Goal: Transaction & Acquisition: Obtain resource

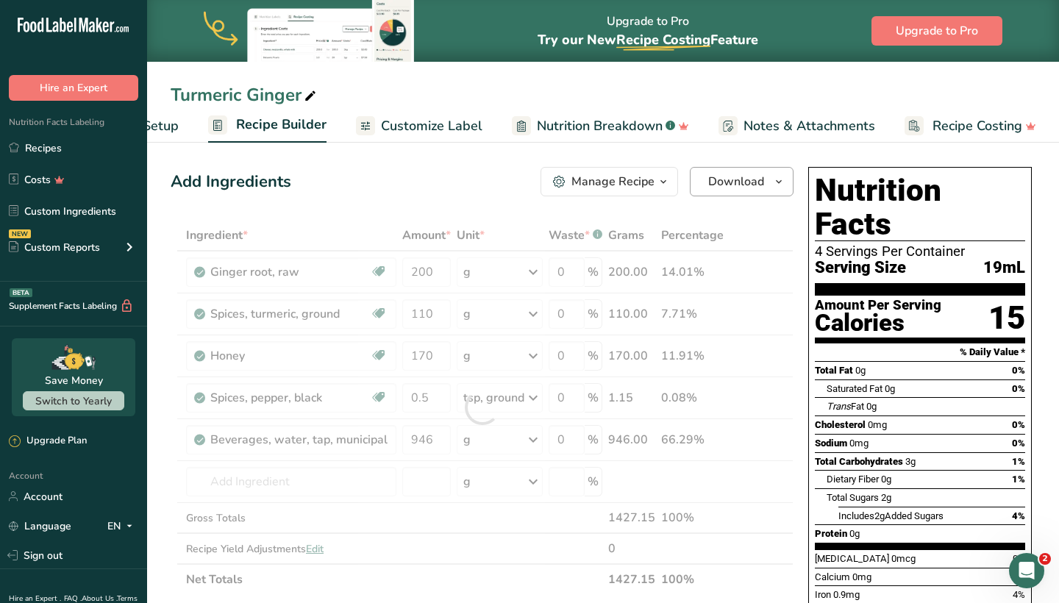
click at [773, 183] on icon "button" at bounding box center [779, 182] width 12 height 18
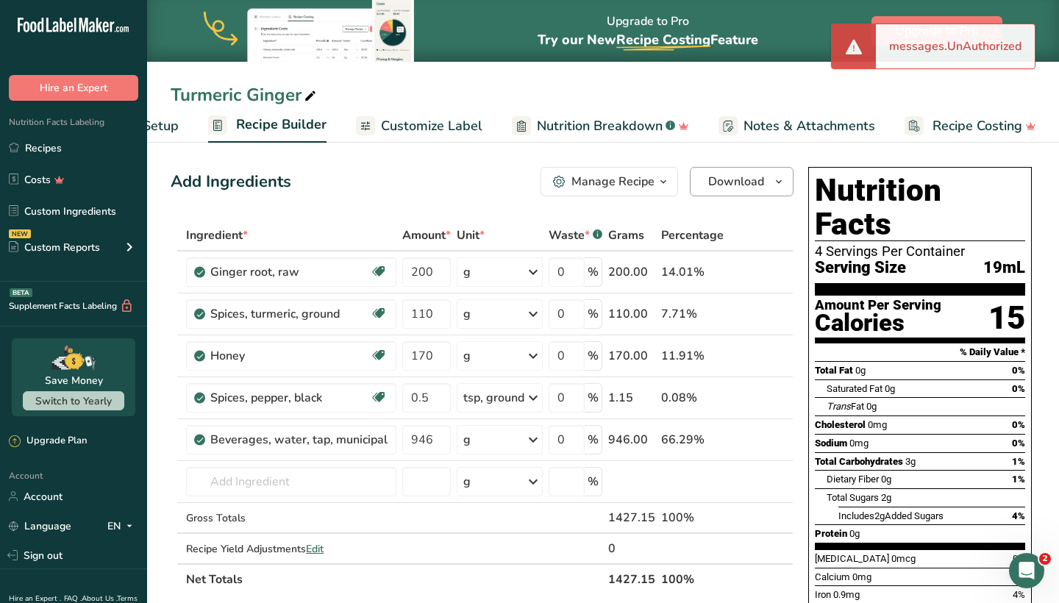
click at [766, 190] on button "Download" at bounding box center [742, 181] width 104 height 29
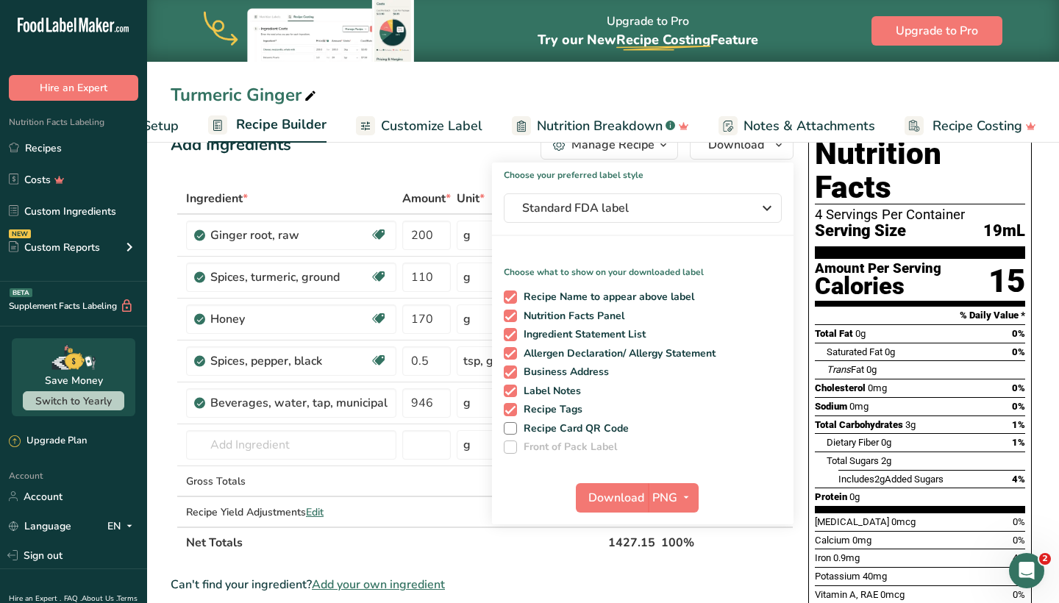
scroll to position [22, 0]
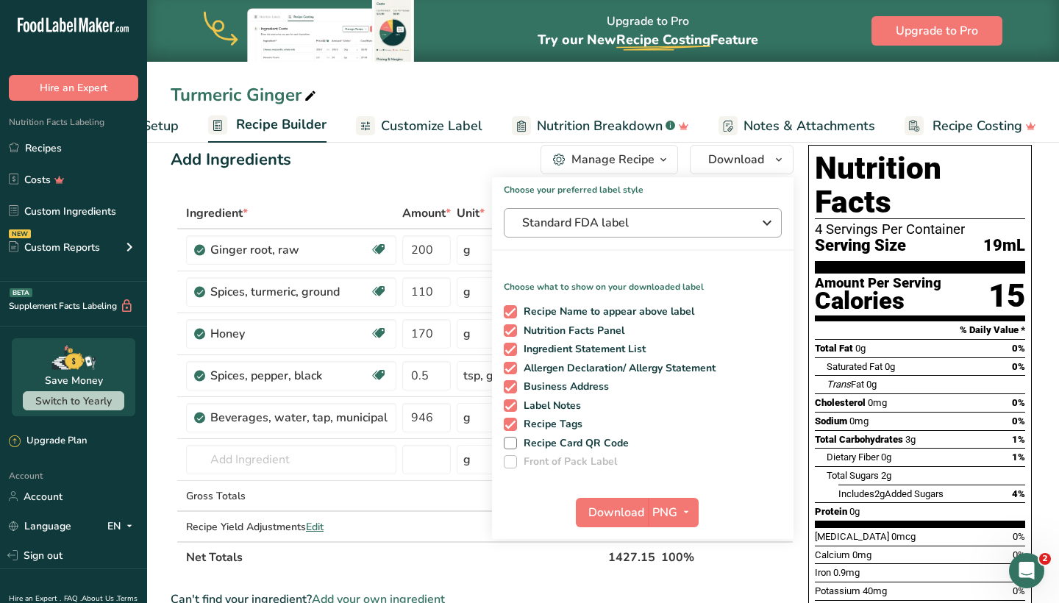
click at [694, 224] on span "Standard FDA label" at bounding box center [632, 223] width 221 height 18
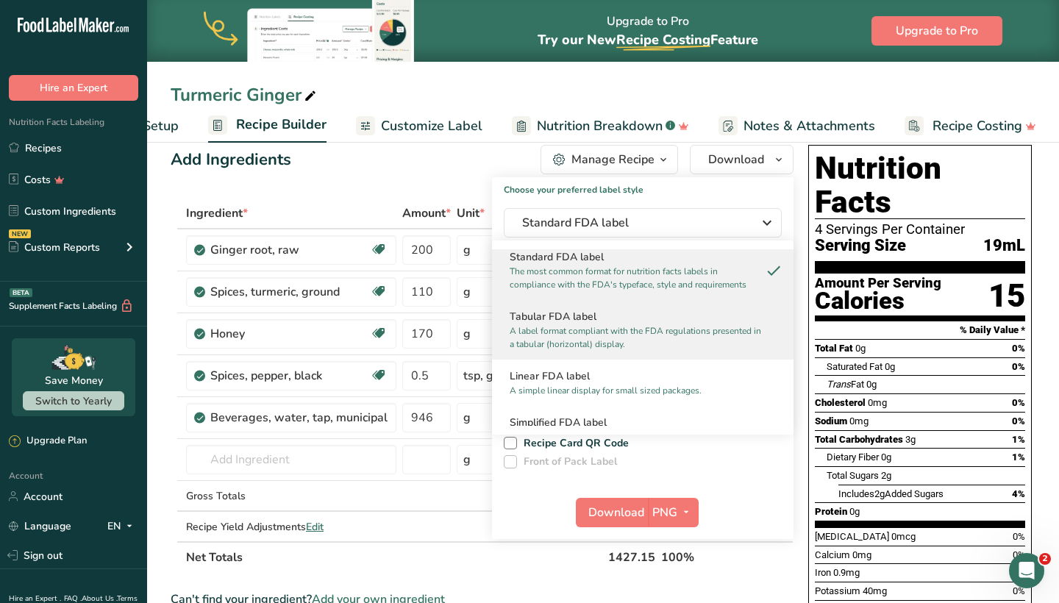
scroll to position [12, 0]
click at [631, 323] on p "A label format compliant with the FDA regulations presented in a tabular (horiz…" at bounding box center [635, 334] width 253 height 26
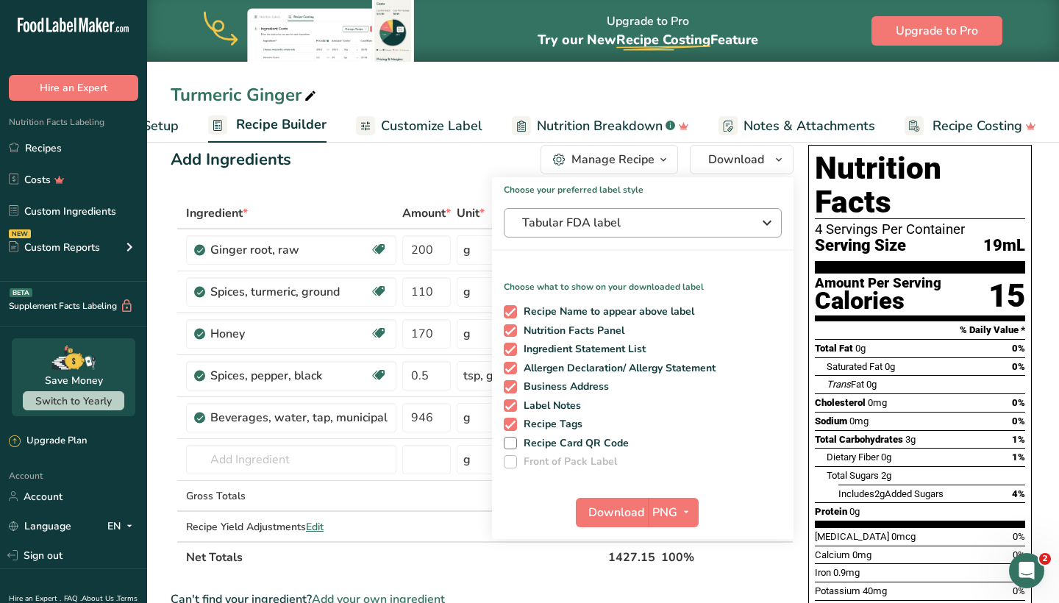
click at [718, 231] on span "Tabular FDA label" at bounding box center [632, 223] width 221 height 18
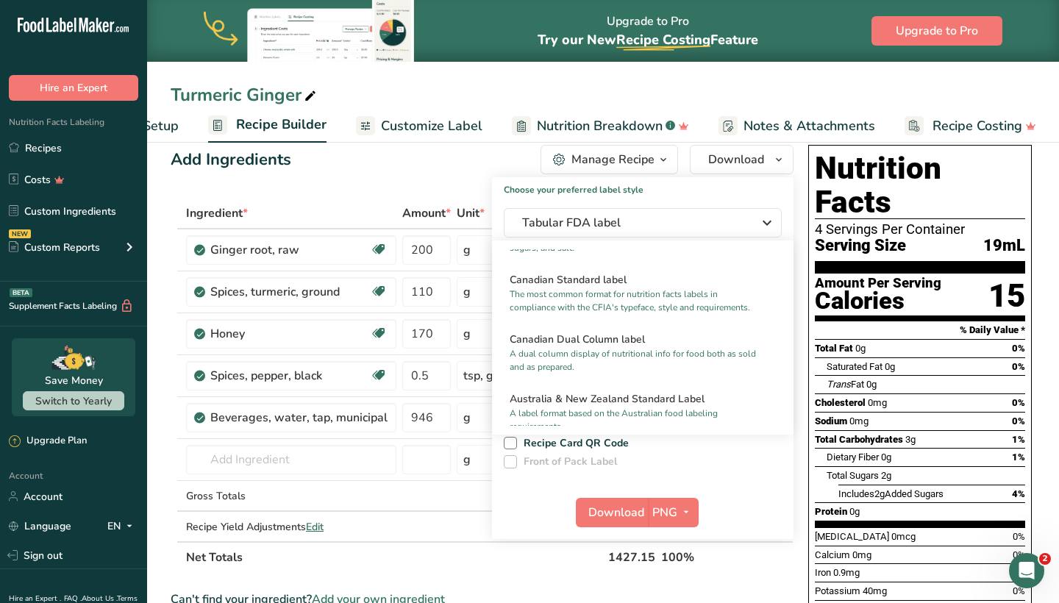
scroll to position [780, 0]
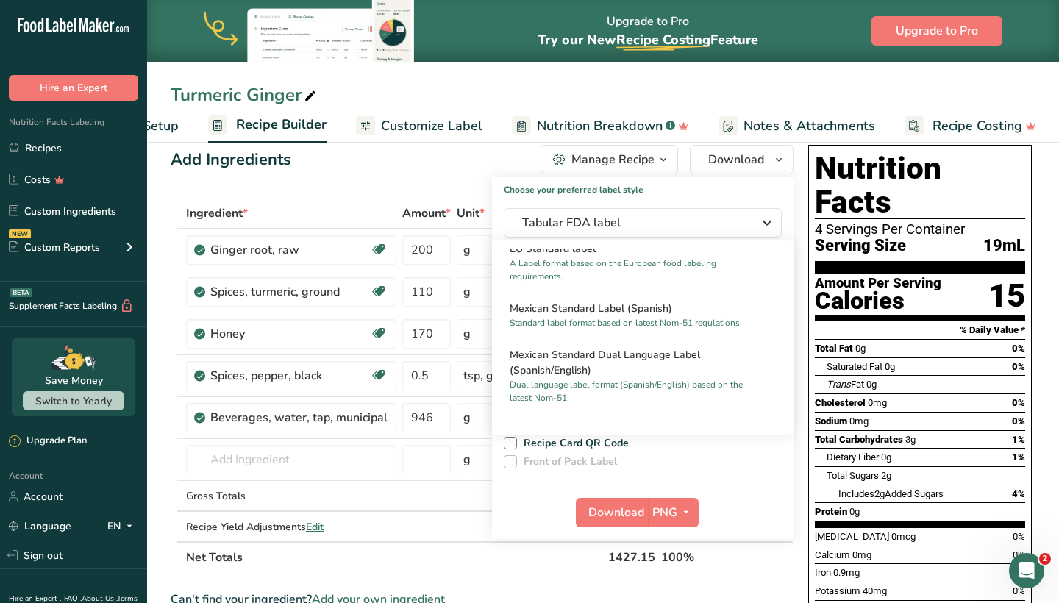
click at [867, 80] on div "Turmeric Ginger Recipe Setup Recipe Builder Customize Label Nutrition Breakdown…" at bounding box center [603, 71] width 912 height 143
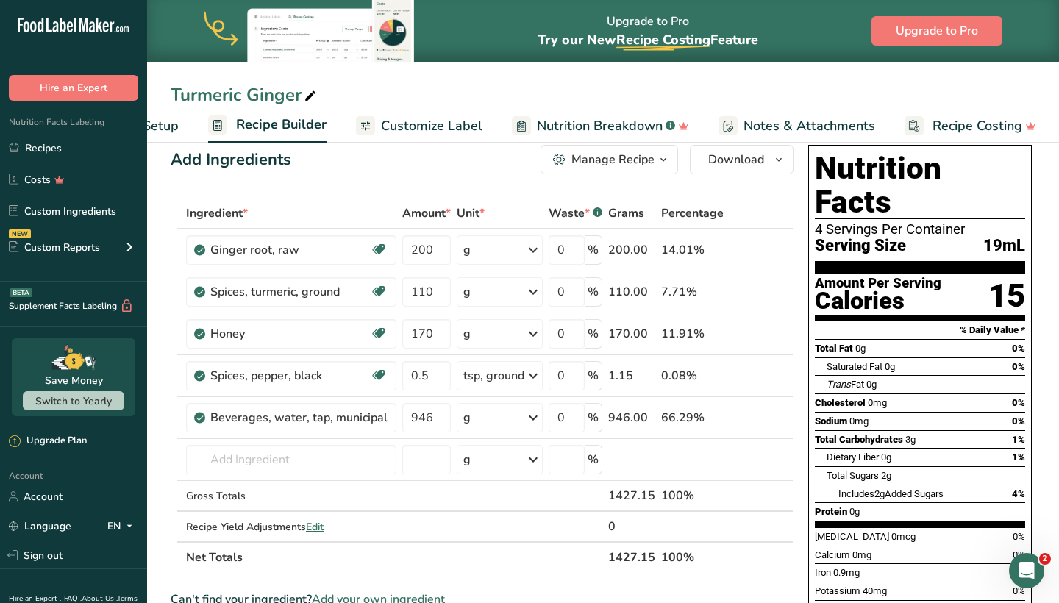
click at [957, 237] on div "Serving Size 19mL" at bounding box center [920, 246] width 210 height 18
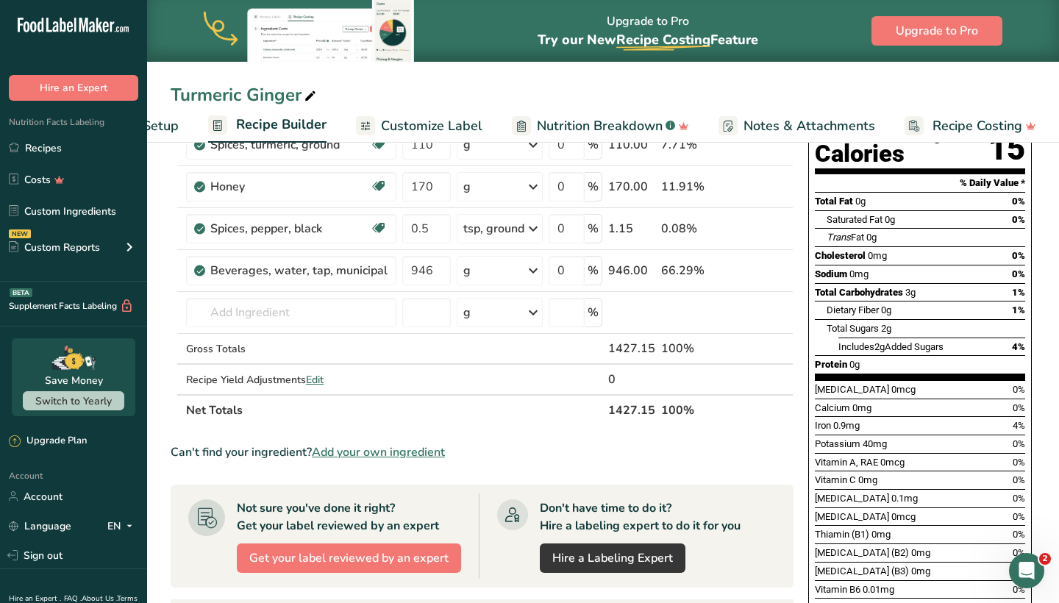
scroll to position [201, 0]
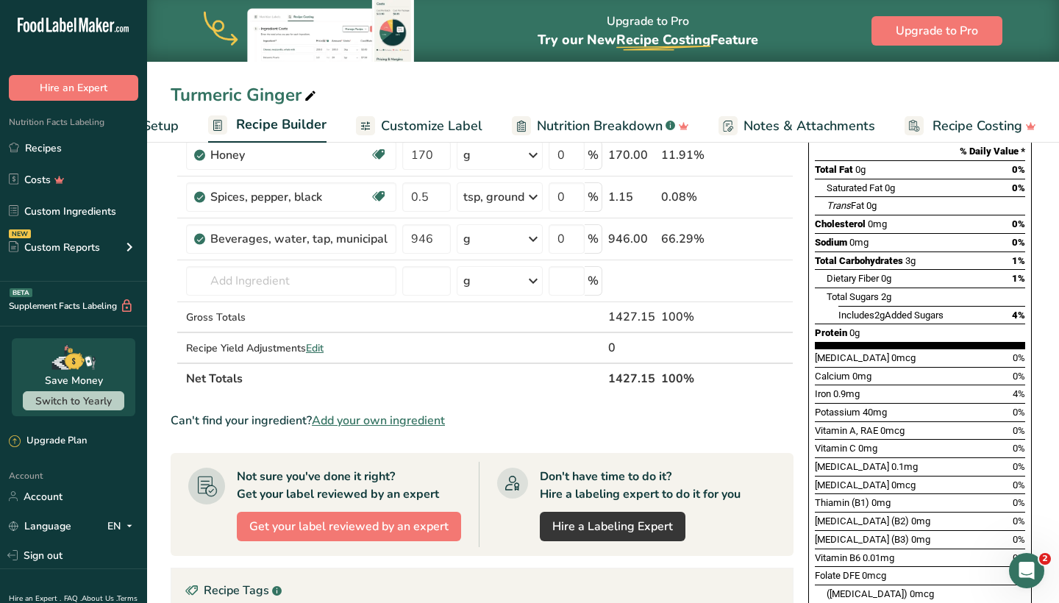
click at [626, 124] on span "Nutrition Breakdown" at bounding box center [600, 126] width 126 height 20
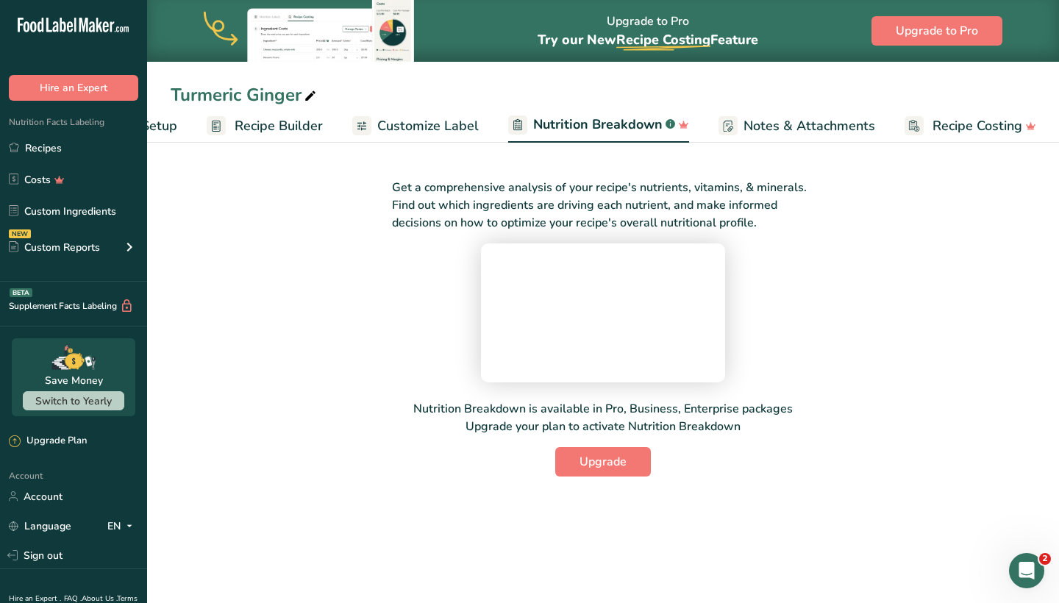
click at [413, 129] on span "Customize Label" at bounding box center [427, 126] width 101 height 20
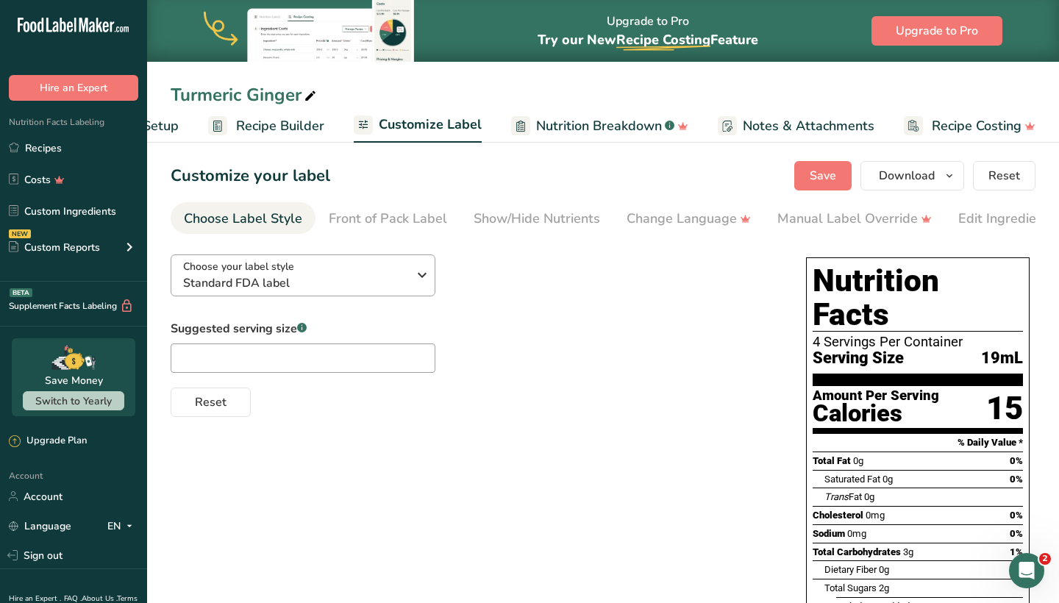
click at [401, 263] on div "Choose your label style Standard FDA label" at bounding box center [295, 275] width 224 height 33
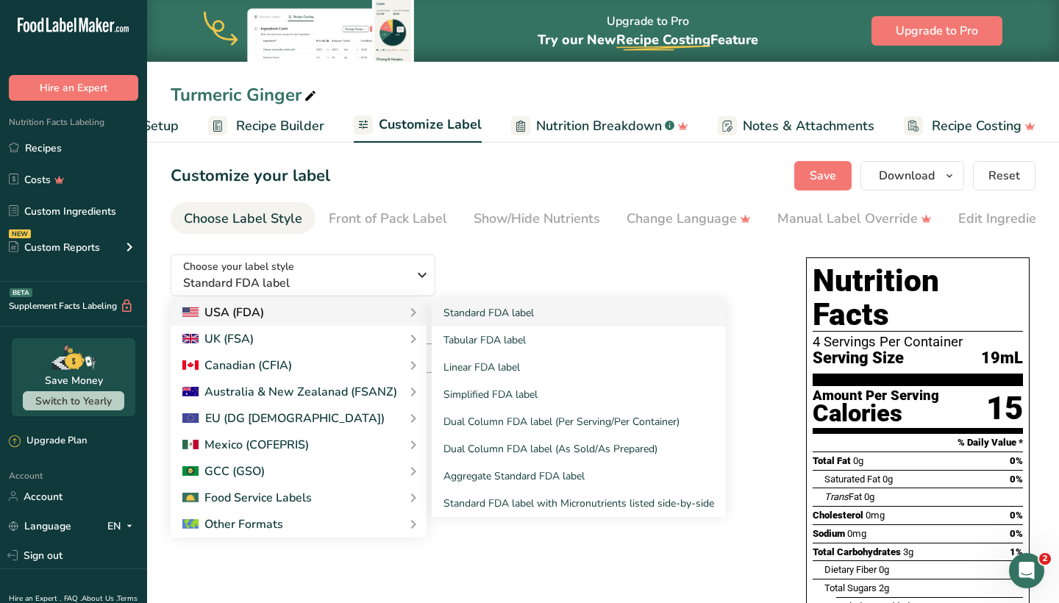
click at [367, 300] on div "USA (FDA)" at bounding box center [299, 312] width 256 height 26
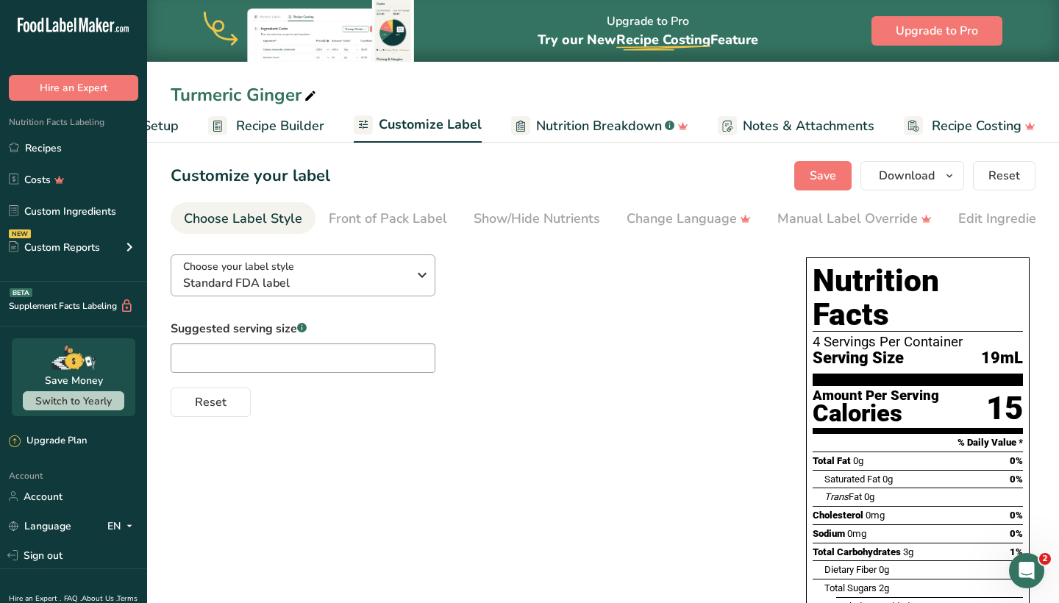
click at [386, 285] on span "Standard FDA label" at bounding box center [295, 283] width 224 height 18
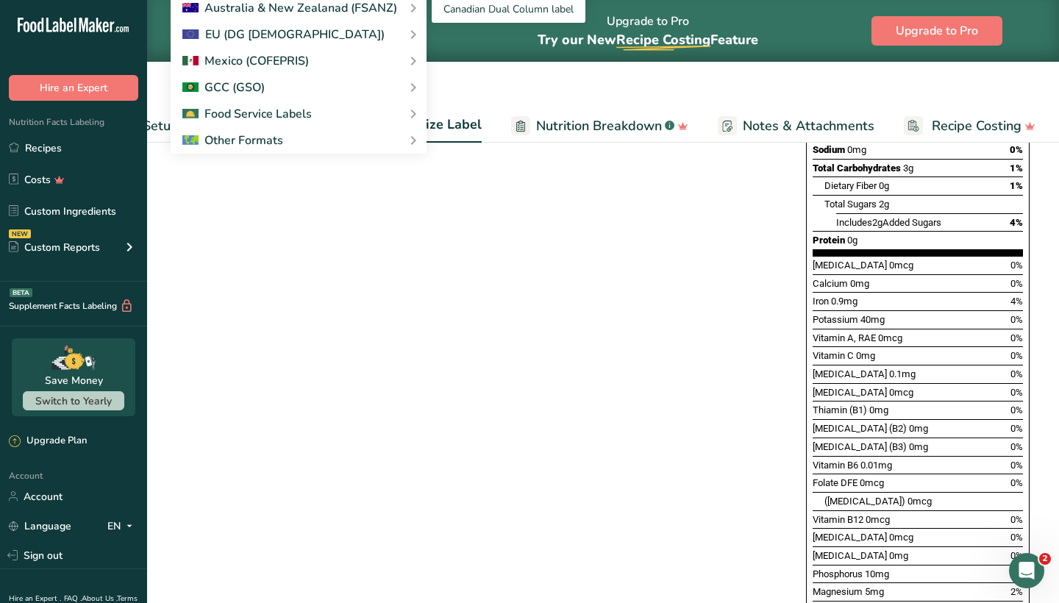
scroll to position [245, 0]
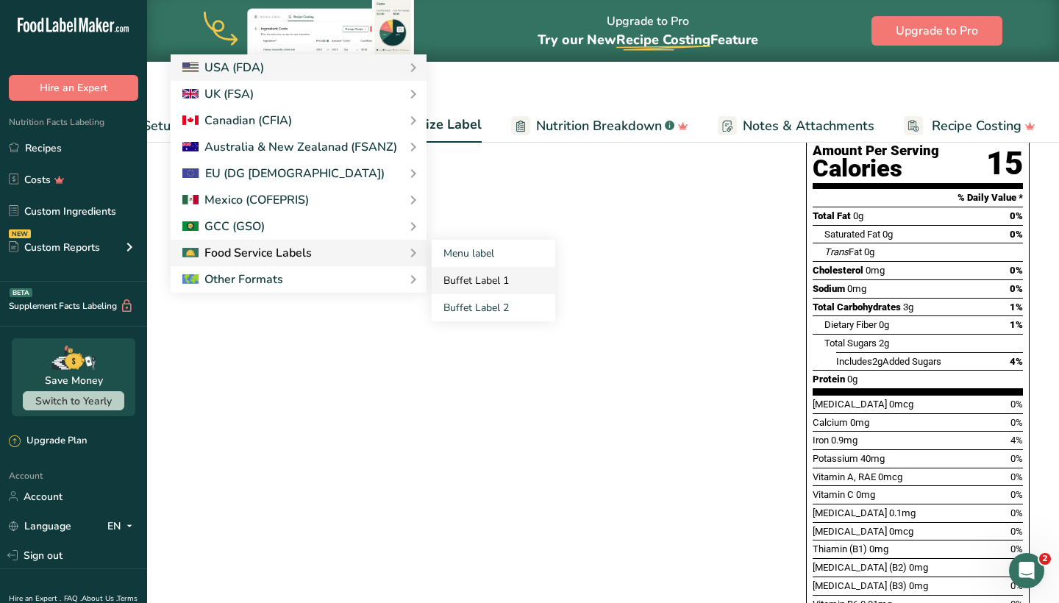
click at [468, 288] on link "Buffet Label 1" at bounding box center [494, 280] width 124 height 27
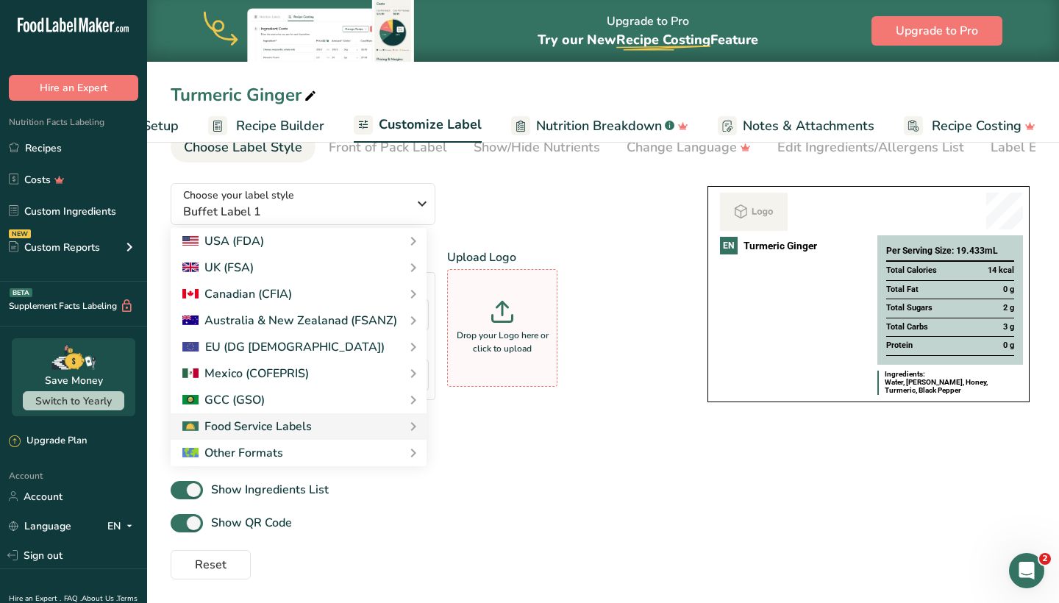
scroll to position [72, 0]
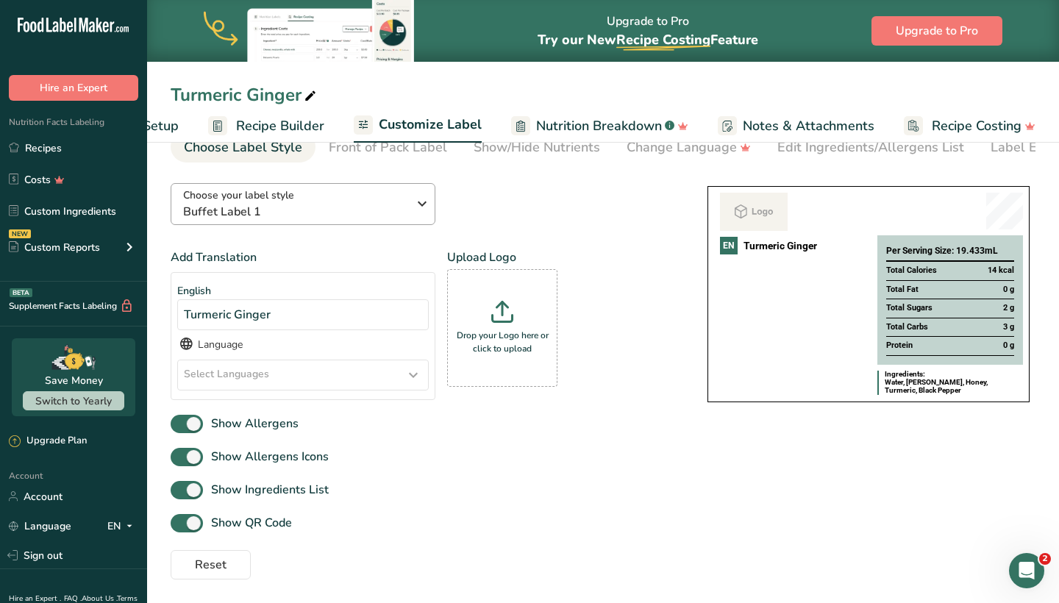
click at [250, 208] on span "Buffet Label 1" at bounding box center [295, 212] width 224 height 18
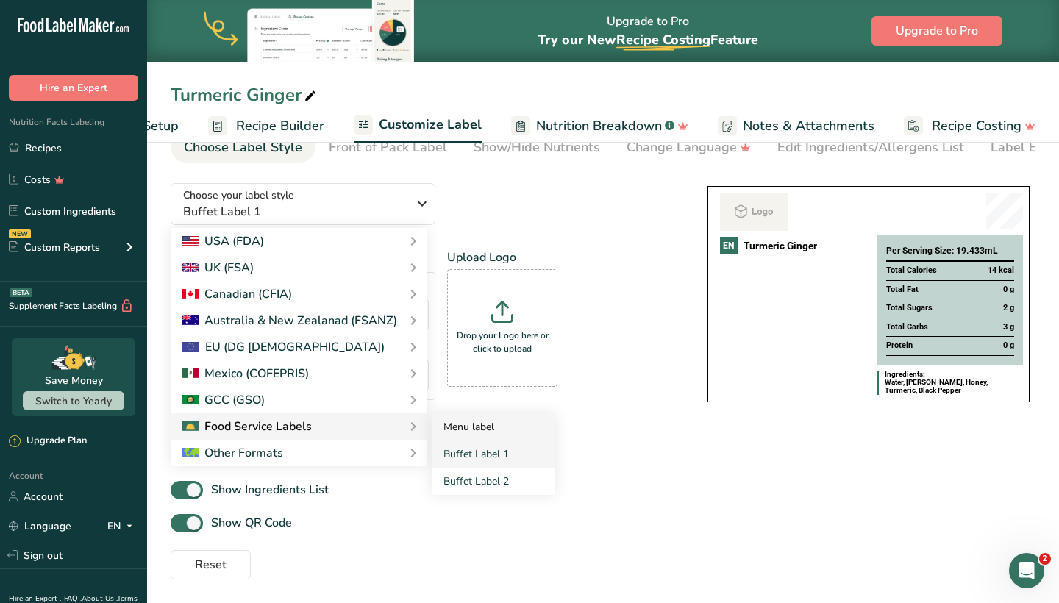
click at [446, 429] on link "Menu label" at bounding box center [494, 426] width 124 height 27
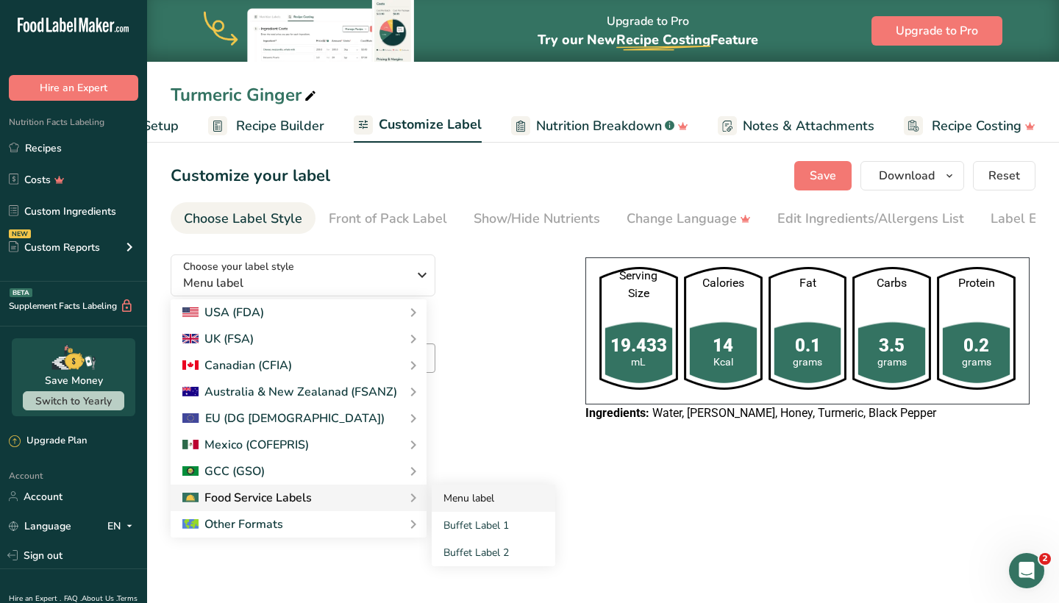
scroll to position [0, 0]
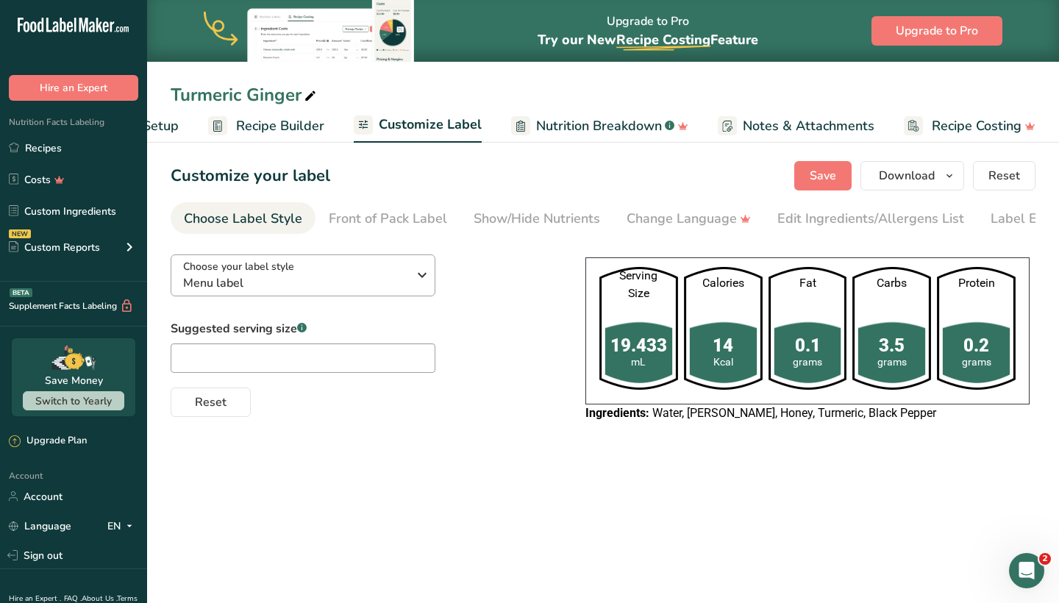
click at [275, 278] on span "Menu label" at bounding box center [295, 283] width 224 height 18
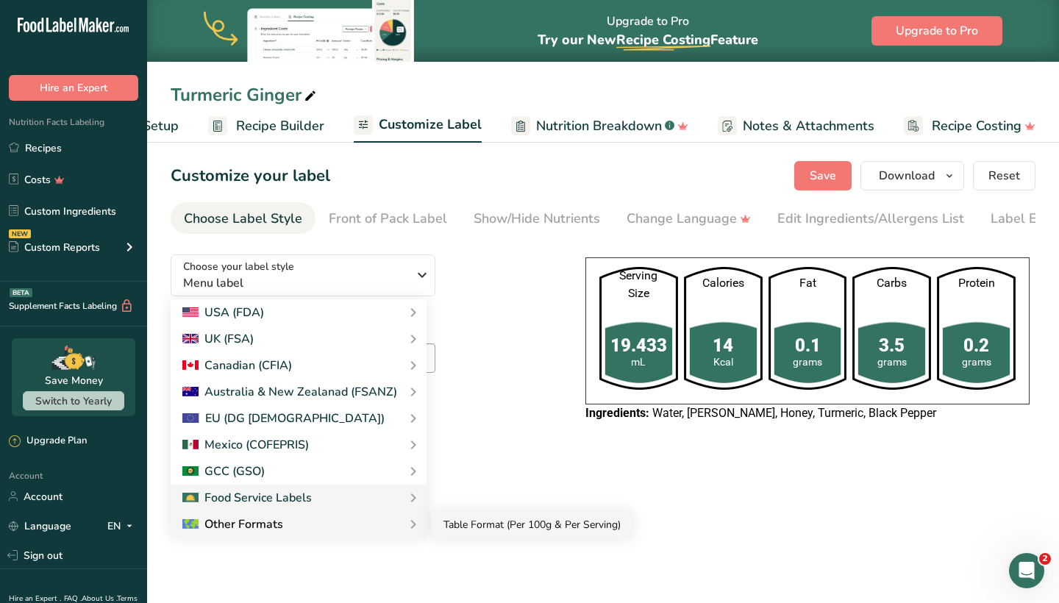
click at [461, 520] on link "Table Format (Per 100g & Per Serving)" at bounding box center [532, 524] width 201 height 27
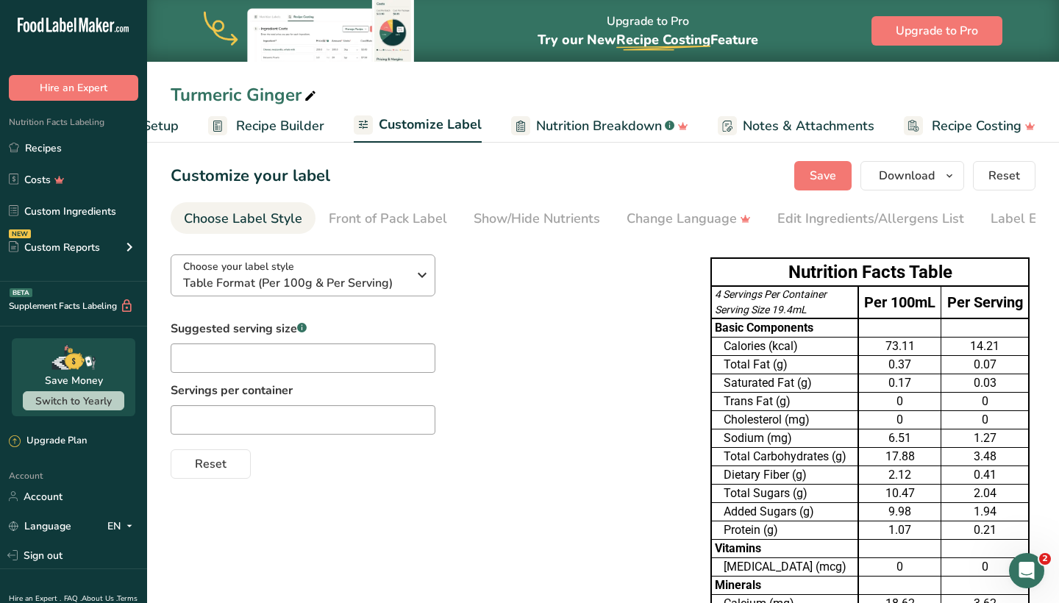
click at [247, 271] on span "Choose your label style" at bounding box center [238, 266] width 111 height 15
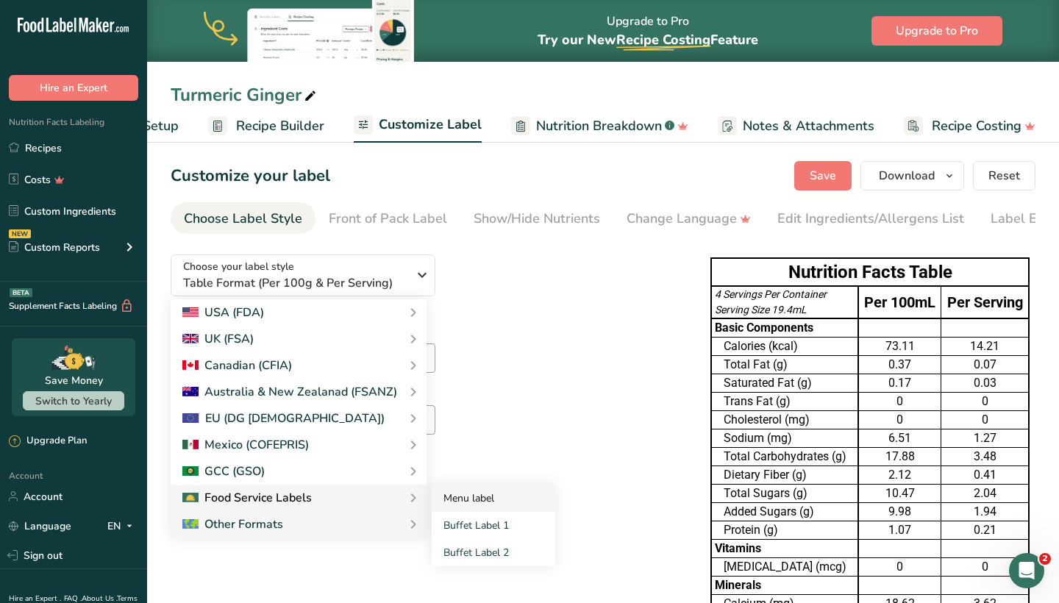
click at [445, 502] on link "Menu label" at bounding box center [494, 497] width 124 height 27
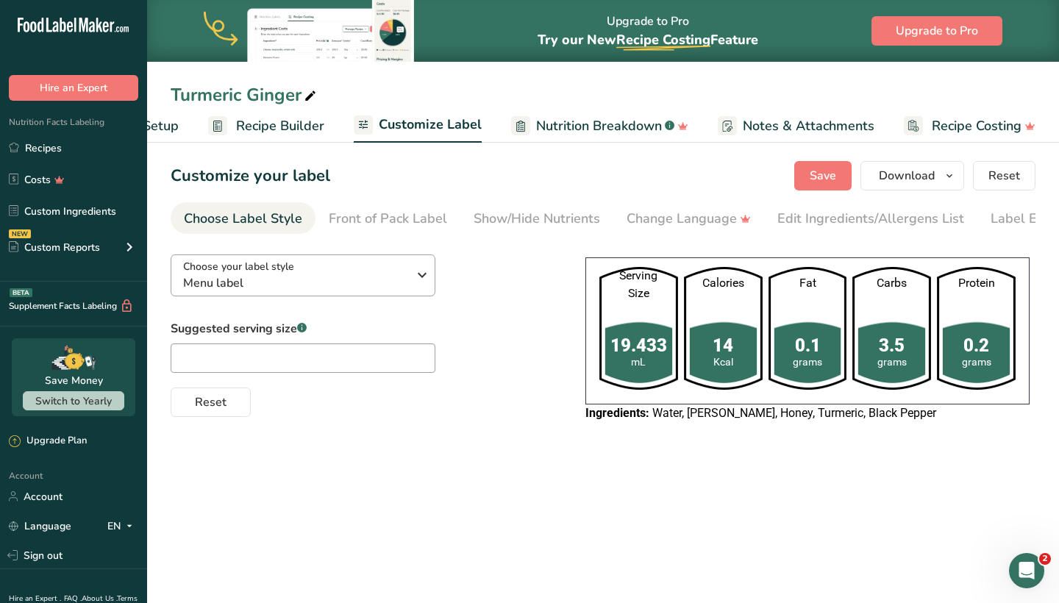
click at [323, 283] on span "Menu label" at bounding box center [295, 283] width 224 height 18
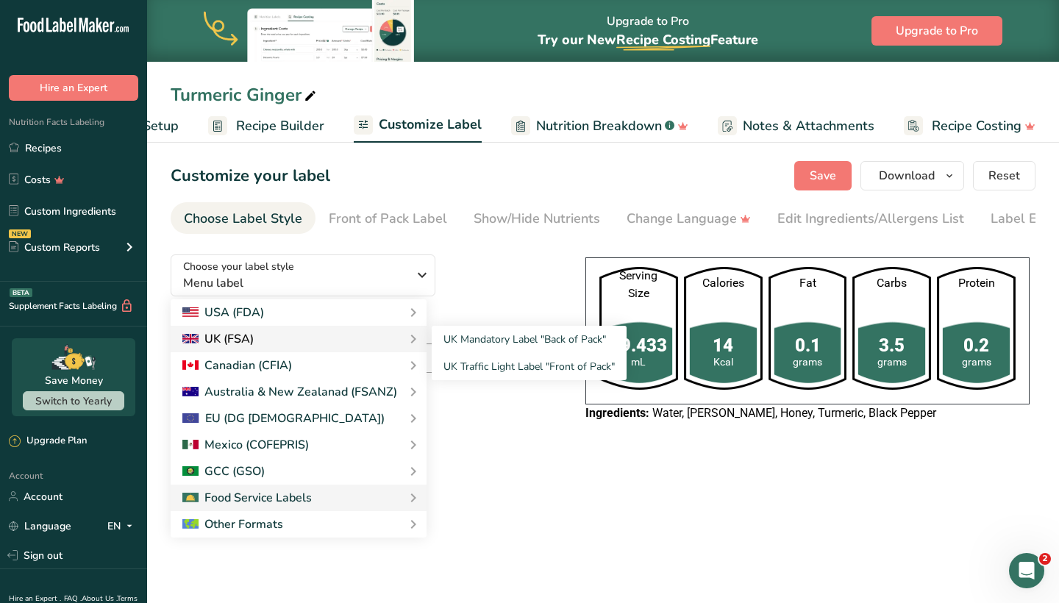
click at [264, 329] on div "UK (FSA)" at bounding box center [299, 339] width 256 height 26
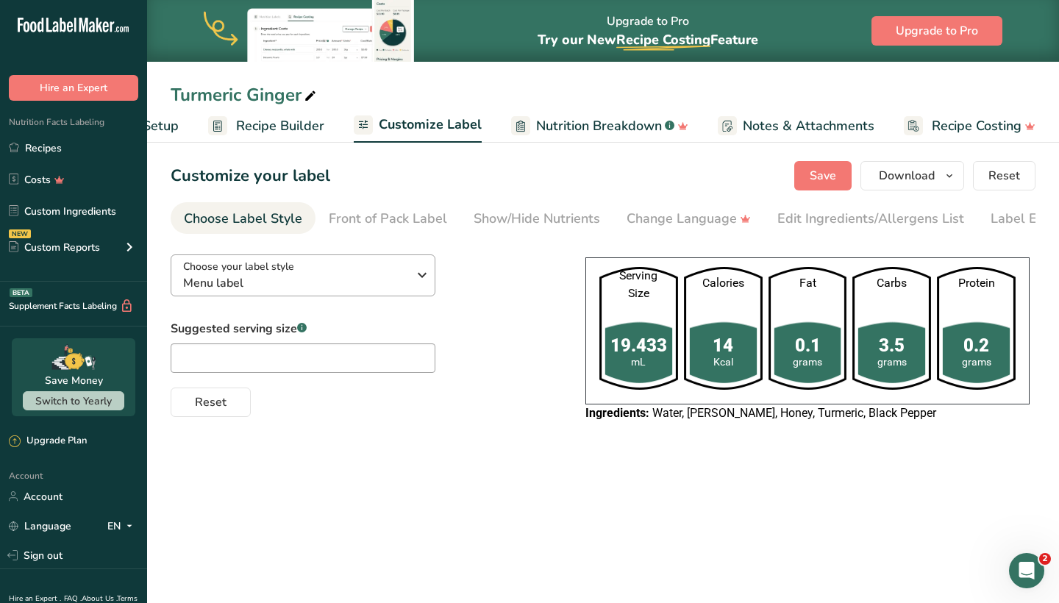
click at [417, 275] on icon "button" at bounding box center [422, 275] width 18 height 26
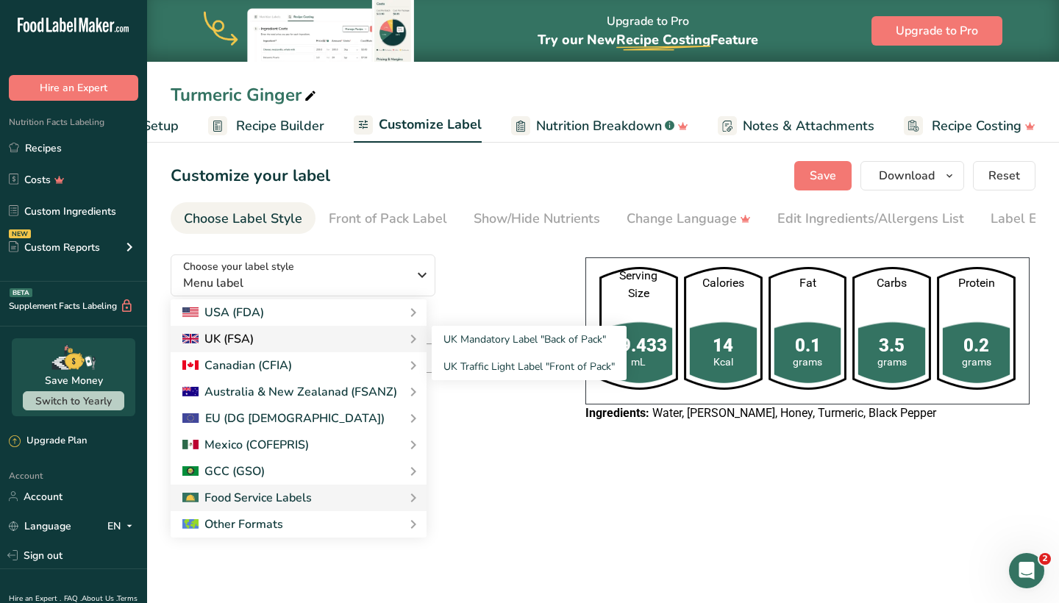
click at [268, 340] on div "UK (FSA)" at bounding box center [298, 339] width 232 height 18
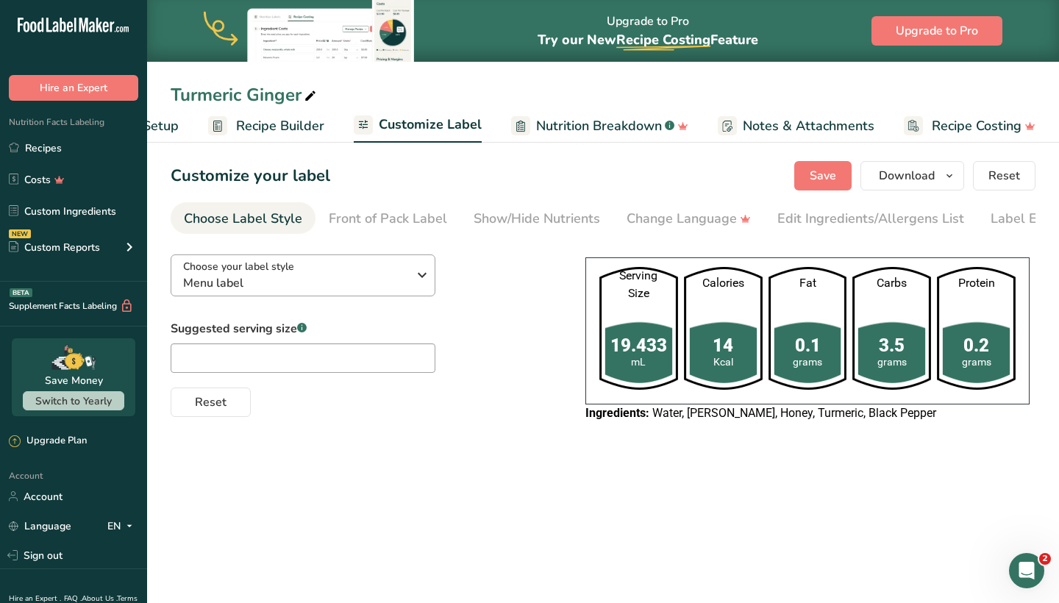
click at [334, 287] on span "Menu label" at bounding box center [295, 283] width 224 height 18
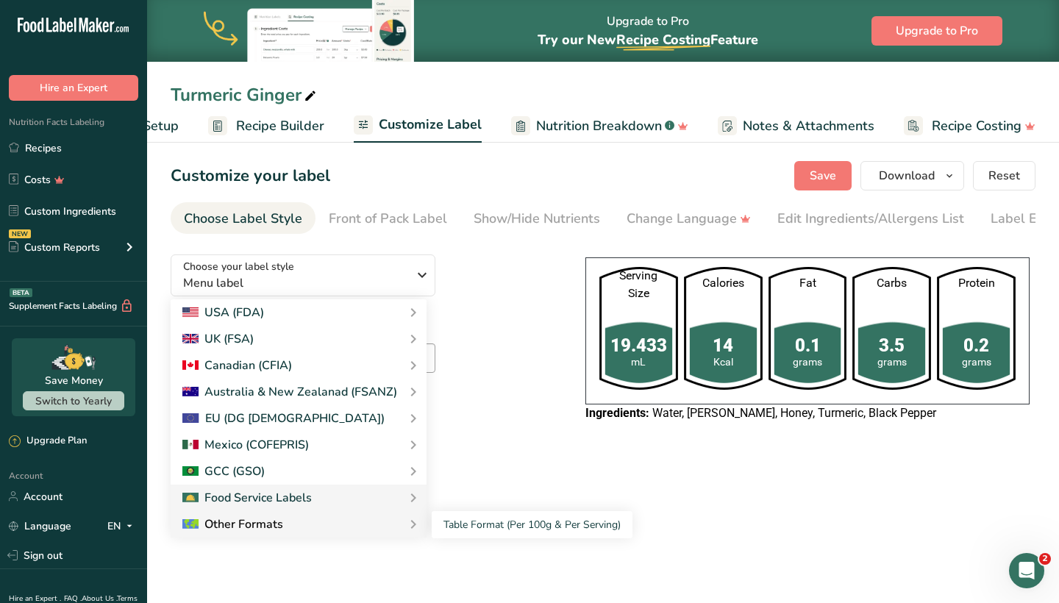
click at [251, 524] on div "Other Formats" at bounding box center [232, 524] width 101 height 18
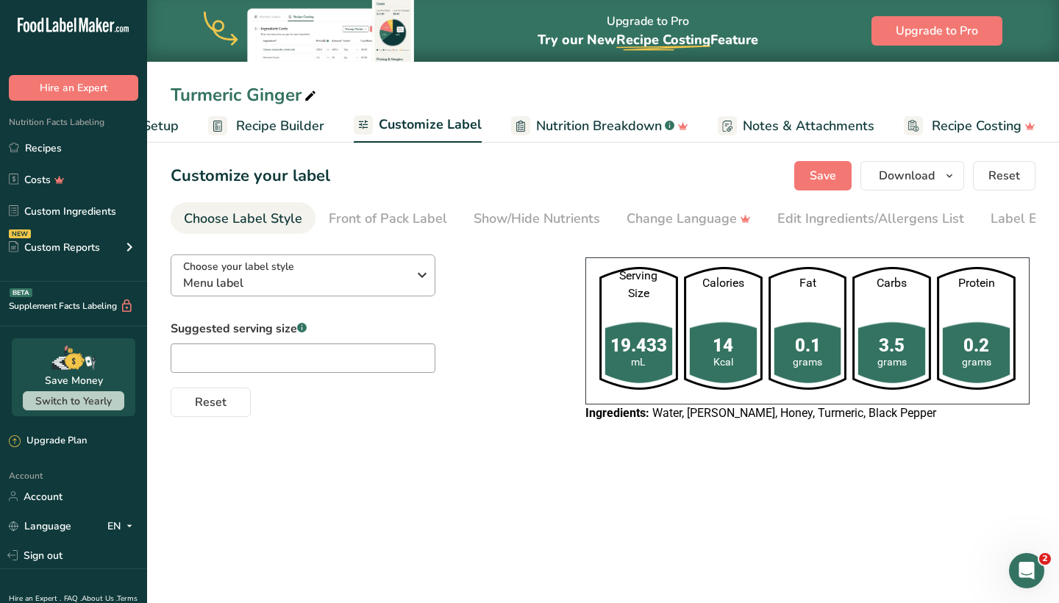
click at [323, 278] on span "Menu label" at bounding box center [295, 283] width 224 height 18
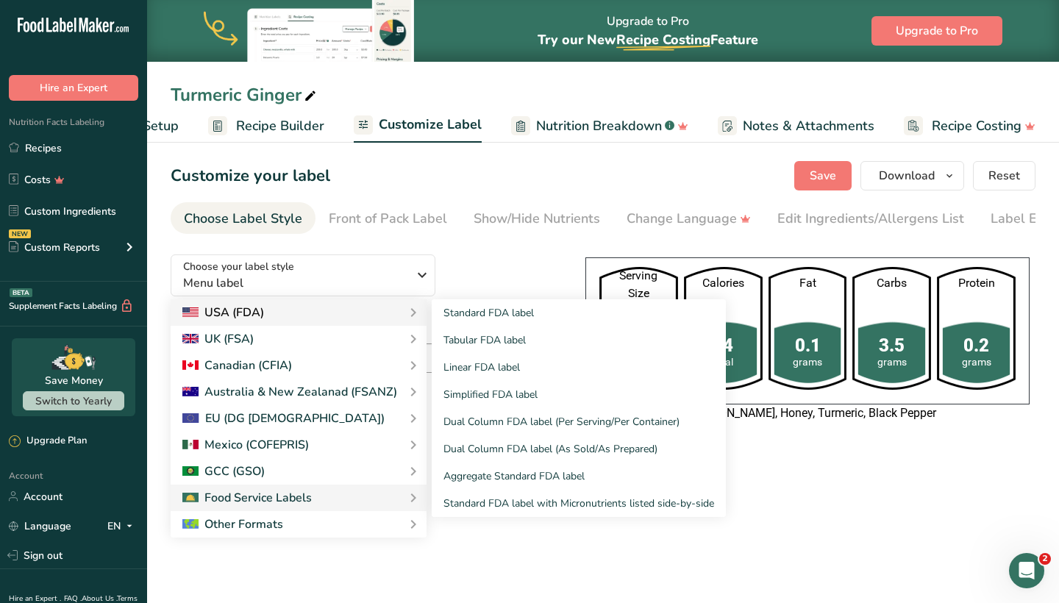
click at [242, 314] on div "USA (FDA)" at bounding box center [223, 313] width 82 height 18
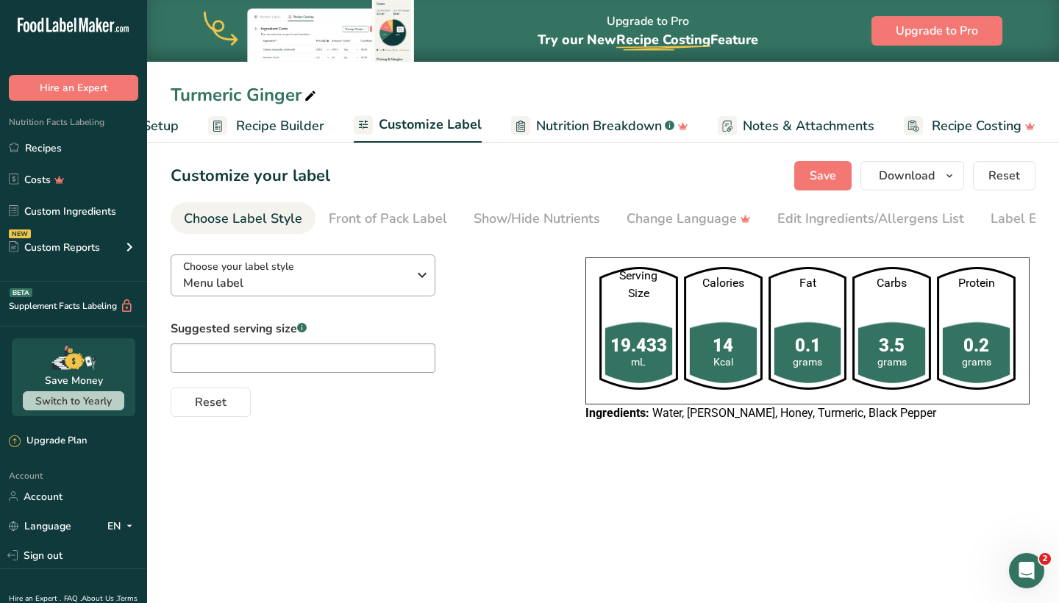
click at [248, 285] on span "Menu label" at bounding box center [295, 283] width 224 height 18
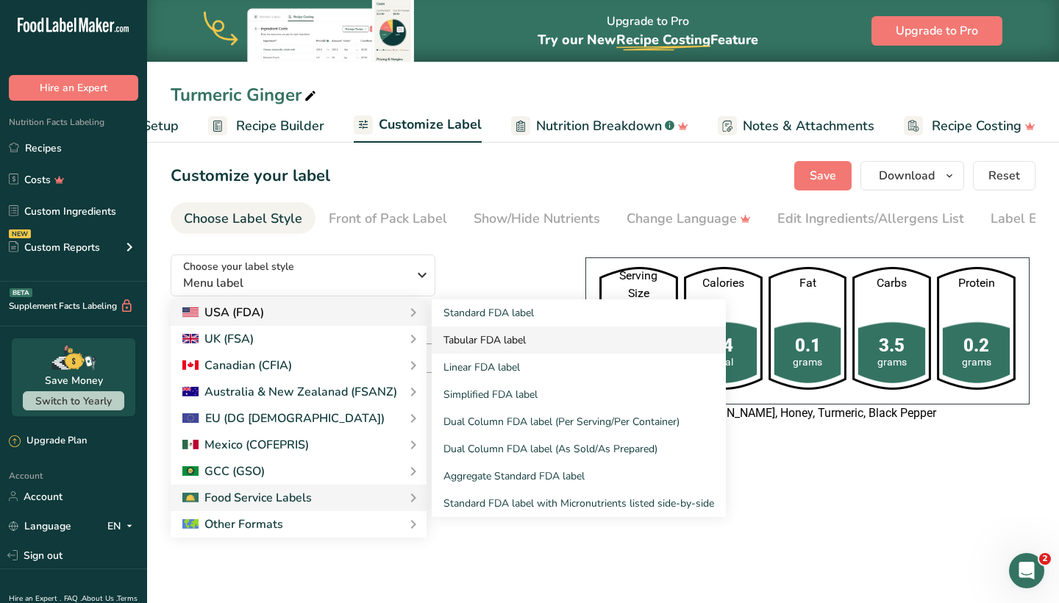
click at [474, 349] on link "Tabular FDA label" at bounding box center [579, 339] width 294 height 27
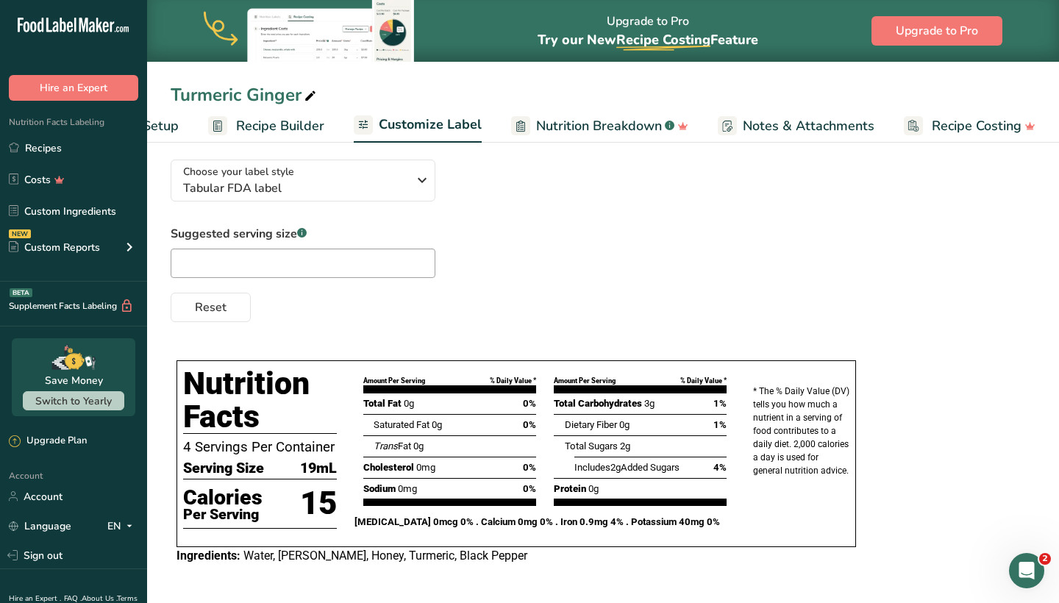
scroll to position [98, 0]
click at [426, 185] on icon "button" at bounding box center [422, 180] width 18 height 26
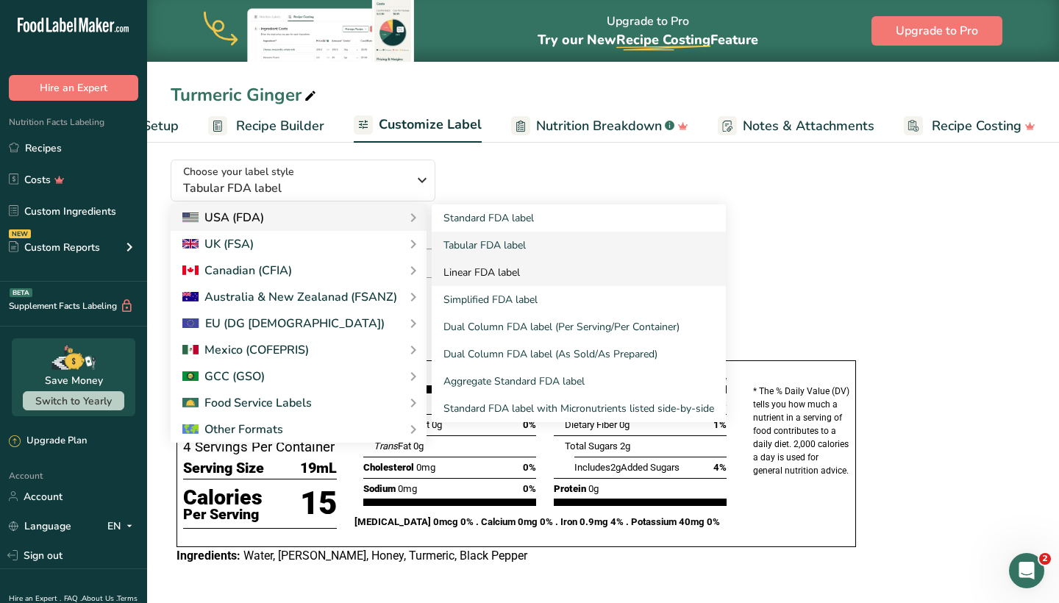
click at [452, 272] on link "Linear FDA label" at bounding box center [579, 272] width 294 height 27
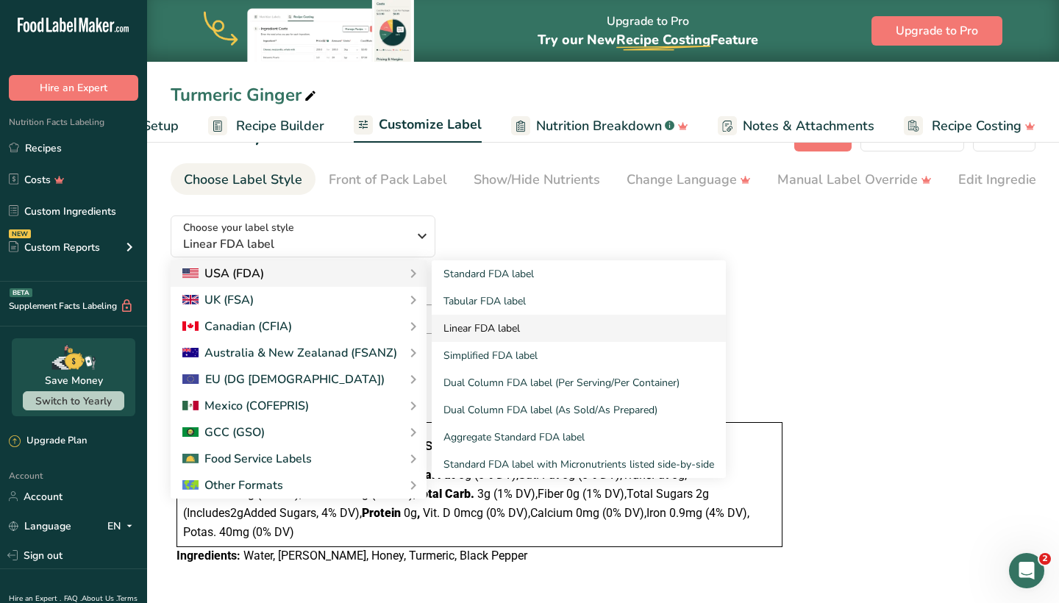
scroll to position [43, 0]
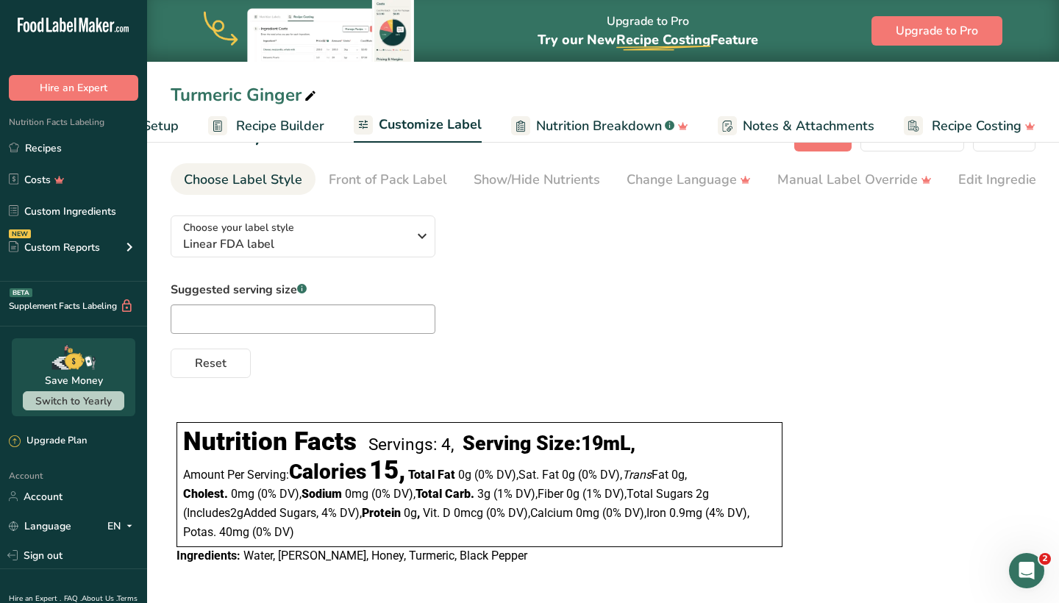
click at [260, 129] on span "Recipe Builder" at bounding box center [280, 126] width 88 height 20
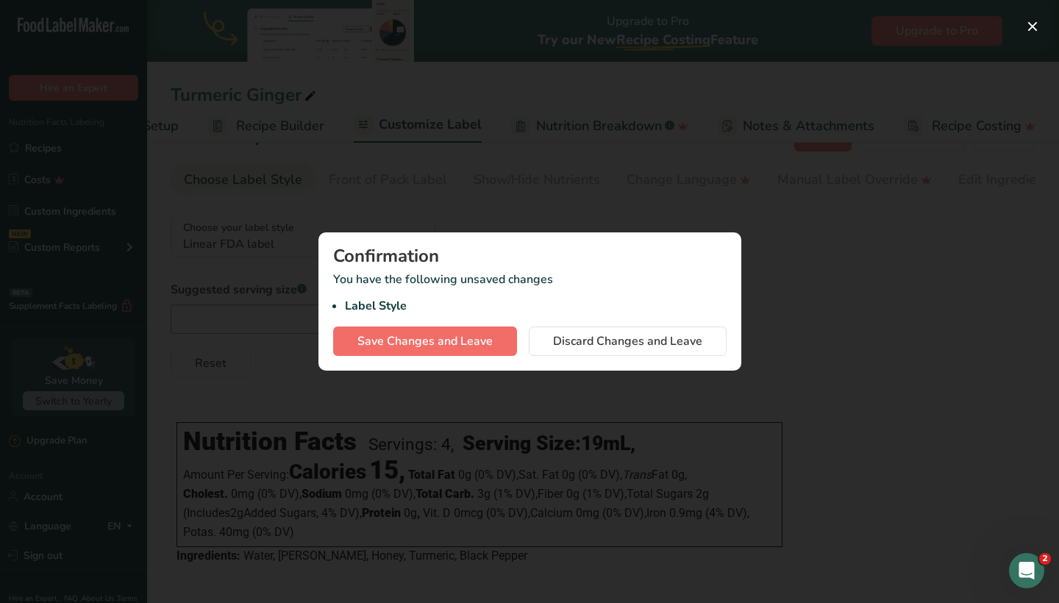
click at [436, 341] on span "Save Changes and Leave" at bounding box center [424, 341] width 135 height 18
click at [1030, 28] on button "button" at bounding box center [1032, 27] width 24 height 24
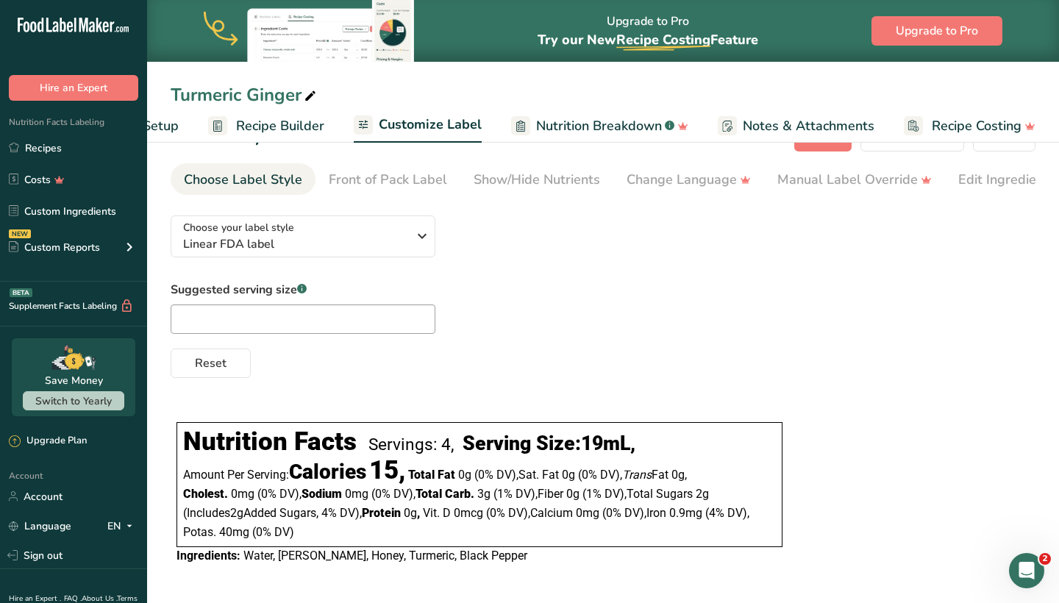
click at [278, 121] on span "Recipe Builder" at bounding box center [280, 126] width 88 height 20
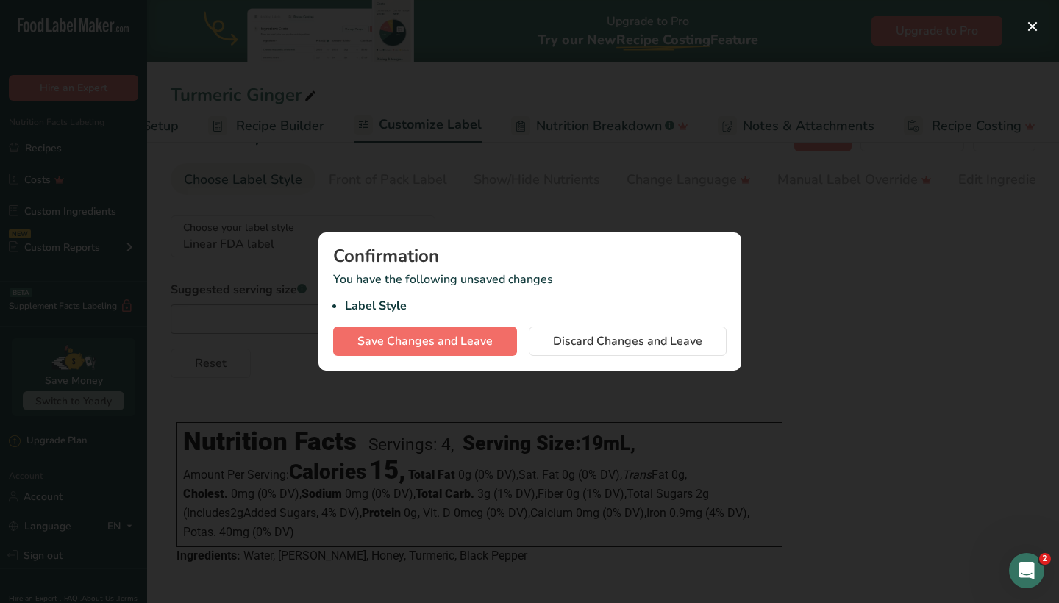
click at [429, 342] on span "Save Changes and Leave" at bounding box center [424, 341] width 135 height 18
click at [535, 342] on button "Discard Changes and Leave" at bounding box center [628, 340] width 198 height 29
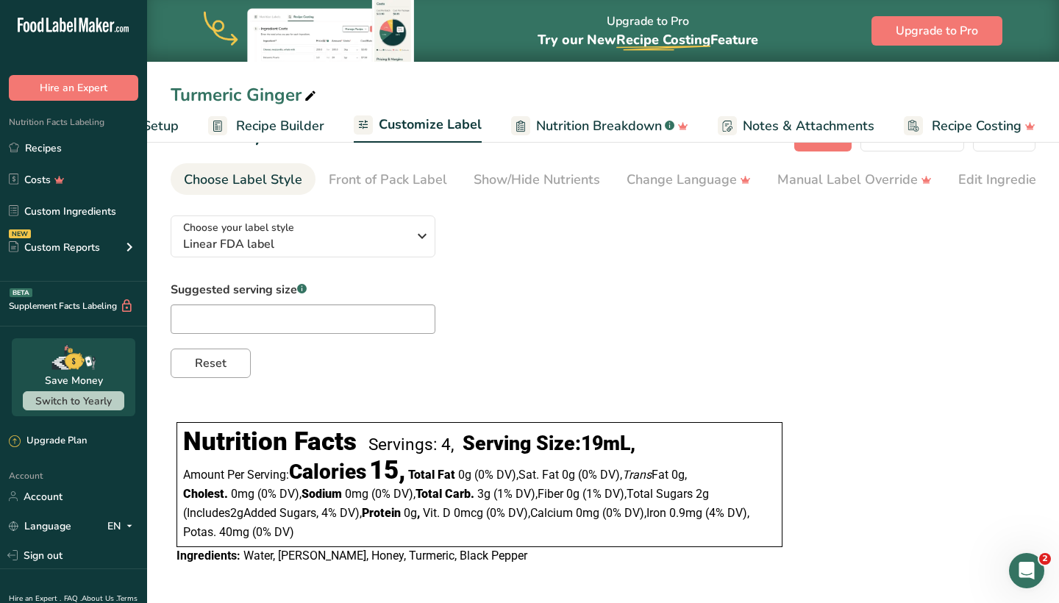
click at [225, 358] on span "Reset" at bounding box center [211, 363] width 32 height 18
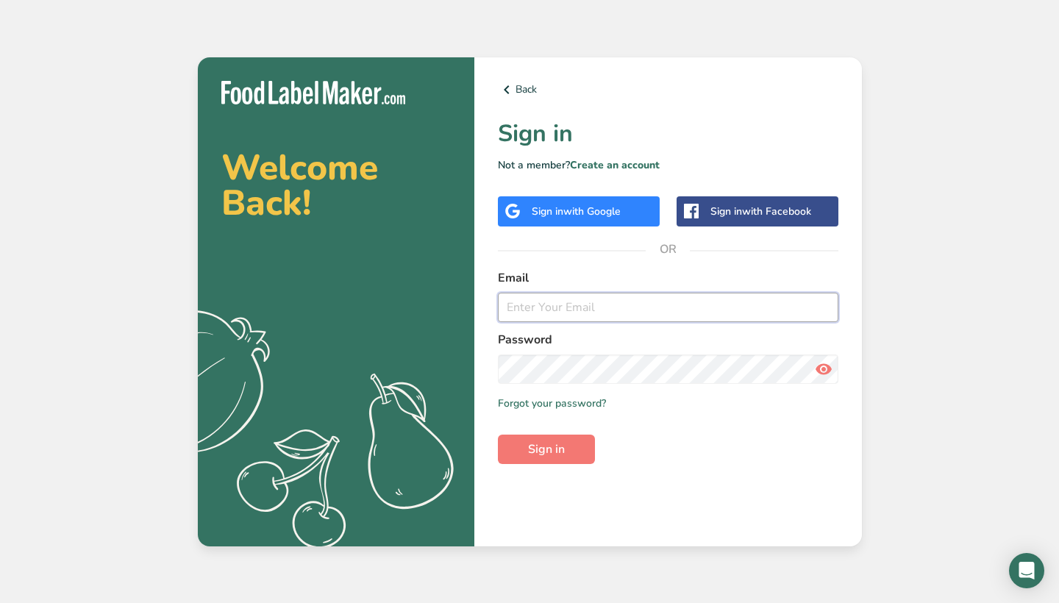
type input "[EMAIL_ADDRESS][DOMAIN_NAME]"
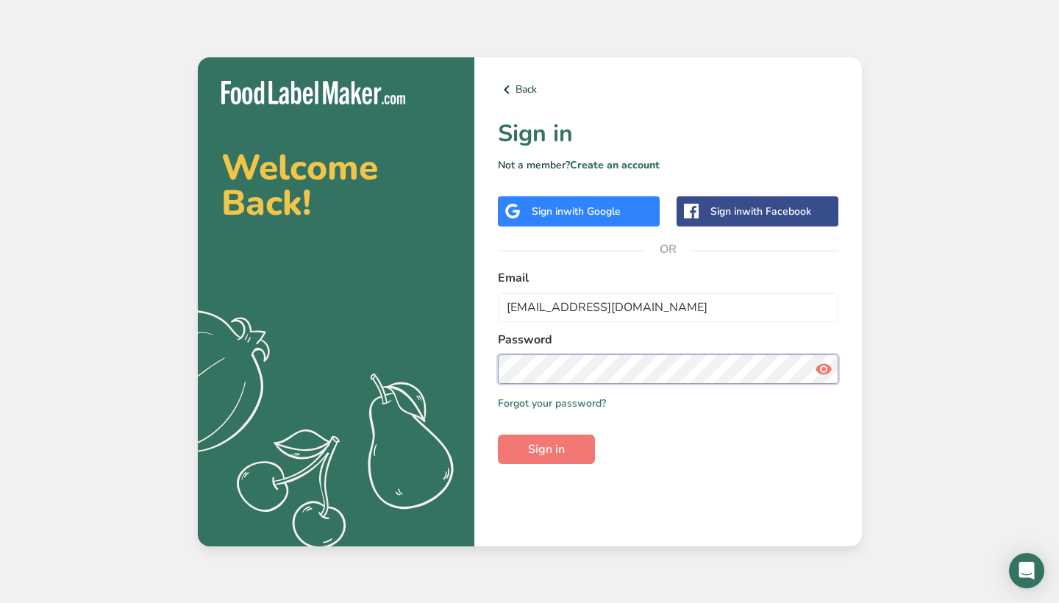
click at [545, 448] on button "Sign in" at bounding box center [546, 448] width 97 height 29
click at [544, 454] on span "Sign in" at bounding box center [546, 449] width 37 height 18
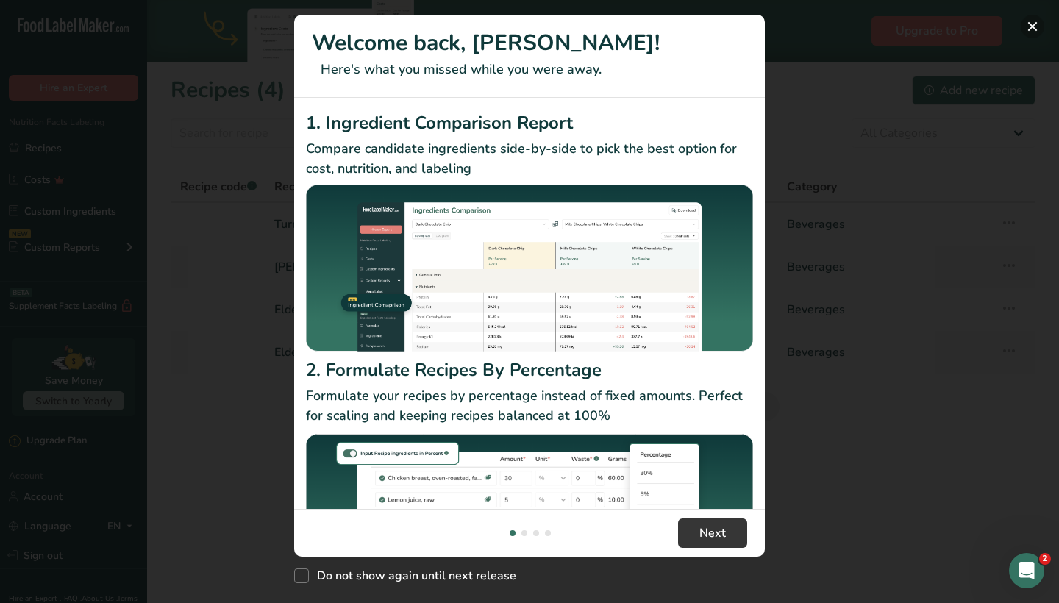
click at [1029, 24] on button "New Features" at bounding box center [1032, 27] width 24 height 24
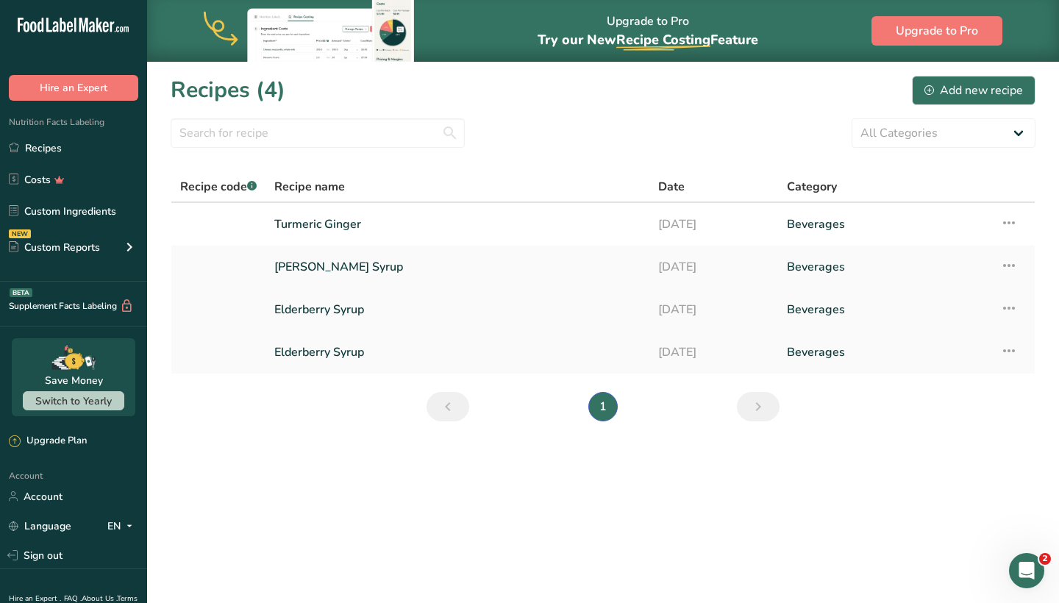
click at [318, 318] on link "Elderberry Syrup" at bounding box center [457, 309] width 366 height 31
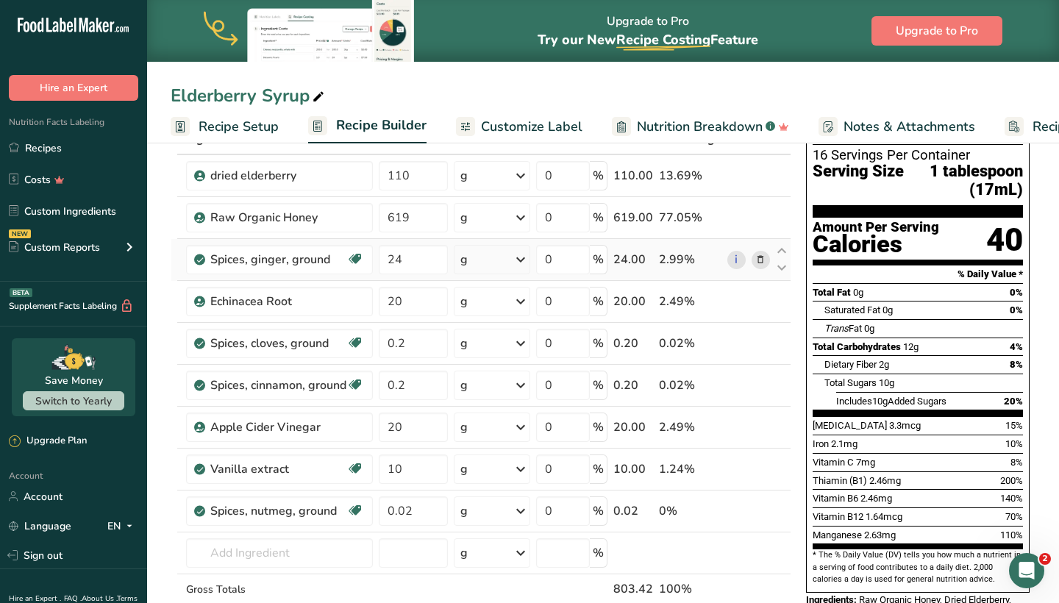
scroll to position [99, 0]
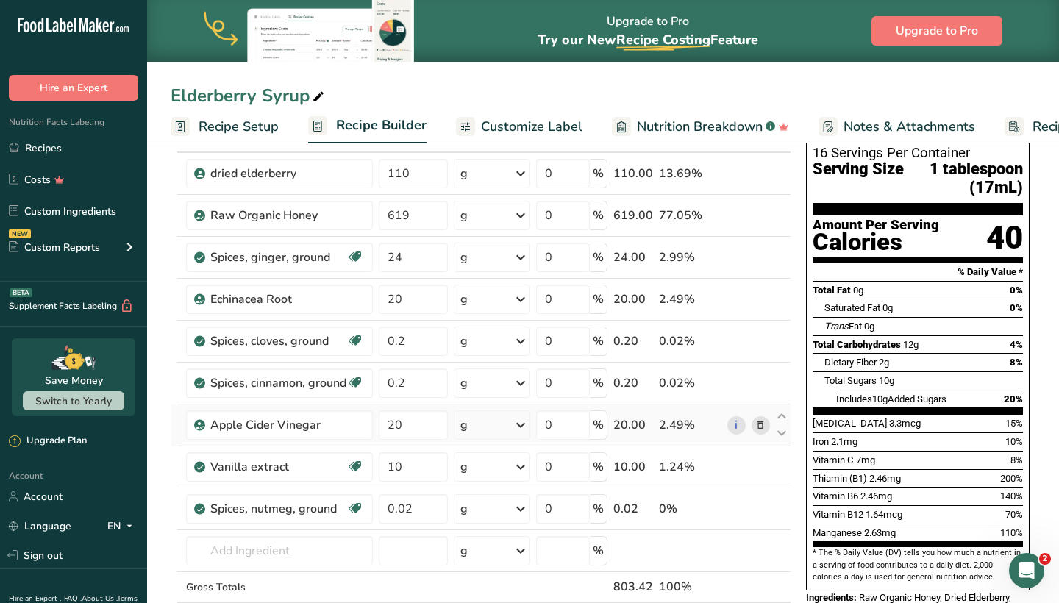
click at [757, 422] on icon at bounding box center [760, 425] width 10 height 15
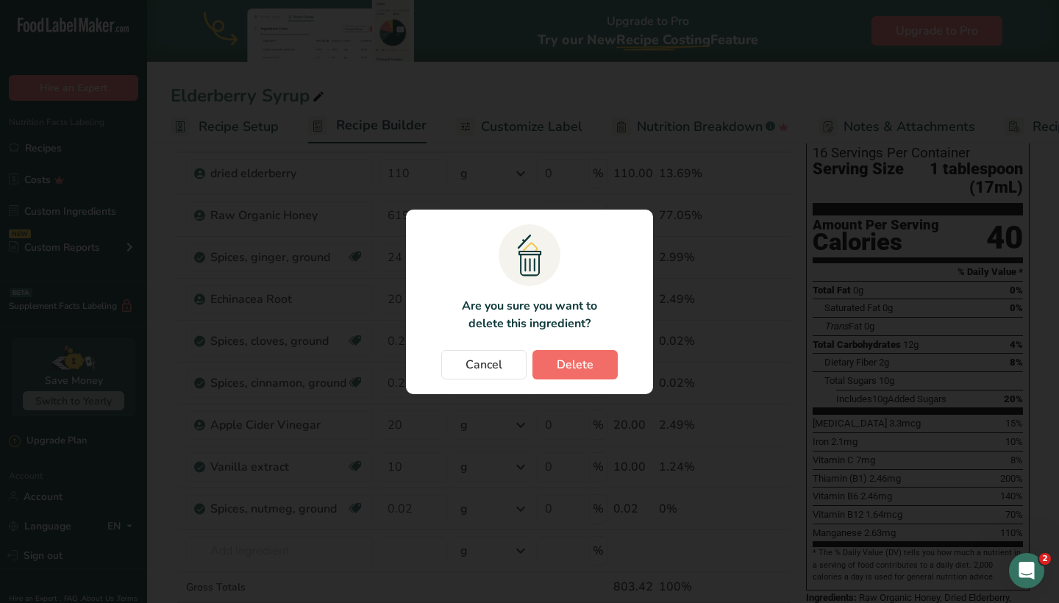
click at [554, 359] on button "Delete" at bounding box center [574, 364] width 85 height 29
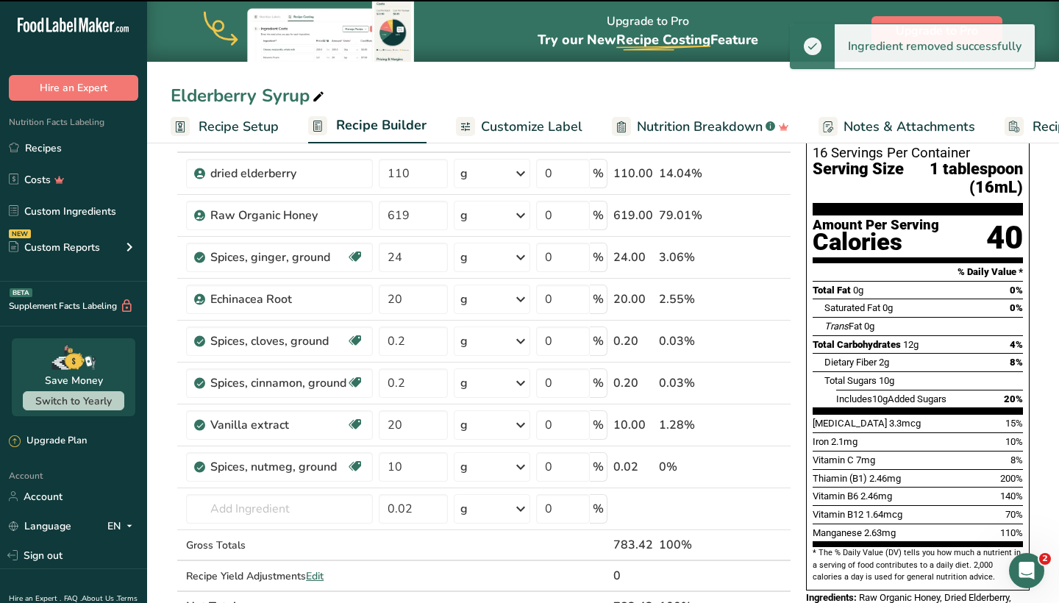
type input "10"
type input "0.02"
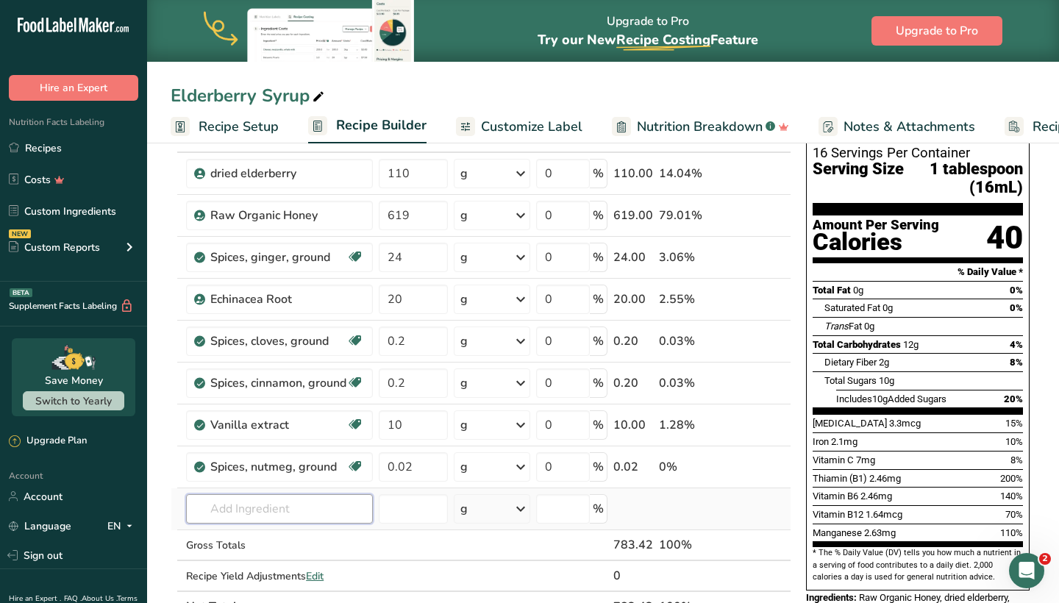
click at [243, 512] on input "text" at bounding box center [279, 508] width 187 height 29
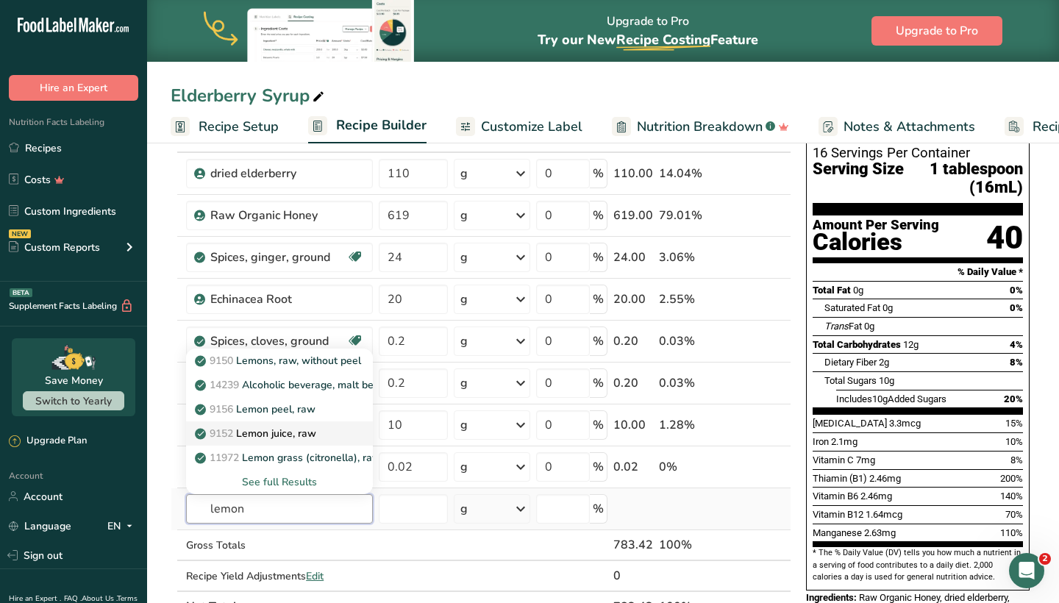
type input "lemon"
click at [254, 431] on p "9152 Lemon juice, raw" at bounding box center [257, 433] width 118 height 15
type input "Lemon juice, raw"
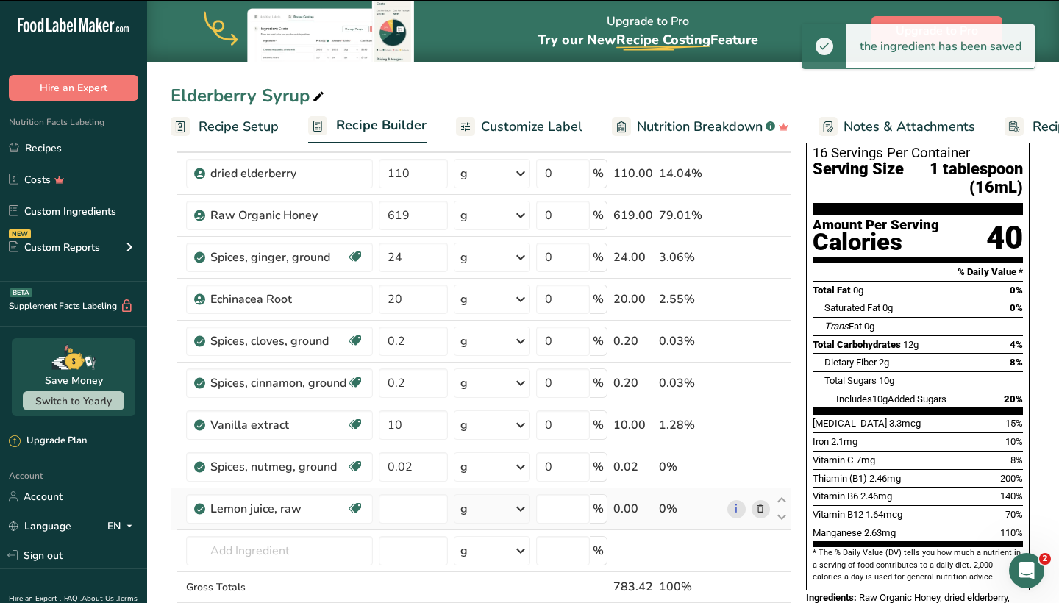
type input "0"
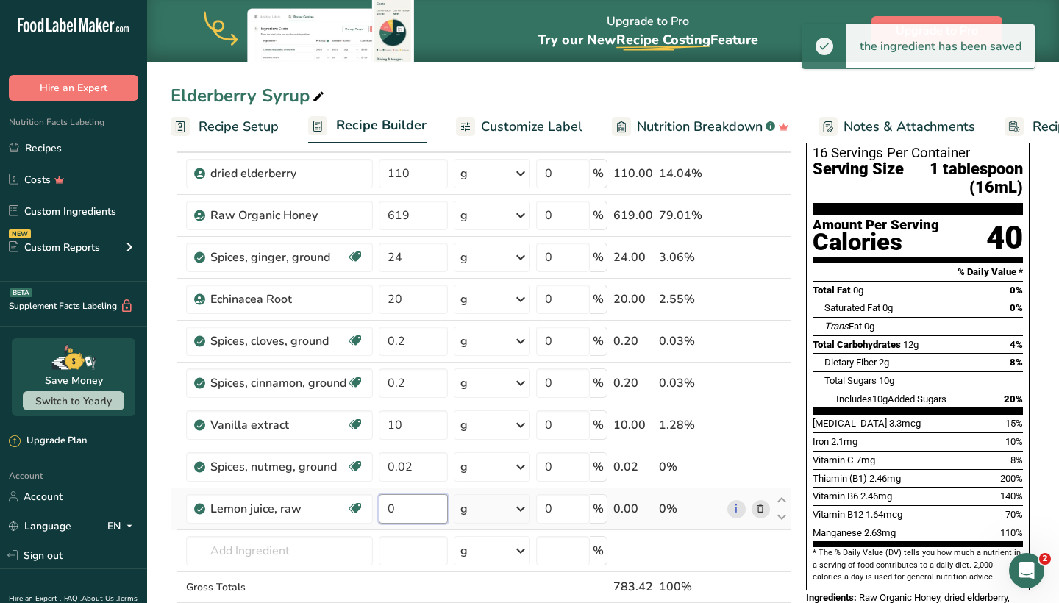
click at [427, 504] on input "0" at bounding box center [413, 508] width 68 height 29
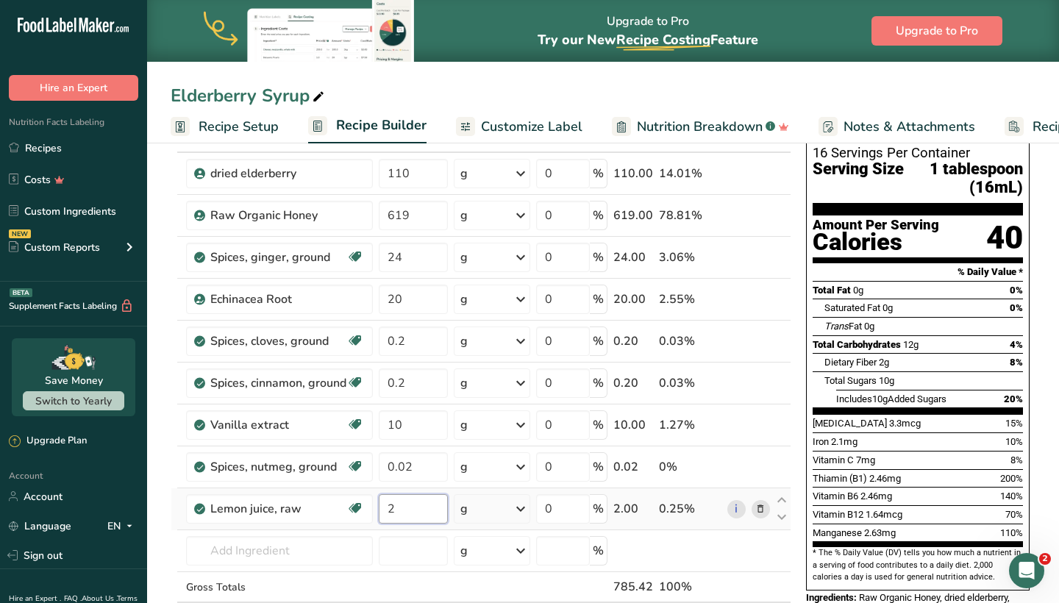
type input "2"
click at [526, 511] on div "Ingredient * Amount * Unit * Waste * .a-a{fill:#347362;}.b-a{fill:#fff;} Grams …" at bounding box center [481, 392] width 620 height 543
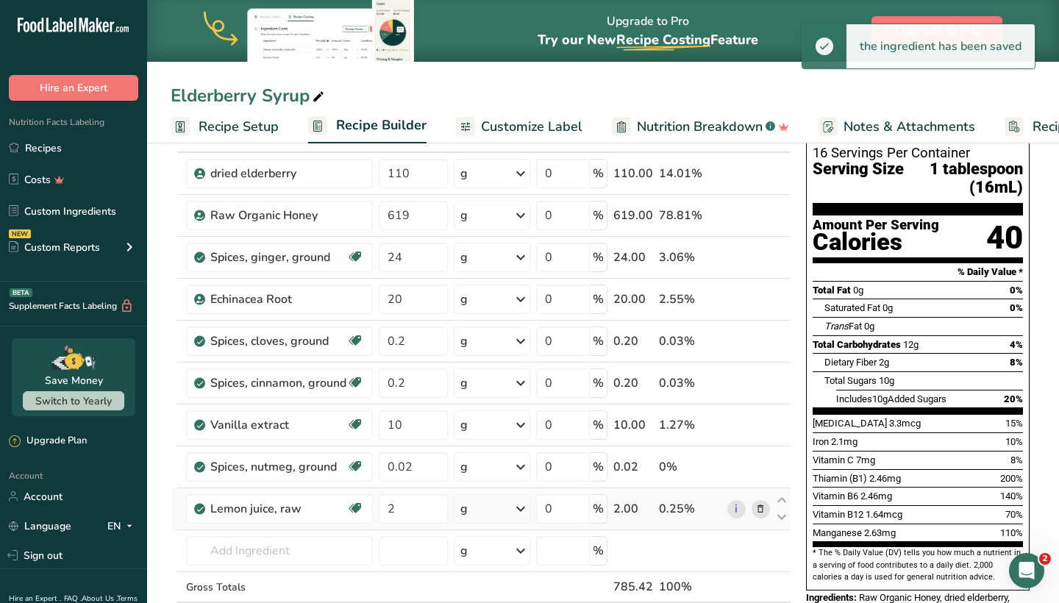
click at [523, 507] on icon at bounding box center [521, 508] width 18 height 26
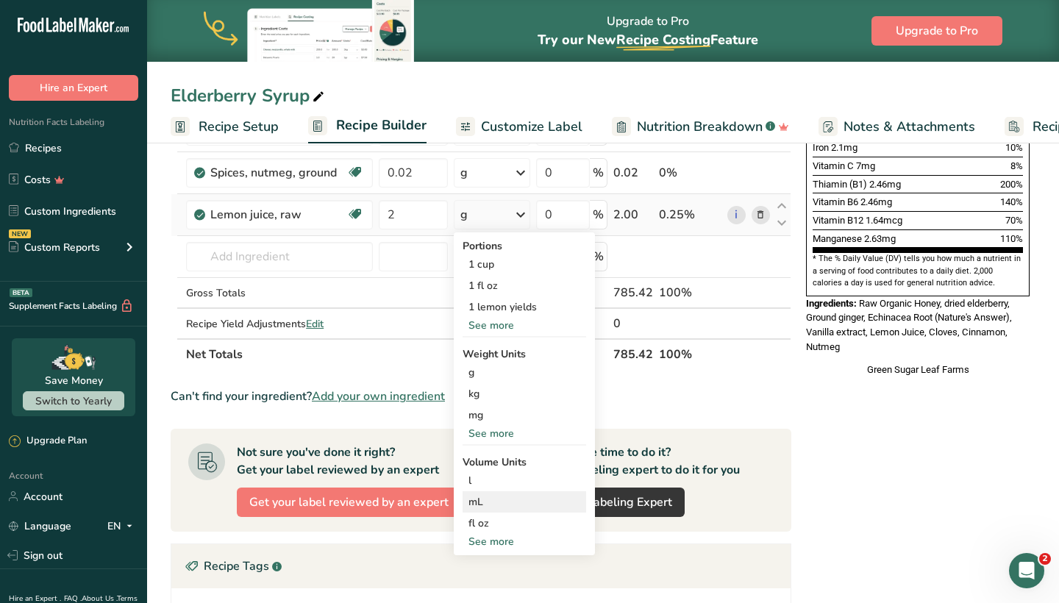
scroll to position [395, 0]
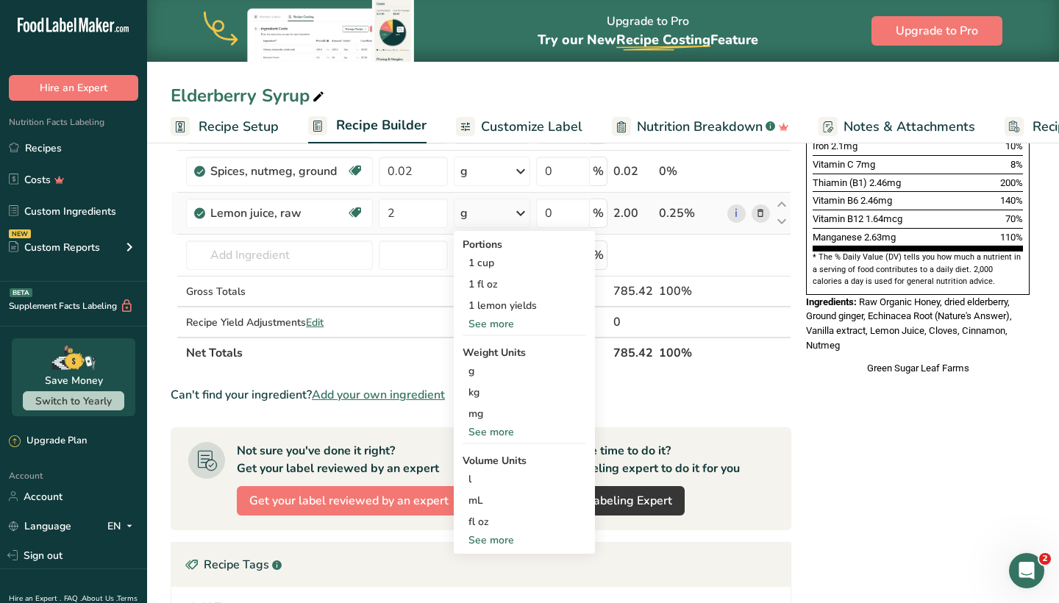
click at [503, 539] on div "See more" at bounding box center [524, 539] width 124 height 15
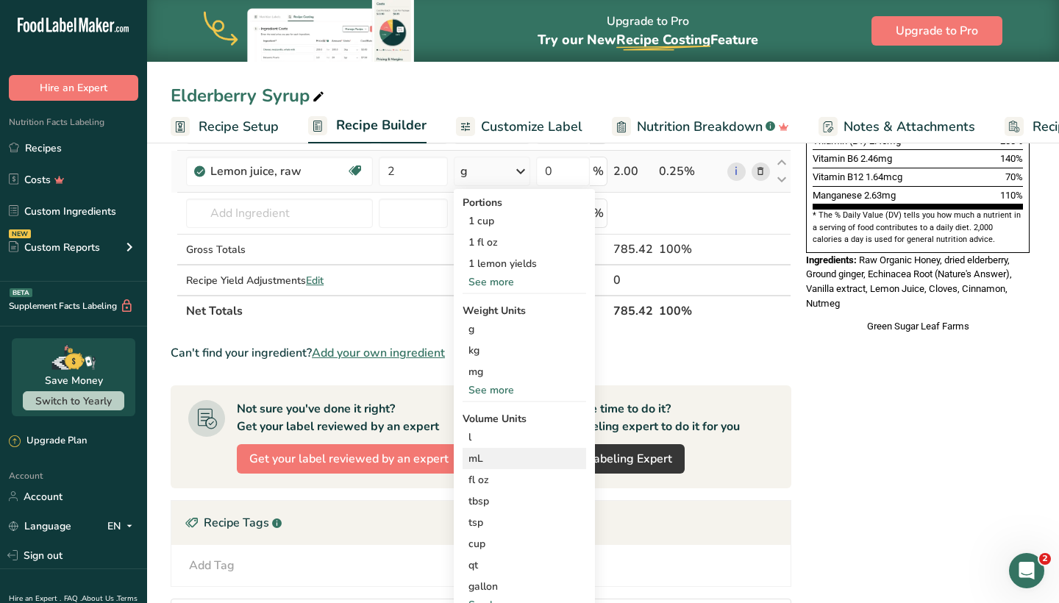
scroll to position [485, 0]
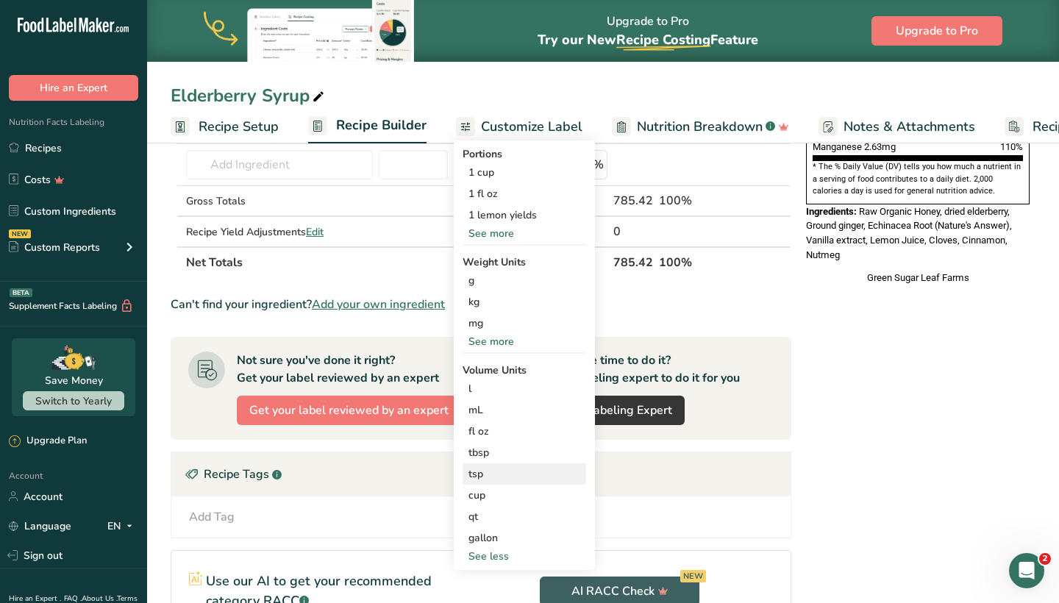
click at [493, 470] on div "tsp" at bounding box center [524, 473] width 112 height 15
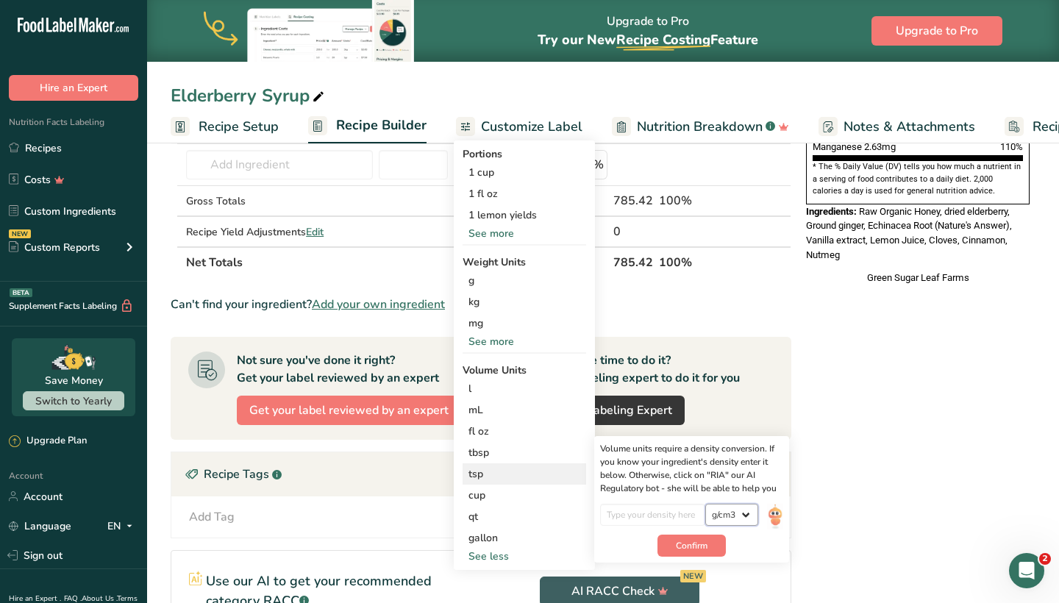
select select "23"
click at [693, 507] on input "number" at bounding box center [652, 515] width 105 height 22
type input "0"
click at [698, 537] on button "Confirm" at bounding box center [691, 545] width 68 height 22
click at [698, 543] on span "Confirm" at bounding box center [692, 545] width 32 height 13
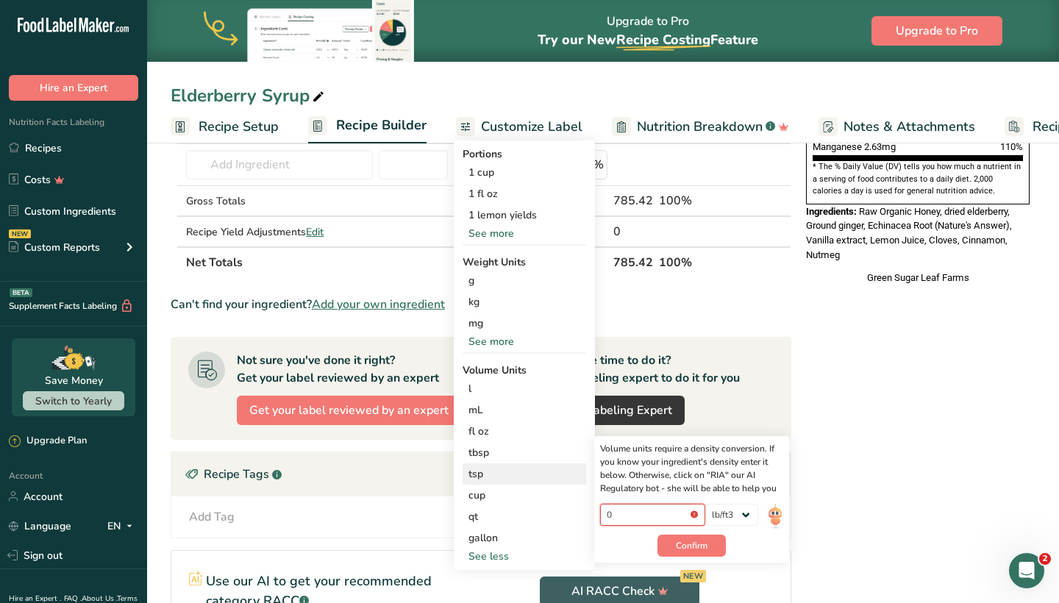
click at [697, 515] on input "0" at bounding box center [652, 515] width 105 height 22
click at [313, 193] on div "Gross Totals" at bounding box center [279, 200] width 187 height 15
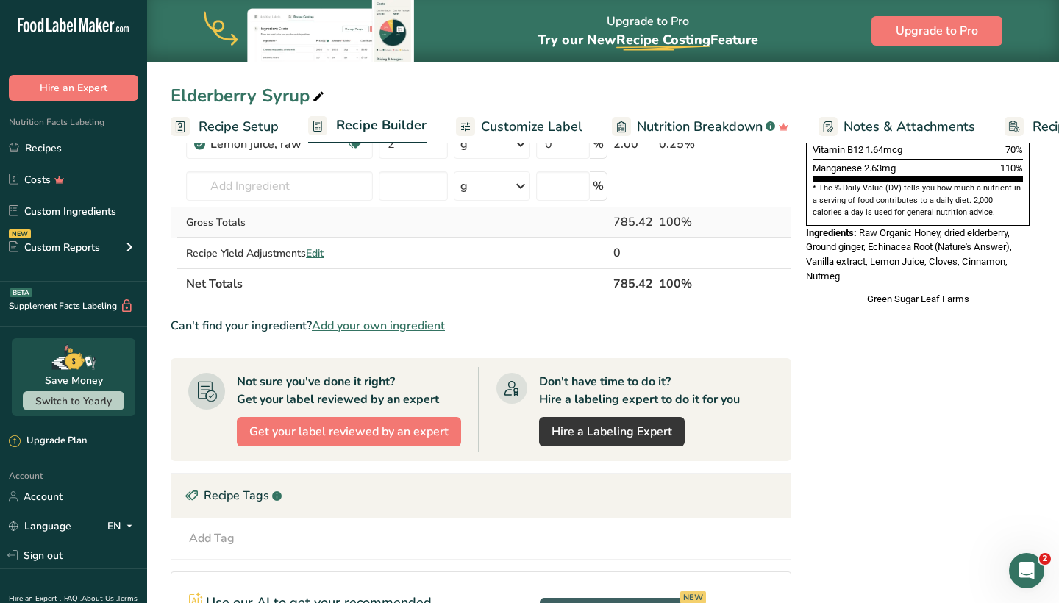
scroll to position [449, 0]
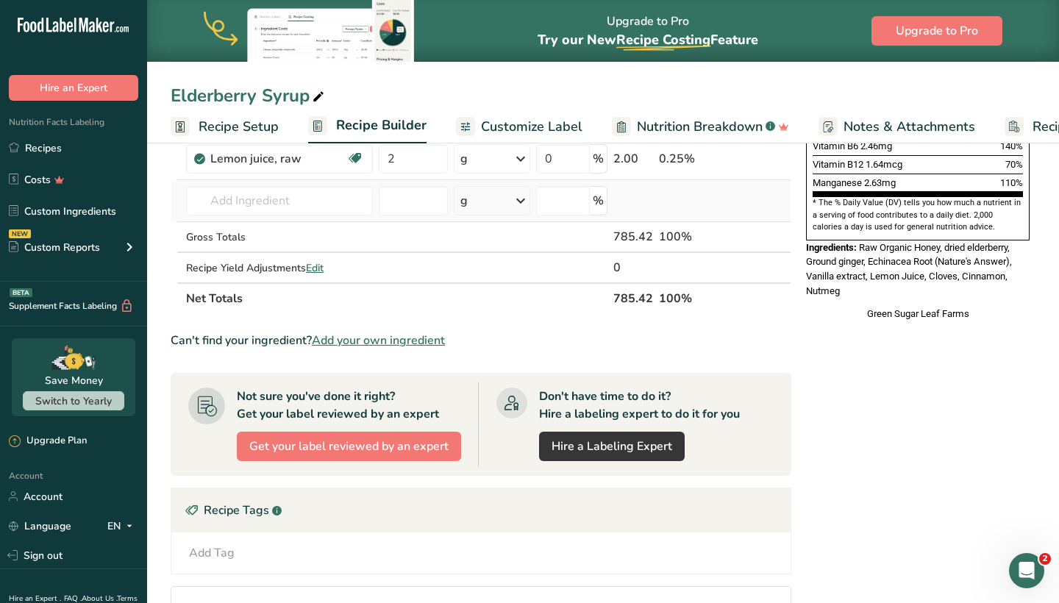
click at [513, 204] on div "g" at bounding box center [492, 200] width 77 height 29
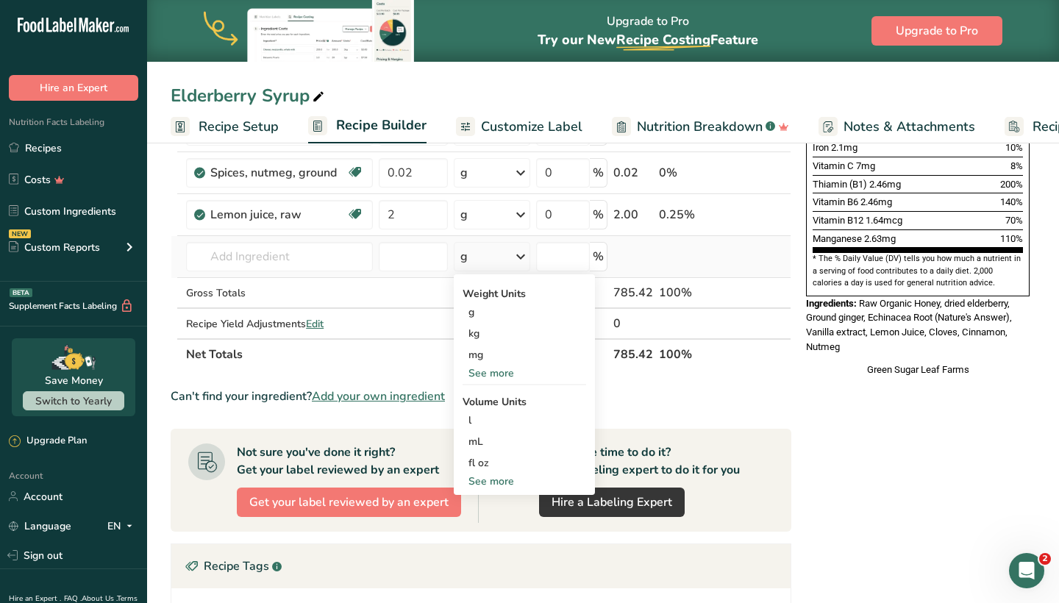
scroll to position [393, 0]
click at [479, 466] on div "fl oz" at bounding box center [524, 463] width 112 height 15
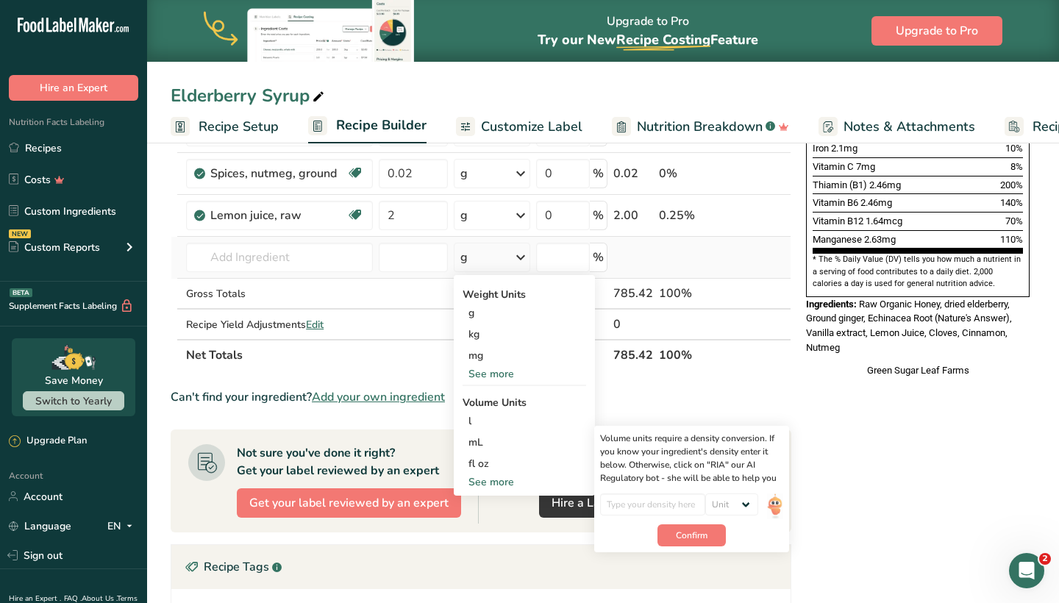
click at [489, 376] on div "See more" at bounding box center [524, 373] width 124 height 15
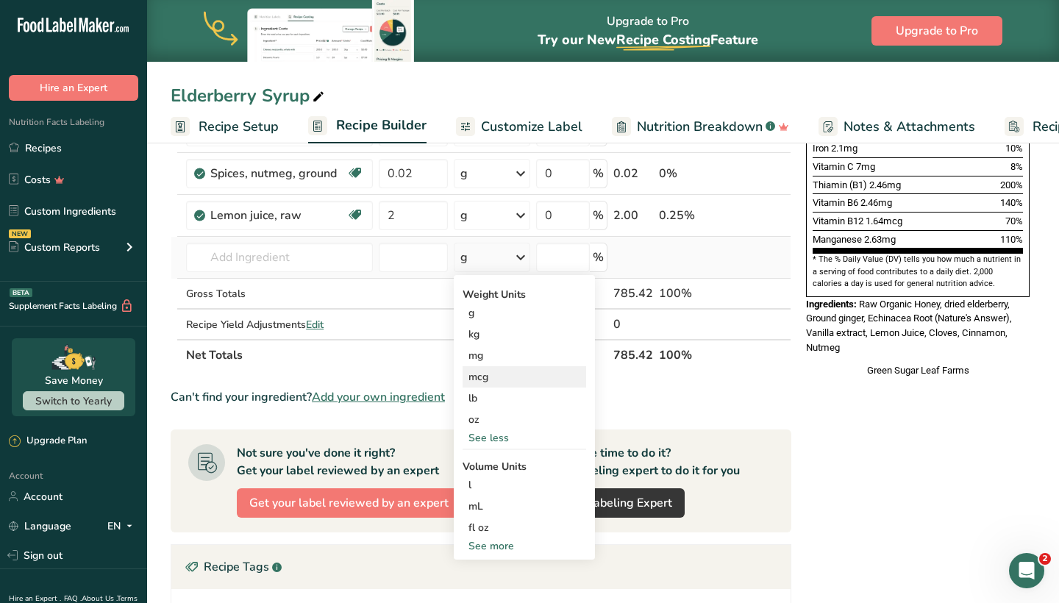
drag, startPoint x: 491, startPoint y: 399, endPoint x: 494, endPoint y: 368, distance: 31.0
click at [494, 368] on div "Weight Units g kg mg mcg lb oz See less Volume Units l Volume units require a d…" at bounding box center [524, 417] width 141 height 285
click at [480, 415] on div "oz" at bounding box center [524, 419] width 124 height 21
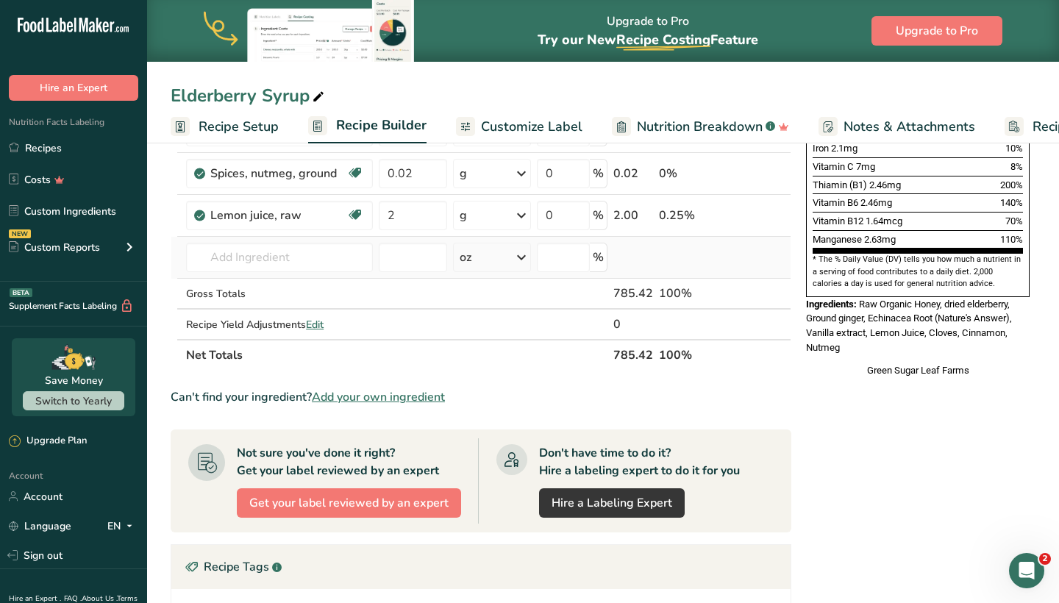
click at [509, 256] on div "oz" at bounding box center [492, 257] width 78 height 29
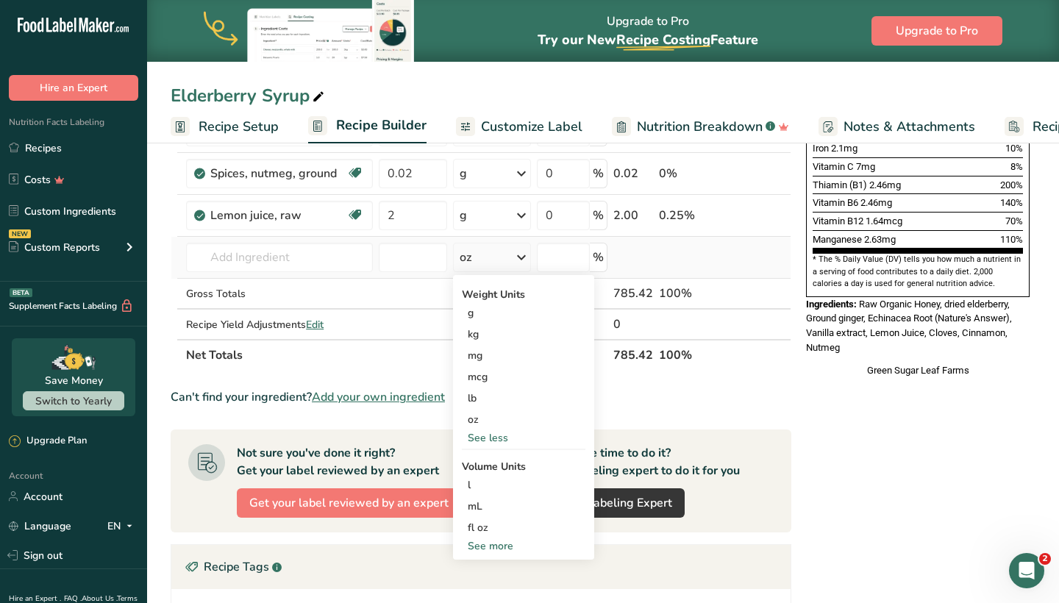
click at [509, 256] on div "oz" at bounding box center [492, 257] width 78 height 29
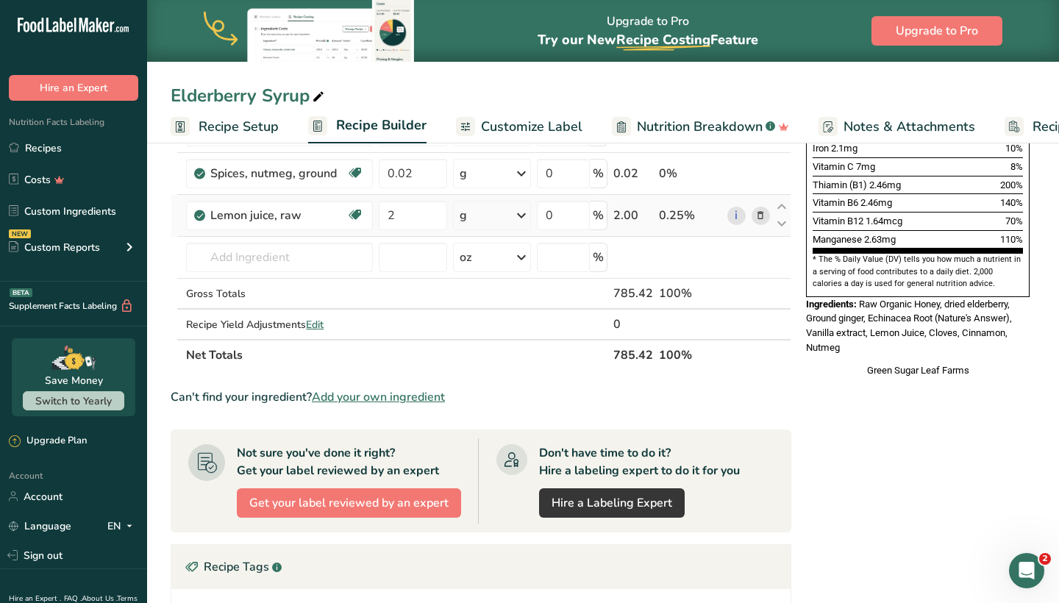
click at [520, 218] on icon at bounding box center [521, 215] width 18 height 26
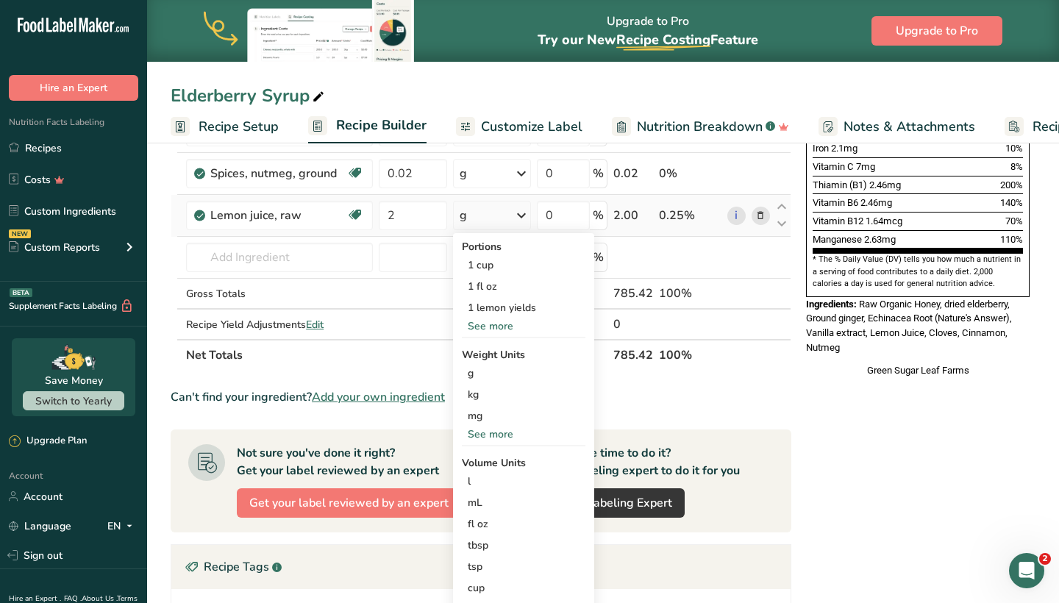
click at [491, 328] on div "See more" at bounding box center [524, 325] width 124 height 15
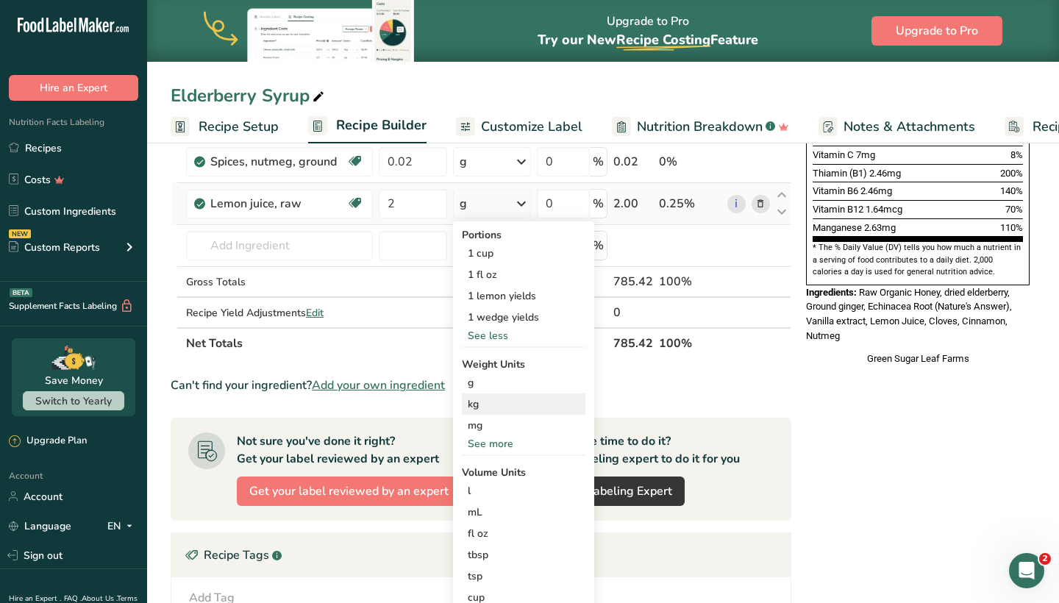
scroll to position [412, 0]
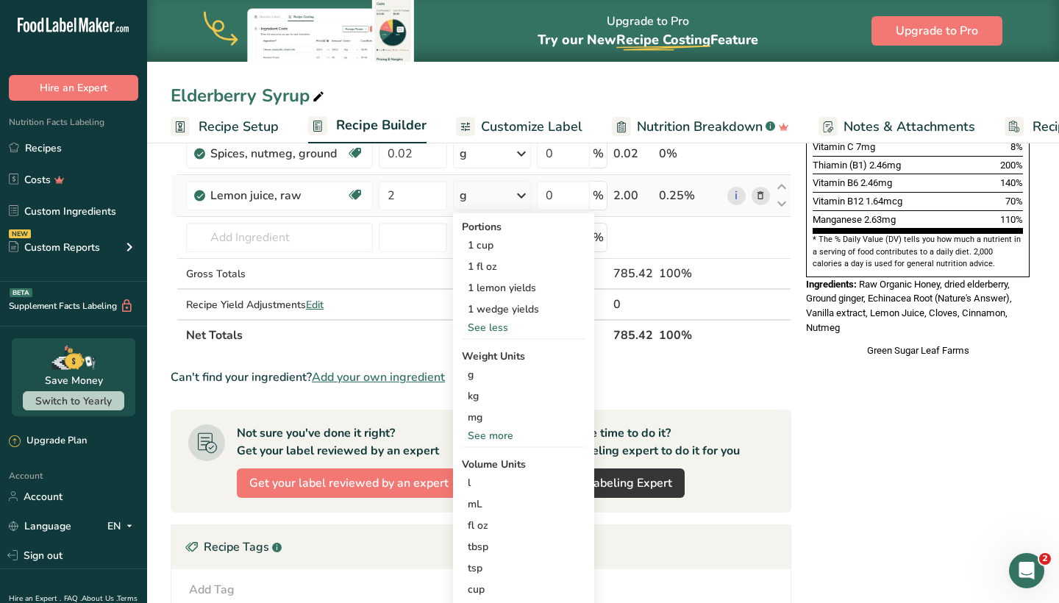
click at [493, 438] on div "See more" at bounding box center [524, 435] width 124 height 15
click at [484, 476] on div "oz" at bounding box center [524, 480] width 124 height 21
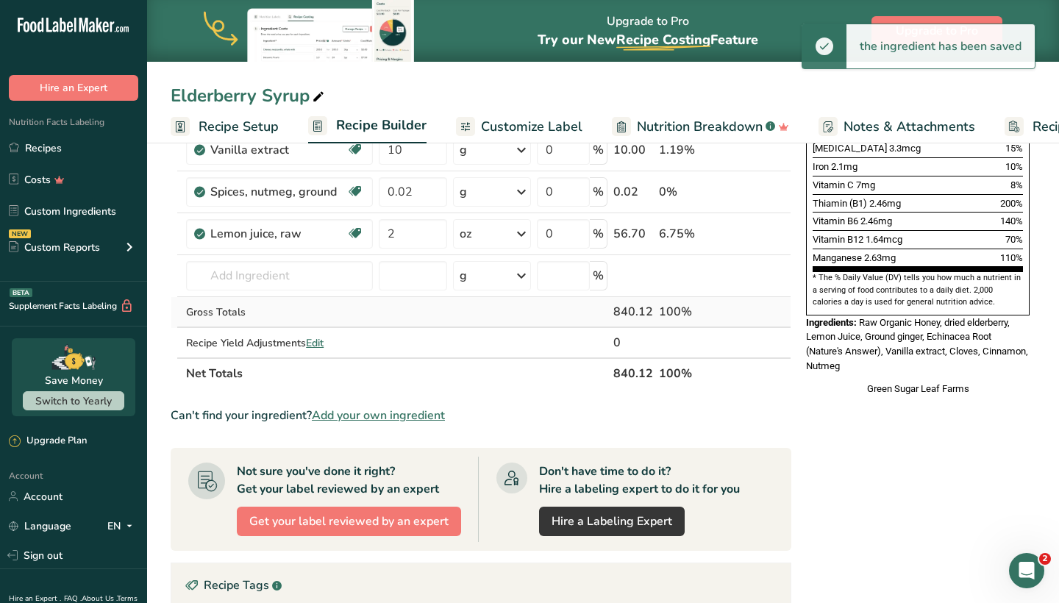
scroll to position [373, 0]
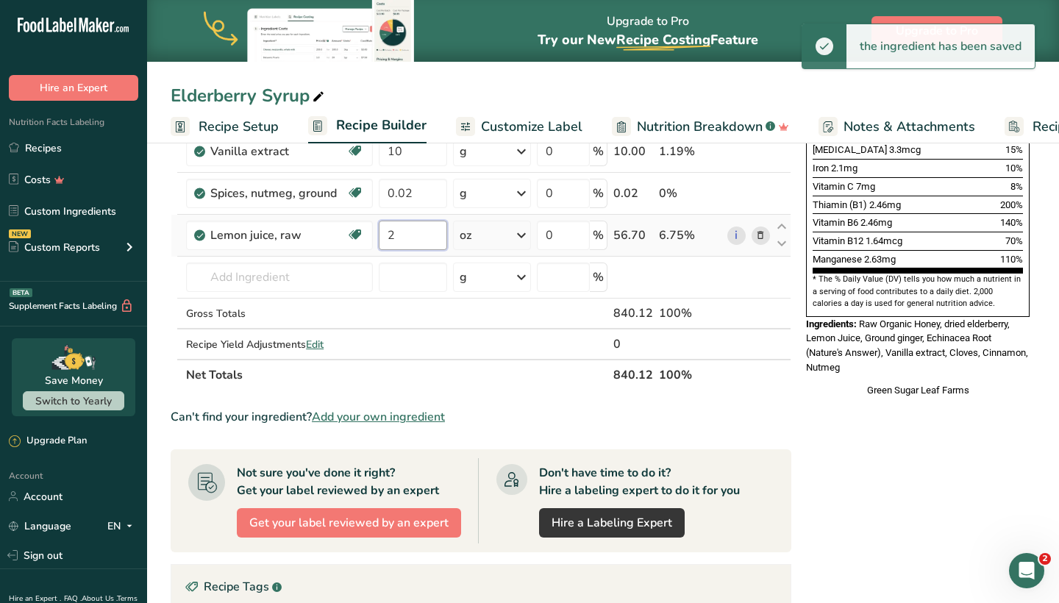
click at [423, 226] on input "2" at bounding box center [413, 235] width 68 height 29
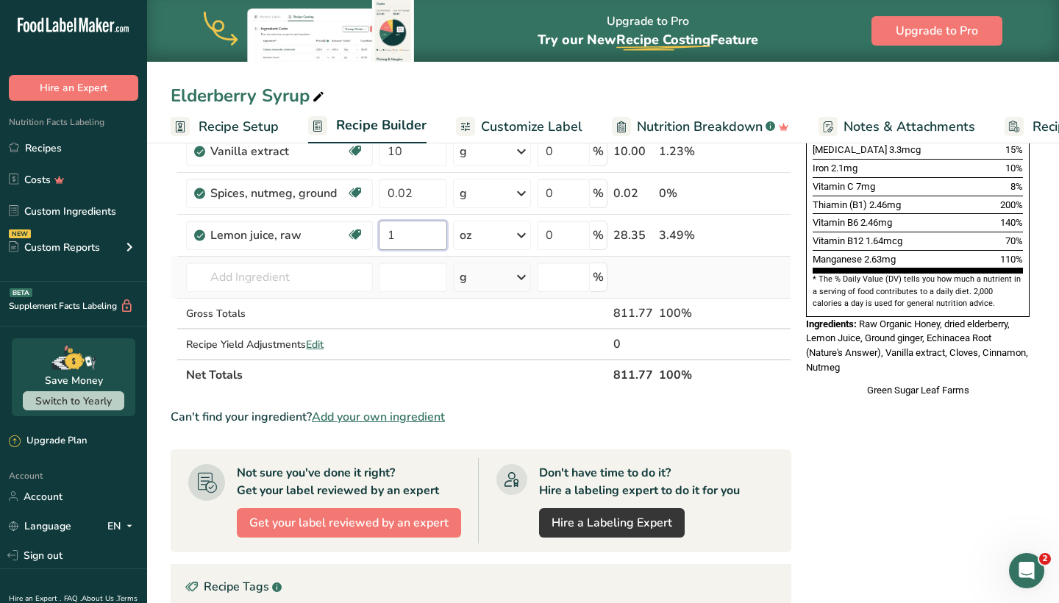
type input "1"
click at [521, 276] on div "Ingredient * Amount * Unit * Waste * .a-a{fill:#347362;}.b-a{fill:#fff;} Grams …" at bounding box center [481, 119] width 620 height 543
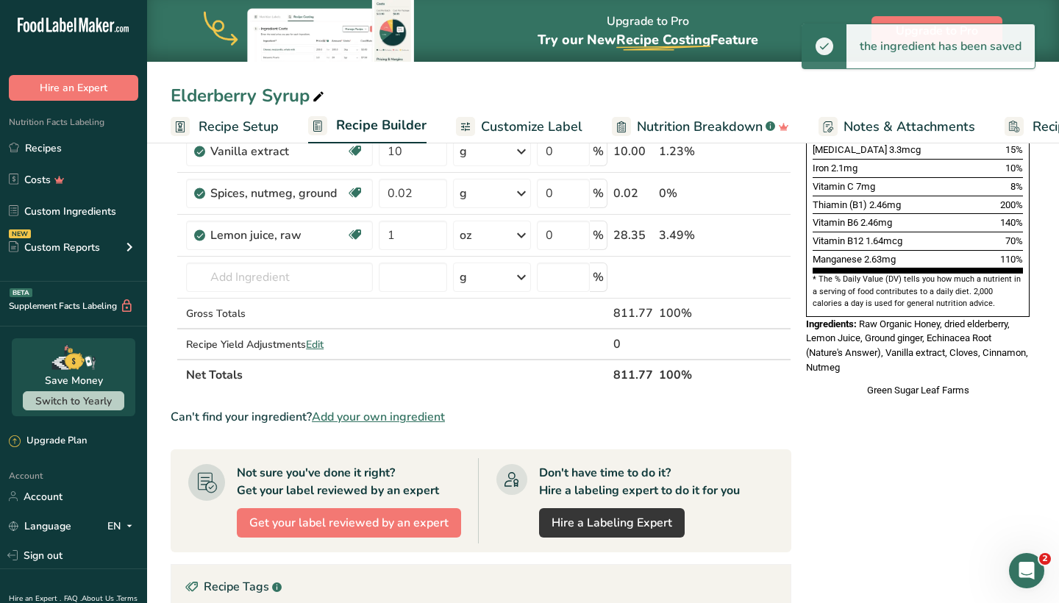
click at [830, 383] on div "Green Sugar Leaf Farms" at bounding box center [917, 390] width 223 height 15
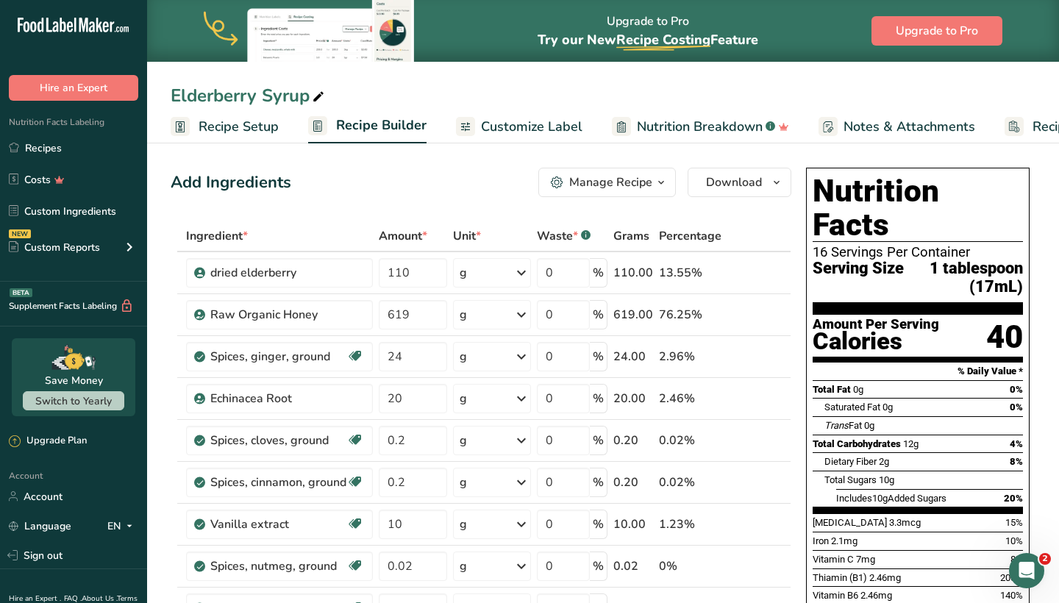
scroll to position [0, 0]
click at [643, 126] on span "Nutrition Breakdown" at bounding box center [700, 127] width 126 height 20
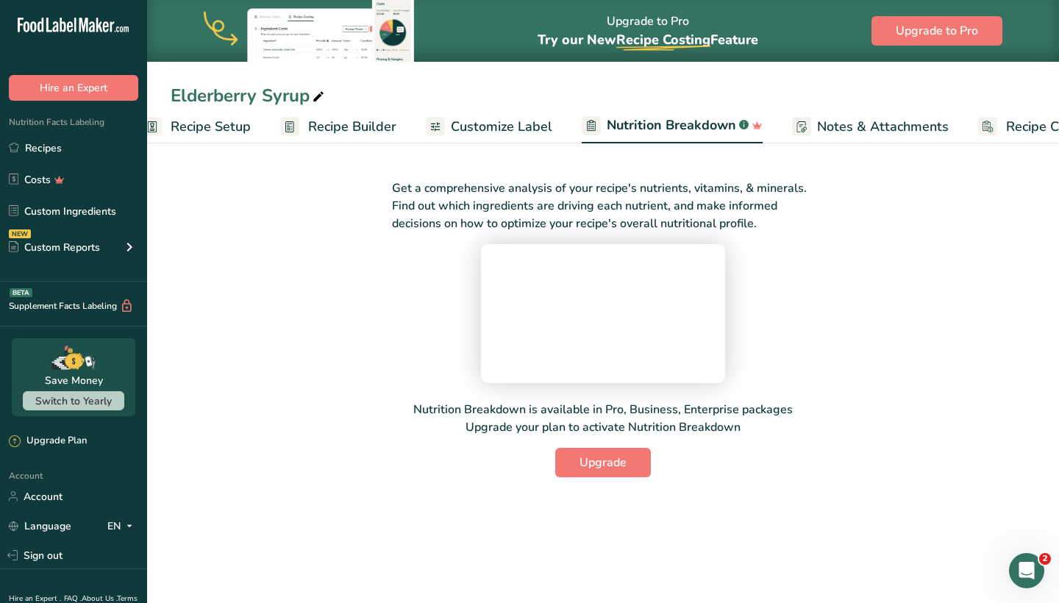
scroll to position [0, 21]
click at [487, 125] on span "Customize Label" at bounding box center [507, 127] width 101 height 20
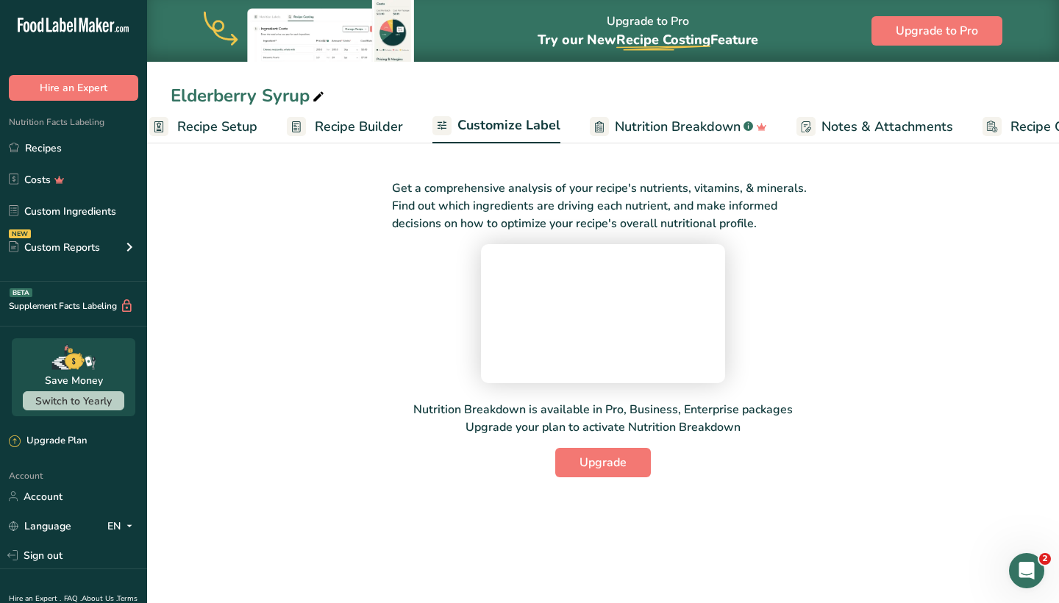
scroll to position [0, 100]
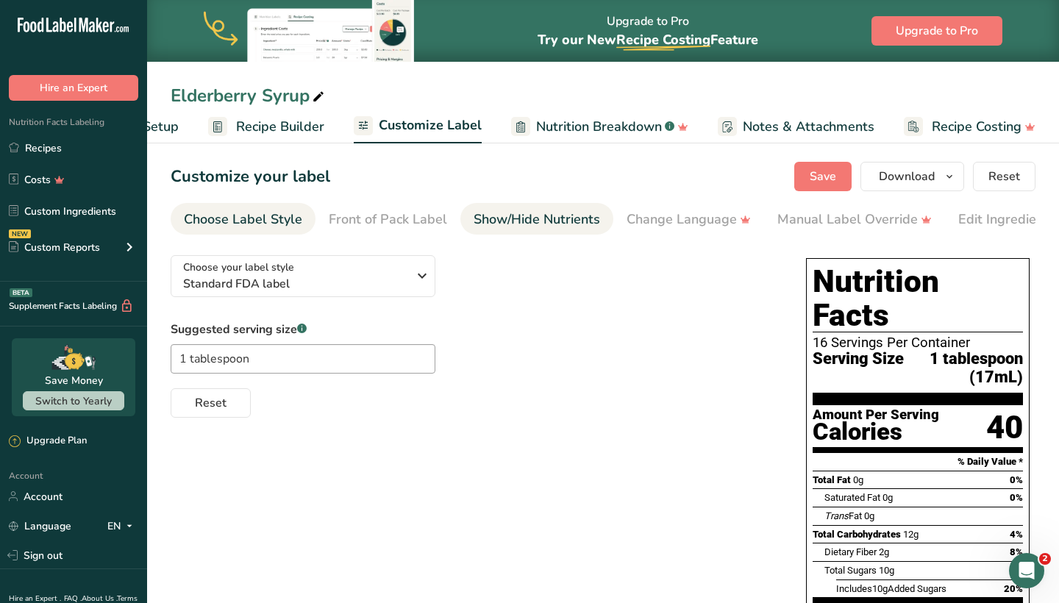
click at [513, 219] on div "Show/Hide Nutrients" at bounding box center [536, 220] width 126 height 20
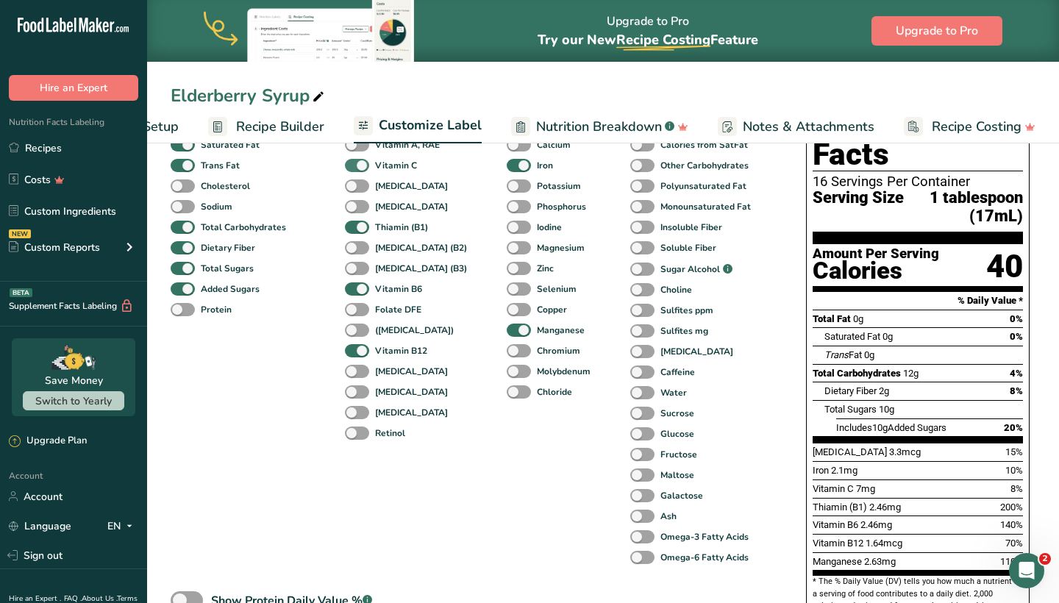
scroll to position [164, 0]
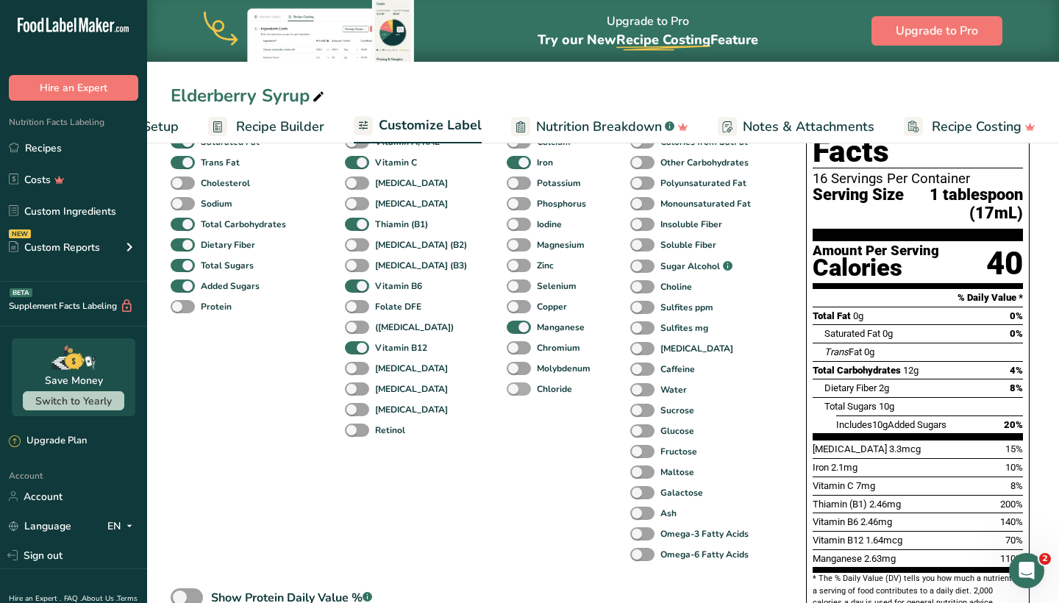
click at [507, 389] on span at bounding box center [519, 389] width 24 height 14
click at [507, 389] on input "Chloride" at bounding box center [512, 389] width 10 height 10
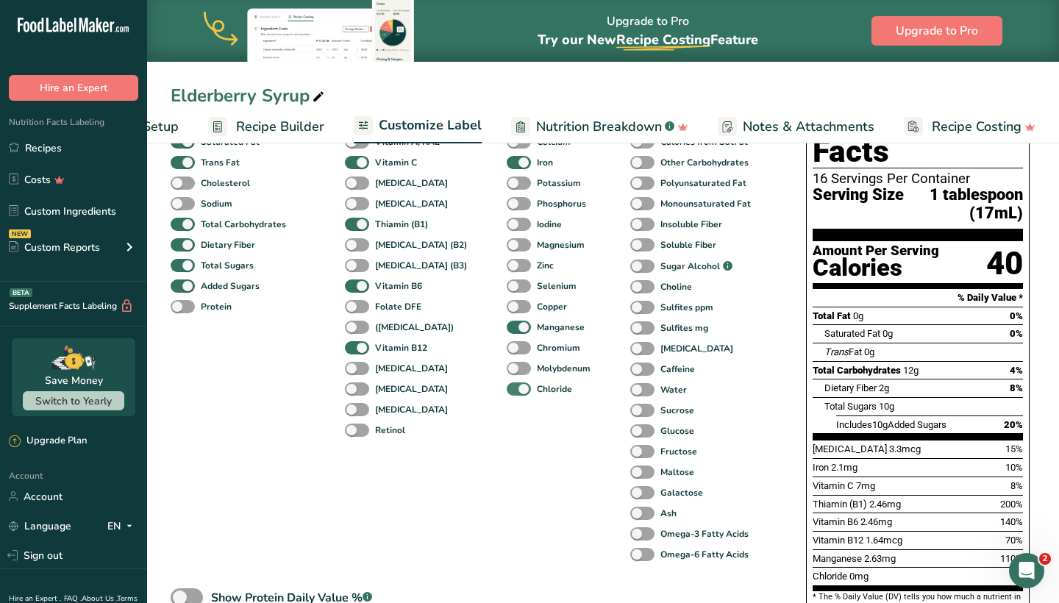
click at [507, 389] on span at bounding box center [519, 389] width 24 height 14
click at [507, 389] on input "Chloride" at bounding box center [512, 389] width 10 height 10
checkbox input "false"
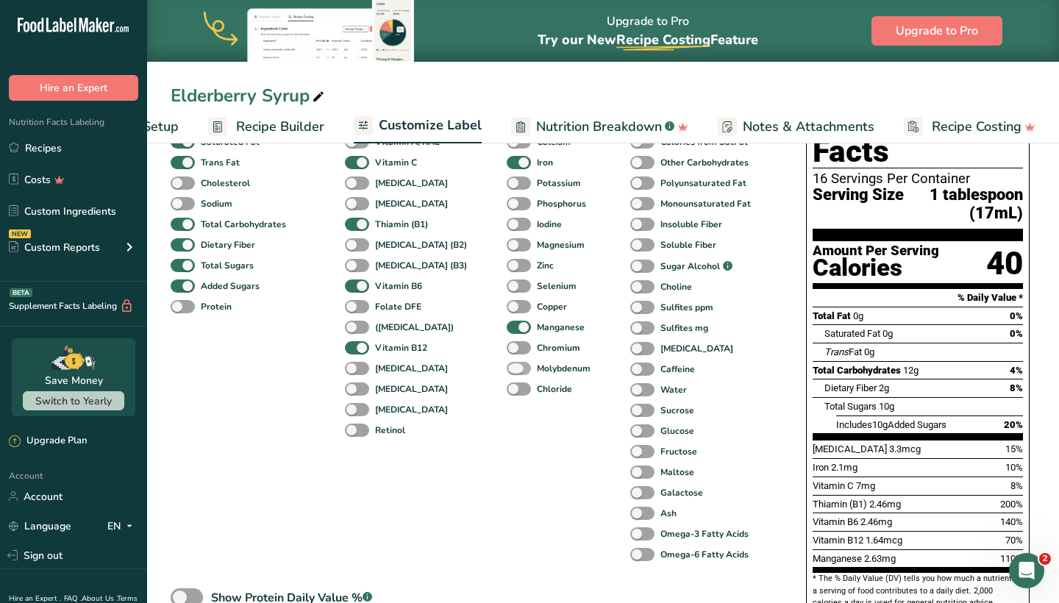
click at [507, 368] on span at bounding box center [519, 369] width 24 height 14
click at [507, 368] on input "Molybdenum" at bounding box center [512, 368] width 10 height 10
click at [507, 368] on span at bounding box center [519, 369] width 24 height 14
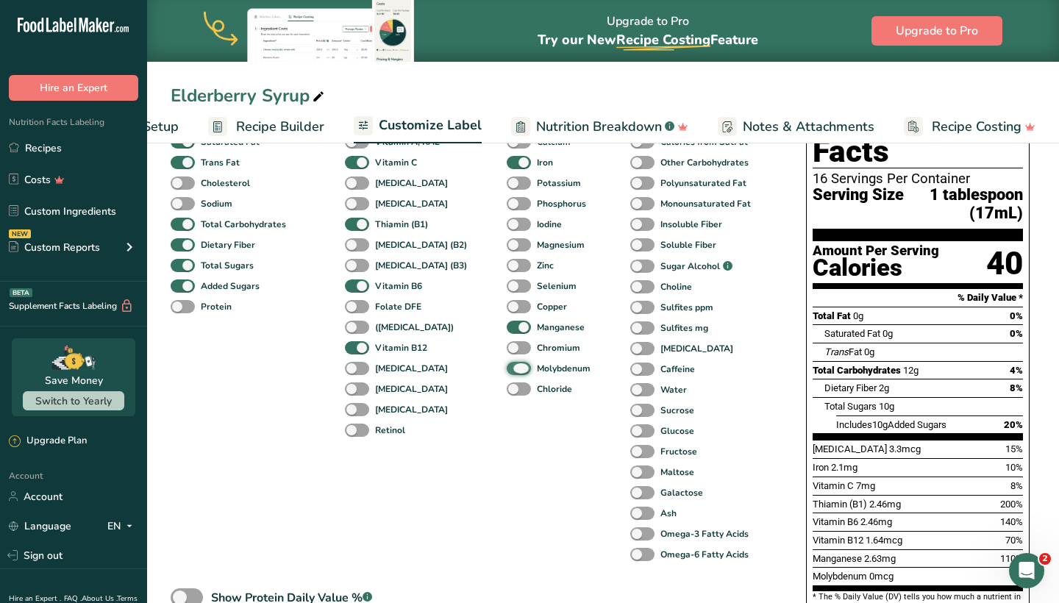
click at [507, 368] on input "Molybdenum" at bounding box center [512, 368] width 10 height 10
checkbox input "false"
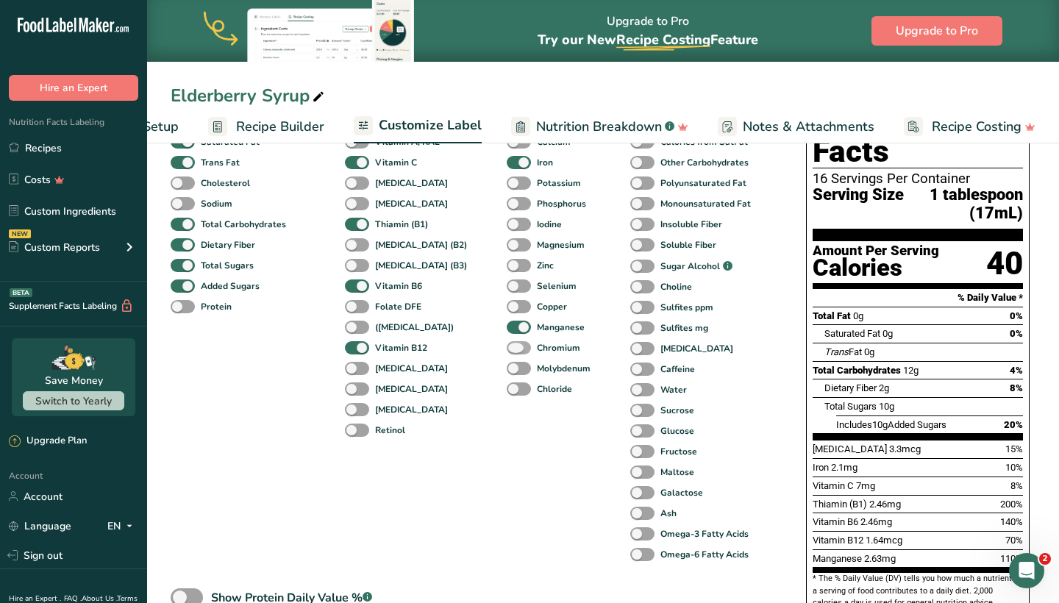
click at [507, 346] on span at bounding box center [519, 348] width 24 height 14
click at [507, 346] on input "Chromium" at bounding box center [512, 348] width 10 height 10
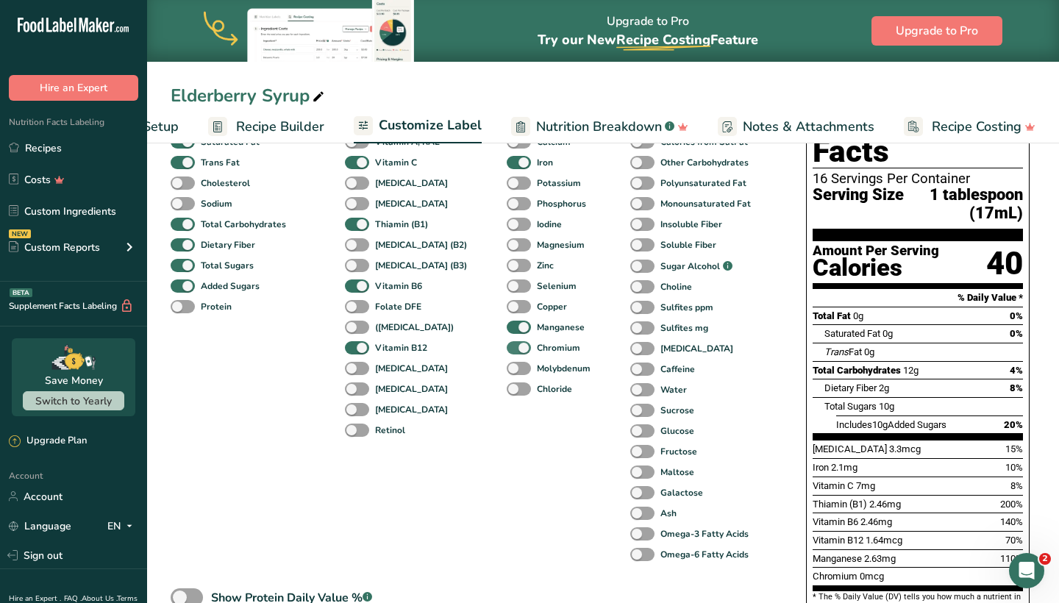
click at [507, 346] on span at bounding box center [519, 348] width 24 height 14
click at [507, 346] on input "Chromium" at bounding box center [512, 348] width 10 height 10
checkbox input "false"
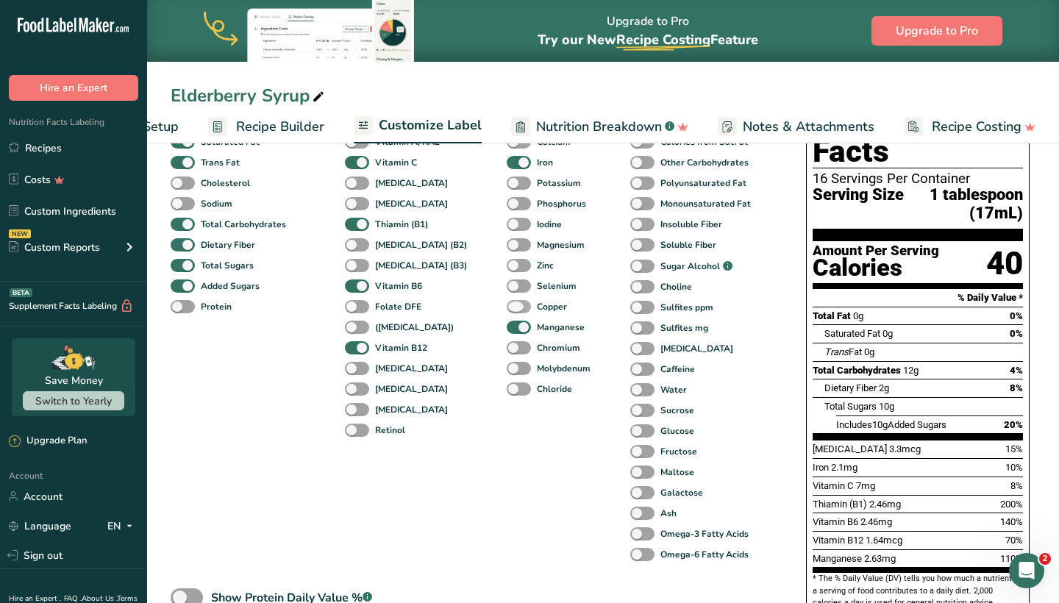
click at [507, 309] on span at bounding box center [519, 307] width 24 height 14
click at [507, 309] on input "Copper" at bounding box center [512, 306] width 10 height 10
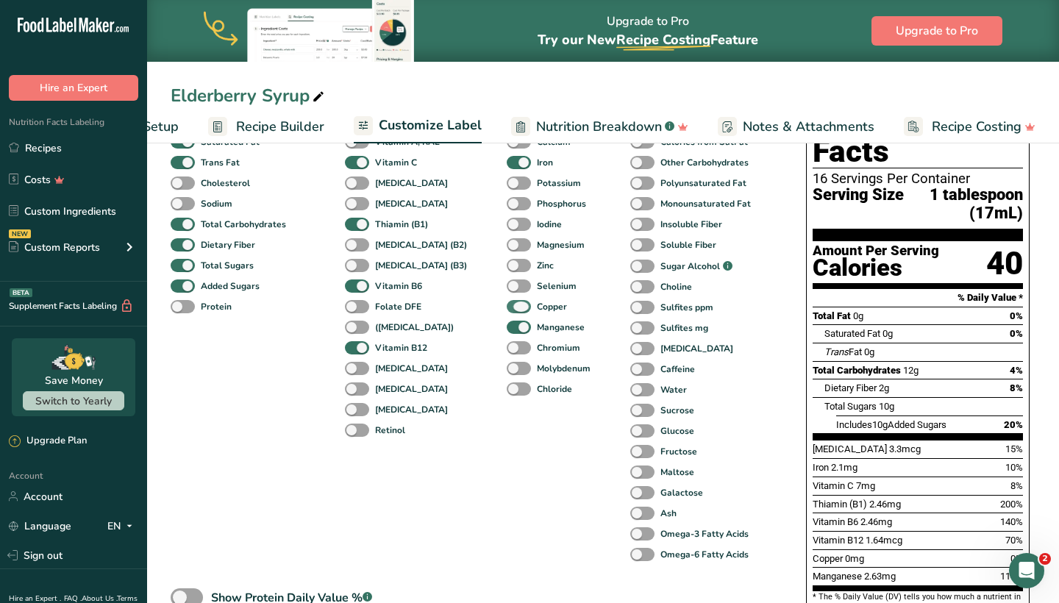
click at [507, 309] on span at bounding box center [519, 307] width 24 height 14
click at [507, 309] on input "Copper" at bounding box center [512, 306] width 10 height 10
checkbox input "false"
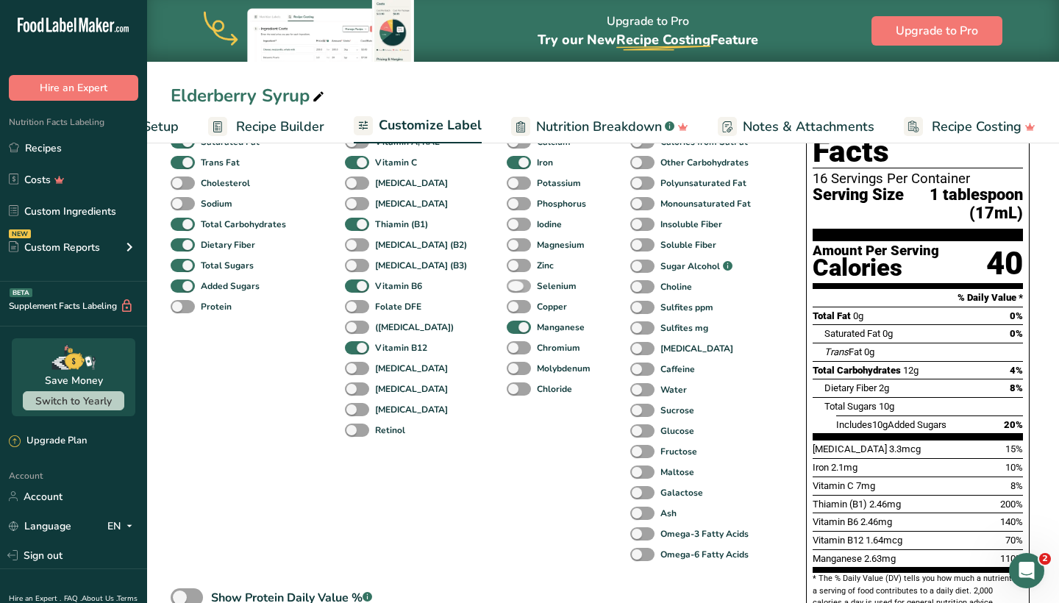
click at [507, 290] on span at bounding box center [519, 286] width 24 height 14
click at [507, 290] on input "Selenium" at bounding box center [512, 286] width 10 height 10
click at [507, 290] on span at bounding box center [519, 286] width 24 height 14
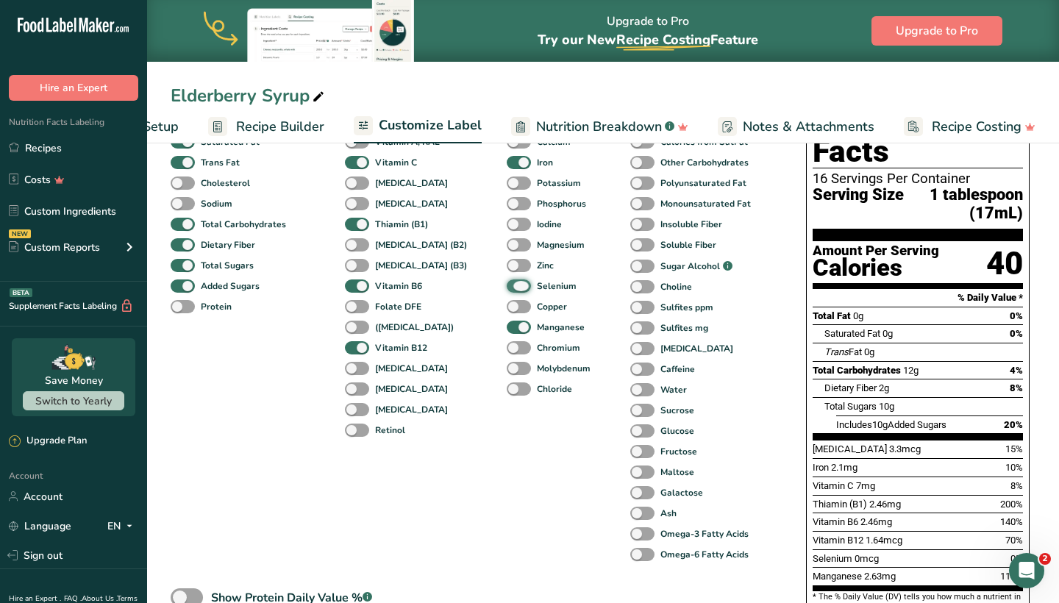
click at [507, 290] on input "Selenium" at bounding box center [512, 286] width 10 height 10
checkbox input "false"
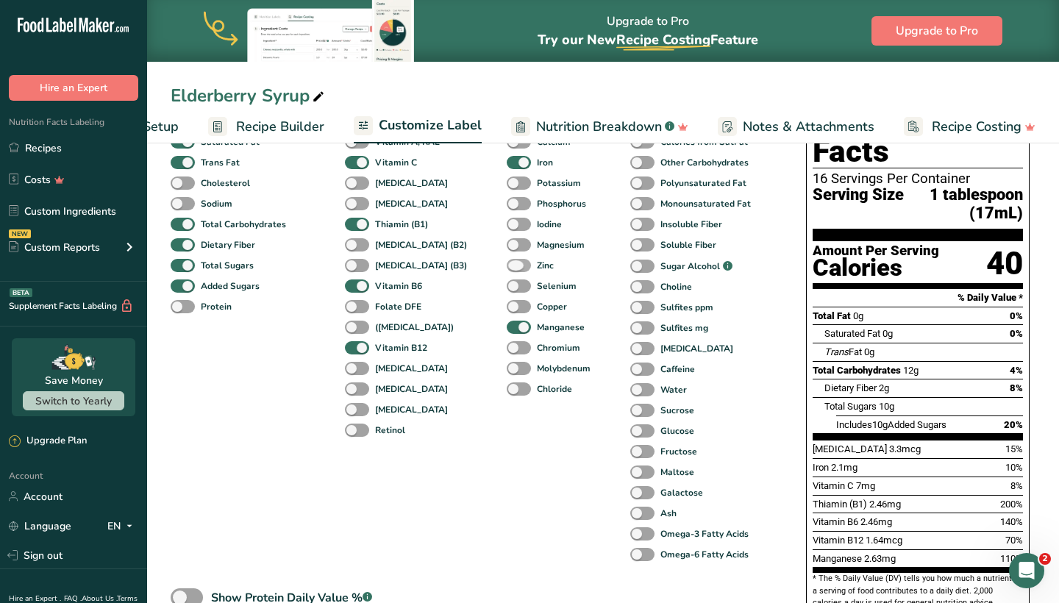
click at [507, 271] on span at bounding box center [519, 266] width 24 height 14
click at [507, 270] on input "Zinc" at bounding box center [512, 265] width 10 height 10
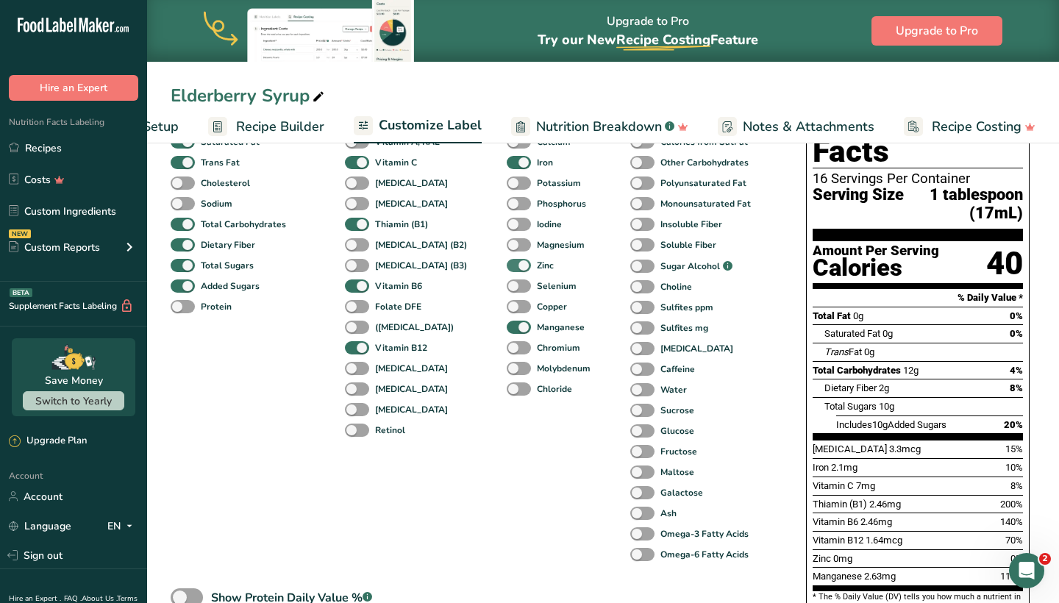
click at [507, 271] on span at bounding box center [519, 266] width 24 height 14
click at [507, 270] on input "Zinc" at bounding box center [512, 265] width 10 height 10
checkbox input "false"
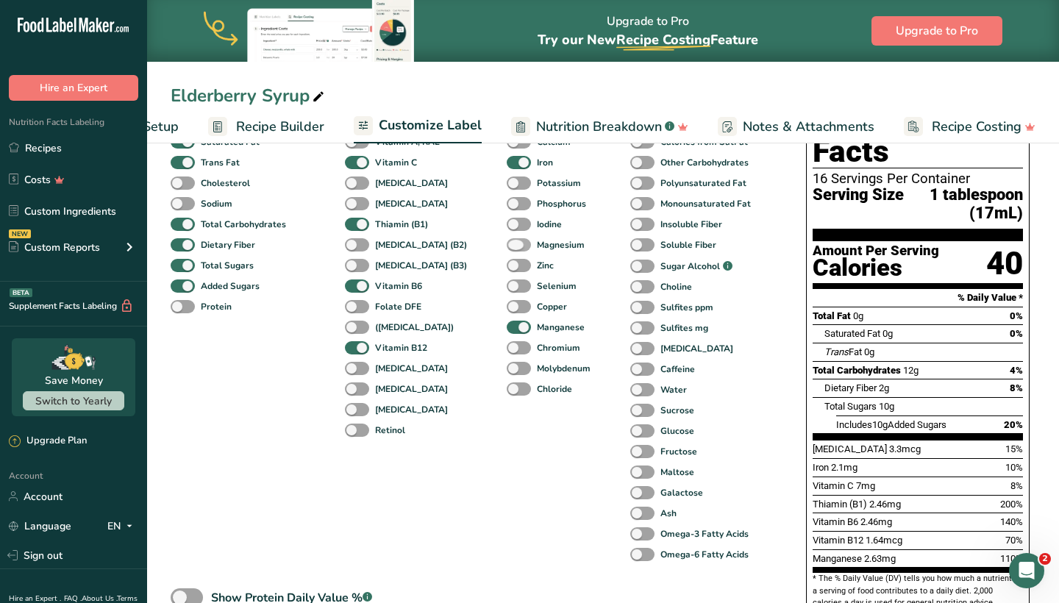
click at [507, 246] on span at bounding box center [519, 245] width 24 height 14
click at [507, 246] on input "Magnesium" at bounding box center [512, 245] width 10 height 10
click at [507, 246] on span at bounding box center [519, 245] width 24 height 14
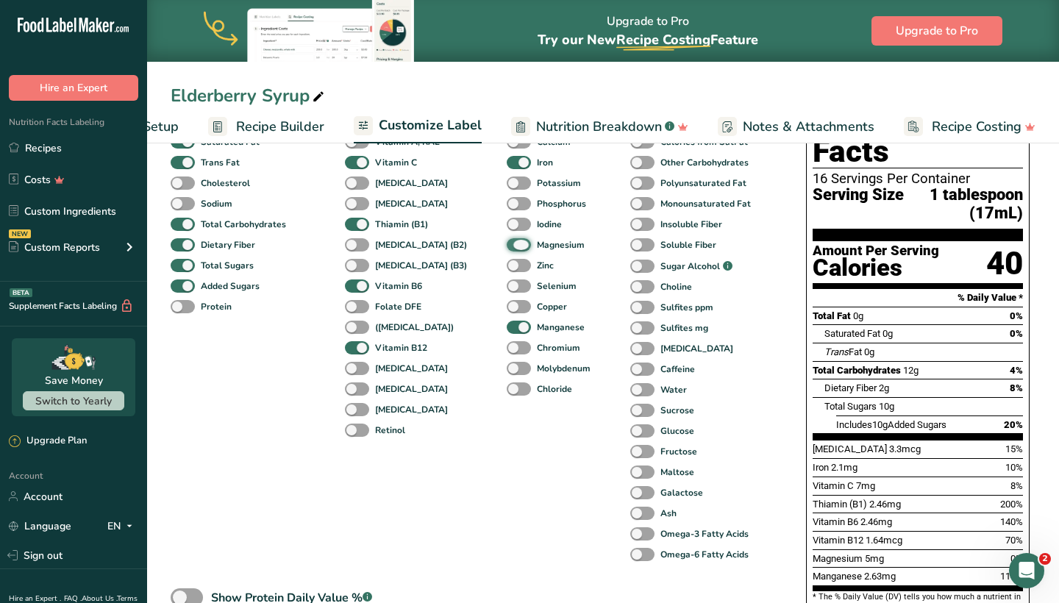
click at [507, 246] on input "Magnesium" at bounding box center [512, 245] width 10 height 10
checkbox input "false"
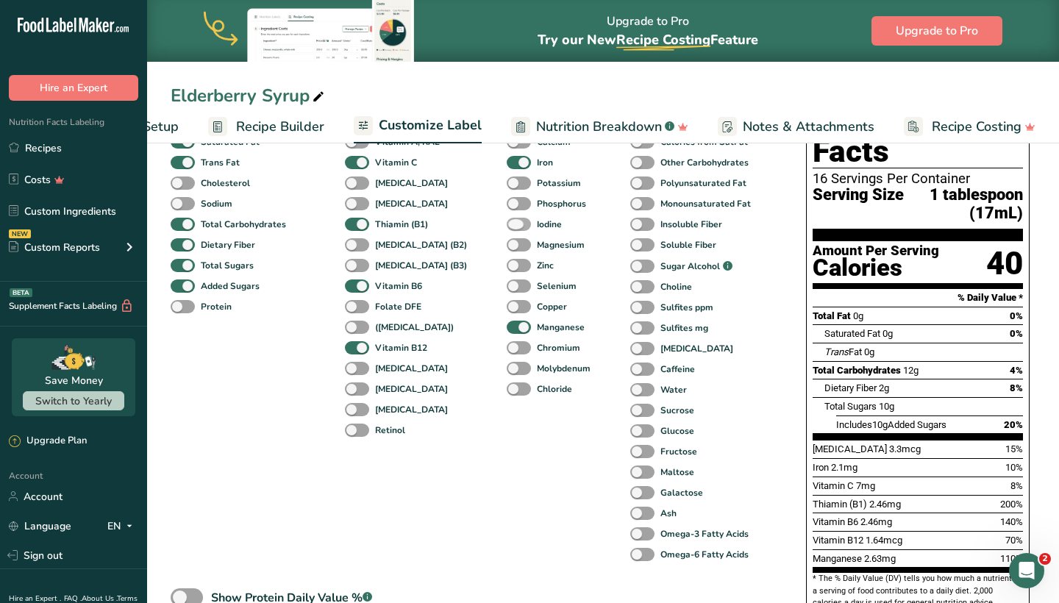
click at [507, 224] on span at bounding box center [519, 225] width 24 height 14
click at [507, 224] on input "Iodine" at bounding box center [512, 224] width 10 height 10
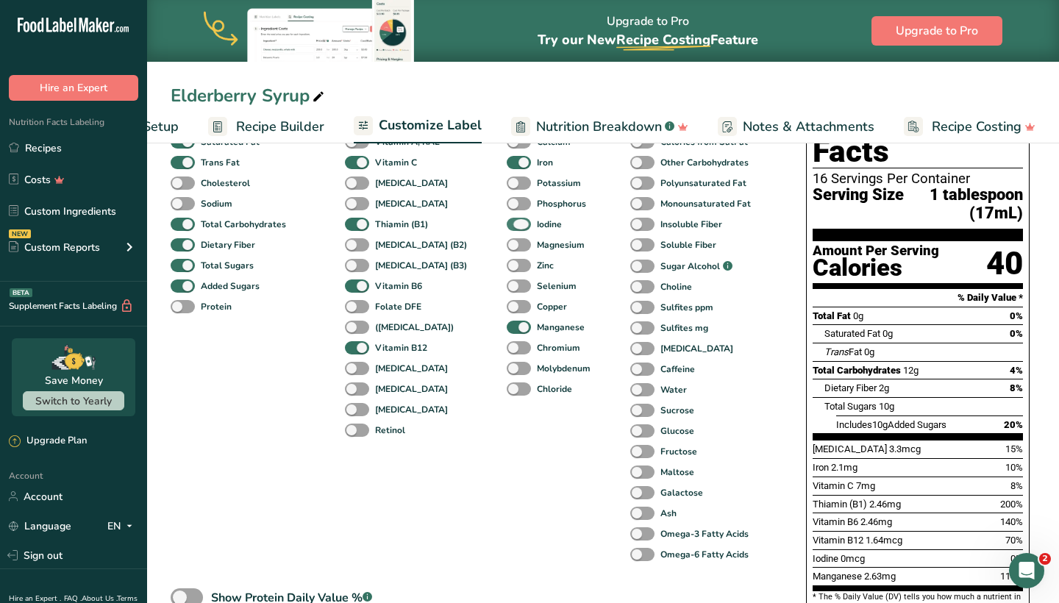
click at [507, 224] on span at bounding box center [519, 225] width 24 height 14
click at [507, 224] on input "Iodine" at bounding box center [512, 224] width 10 height 10
checkbox input "false"
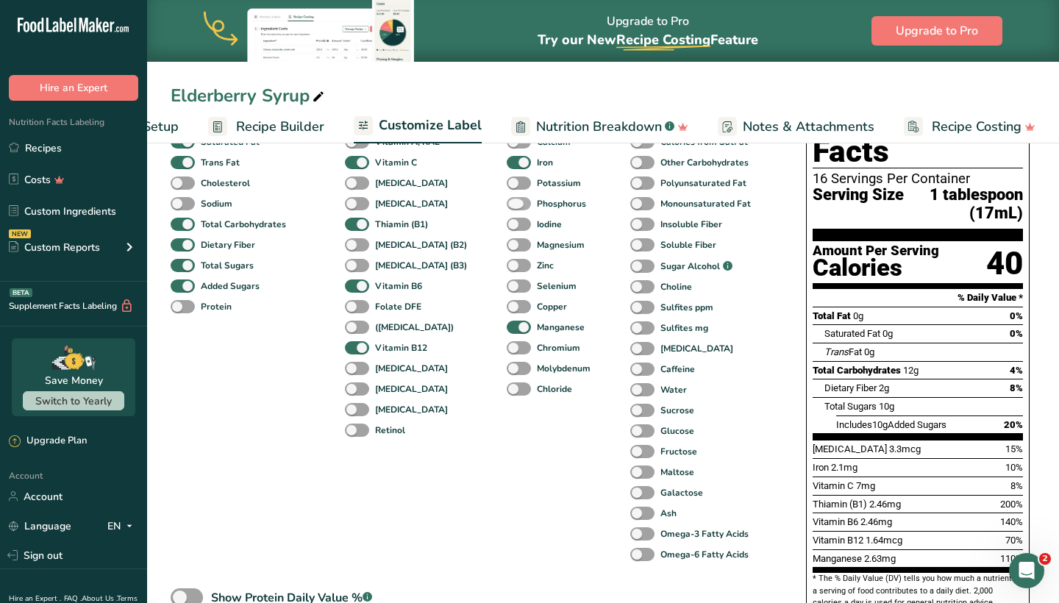
click at [507, 211] on span at bounding box center [519, 204] width 24 height 14
click at [507, 208] on input "Phosphorus" at bounding box center [512, 203] width 10 height 10
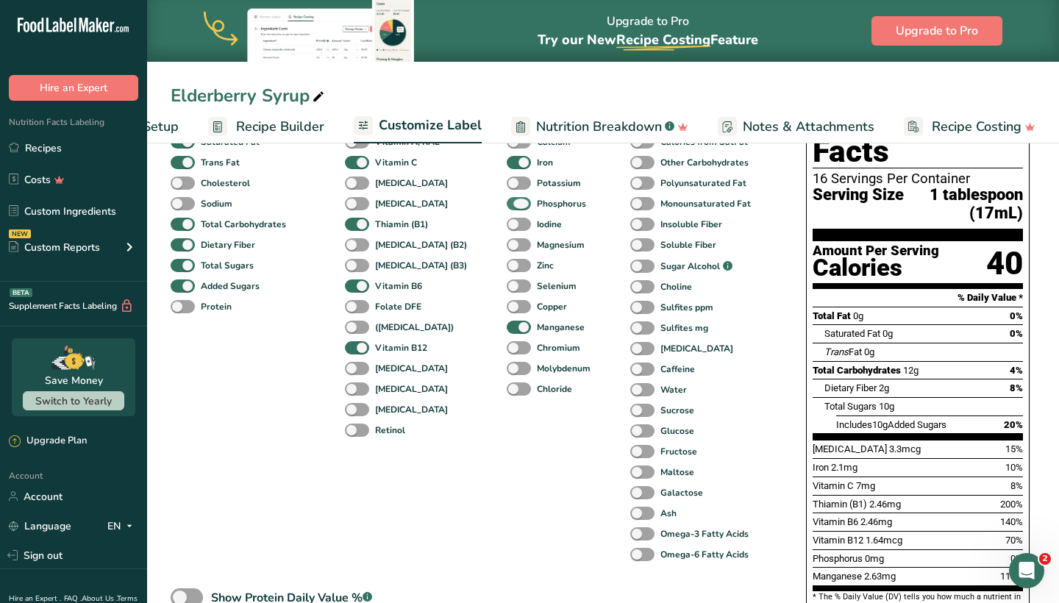
click at [507, 211] on span at bounding box center [519, 204] width 24 height 14
click at [507, 208] on input "Phosphorus" at bounding box center [512, 203] width 10 height 10
checkbox input "false"
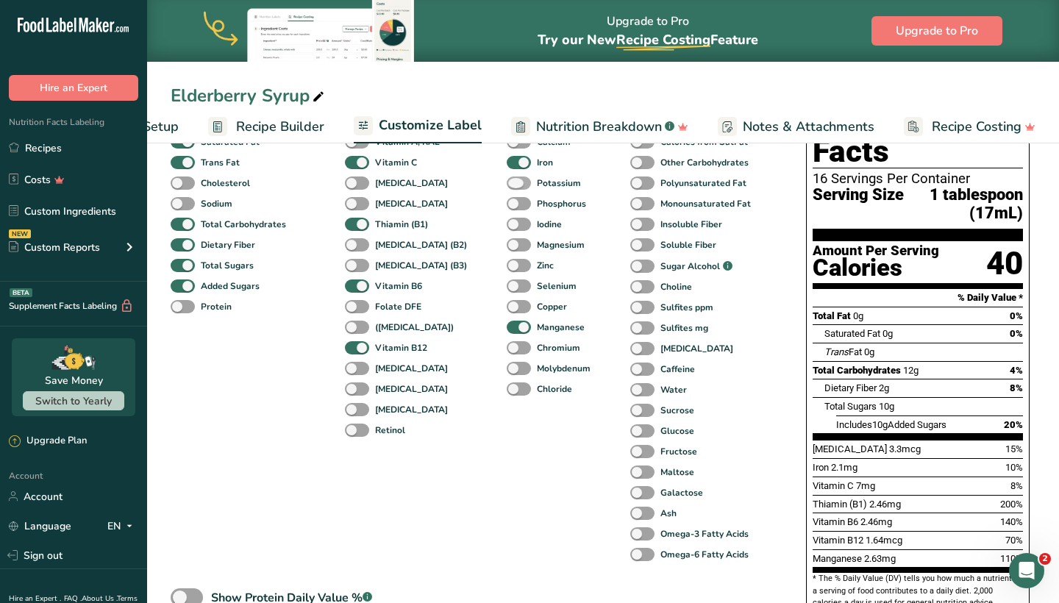
click at [507, 184] on span at bounding box center [519, 183] width 24 height 14
click at [507, 184] on input "Potassium" at bounding box center [512, 183] width 10 height 10
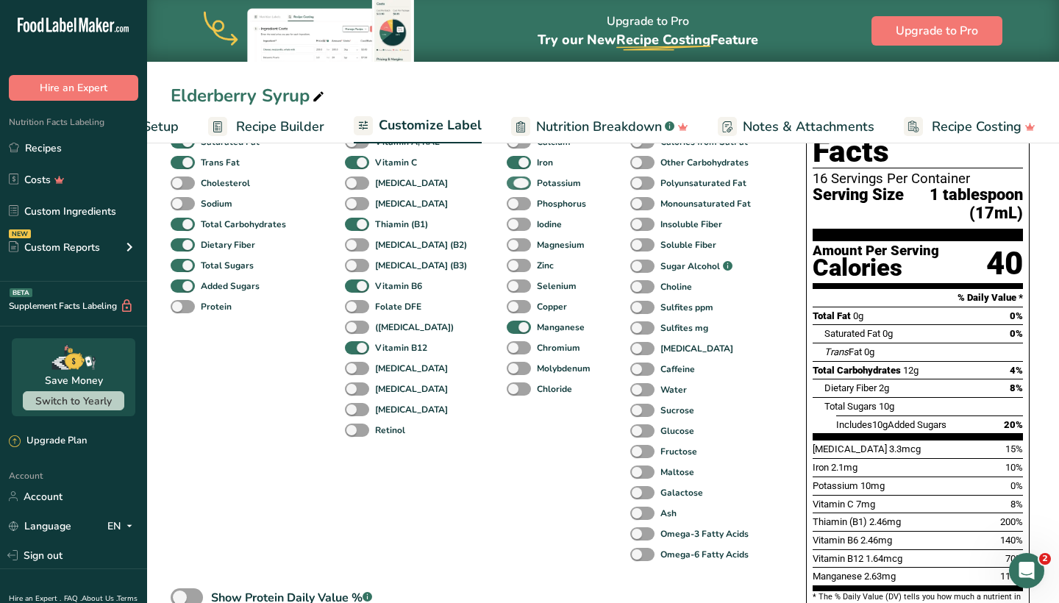
click at [507, 184] on span at bounding box center [519, 183] width 24 height 14
click at [507, 184] on input "Potassium" at bounding box center [512, 183] width 10 height 10
checkbox input "false"
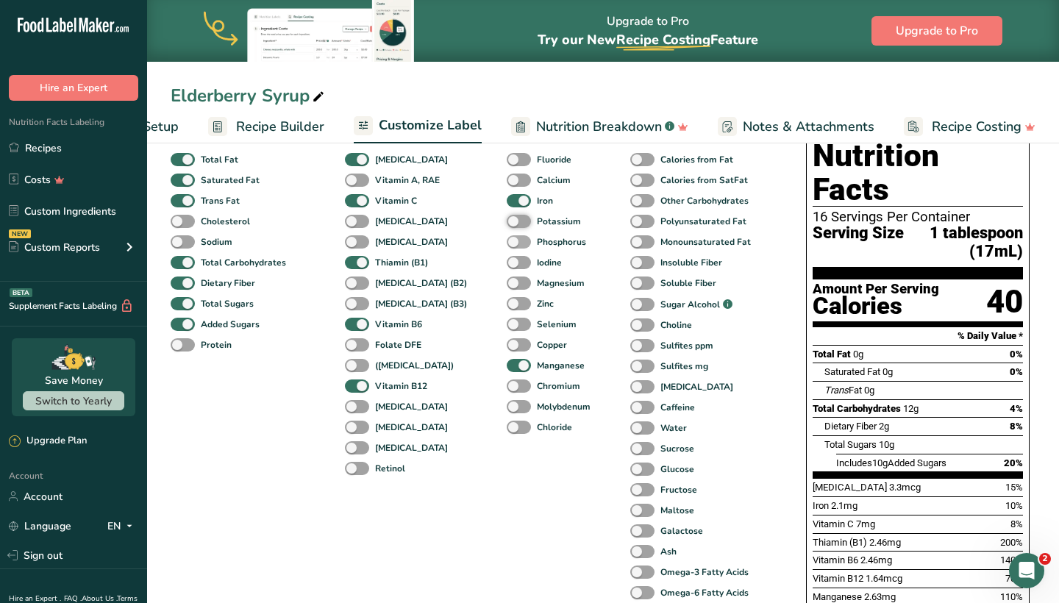
scroll to position [96, 0]
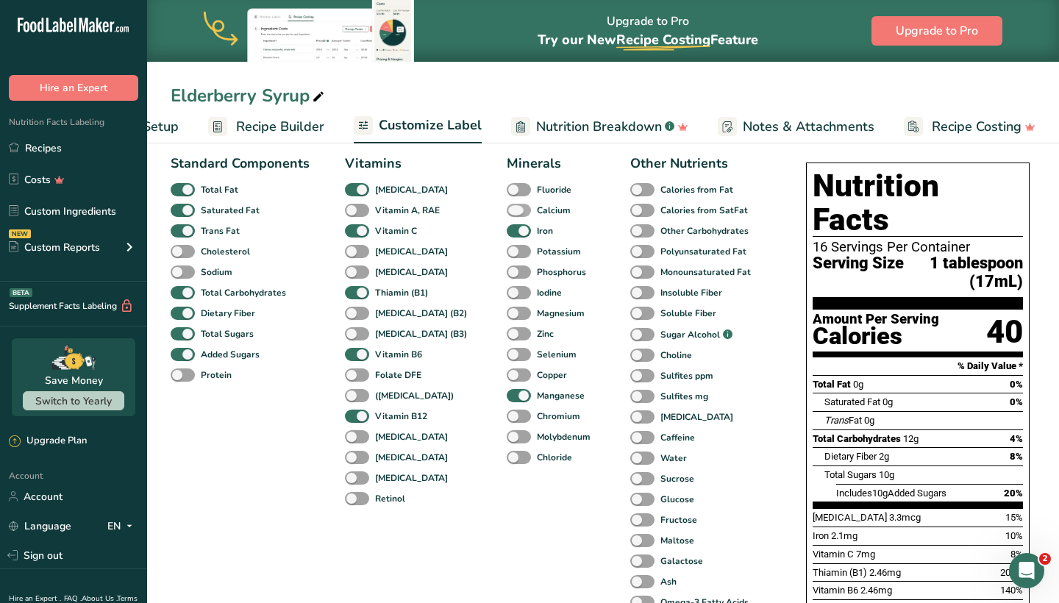
click at [507, 212] on span at bounding box center [519, 211] width 24 height 14
click at [507, 212] on input "Calcium" at bounding box center [512, 210] width 10 height 10
click at [507, 212] on span at bounding box center [519, 211] width 24 height 14
click at [507, 212] on input "Calcium" at bounding box center [512, 210] width 10 height 10
checkbox input "false"
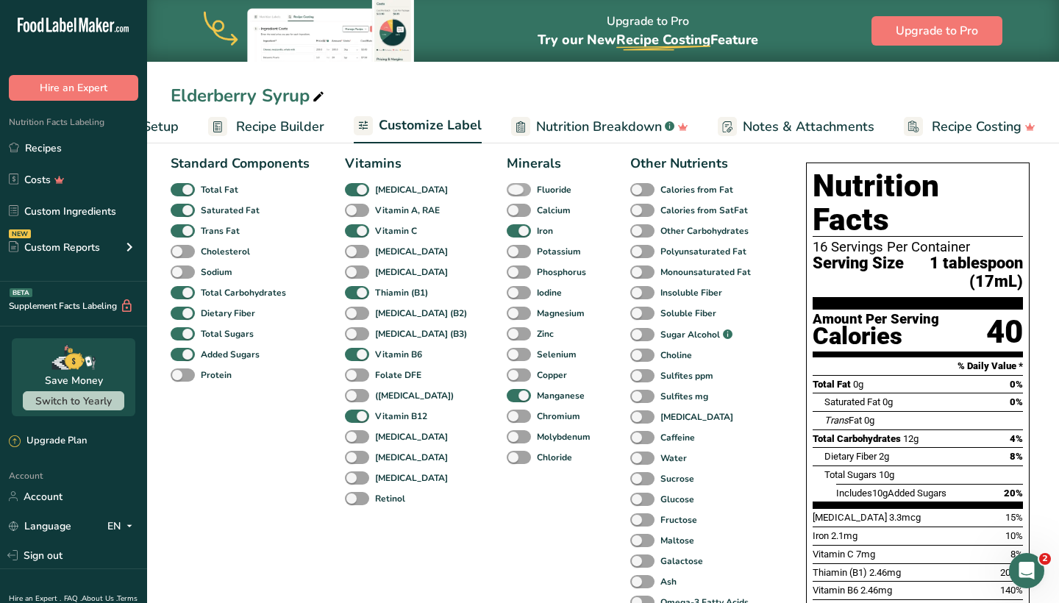
click at [507, 196] on span at bounding box center [519, 190] width 24 height 14
click at [507, 194] on input "Fluoride" at bounding box center [512, 190] width 10 height 10
click at [507, 196] on span at bounding box center [519, 190] width 24 height 14
click at [507, 194] on input "Fluoride" at bounding box center [512, 190] width 10 height 10
checkbox input "false"
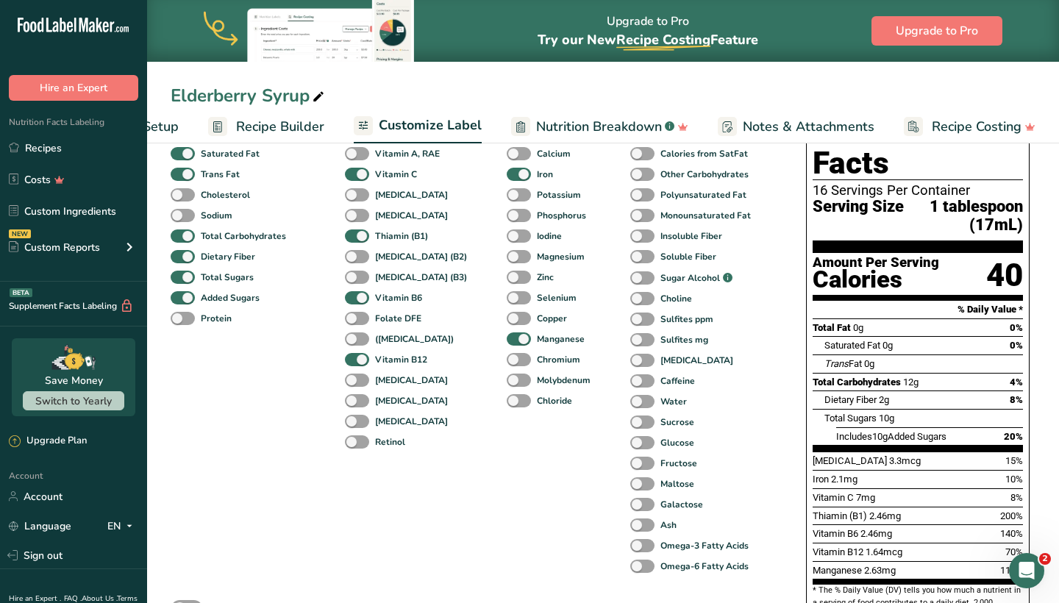
scroll to position [154, 0]
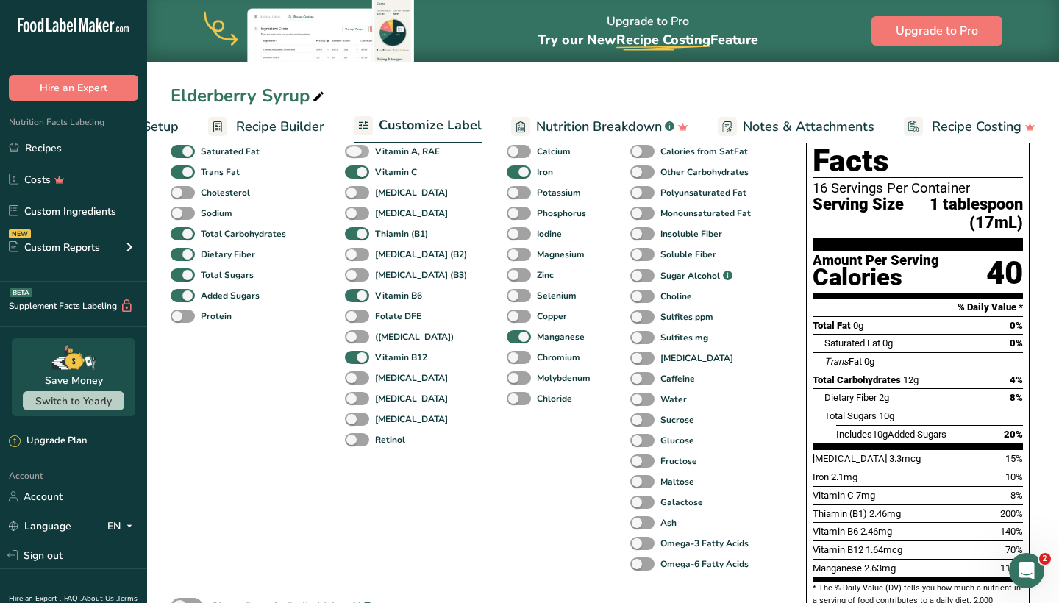
click at [353, 154] on span at bounding box center [357, 152] width 24 height 14
click at [353, 154] on input "Vitamin A, RAE" at bounding box center [350, 151] width 10 height 10
click at [353, 154] on span at bounding box center [357, 152] width 24 height 14
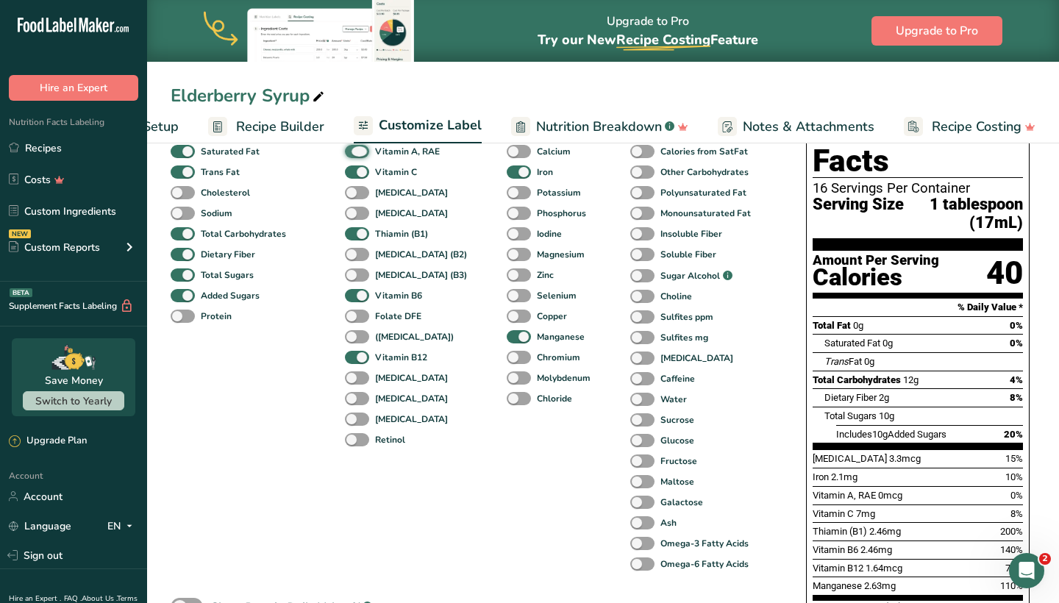
click at [353, 154] on input "Vitamin A, RAE" at bounding box center [350, 151] width 10 height 10
checkbox input "false"
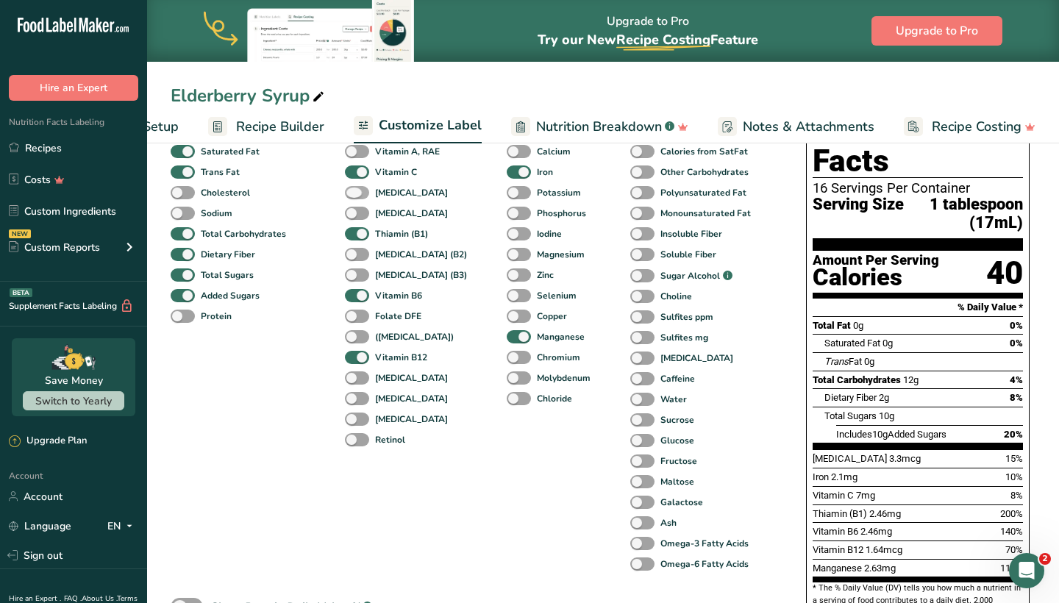
click at [357, 199] on span at bounding box center [357, 193] width 24 height 14
click at [354, 197] on input "[MEDICAL_DATA]" at bounding box center [350, 192] width 10 height 10
click at [357, 199] on span at bounding box center [357, 193] width 24 height 14
click at [354, 197] on input "[MEDICAL_DATA]" at bounding box center [350, 192] width 10 height 10
checkbox input "false"
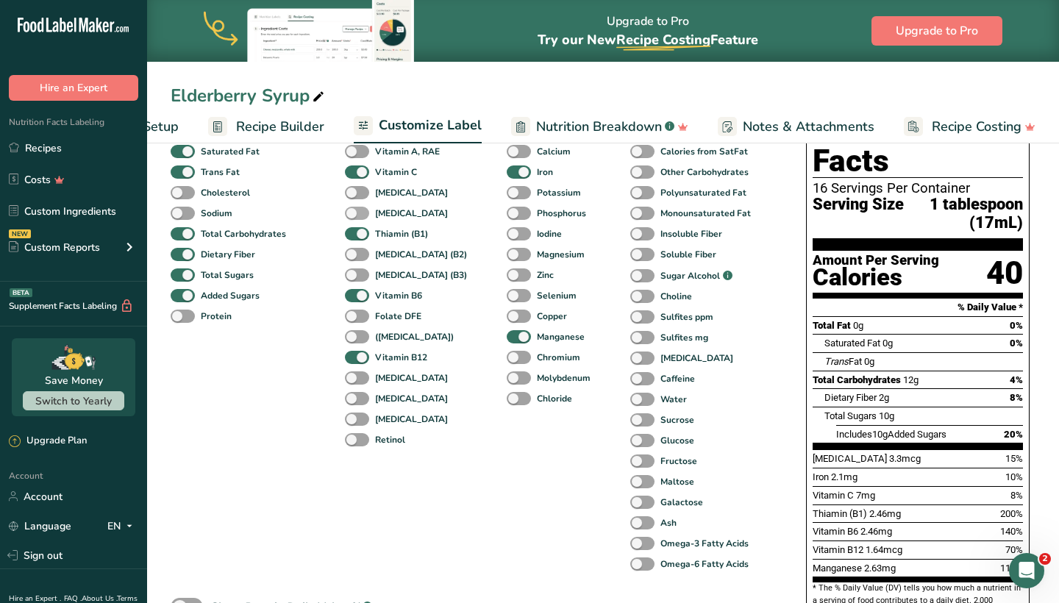
click at [357, 218] on span at bounding box center [357, 214] width 24 height 14
click at [354, 218] on input "[MEDICAL_DATA]" at bounding box center [350, 213] width 10 height 10
click at [357, 218] on span at bounding box center [357, 214] width 24 height 14
click at [354, 218] on input "[MEDICAL_DATA]" at bounding box center [350, 213] width 10 height 10
checkbox input "false"
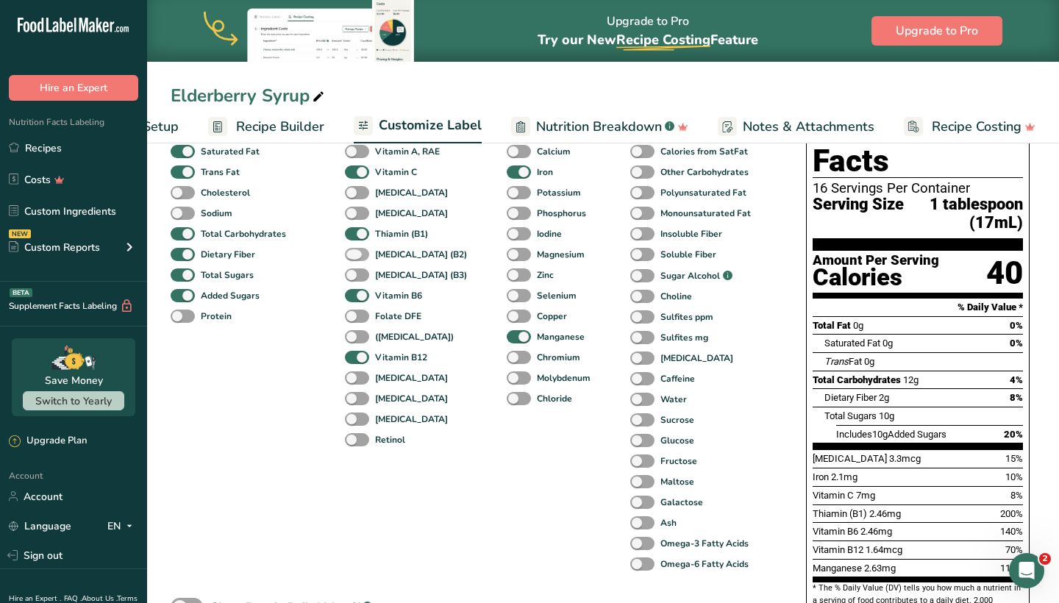
click at [357, 262] on span at bounding box center [357, 255] width 24 height 14
click at [354, 259] on input "[MEDICAL_DATA] (B2)" at bounding box center [350, 254] width 10 height 10
click at [357, 262] on span at bounding box center [357, 255] width 24 height 14
click at [354, 259] on input "[MEDICAL_DATA] (B2)" at bounding box center [350, 254] width 10 height 10
checkbox input "false"
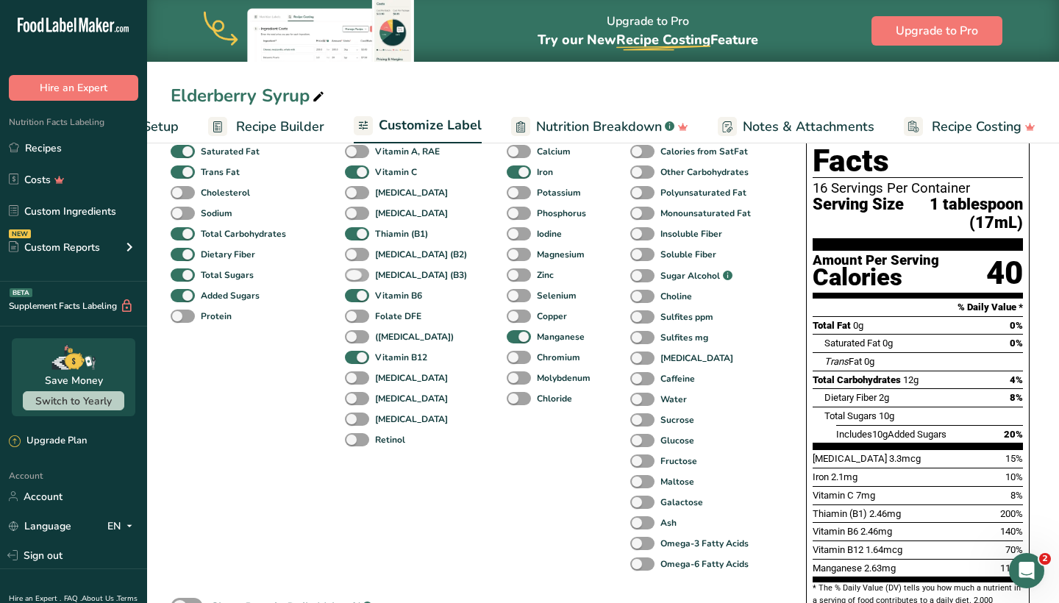
click at [357, 282] on span at bounding box center [357, 275] width 24 height 14
click at [354, 279] on input "[MEDICAL_DATA] (B3)" at bounding box center [350, 275] width 10 height 10
checkbox input "true"
click at [357, 321] on span at bounding box center [357, 316] width 24 height 14
click at [354, 321] on input "Folate DFE" at bounding box center [350, 316] width 10 height 10
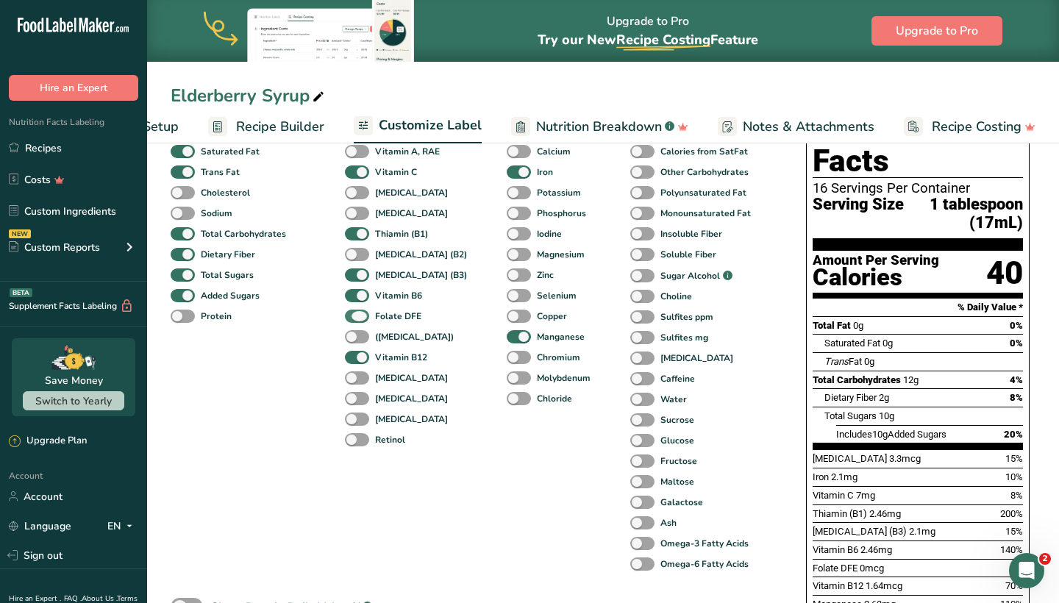
click at [357, 321] on span at bounding box center [357, 316] width 24 height 14
click at [354, 321] on input "Folate DFE" at bounding box center [350, 316] width 10 height 10
checkbox input "false"
click at [357, 337] on span at bounding box center [357, 337] width 24 height 14
click at [354, 337] on input "([MEDICAL_DATA])" at bounding box center [350, 337] width 10 height 10
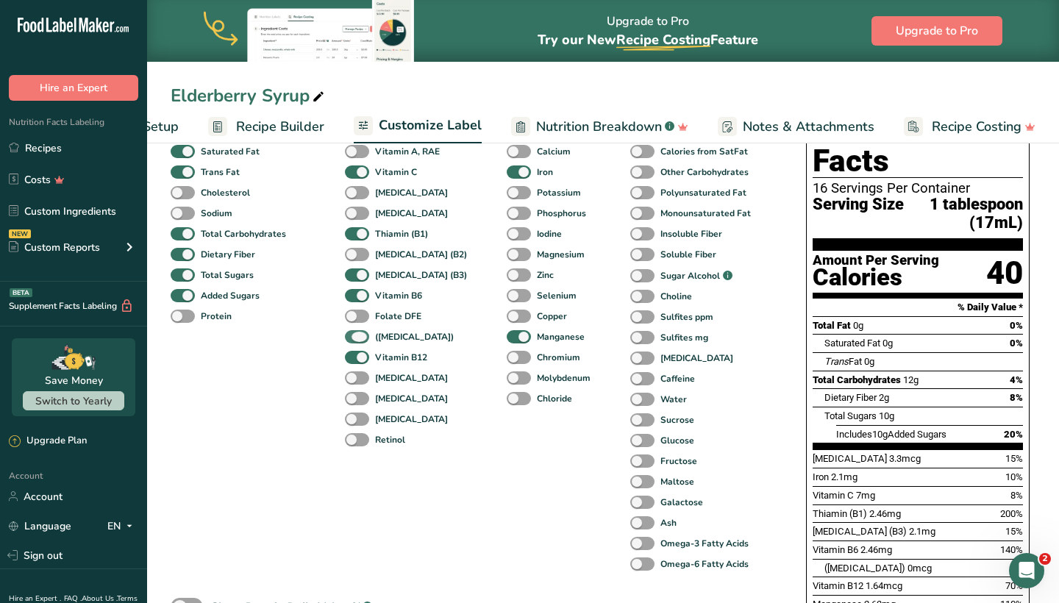
click at [357, 337] on span at bounding box center [357, 337] width 24 height 14
click at [354, 337] on input "([MEDICAL_DATA])" at bounding box center [350, 337] width 10 height 10
checkbox input "false"
click at [357, 380] on span at bounding box center [357, 378] width 24 height 14
click at [354, 380] on input "[MEDICAL_DATA]" at bounding box center [350, 378] width 10 height 10
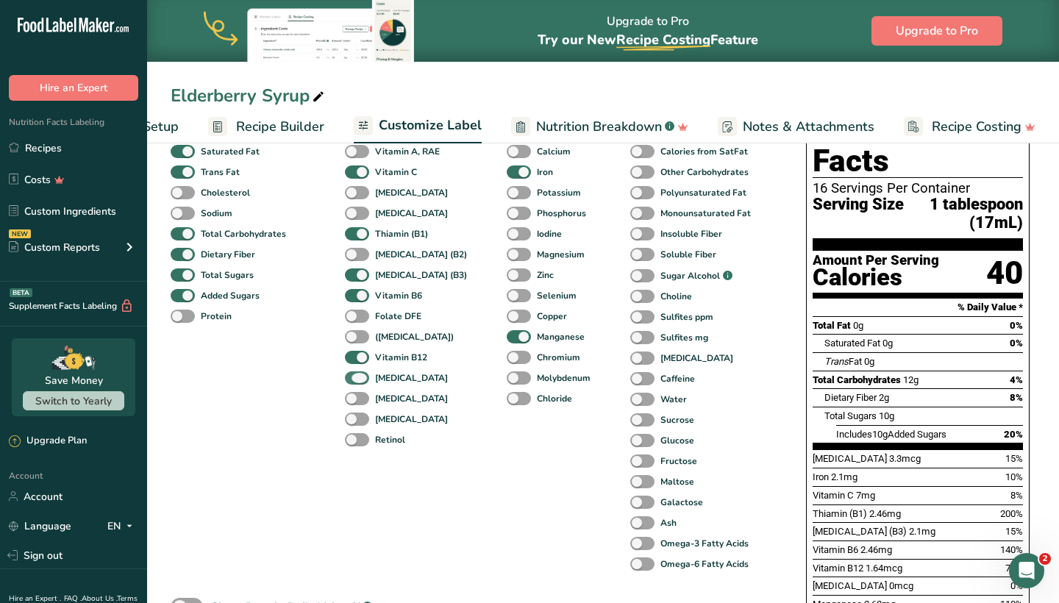
click at [357, 380] on span at bounding box center [357, 378] width 24 height 14
click at [354, 380] on input "[MEDICAL_DATA]" at bounding box center [350, 378] width 10 height 10
checkbox input "false"
click at [360, 404] on span at bounding box center [357, 399] width 24 height 14
click at [354, 403] on input "[MEDICAL_DATA]" at bounding box center [350, 398] width 10 height 10
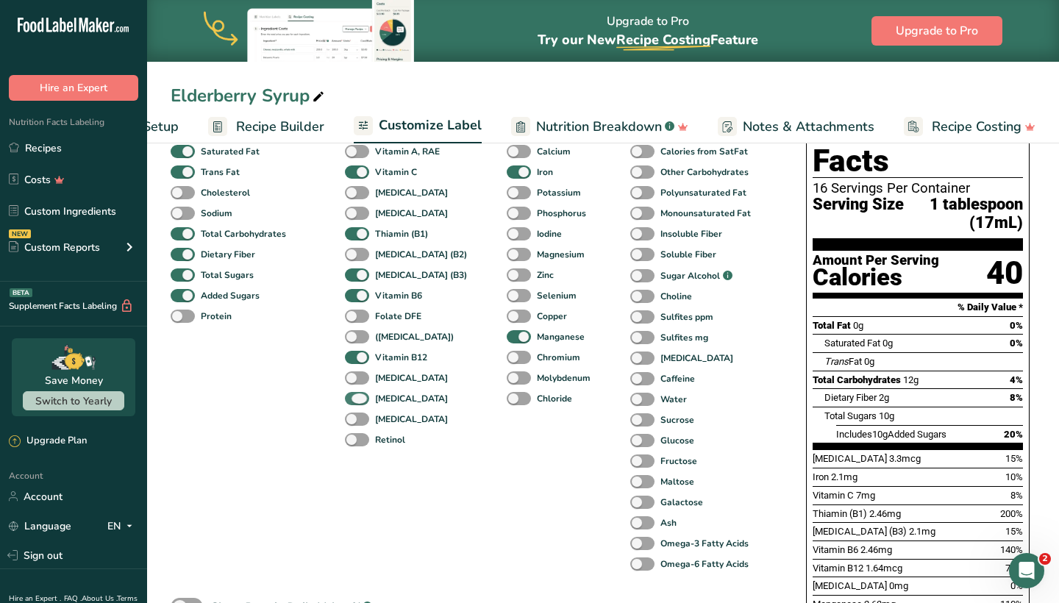
click at [360, 404] on span at bounding box center [357, 399] width 24 height 14
click at [354, 403] on input "[MEDICAL_DATA]" at bounding box center [350, 398] width 10 height 10
checkbox input "false"
click at [360, 426] on span at bounding box center [357, 419] width 24 height 14
click at [354, 423] on input "[MEDICAL_DATA]" at bounding box center [350, 419] width 10 height 10
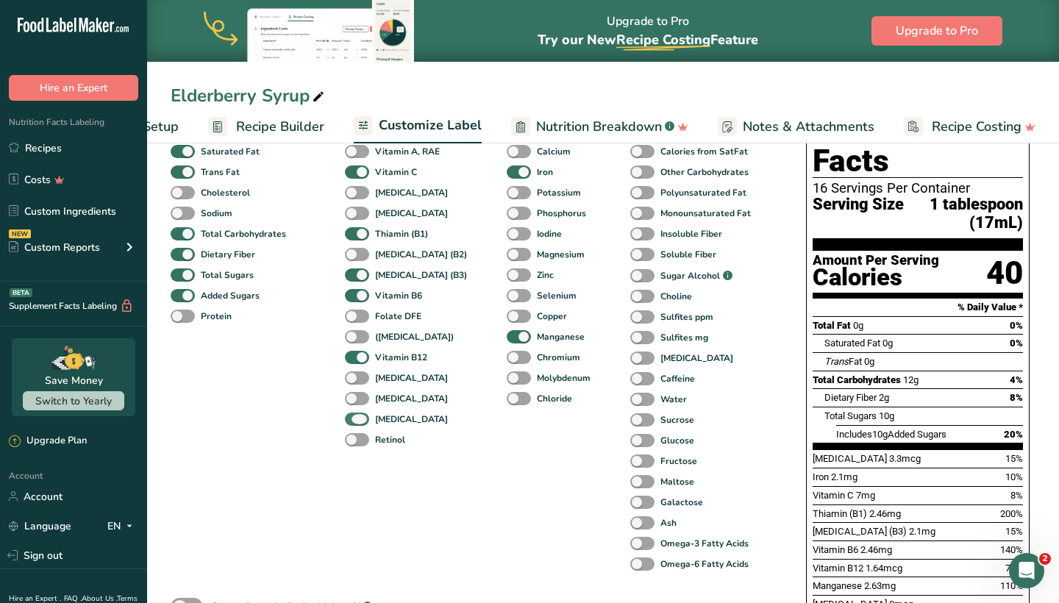
click at [360, 426] on span at bounding box center [357, 419] width 24 height 14
click at [354, 423] on input "[MEDICAL_DATA]" at bounding box center [350, 419] width 10 height 10
checkbox input "false"
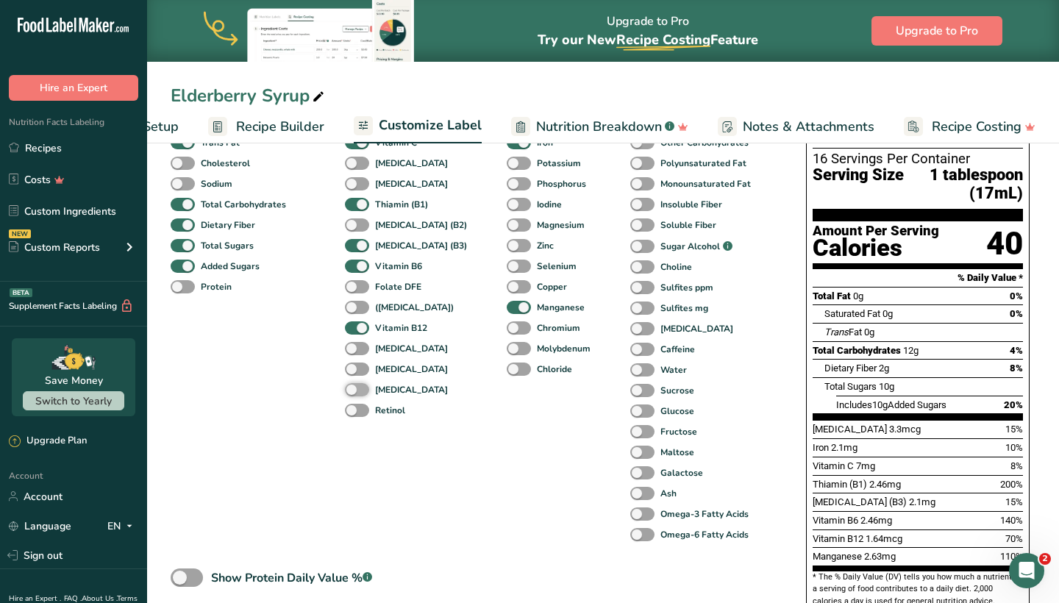
scroll to position [185, 0]
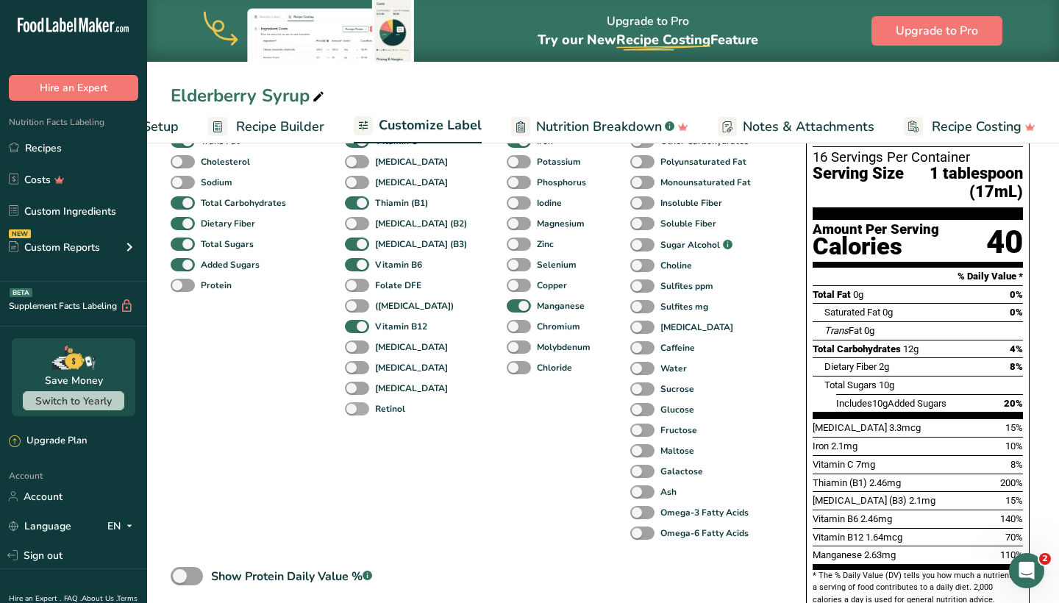
click at [359, 412] on span at bounding box center [357, 409] width 24 height 14
click at [354, 412] on input "Retinol" at bounding box center [350, 409] width 10 height 10
click at [359, 412] on span at bounding box center [357, 409] width 24 height 14
click at [354, 412] on input "Retinol" at bounding box center [350, 409] width 10 height 10
checkbox input "false"
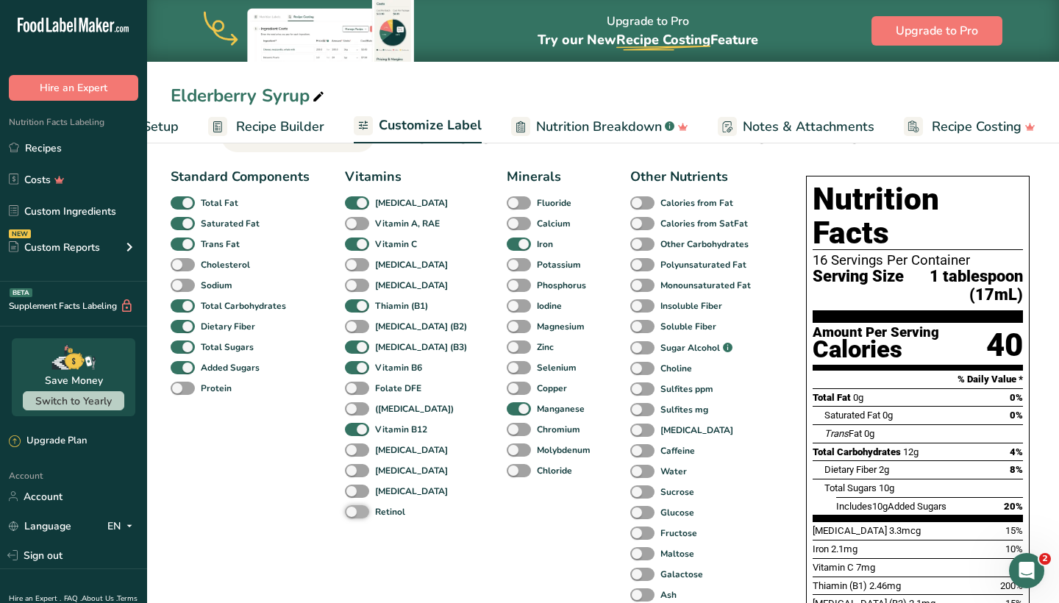
scroll to position [82, 0]
click at [181, 389] on span at bounding box center [183, 389] width 24 height 14
click at [180, 389] on input "Protein" at bounding box center [176, 388] width 10 height 10
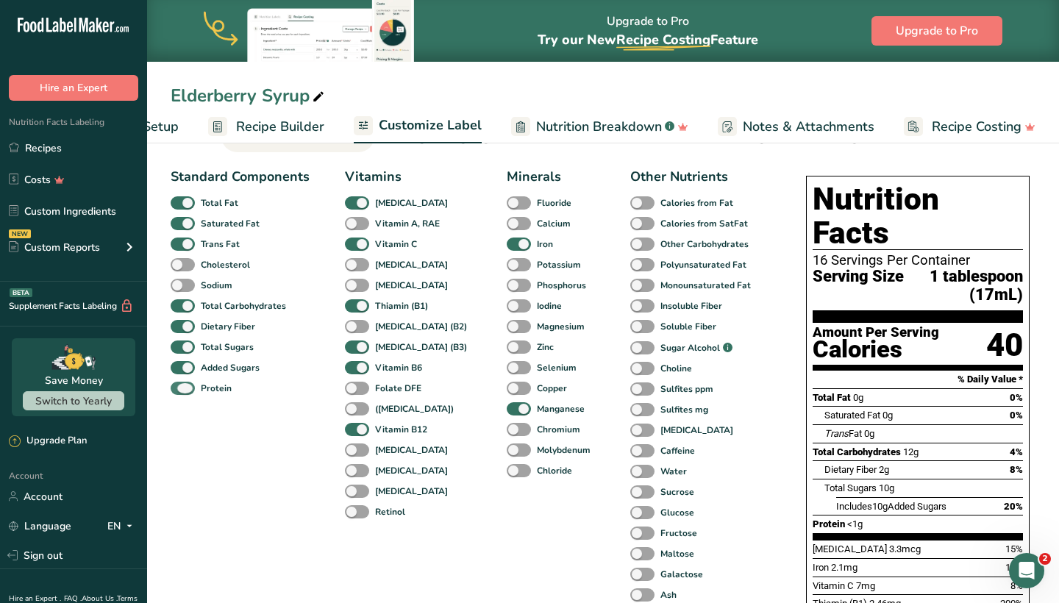
click at [181, 389] on span at bounding box center [183, 389] width 24 height 14
click at [180, 389] on input "Protein" at bounding box center [176, 388] width 10 height 10
checkbox input "false"
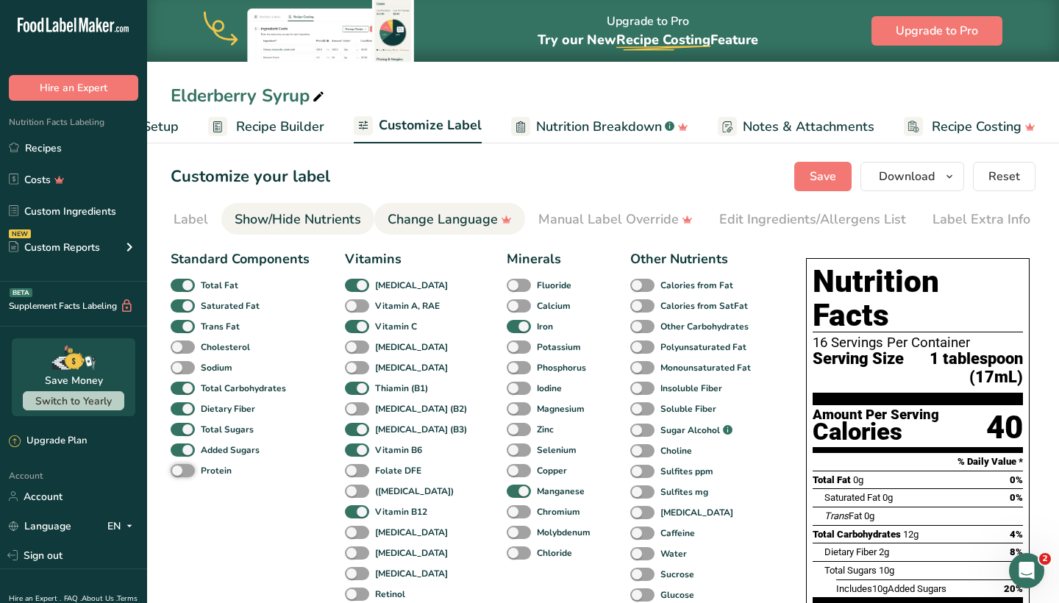
scroll to position [0, 0]
click at [816, 172] on span "Save" at bounding box center [822, 177] width 26 height 18
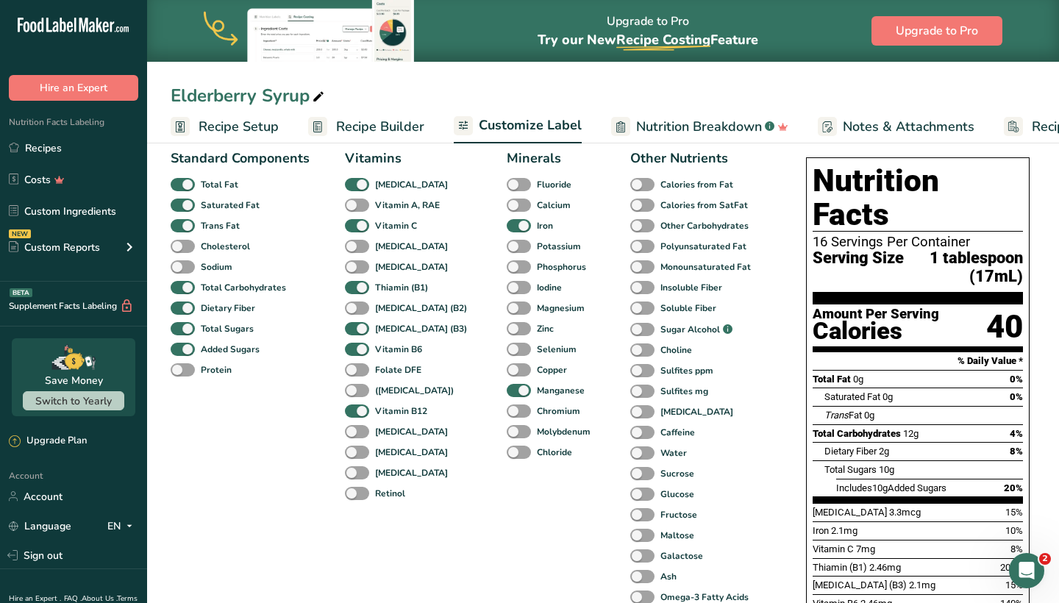
click at [382, 127] on span "Recipe Builder" at bounding box center [380, 127] width 88 height 20
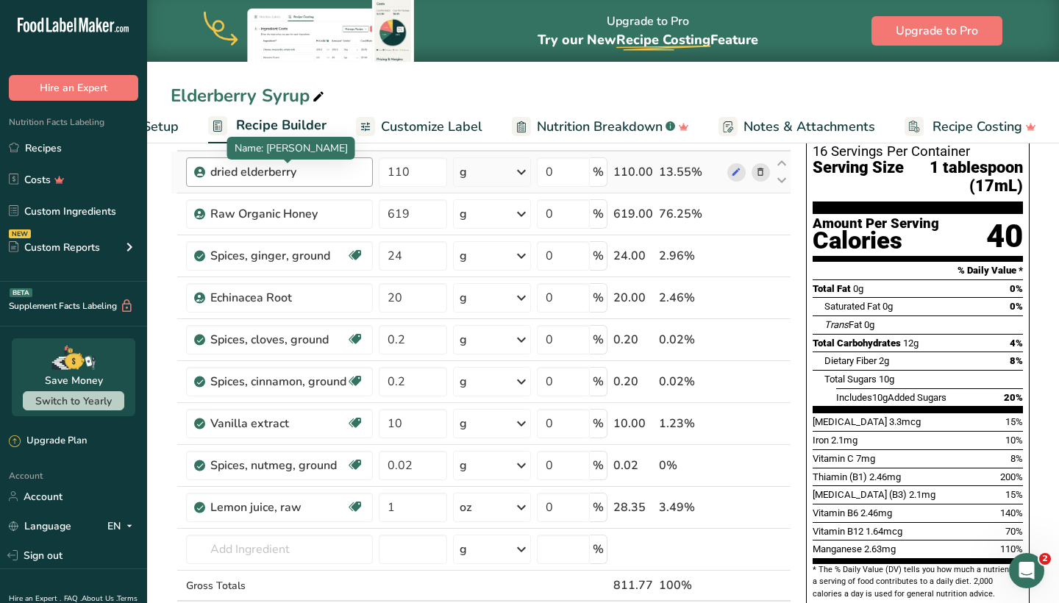
click at [212, 170] on div "dried elderberry" at bounding box center [287, 172] width 154 height 18
click at [219, 169] on div "dried elderberry" at bounding box center [287, 172] width 154 height 18
click at [248, 173] on div "dried elderberry" at bounding box center [287, 172] width 154 height 18
click at [265, 175] on div "dried elderberry" at bounding box center [287, 172] width 154 height 18
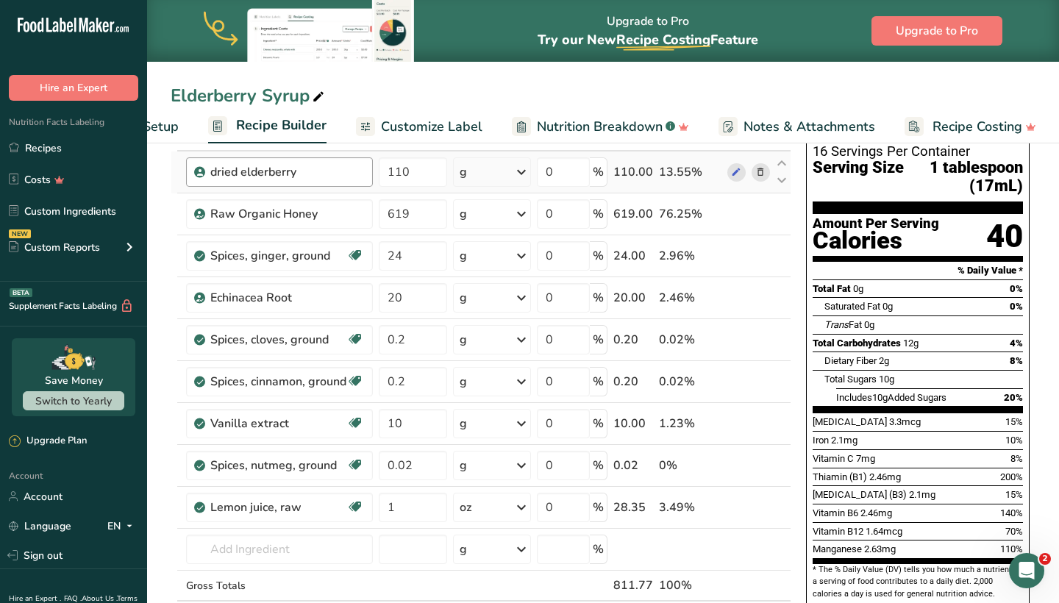
click at [246, 166] on div "dried elderberry" at bounding box center [287, 172] width 154 height 18
click at [218, 168] on div "dried elderberry" at bounding box center [287, 172] width 154 height 18
click at [251, 173] on div "dried elderberry" at bounding box center [287, 172] width 154 height 18
click at [322, 180] on div "dried elderberry" at bounding box center [287, 172] width 154 height 18
click at [303, 155] on p "Name: [PERSON_NAME]" at bounding box center [291, 147] width 113 height 15
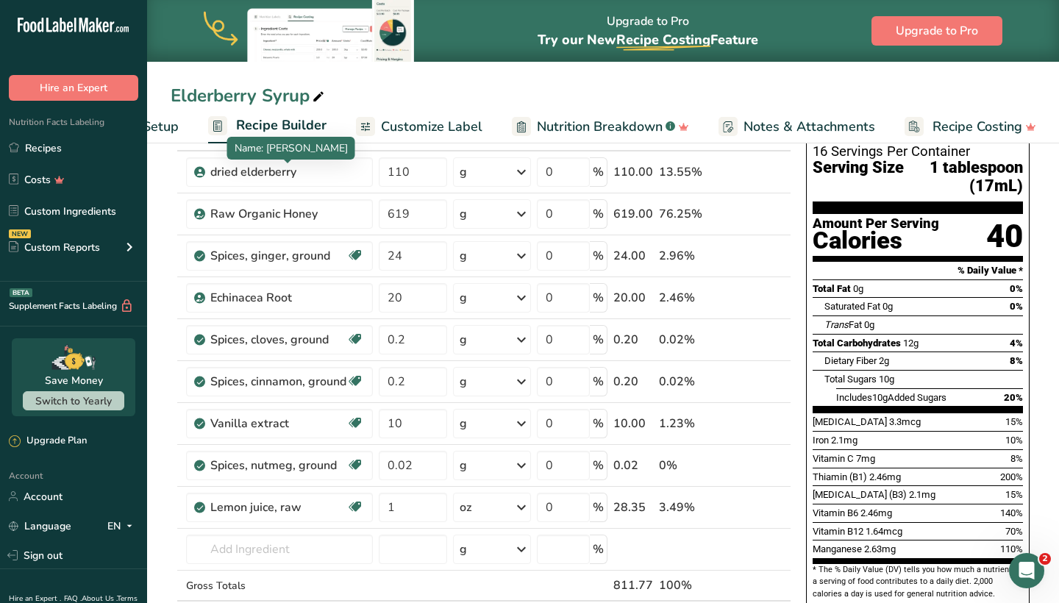
click at [303, 155] on p "Name: [PERSON_NAME]" at bounding box center [291, 147] width 113 height 15
click at [731, 168] on icon at bounding box center [736, 172] width 10 height 15
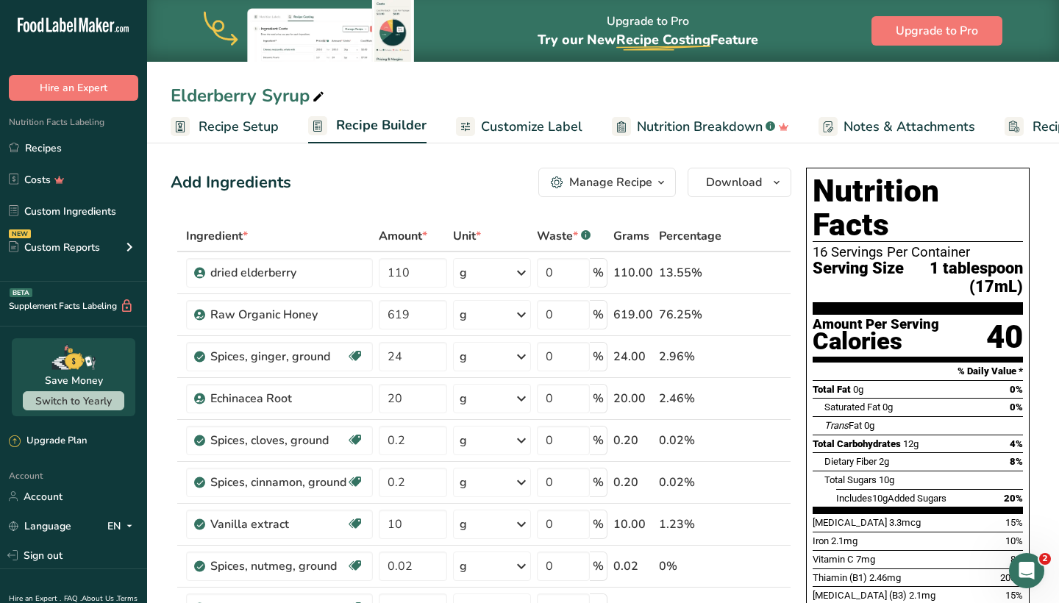
scroll to position [0, 0]
click at [251, 124] on span "Recipe Setup" at bounding box center [238, 127] width 80 height 20
select select "22"
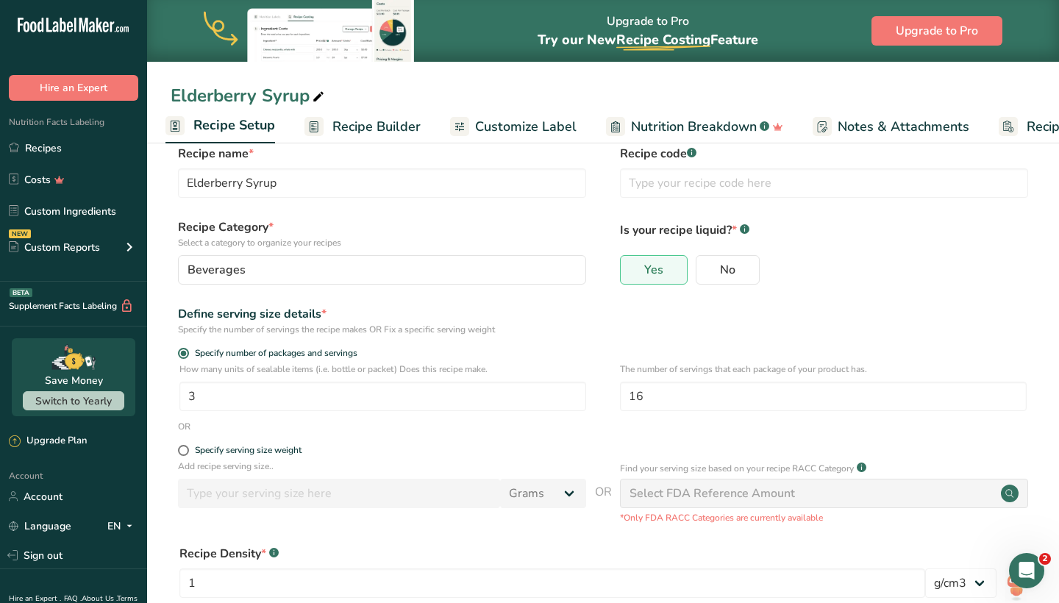
scroll to position [26, 0]
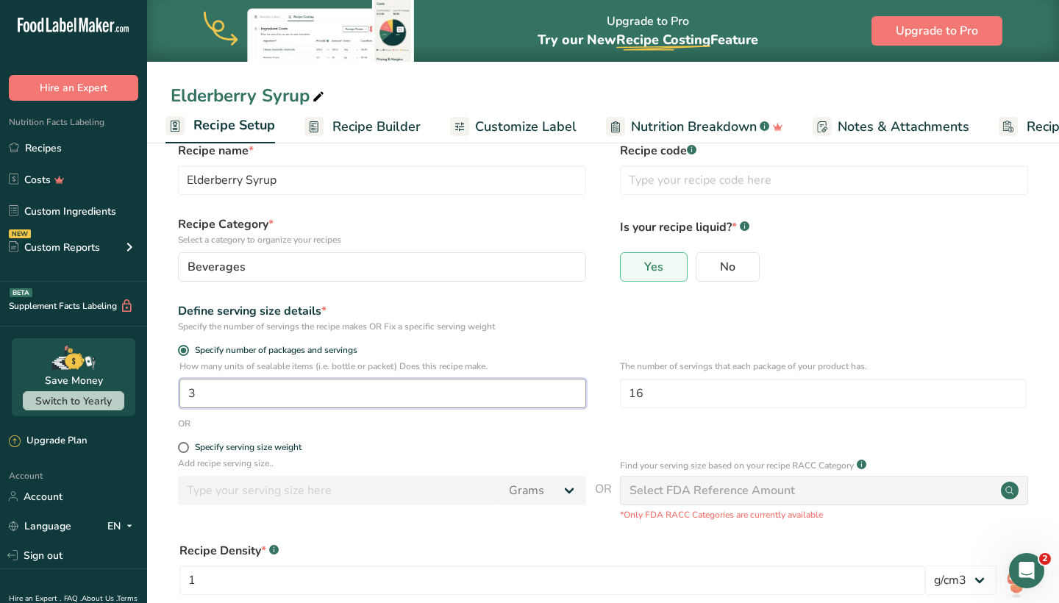
click at [229, 393] on input "3" at bounding box center [382, 393] width 407 height 29
type input "1"
type input "4"
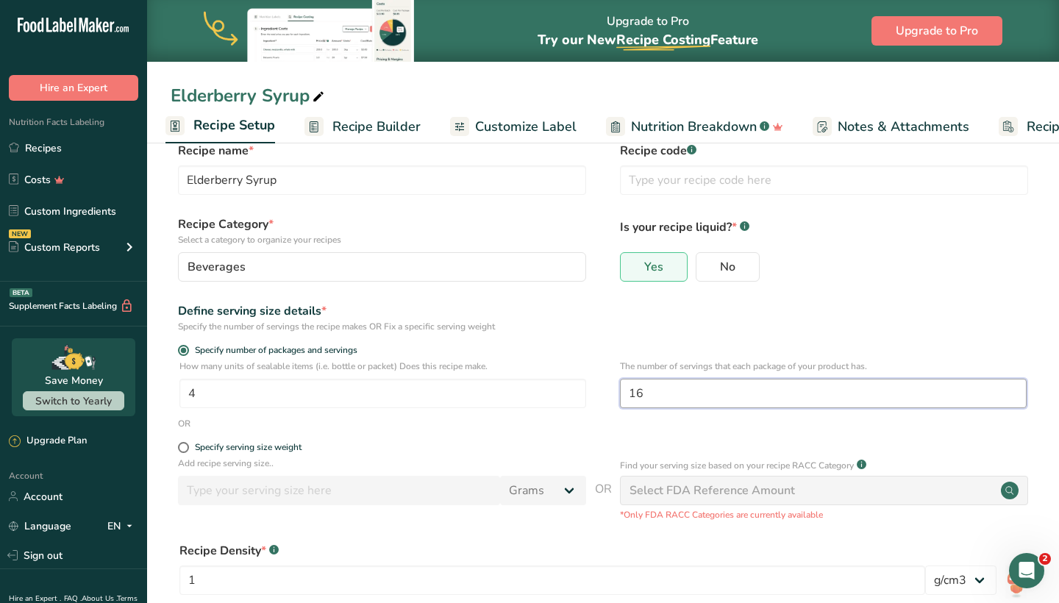
click at [651, 393] on input "16" at bounding box center [823, 393] width 407 height 29
click at [670, 392] on input "16" at bounding box center [823, 393] width 407 height 29
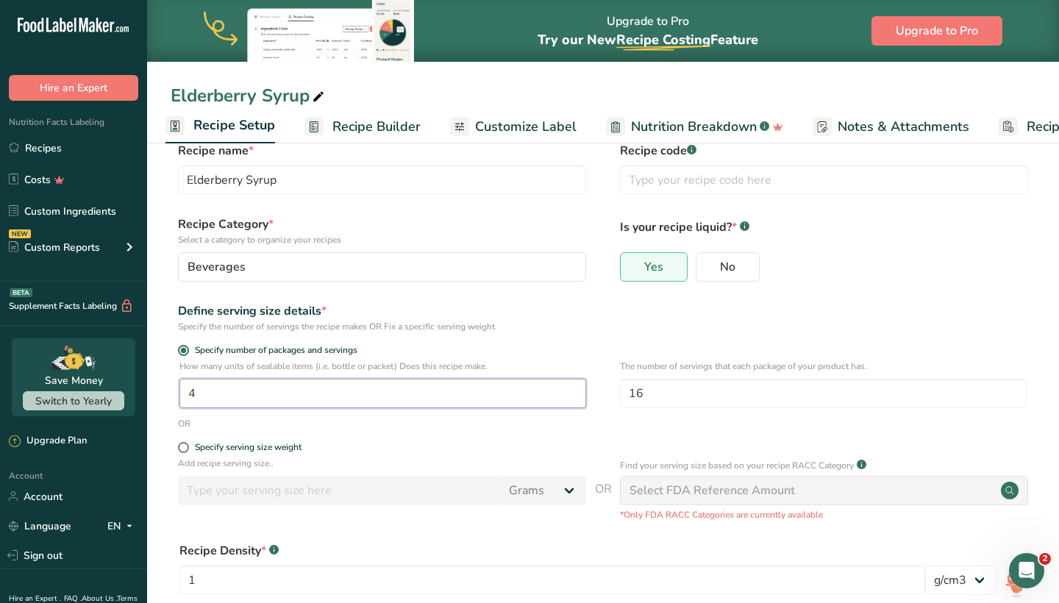
click at [535, 387] on input "4" at bounding box center [382, 393] width 407 height 29
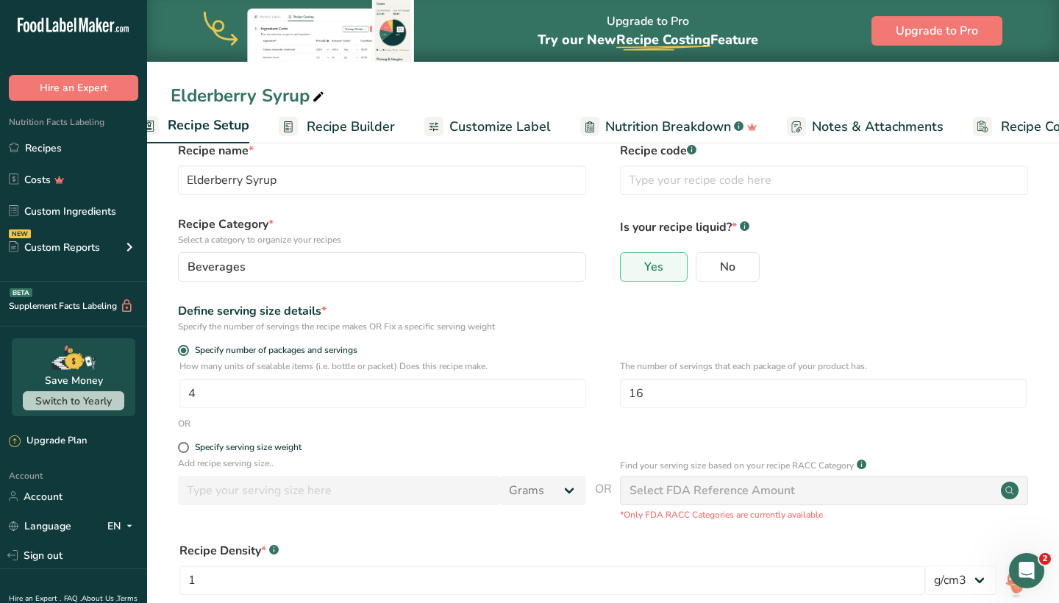
click at [355, 126] on span "Recipe Builder" at bounding box center [351, 127] width 88 height 20
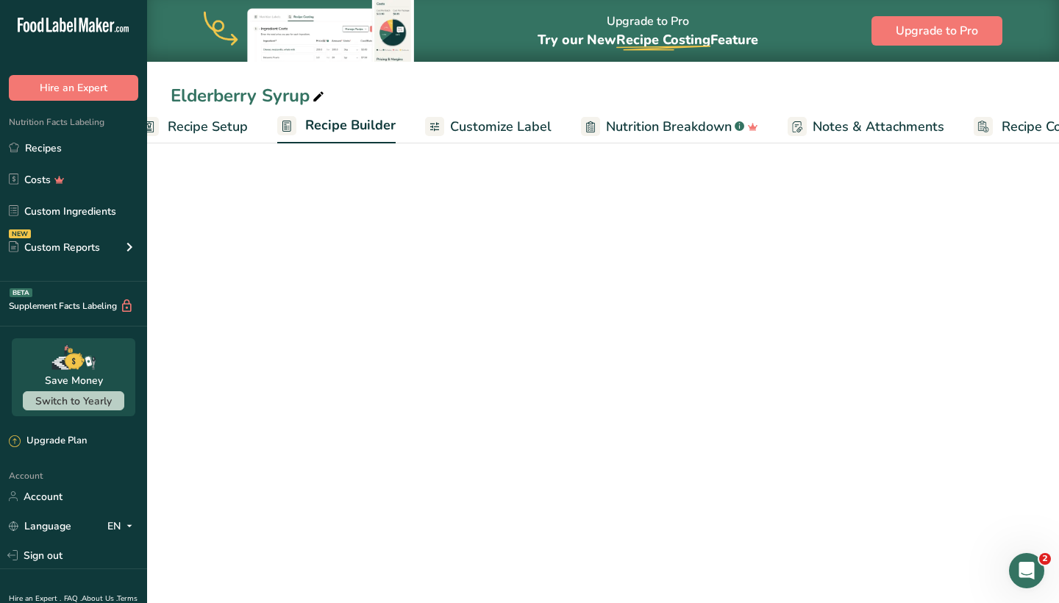
scroll to position [0, 100]
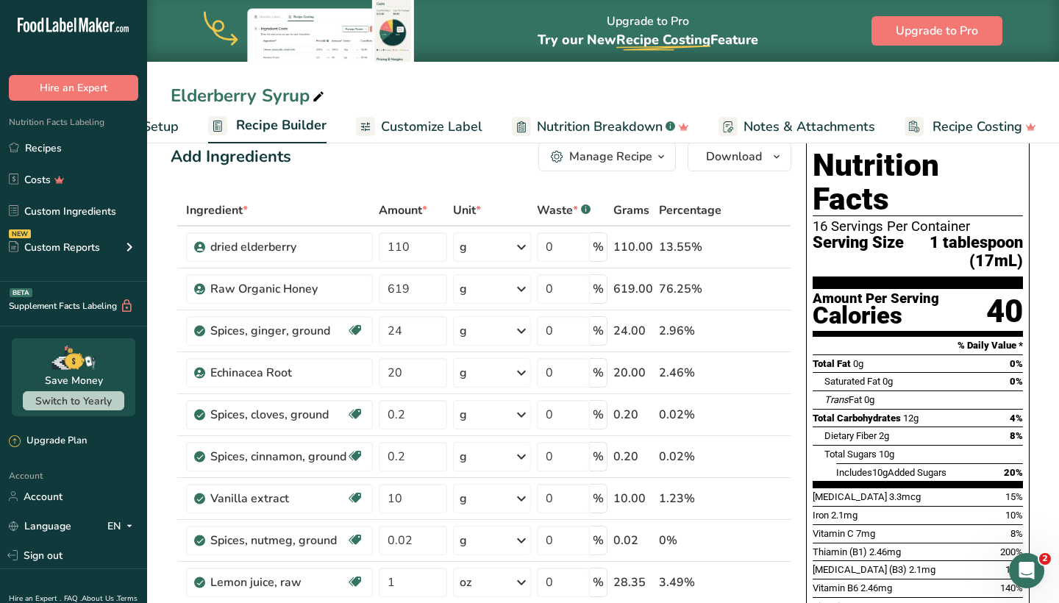
click at [455, 129] on span "Customize Label" at bounding box center [431, 127] width 101 height 20
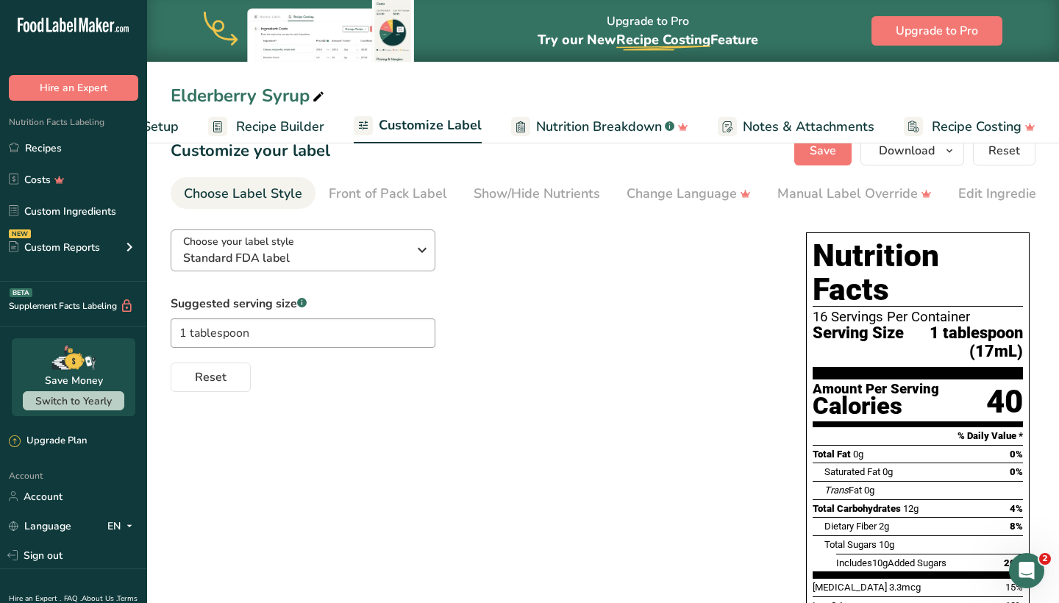
click at [379, 238] on div "Choose your label style Standard FDA label" at bounding box center [295, 250] width 224 height 33
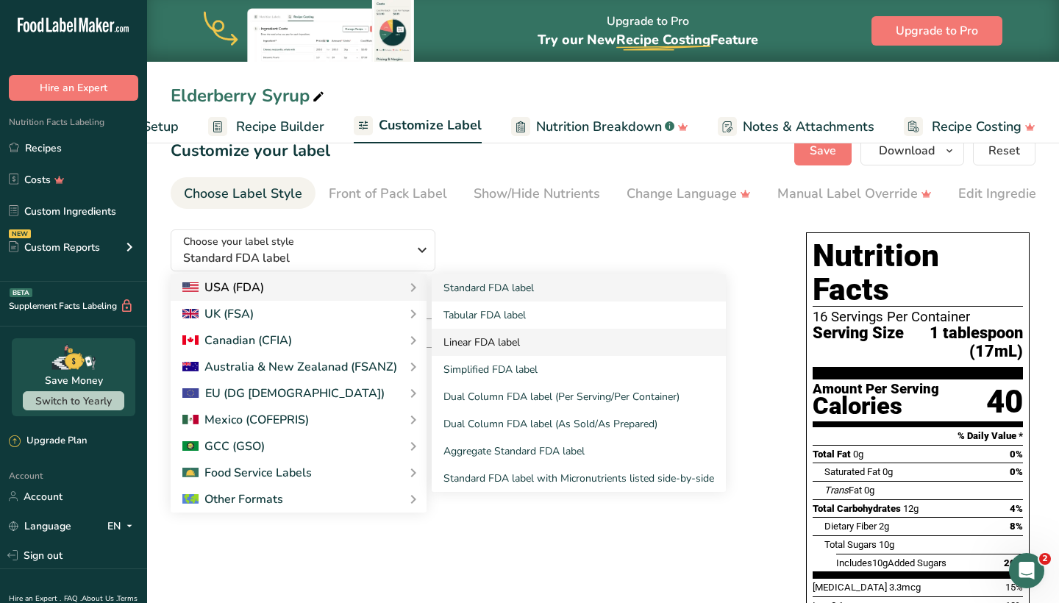
click at [460, 337] on link "Linear FDA label" at bounding box center [579, 342] width 294 height 27
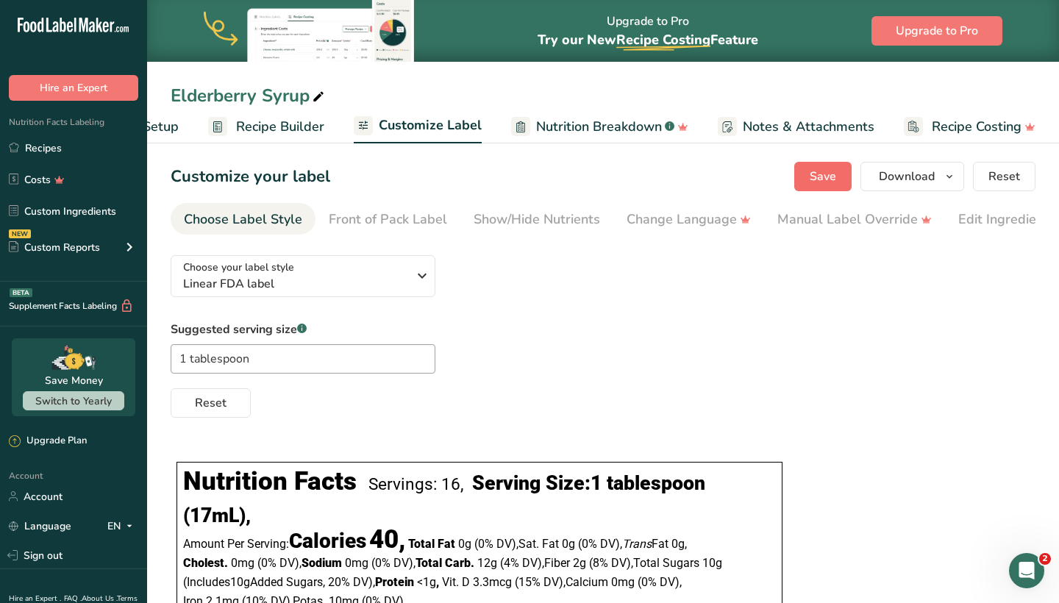
click at [828, 185] on span "Save" at bounding box center [822, 177] width 26 height 18
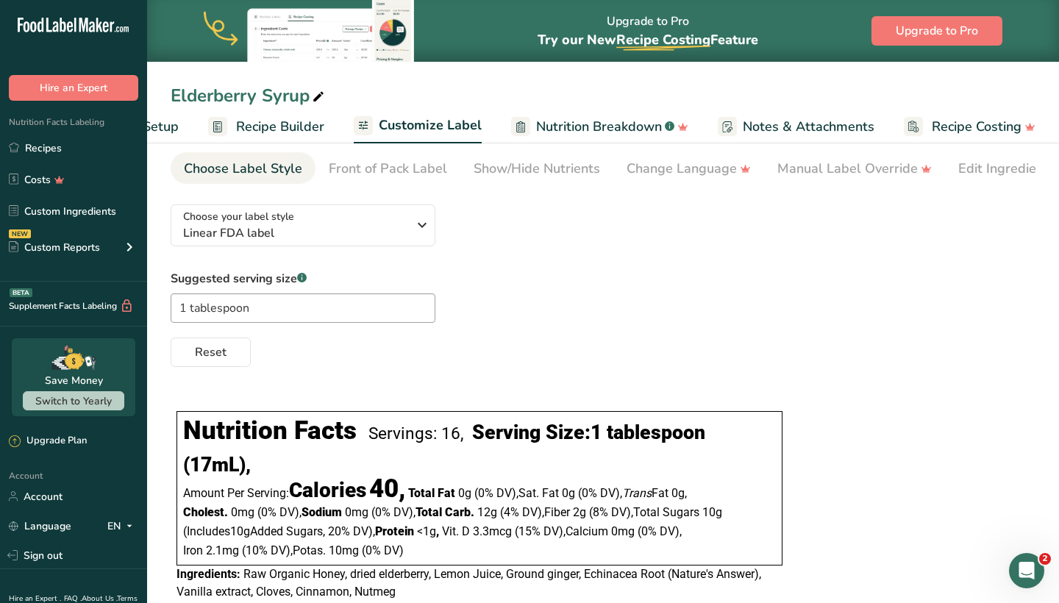
scroll to position [24, 0]
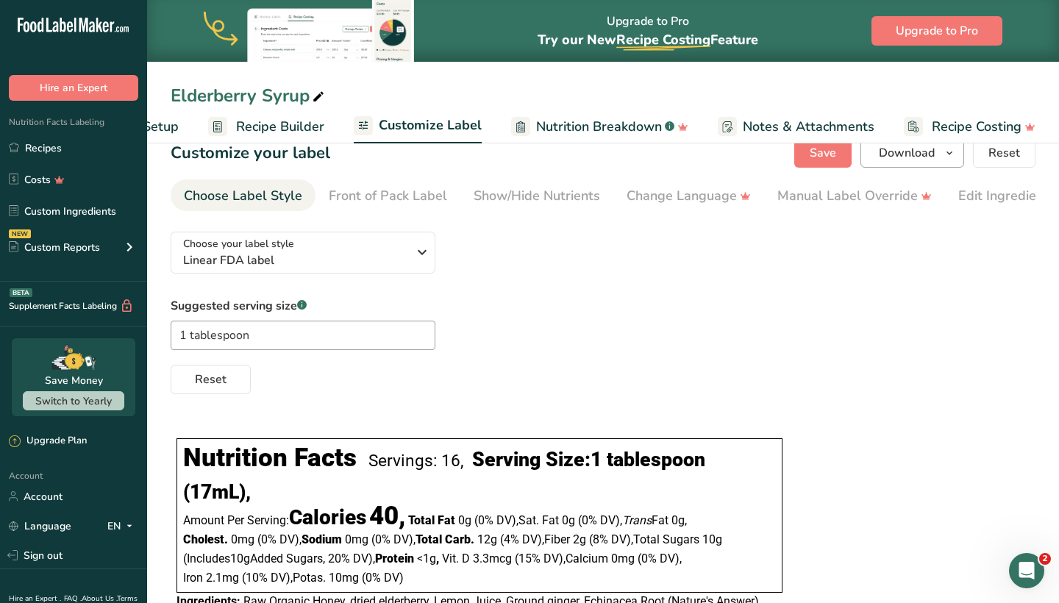
click at [940, 153] on button "Download" at bounding box center [912, 152] width 104 height 29
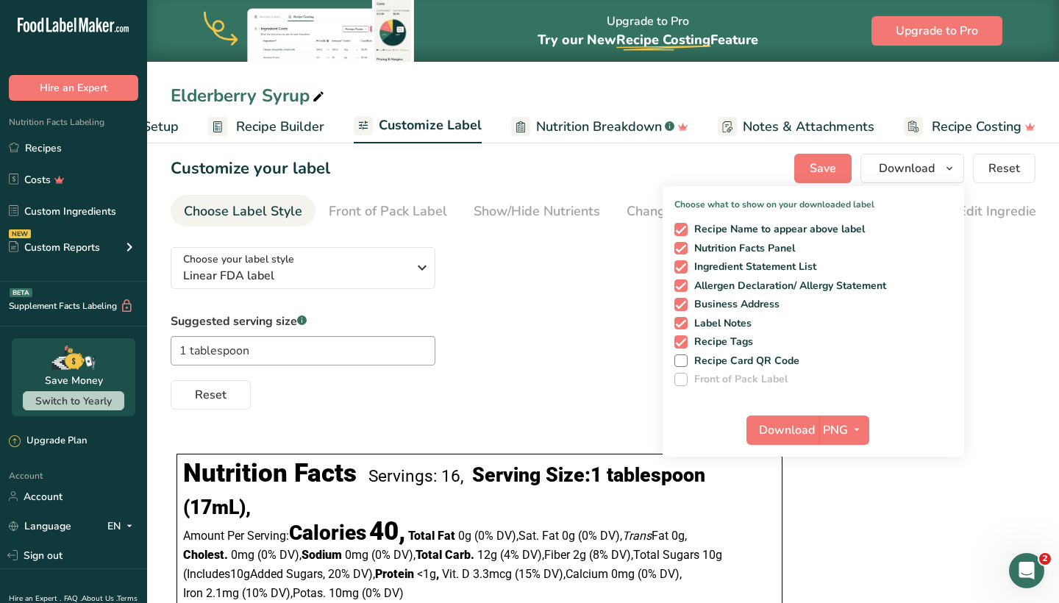
scroll to position [7, 0]
click at [859, 425] on icon "button" at bounding box center [857, 430] width 12 height 18
click at [801, 468] on div "Choose your label style Linear FDA label USA (FDA) Standard FDA label Tabular F…" at bounding box center [603, 460] width 865 height 449
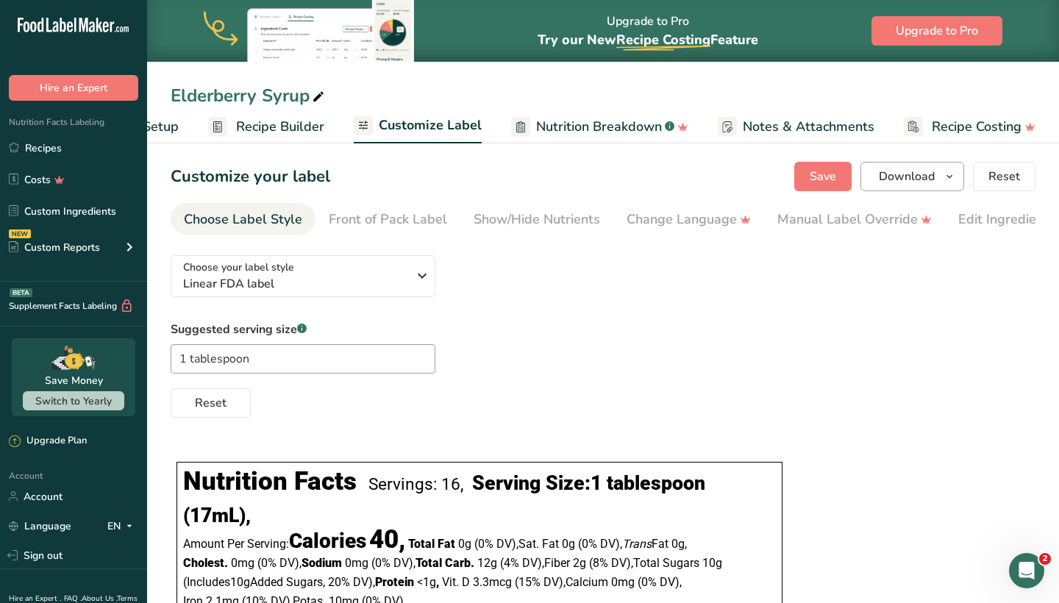
scroll to position [0, 0]
click at [909, 173] on span "Download" at bounding box center [907, 177] width 56 height 18
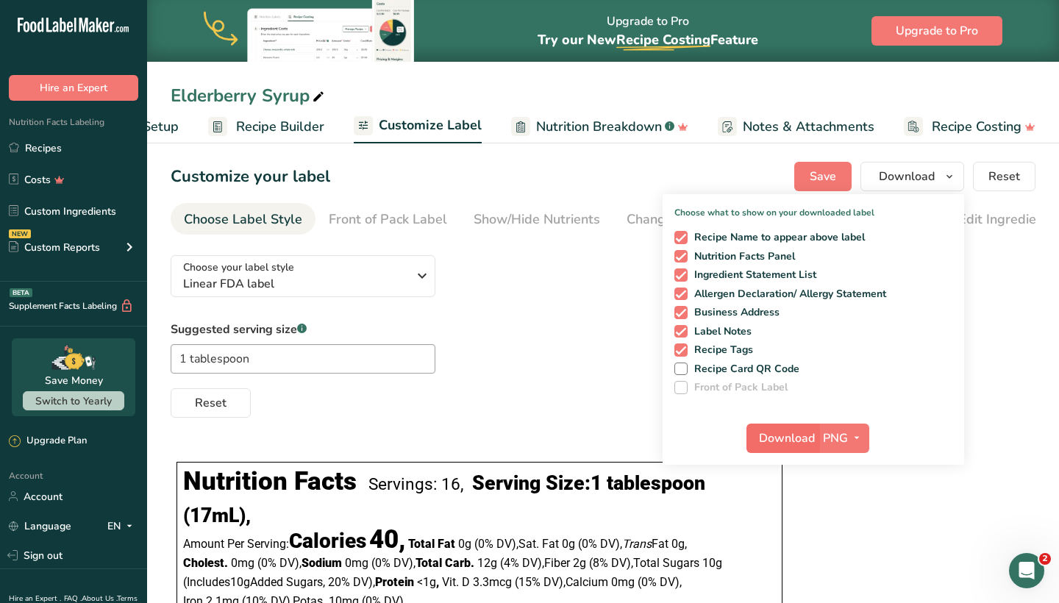
click at [801, 436] on span "Download" at bounding box center [787, 438] width 56 height 18
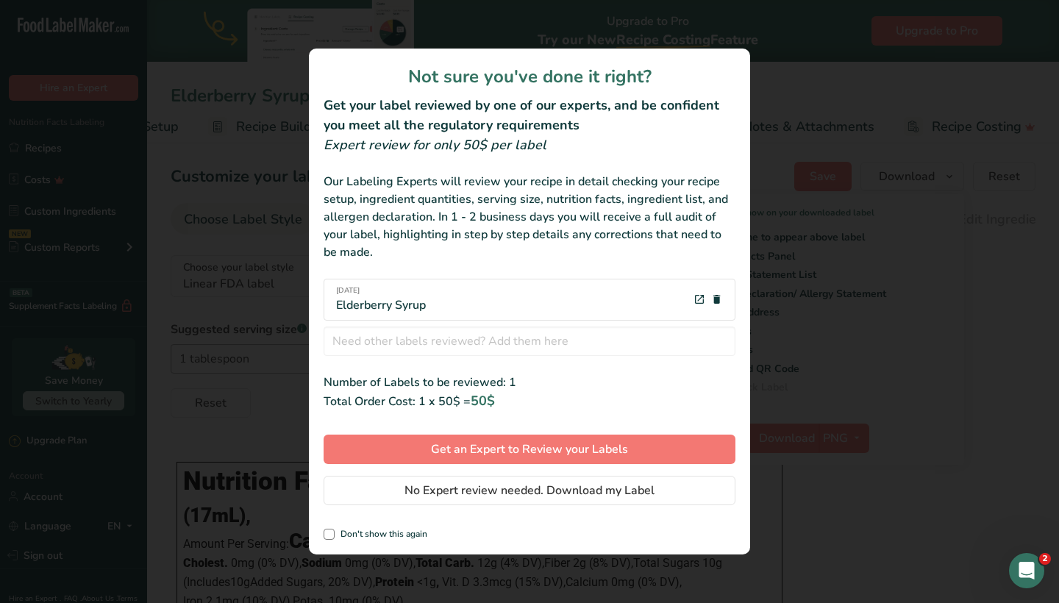
click at [434, 303] on div "[DATE] Elderberry Syrup" at bounding box center [529, 300] width 412 height 42
click at [446, 304] on div "[DATE] Elderberry Syrup" at bounding box center [529, 300] width 412 height 42
click at [463, 285] on div "[DATE] Elderberry Syrup" at bounding box center [529, 300] width 412 height 42
click at [421, 487] on span "No Expert review needed. Download my Label" at bounding box center [529, 491] width 250 height 18
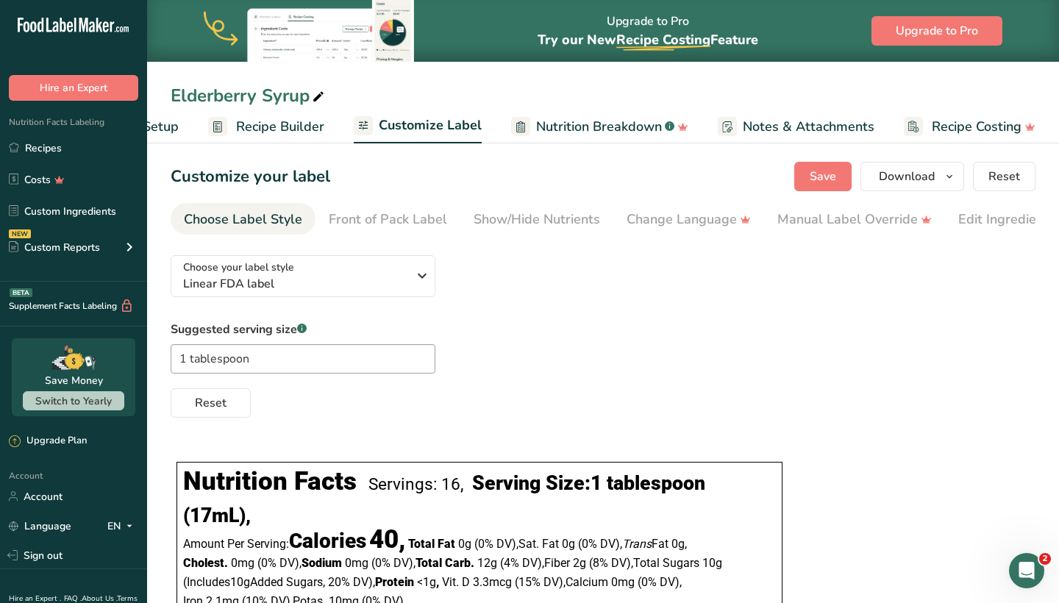
click at [590, 418] on div "Reset" at bounding box center [603, 399] width 865 height 35
click at [284, 128] on span "Recipe Builder" at bounding box center [280, 127] width 88 height 20
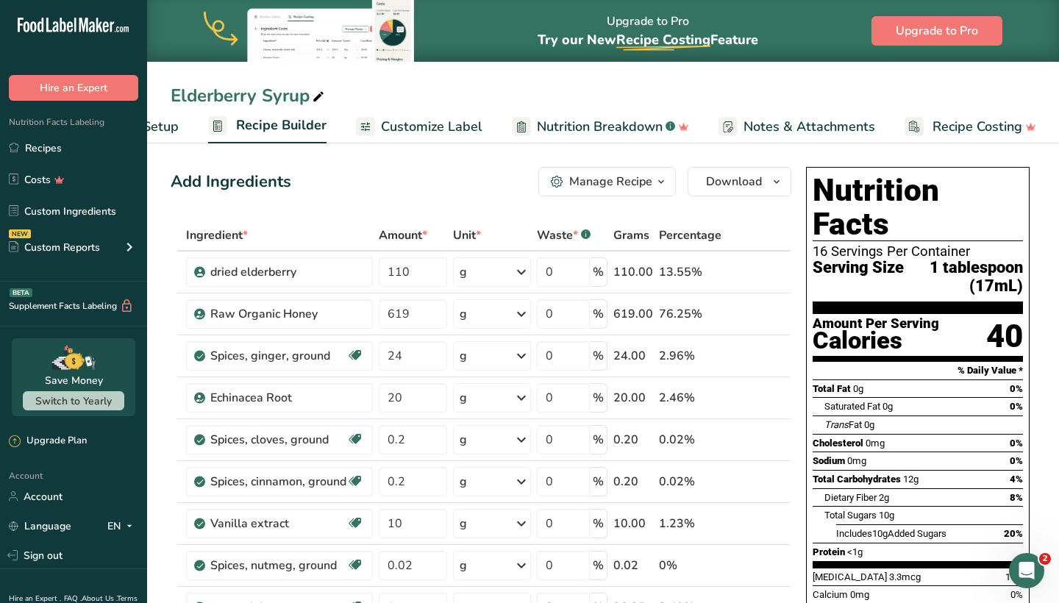
click at [165, 126] on span "Recipe Setup" at bounding box center [139, 127] width 80 height 20
select select "22"
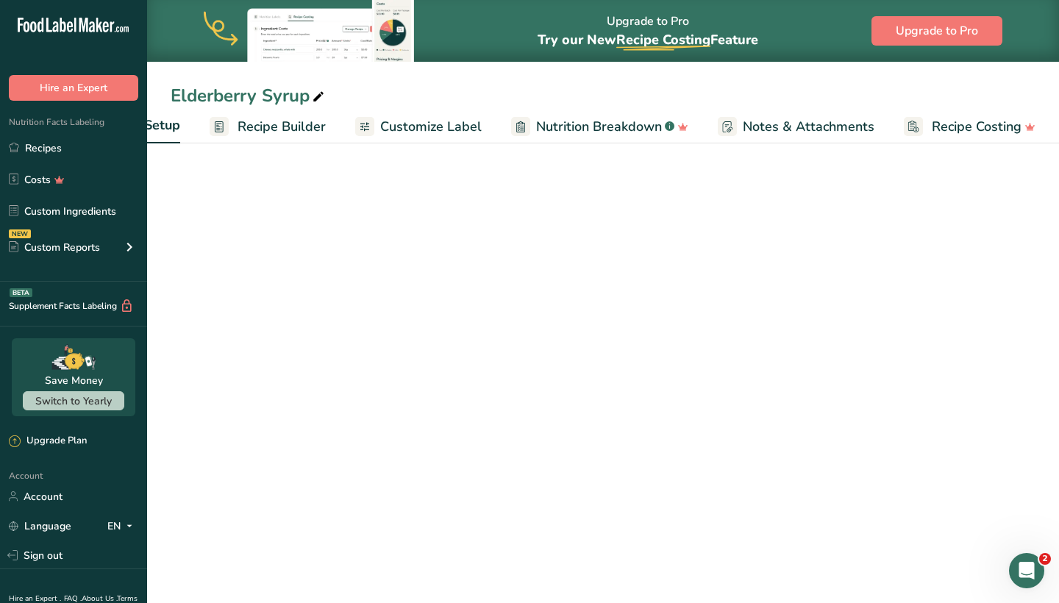
scroll to position [0, 5]
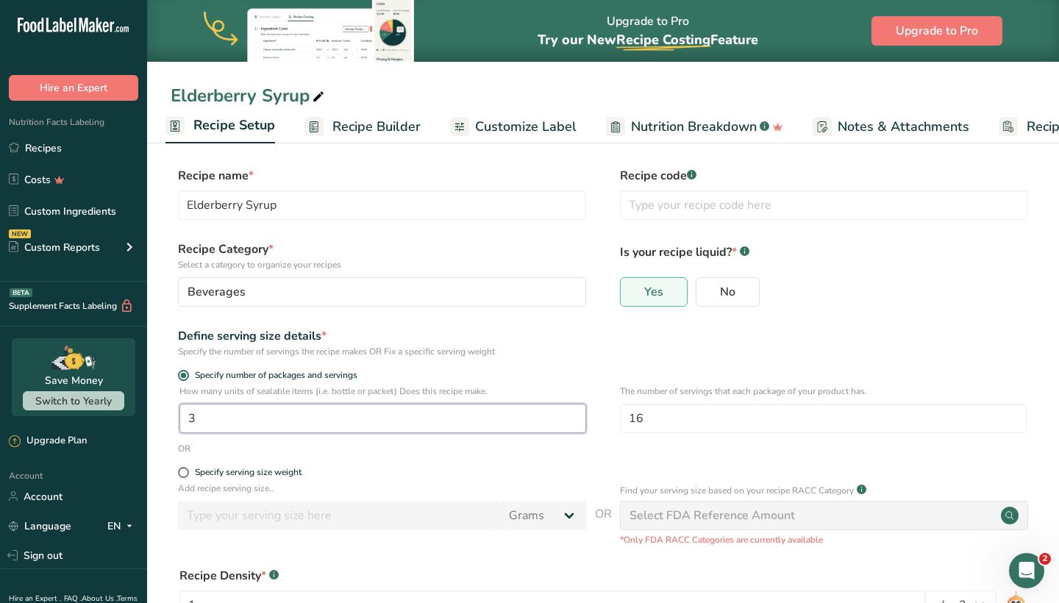
click at [232, 422] on input "3" at bounding box center [382, 418] width 407 height 29
type input "1"
click at [326, 423] on input "4" at bounding box center [382, 418] width 407 height 29
click at [334, 420] on input "4" at bounding box center [382, 418] width 407 height 29
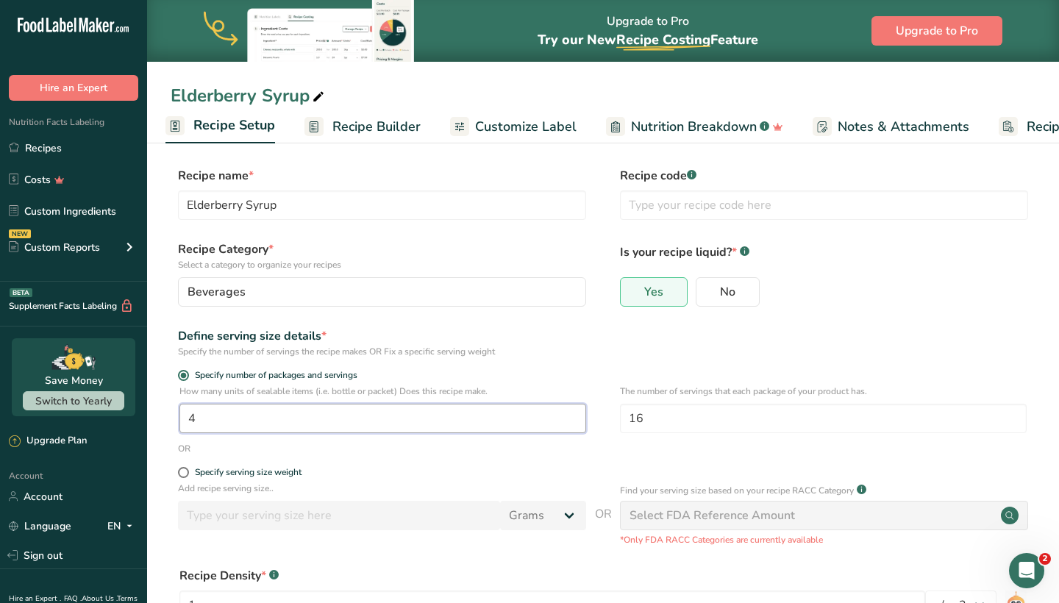
click at [334, 420] on input "4" at bounding box center [382, 418] width 407 height 29
type input "2"
click at [654, 426] on input "16" at bounding box center [823, 418] width 407 height 29
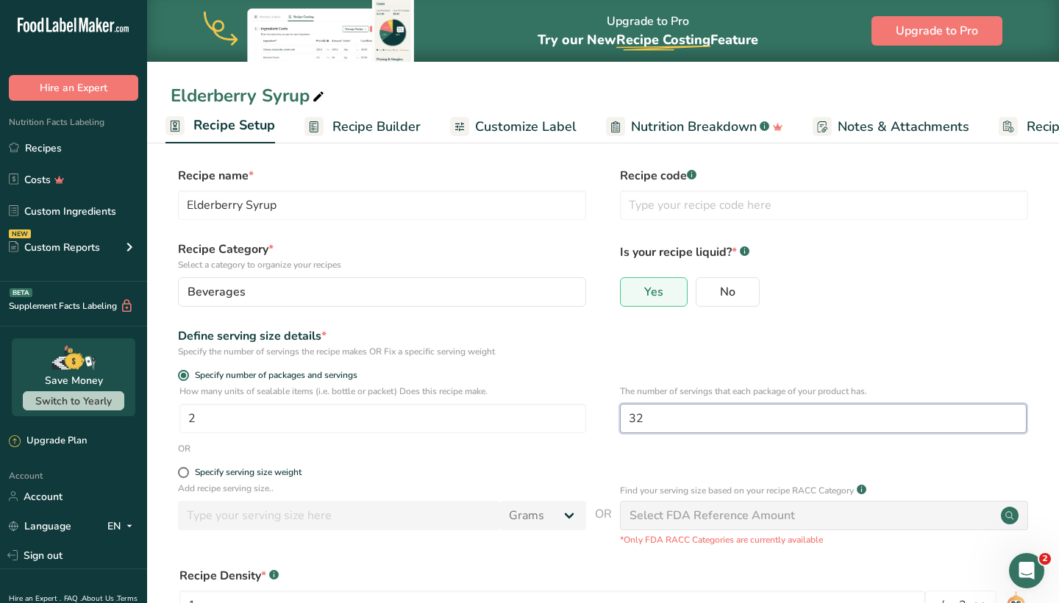
type input "32"
click at [493, 127] on span "Customize Label" at bounding box center [525, 127] width 101 height 20
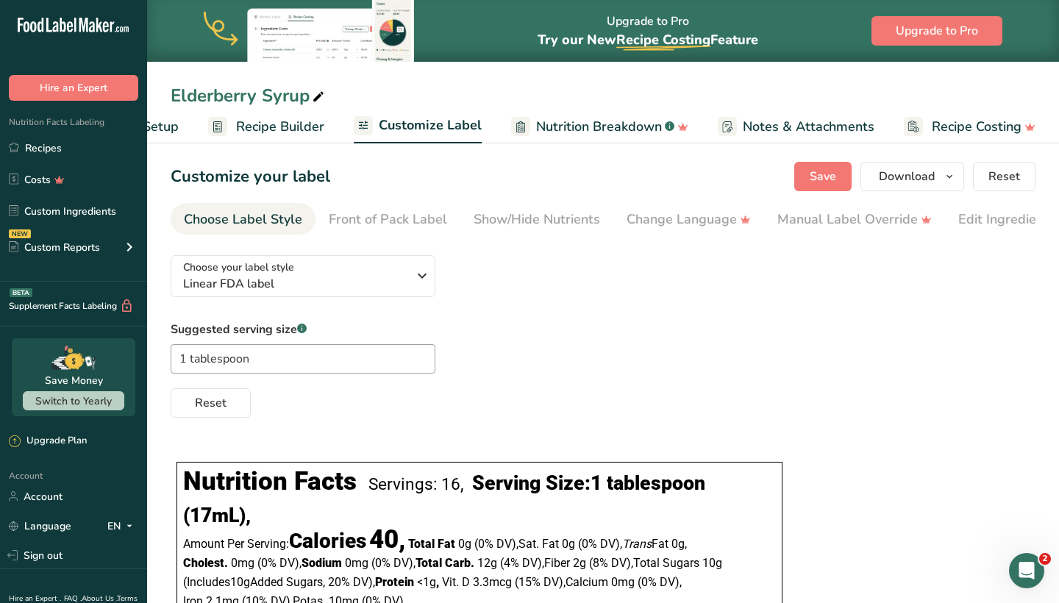
click at [298, 121] on span "Recipe Builder" at bounding box center [280, 127] width 88 height 20
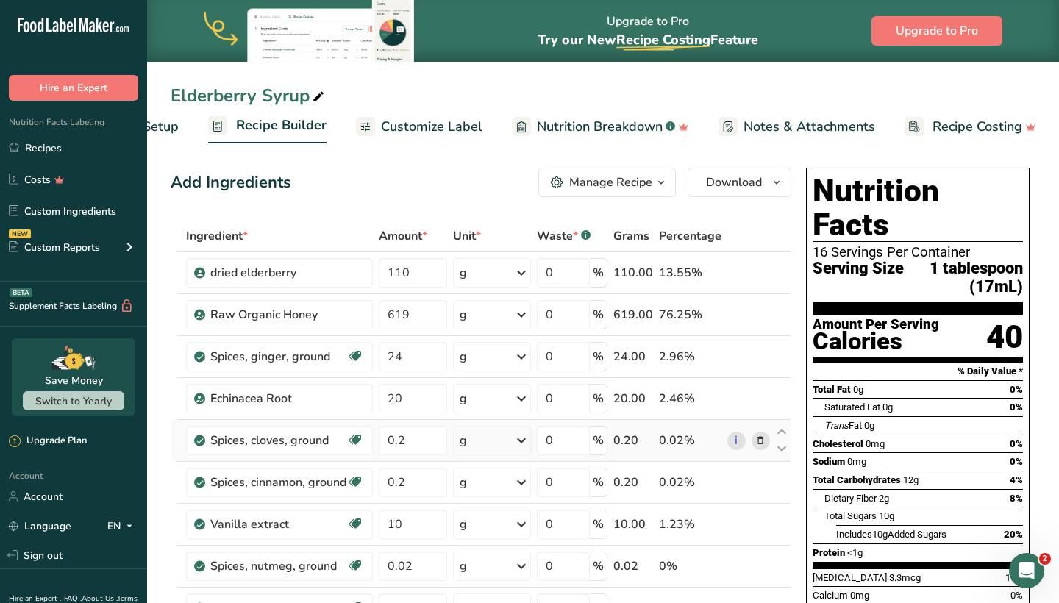
scroll to position [1, 0]
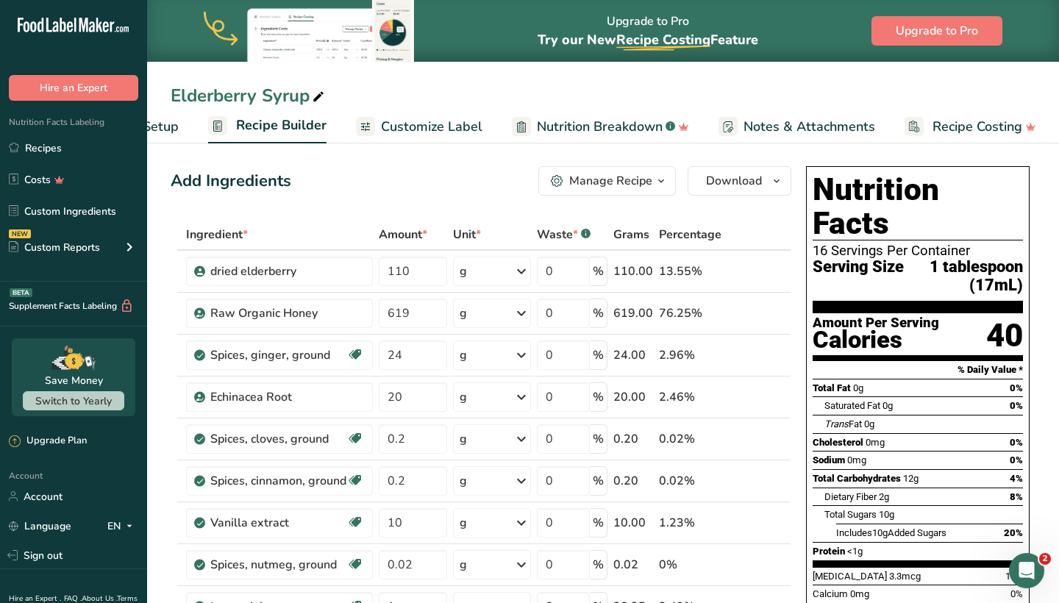
click at [170, 123] on span "Recipe Setup" at bounding box center [139, 127] width 80 height 20
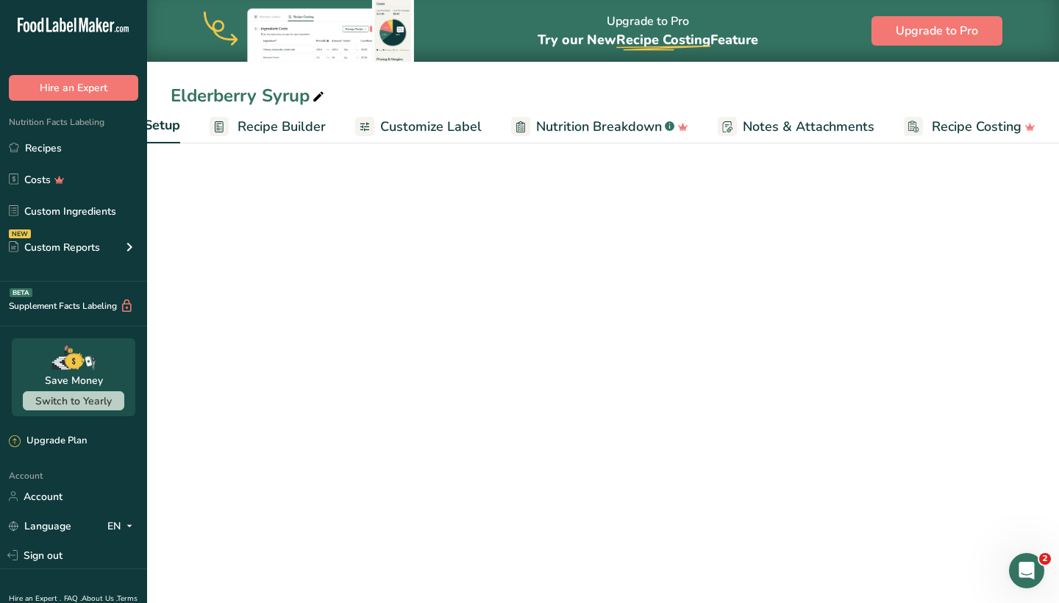
select select "22"
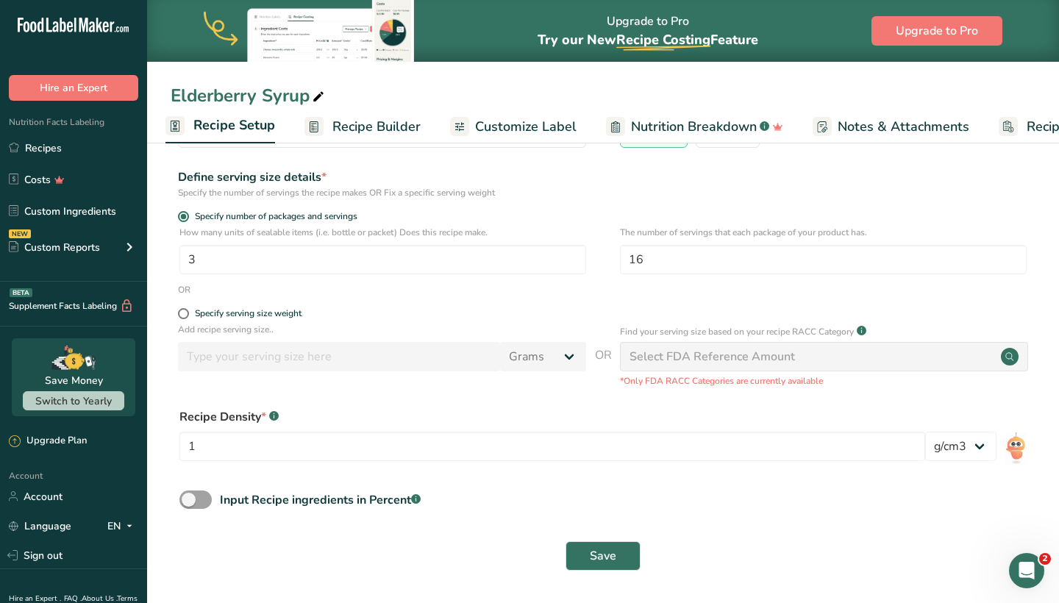
scroll to position [159, 0]
click at [275, 251] on input "3" at bounding box center [382, 260] width 407 height 29
type input "2"
click at [679, 267] on input "16" at bounding box center [823, 260] width 407 height 29
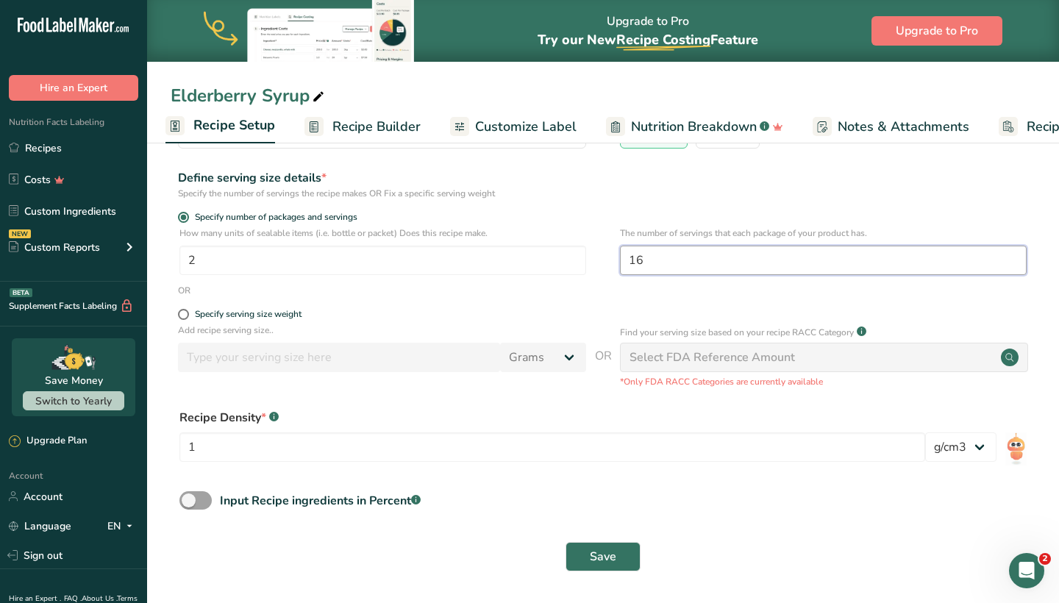
click at [679, 267] on input "16" at bounding box center [823, 260] width 407 height 29
type input "32"
click at [604, 551] on span "Save" at bounding box center [603, 557] width 26 height 18
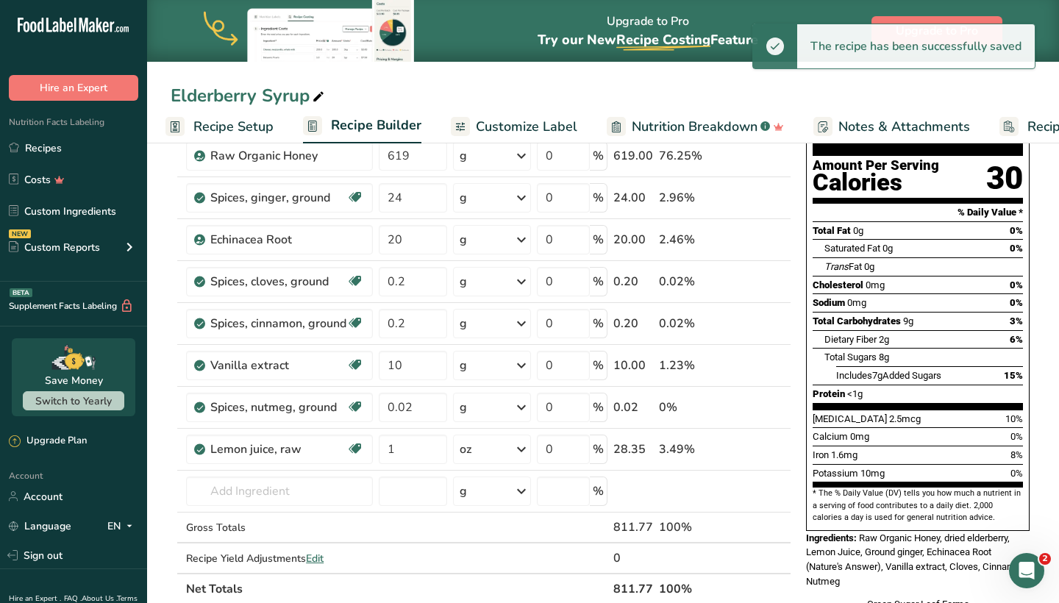
click at [649, 121] on span "Nutrition Breakdown" at bounding box center [694, 127] width 126 height 20
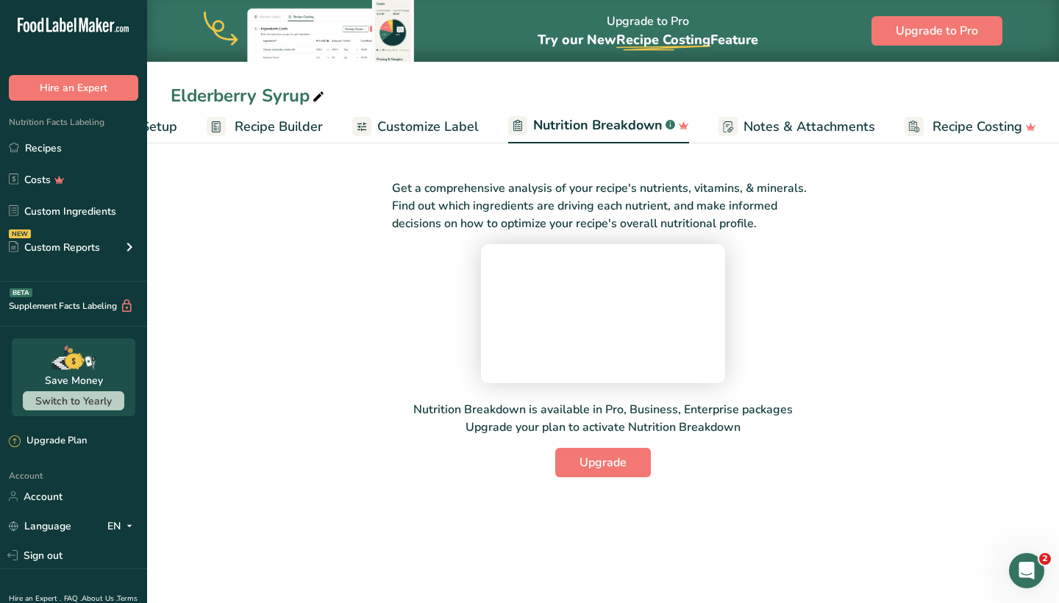
click at [397, 126] on span "Customize Label" at bounding box center [427, 127] width 101 height 20
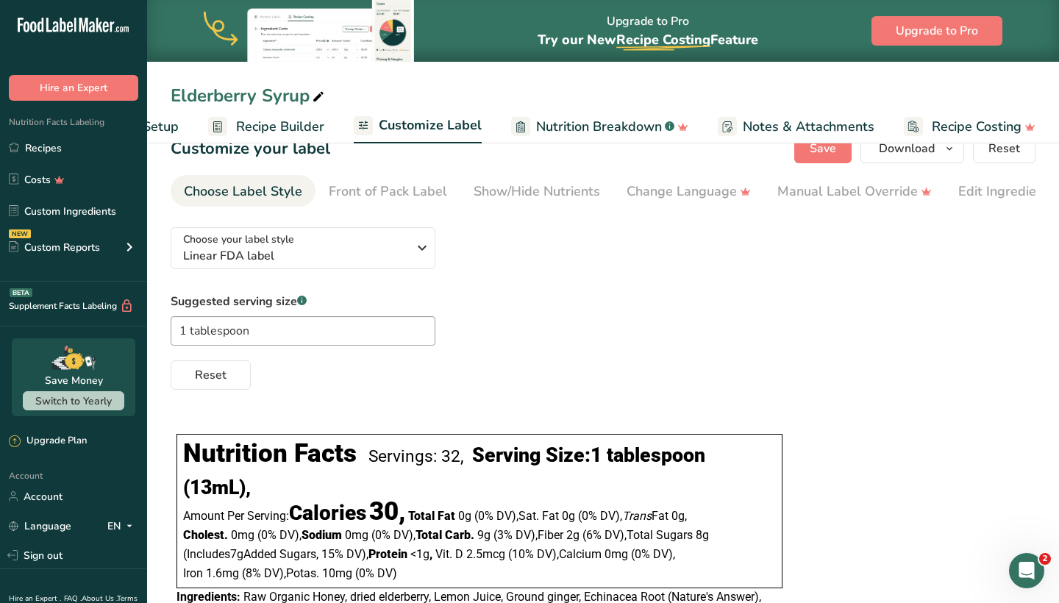
scroll to position [23, 0]
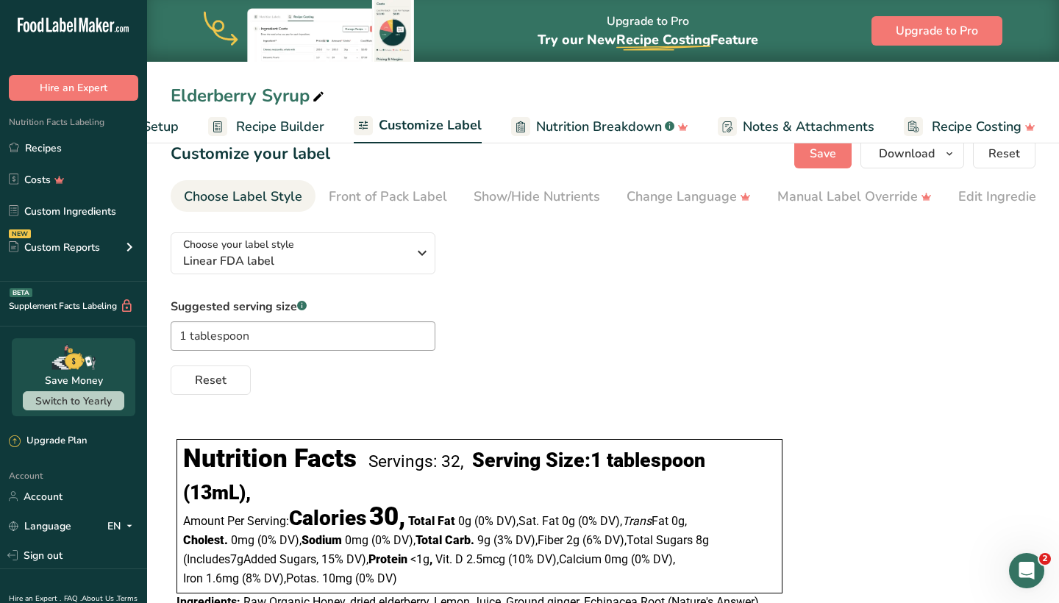
click at [567, 124] on span "Nutrition Breakdown" at bounding box center [599, 127] width 126 height 20
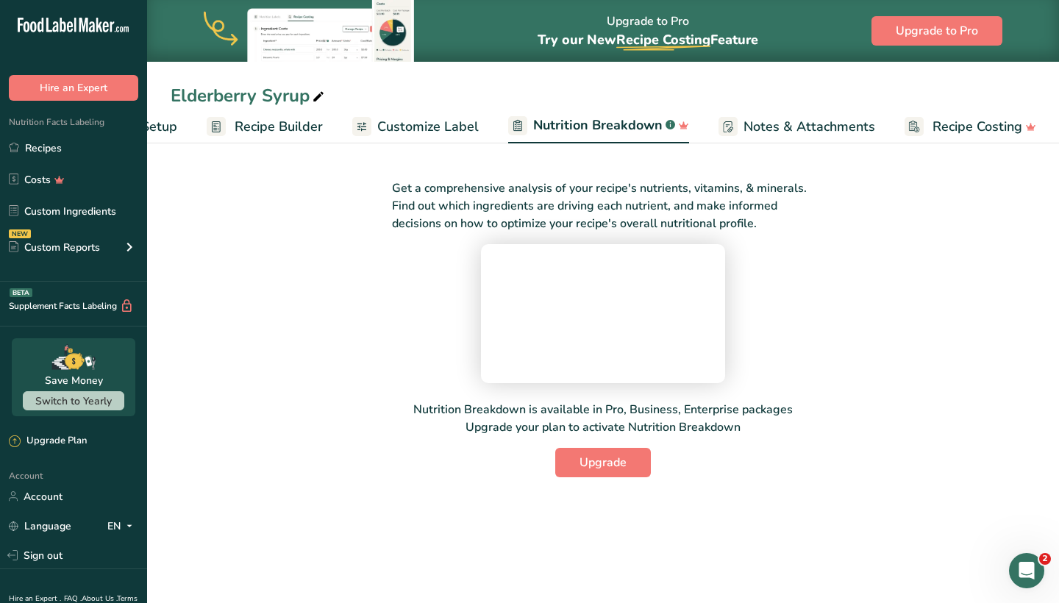
click at [432, 121] on span "Customize Label" at bounding box center [427, 127] width 101 height 20
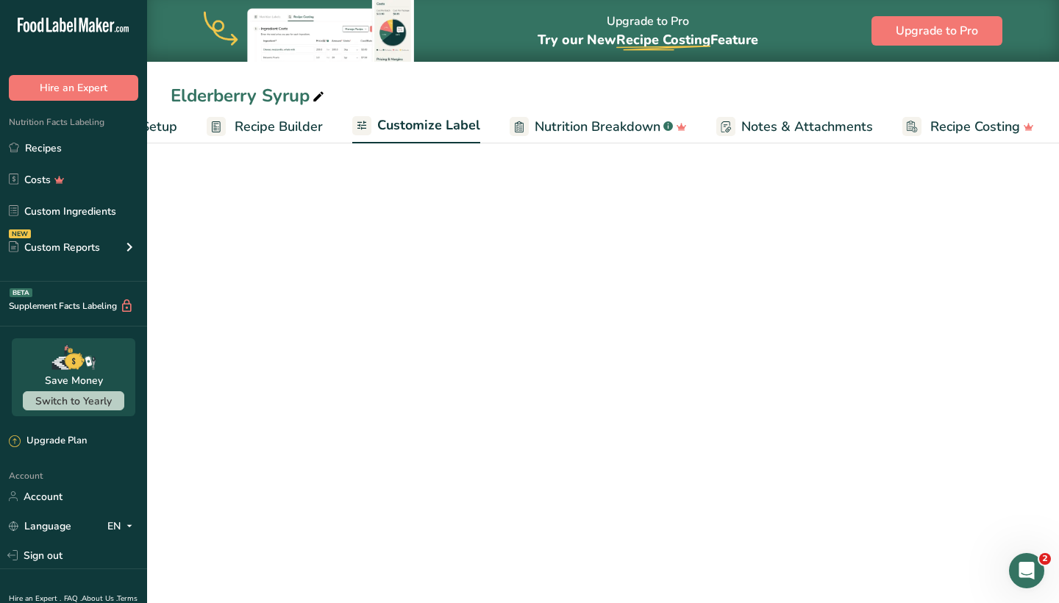
scroll to position [0, 100]
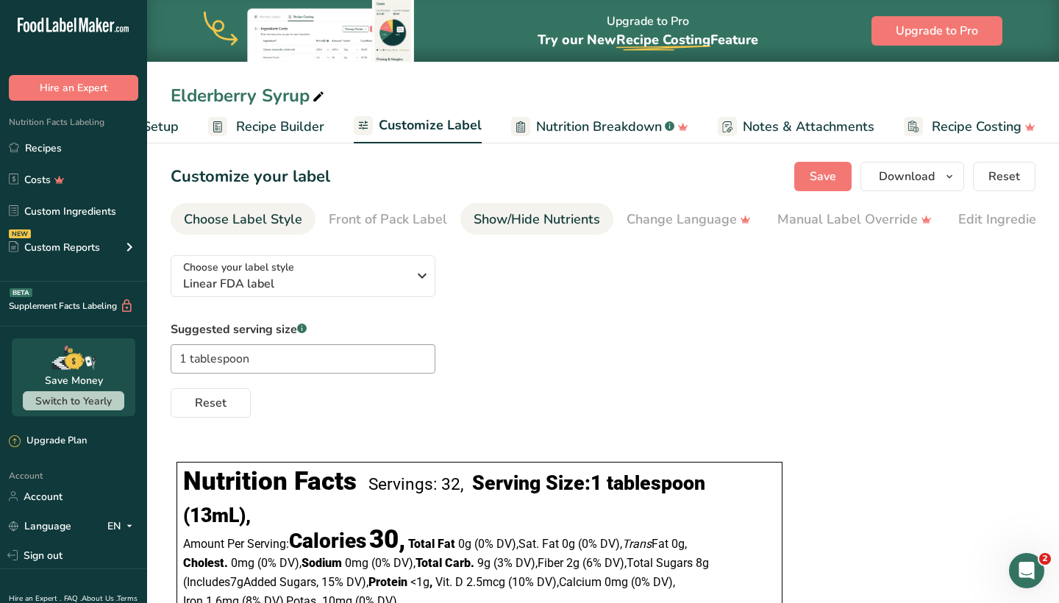
click at [520, 224] on div "Show/Hide Nutrients" at bounding box center [536, 220] width 126 height 20
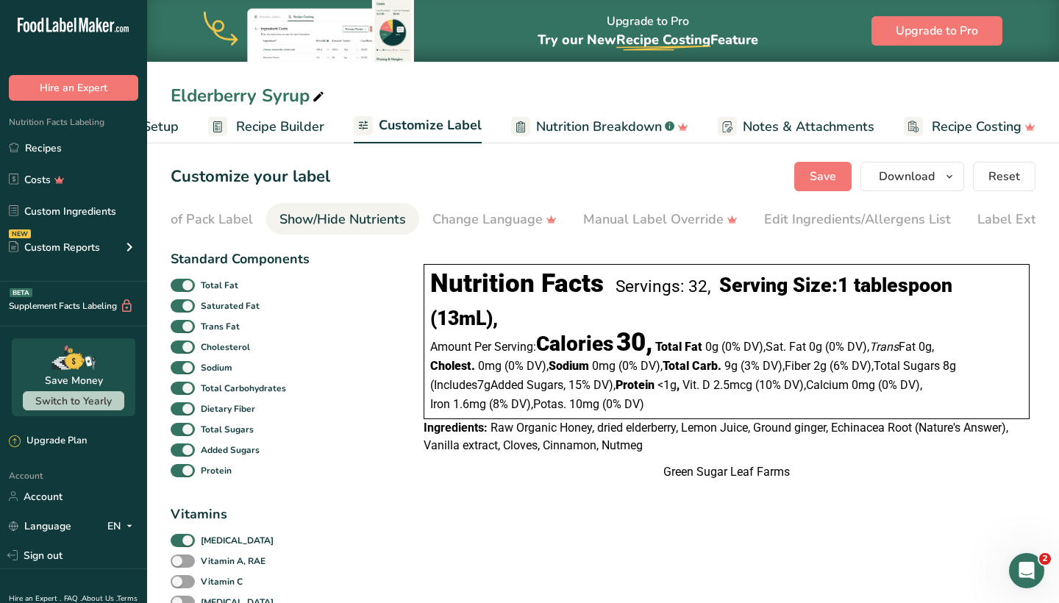
scroll to position [0, 239]
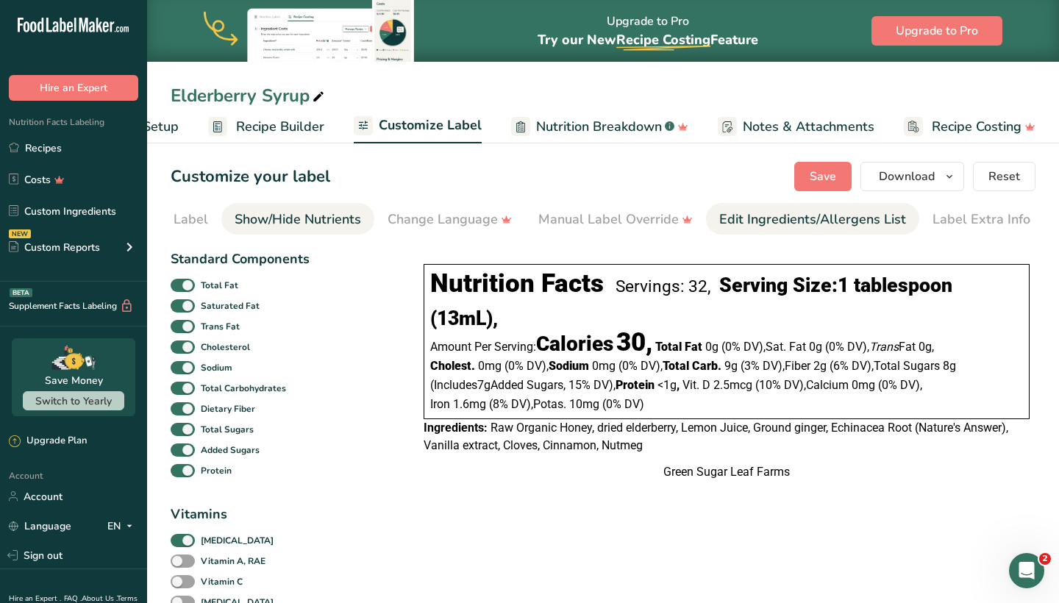
click at [721, 226] on div "Edit Ingredients/Allergens List" at bounding box center [812, 220] width 187 height 20
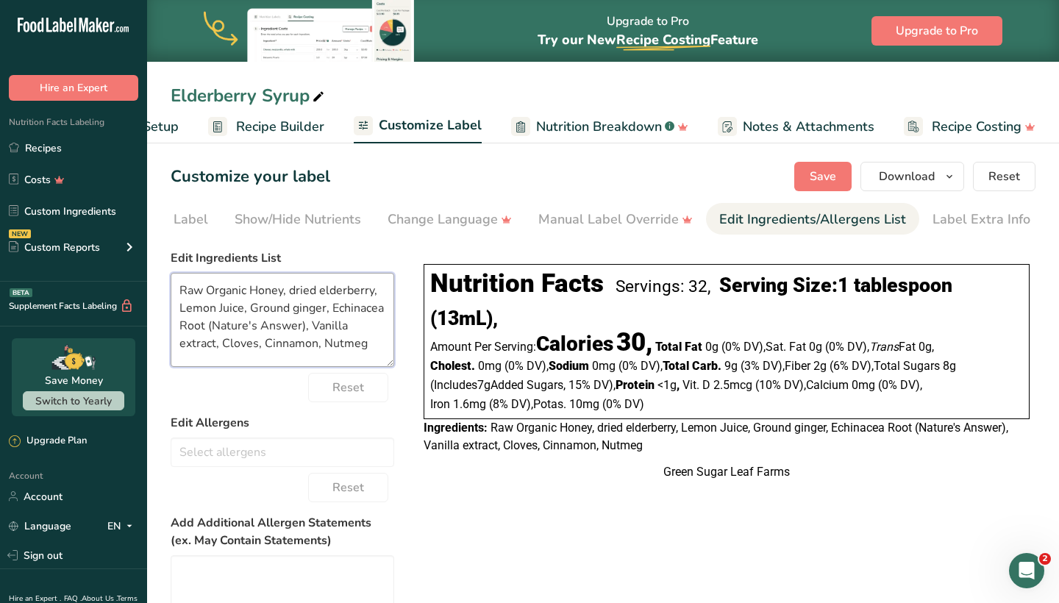
click at [296, 292] on textarea "Raw Organic Honey, dried elderberry, Lemon Juice, Ground ginger, Echinacea Root…" at bounding box center [282, 320] width 223 height 94
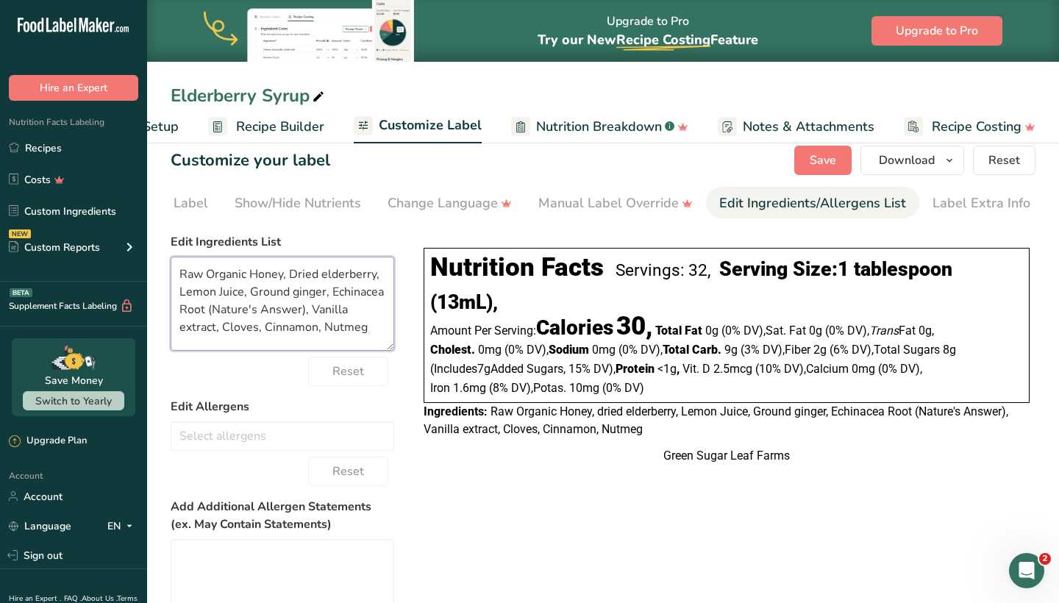
scroll to position [16, 0]
type textarea "Raw Organic Honey, Dried elderberry, Lemon Juice, Ground ginger, Echinacea Root…"
click at [820, 161] on span "Save" at bounding box center [822, 160] width 26 height 18
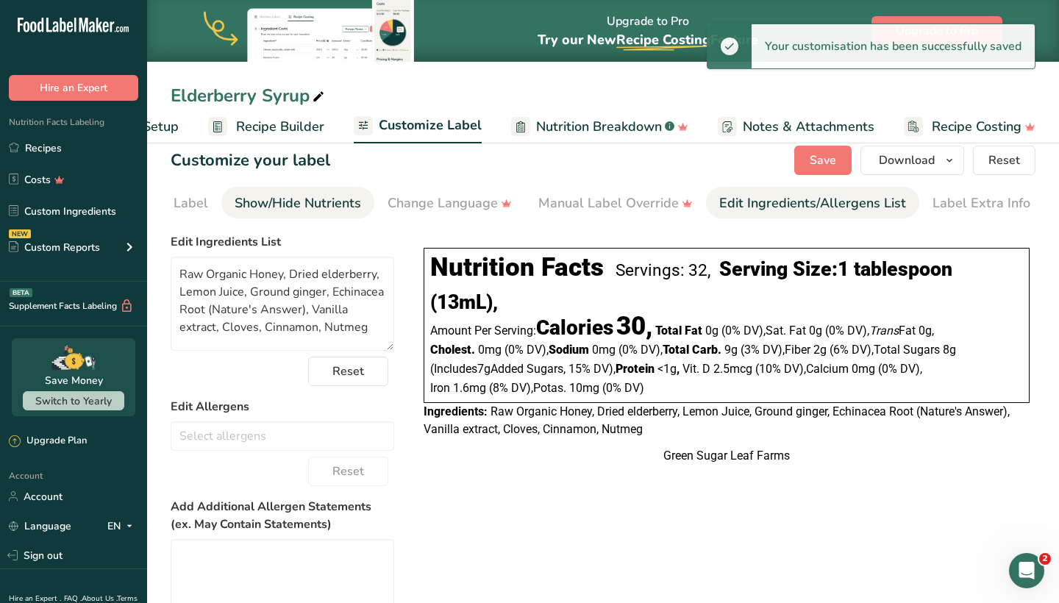
click at [306, 196] on div "Show/Hide Nutrients" at bounding box center [298, 203] width 126 height 20
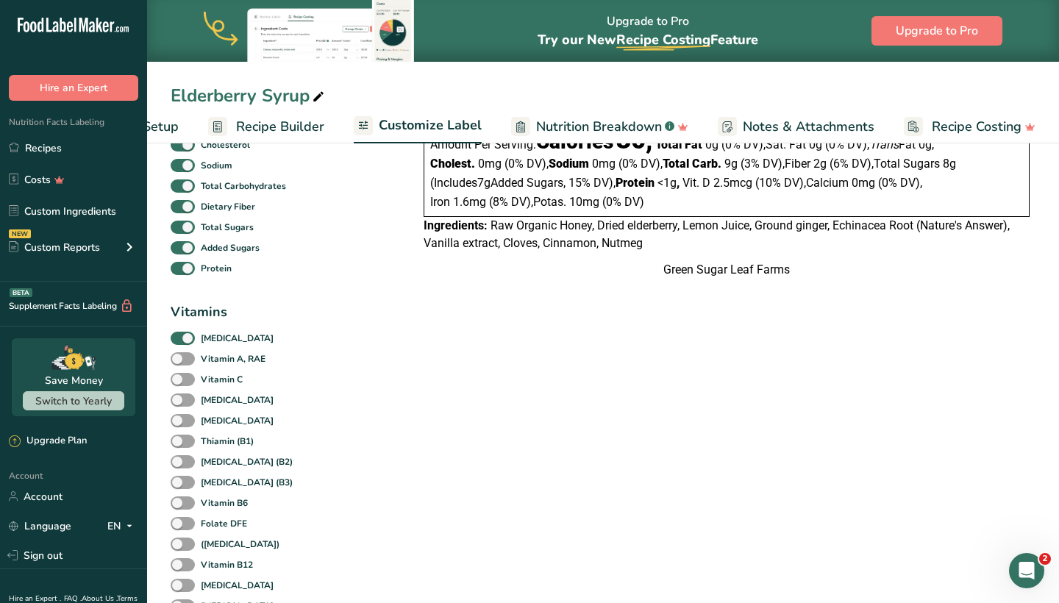
scroll to position [204, 0]
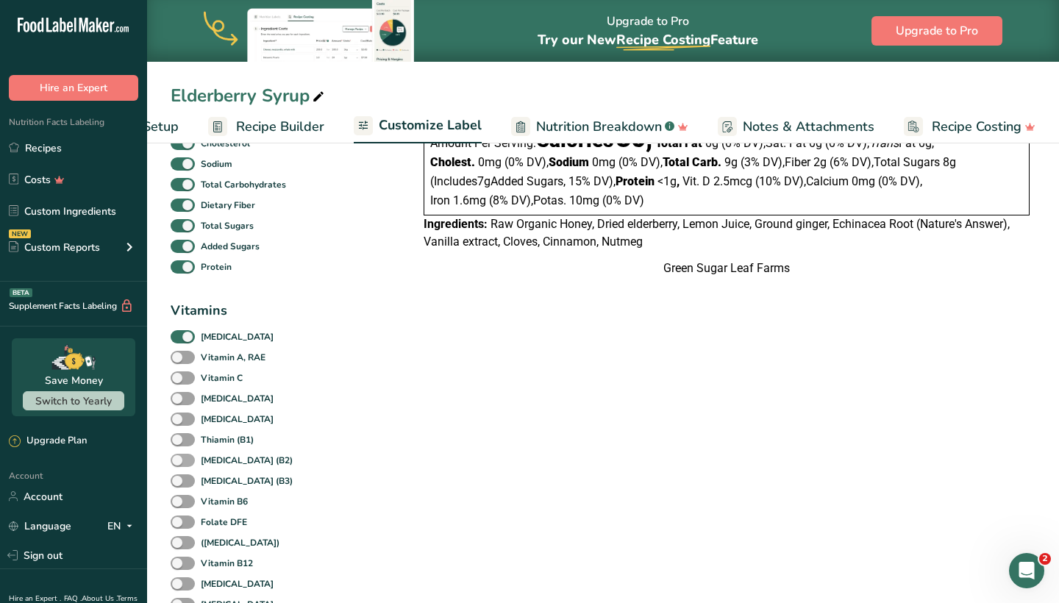
click at [182, 458] on span at bounding box center [183, 461] width 24 height 14
click at [180, 458] on input "[MEDICAL_DATA] (B2)" at bounding box center [176, 460] width 10 height 10
click at [182, 458] on span at bounding box center [183, 461] width 24 height 14
click at [180, 458] on input "[MEDICAL_DATA] (B2)" at bounding box center [176, 460] width 10 height 10
checkbox input "false"
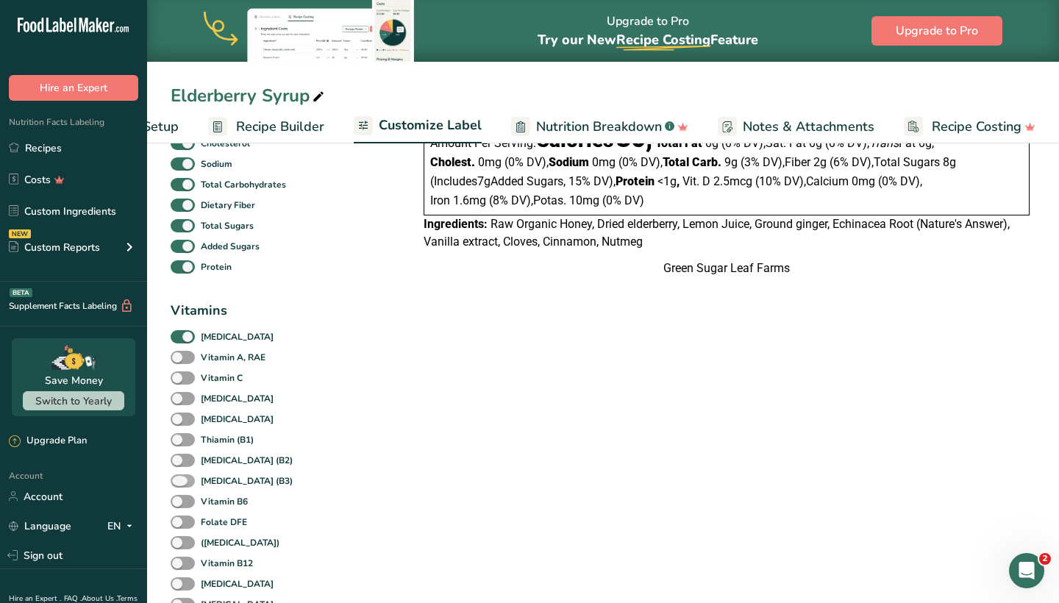
click at [185, 483] on span at bounding box center [183, 481] width 24 height 14
click at [180, 483] on input "[MEDICAL_DATA] (B3)" at bounding box center [176, 481] width 10 height 10
checkbox input "true"
click at [185, 504] on span at bounding box center [183, 502] width 24 height 14
click at [180, 504] on input "Vitamin B6" at bounding box center [176, 501] width 10 height 10
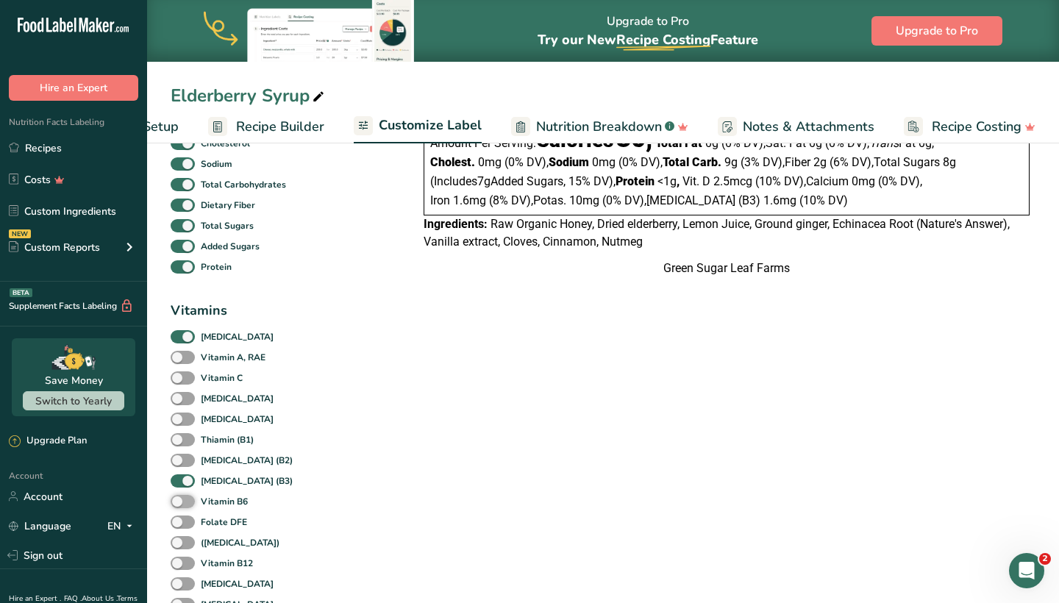
checkbox input "true"
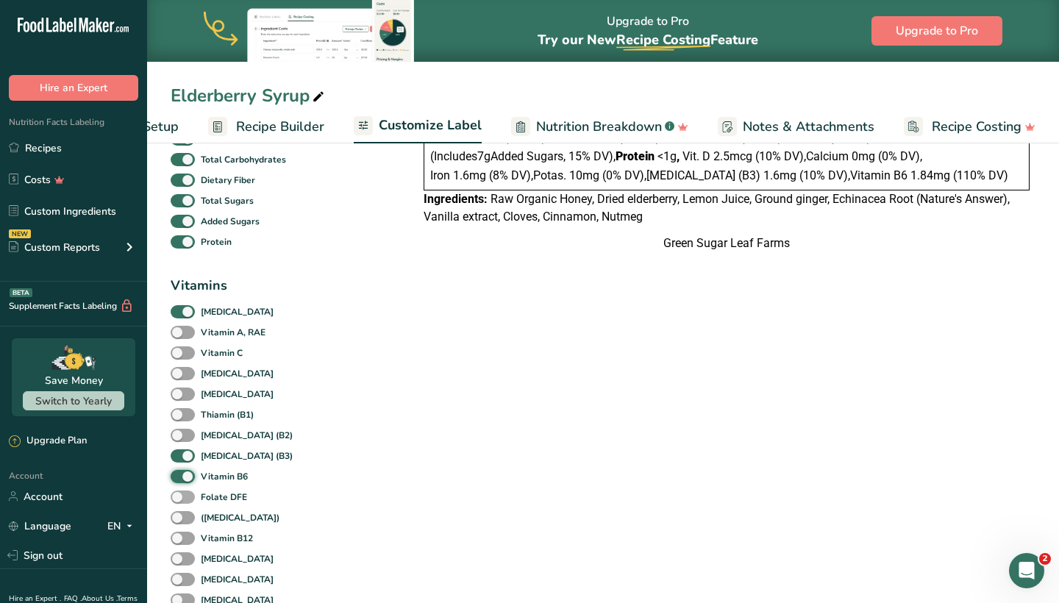
scroll to position [229, 0]
click at [185, 537] on span at bounding box center [183, 538] width 24 height 14
click at [180, 537] on input "Vitamin B12" at bounding box center [176, 537] width 10 height 10
checkbox input "true"
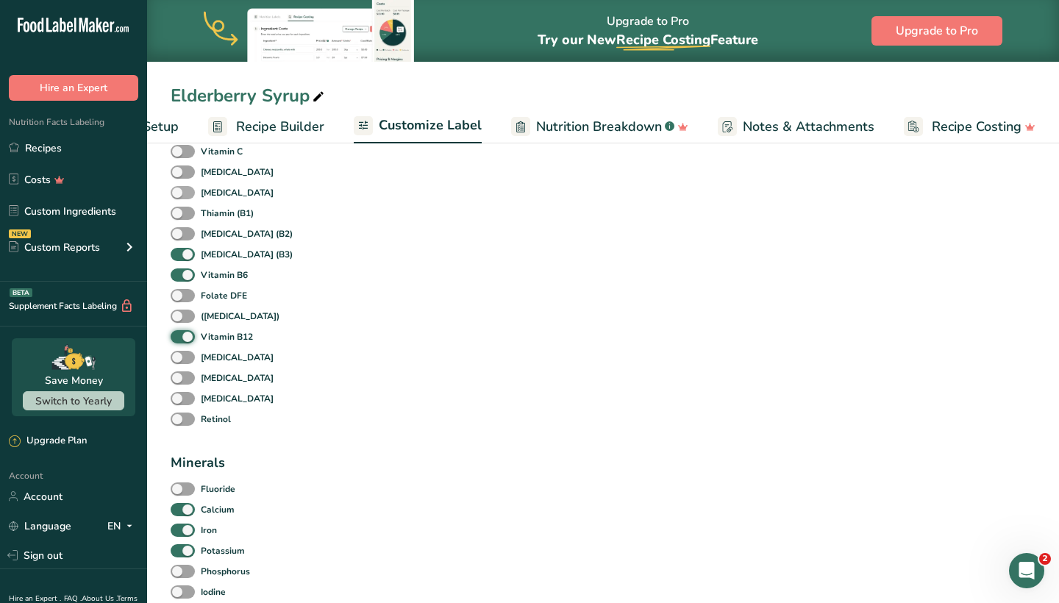
scroll to position [430, 0]
click at [195, 504] on div "Minerals Fluoride Calcium Iron Potassium Phosphorus Iodine Magnesium Zinc Selen…" at bounding box center [215, 610] width 88 height 314
click at [185, 520] on div "Calcium" at bounding box center [182, 509] width 22 height 21
click at [187, 515] on span at bounding box center [183, 510] width 24 height 14
click at [180, 514] on input "Calcium" at bounding box center [176, 509] width 10 height 10
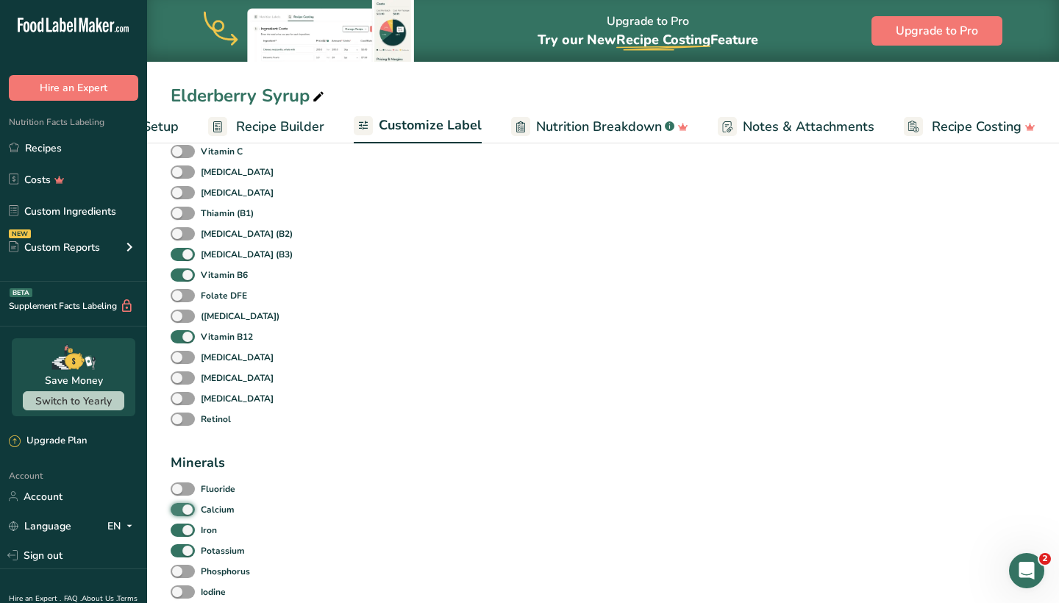
checkbox input "false"
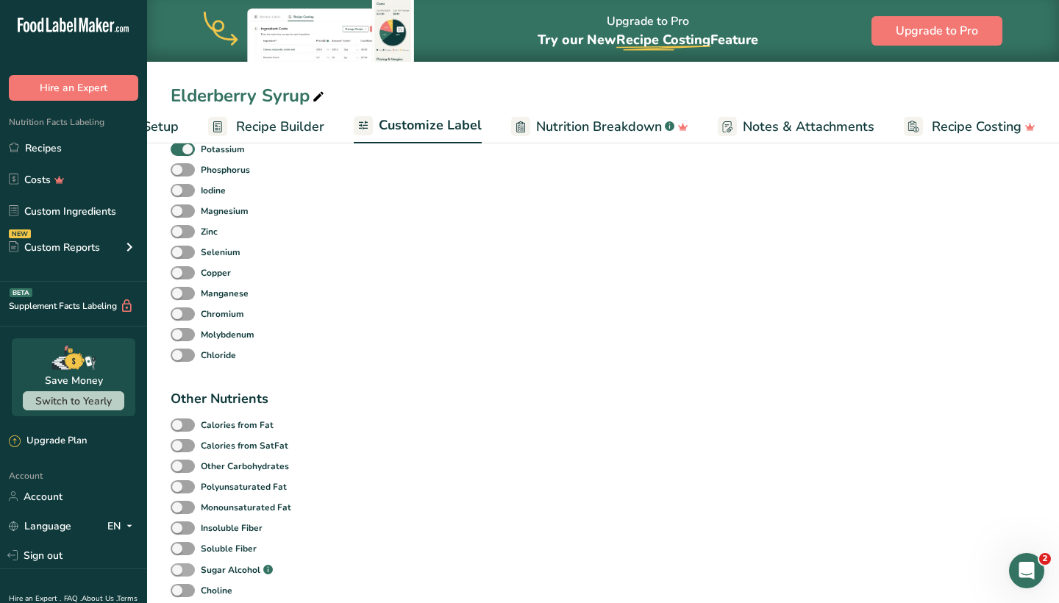
scroll to position [832, 0]
click at [185, 294] on span at bounding box center [183, 293] width 24 height 14
click at [180, 294] on input "Manganese" at bounding box center [176, 292] width 10 height 10
checkbox input "true"
click at [177, 212] on span at bounding box center [183, 211] width 24 height 14
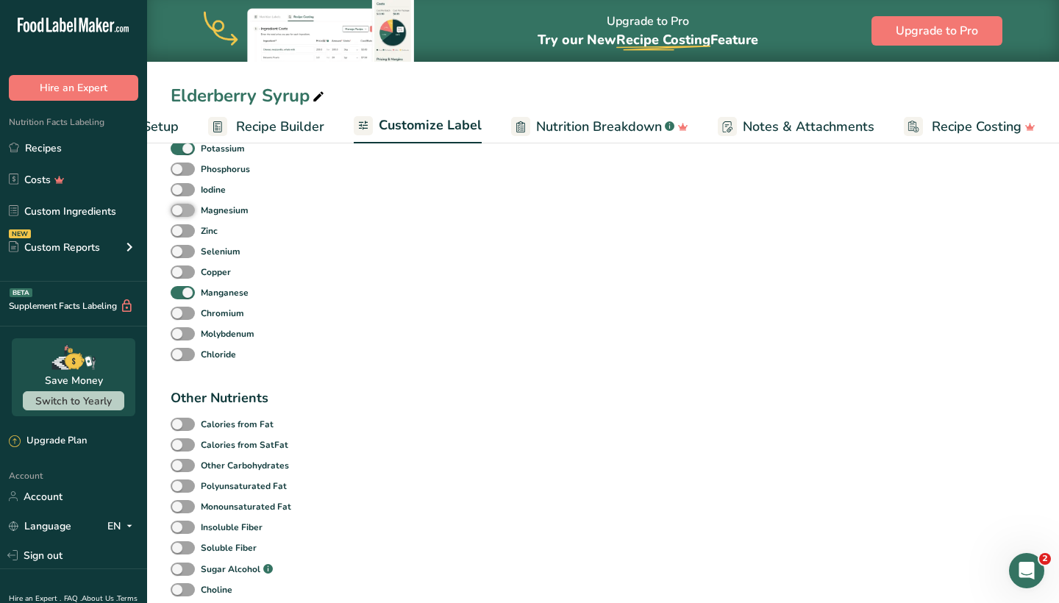
click at [177, 212] on input "Magnesium" at bounding box center [176, 210] width 10 height 10
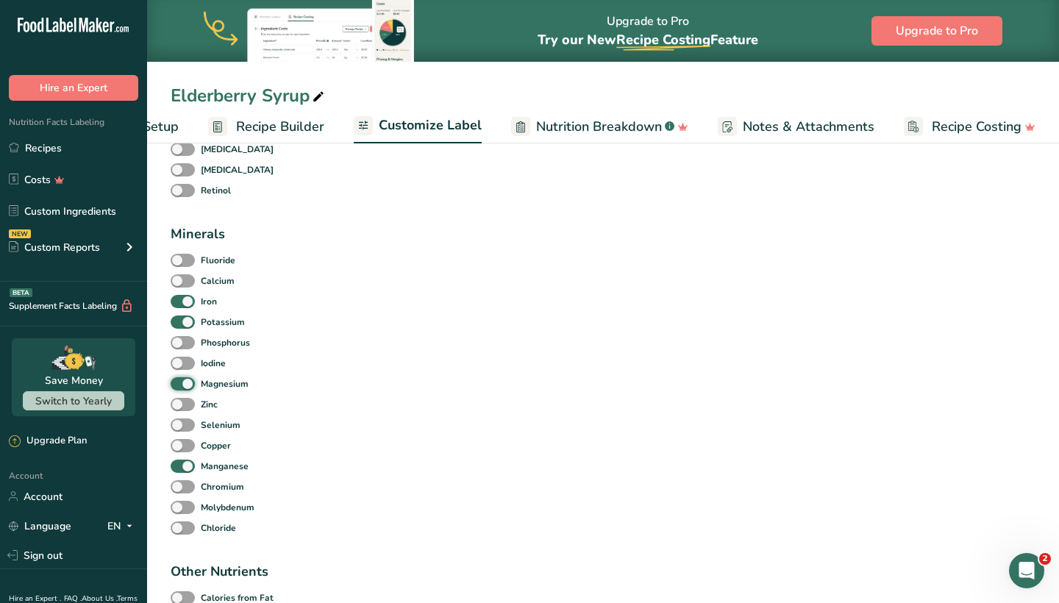
scroll to position [781, 0]
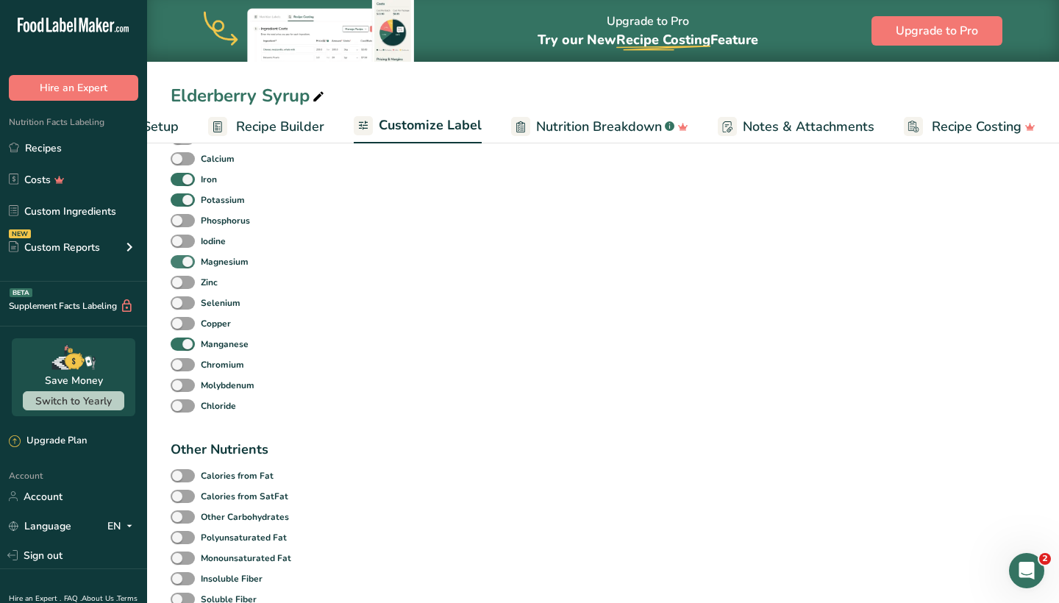
click at [187, 264] on span at bounding box center [183, 262] width 24 height 14
click at [180, 264] on input "Magnesium" at bounding box center [176, 262] width 10 height 10
checkbox input "false"
click at [187, 285] on span at bounding box center [183, 283] width 24 height 14
click at [180, 285] on input "Zinc" at bounding box center [176, 282] width 10 height 10
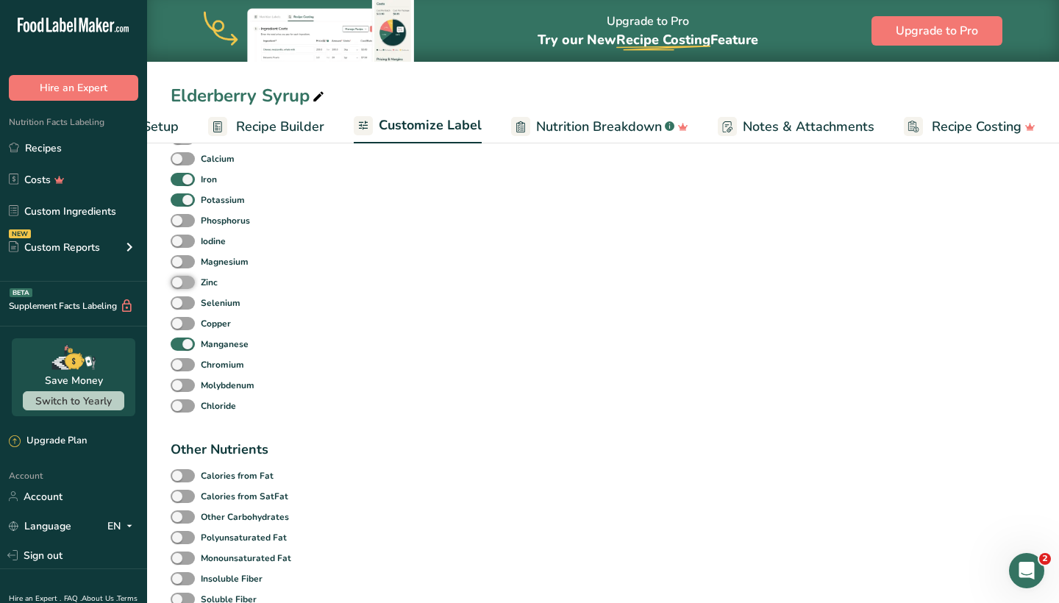
checkbox input "true"
click at [184, 308] on span at bounding box center [183, 303] width 24 height 14
click at [180, 307] on input "Selenium" at bounding box center [176, 303] width 10 height 10
checkbox input "true"
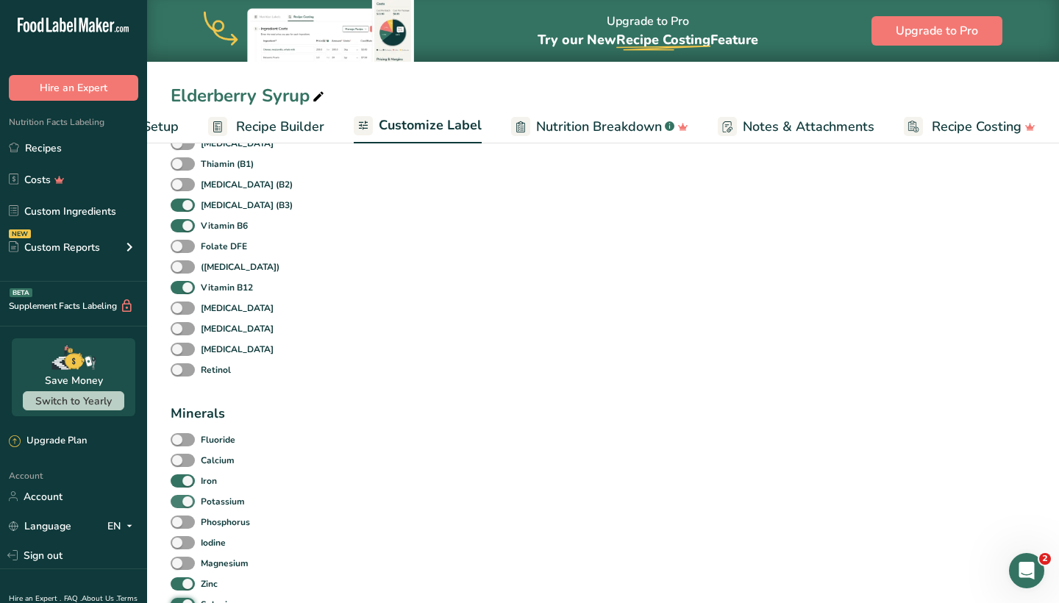
scroll to position [524, 0]
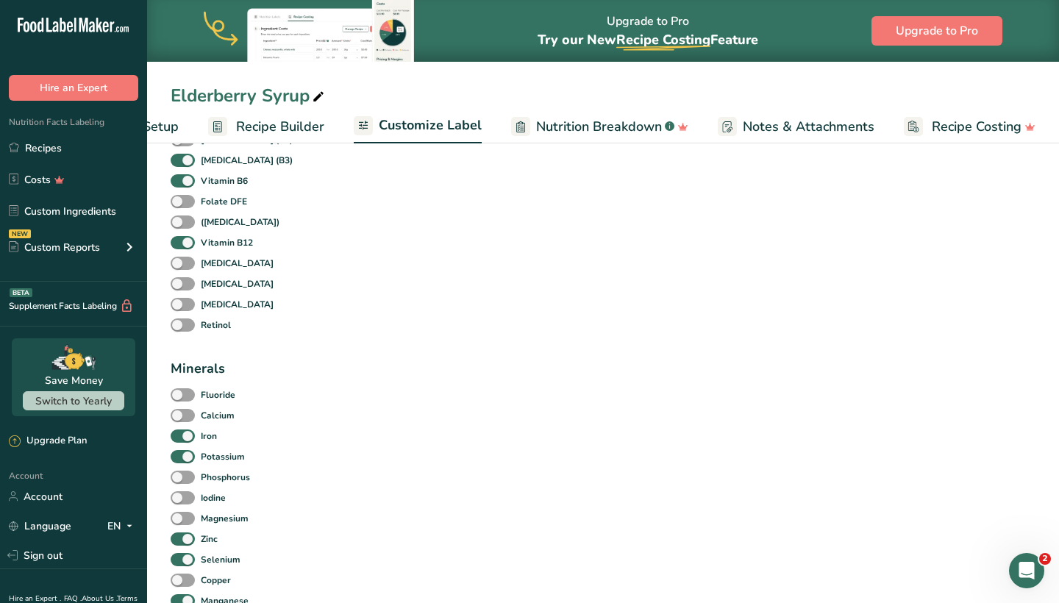
click at [179, 549] on div "Zinc" at bounding box center [182, 539] width 22 height 21
click at [181, 555] on div "Selenium" at bounding box center [182, 559] width 22 height 21
click at [181, 546] on span at bounding box center [183, 539] width 24 height 14
click at [180, 543] on input "Zinc" at bounding box center [176, 539] width 10 height 10
checkbox input "false"
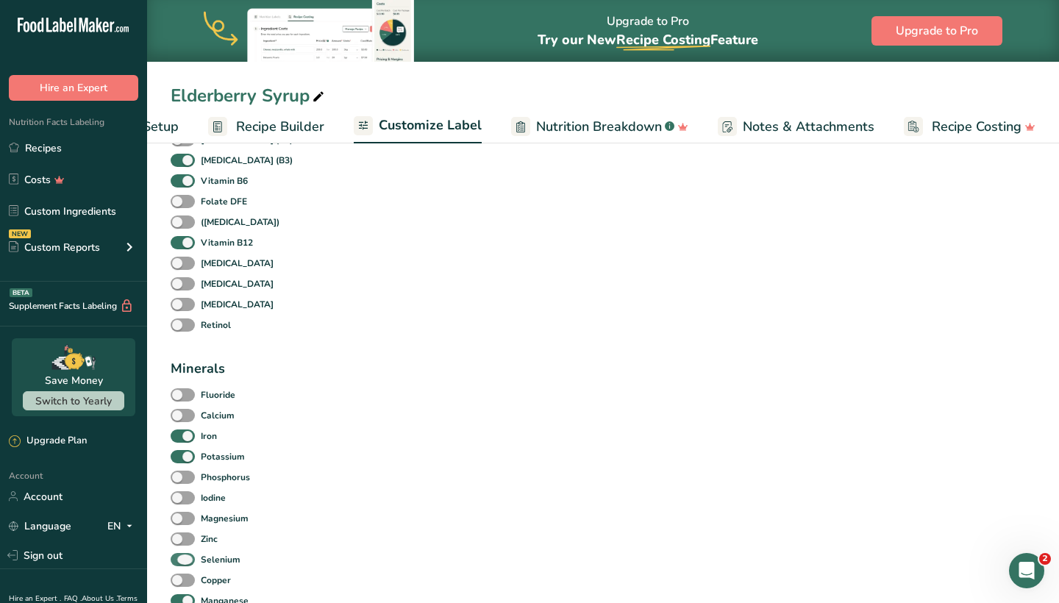
click at [181, 559] on span at bounding box center [183, 560] width 24 height 14
click at [180, 559] on input "Selenium" at bounding box center [176, 559] width 10 height 10
checkbox input "false"
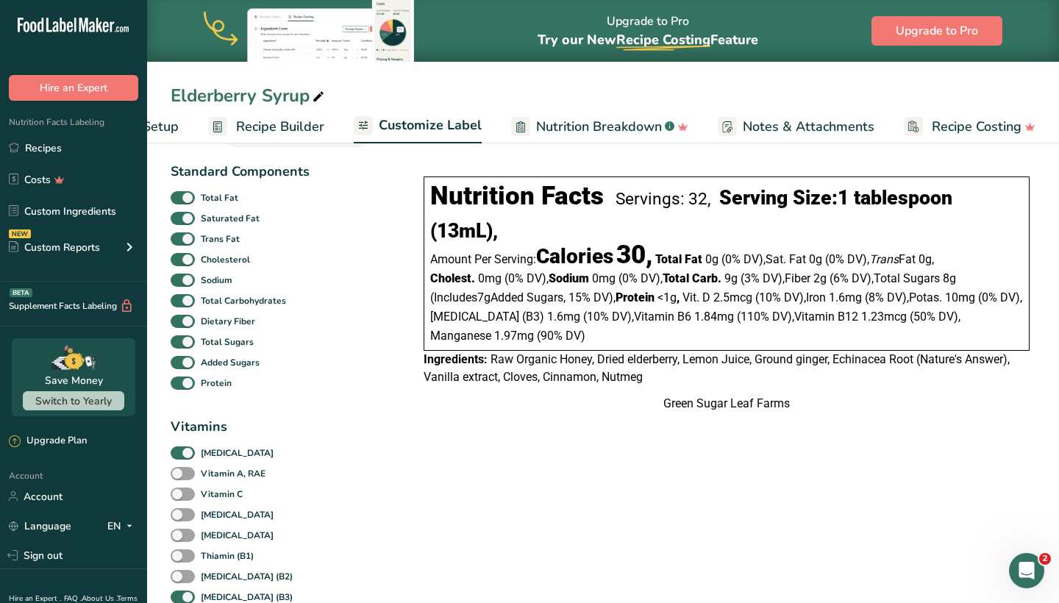
scroll to position [91, 0]
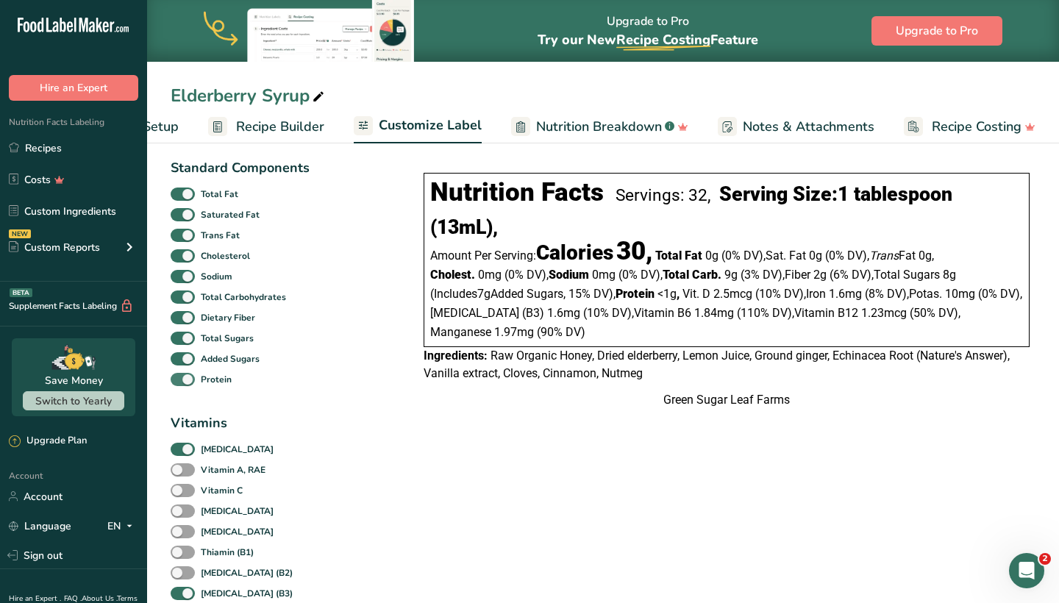
click at [186, 379] on span at bounding box center [183, 380] width 24 height 14
click at [180, 379] on input "Protein" at bounding box center [176, 379] width 10 height 10
checkbox input "false"
click at [185, 362] on span at bounding box center [183, 359] width 24 height 14
click at [180, 362] on input "Added Sugars" at bounding box center [176, 359] width 10 height 10
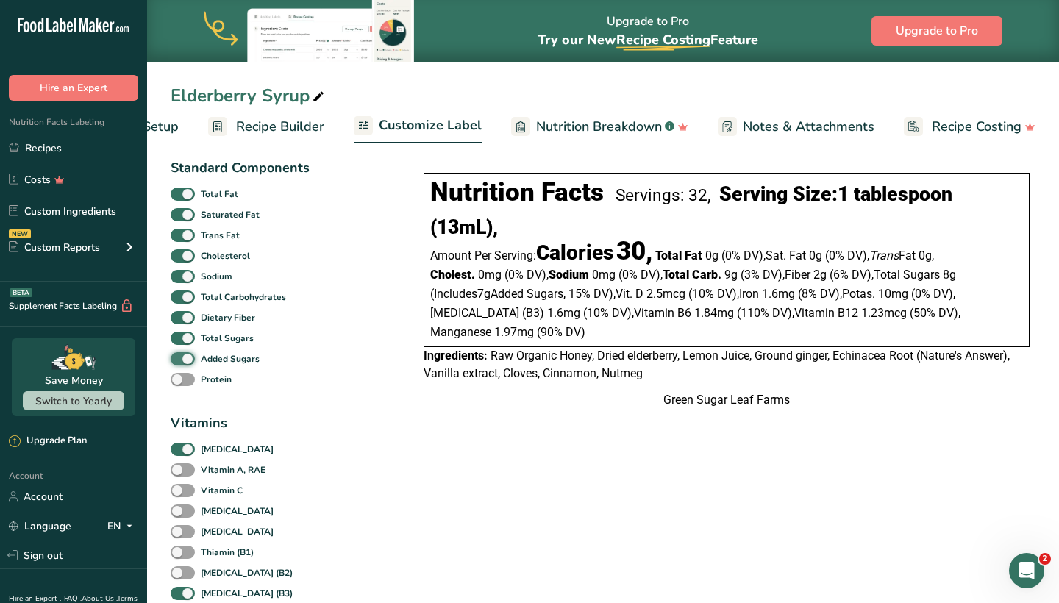
checkbox input "false"
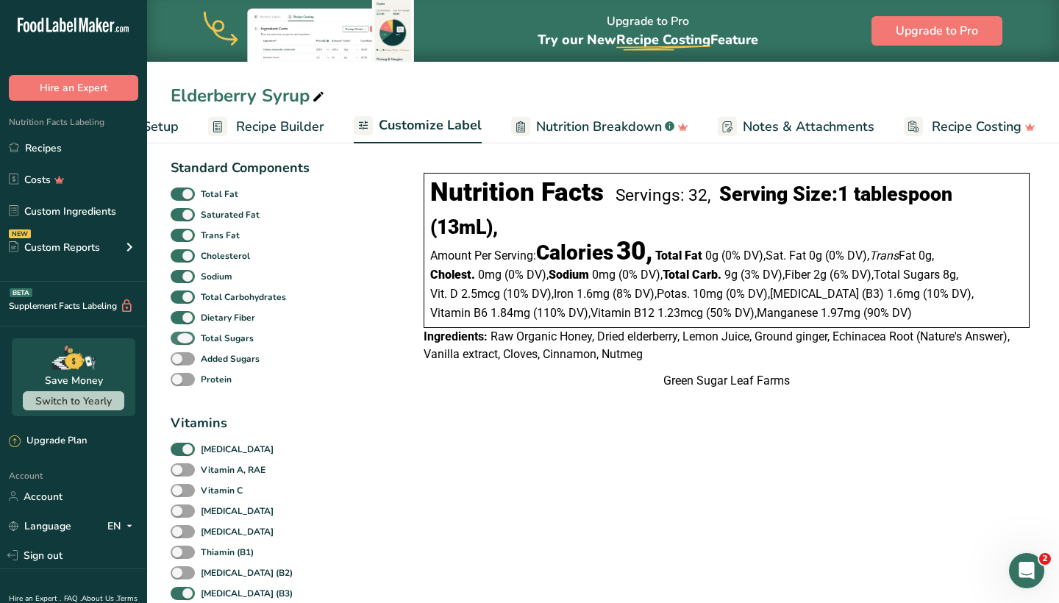
click at [186, 342] on span at bounding box center [183, 339] width 24 height 14
click at [180, 342] on input "Total Sugars" at bounding box center [176, 338] width 10 height 10
click at [187, 354] on div "Added Sugars" at bounding box center [188, 358] width 35 height 21
click at [187, 346] on span at bounding box center [183, 339] width 24 height 14
click at [180, 343] on input "Total Sugars" at bounding box center [176, 338] width 10 height 10
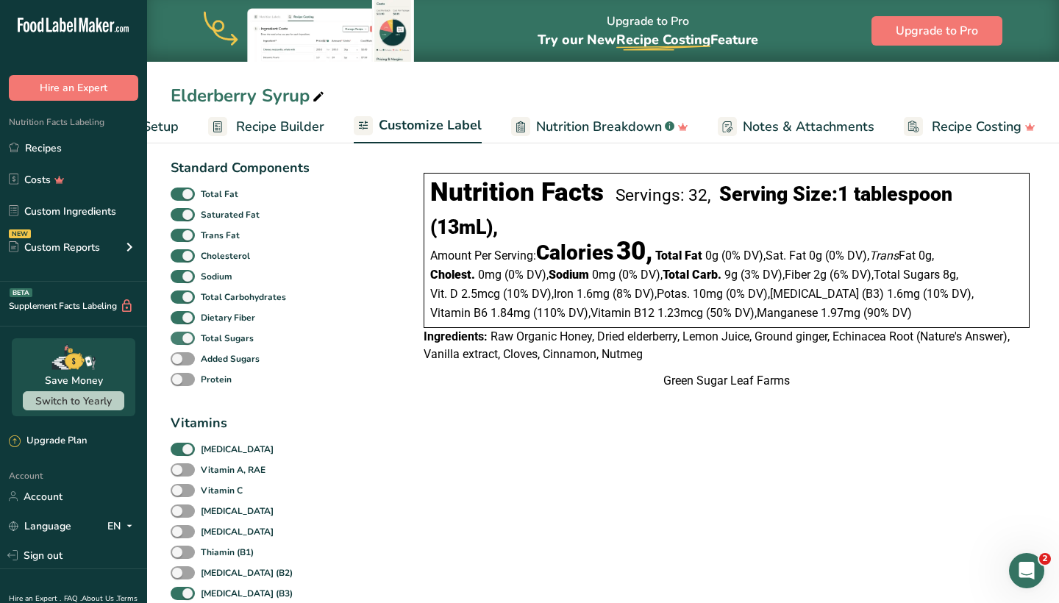
click at [187, 346] on span at bounding box center [183, 339] width 24 height 14
click at [180, 343] on input "Total Sugars" at bounding box center [176, 338] width 10 height 10
click at [187, 346] on span at bounding box center [183, 339] width 24 height 14
click at [180, 343] on input "Total Sugars" at bounding box center [176, 338] width 10 height 10
checkbox input "true"
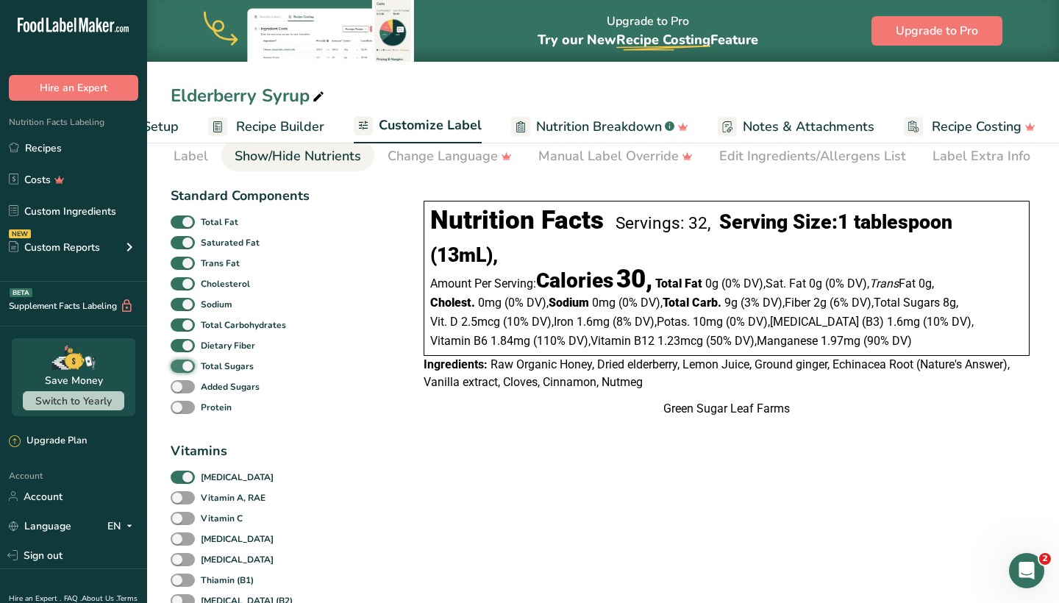
scroll to position [57, 0]
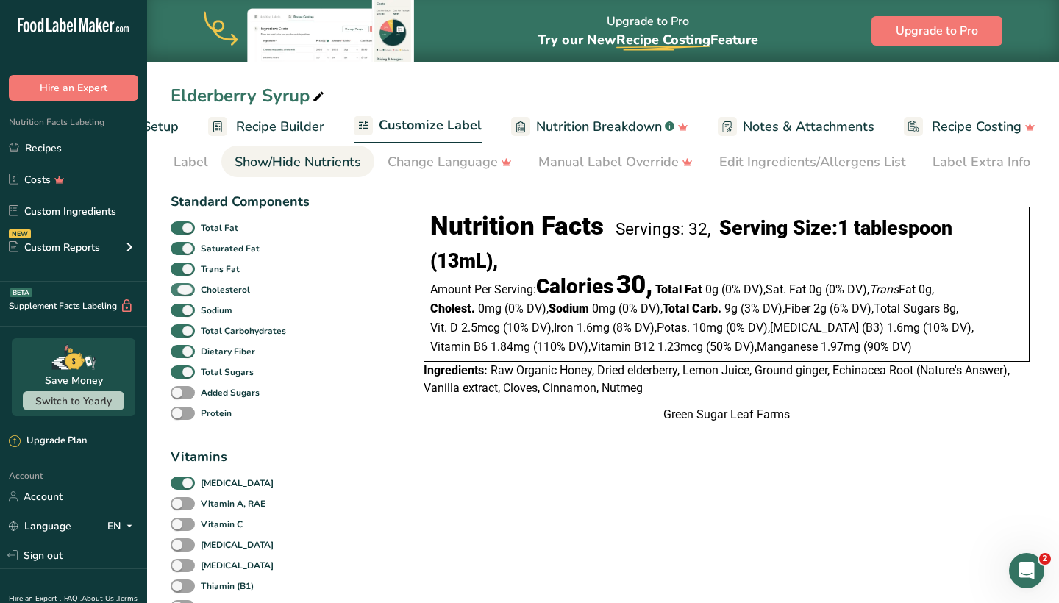
click at [182, 294] on span at bounding box center [183, 290] width 24 height 14
click at [180, 294] on input "Cholesterol" at bounding box center [176, 290] width 10 height 10
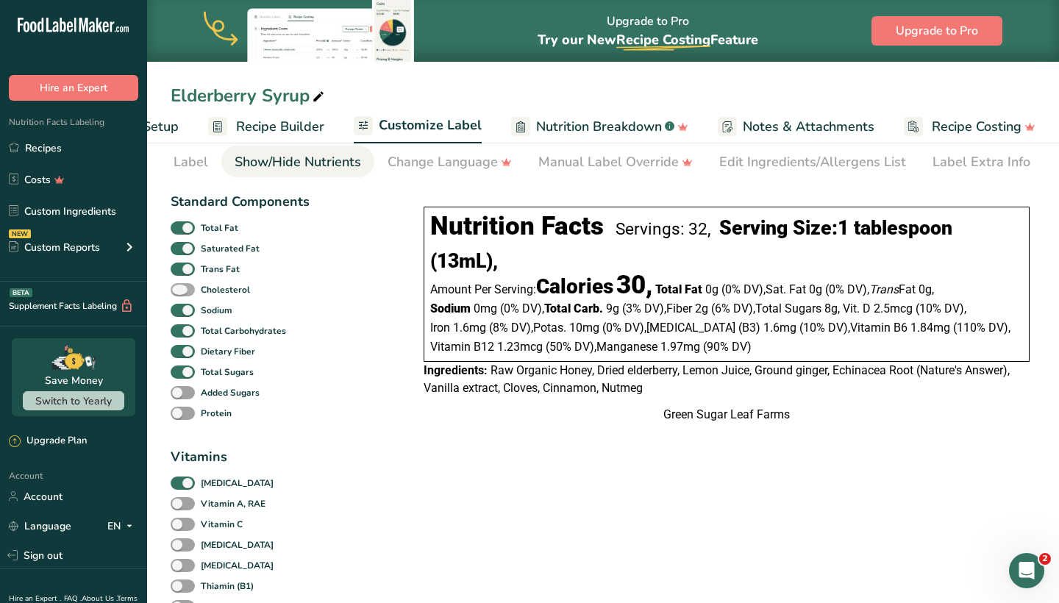
click at [182, 294] on span at bounding box center [183, 290] width 24 height 14
click at [180, 294] on input "Cholesterol" at bounding box center [176, 290] width 10 height 10
checkbox input "true"
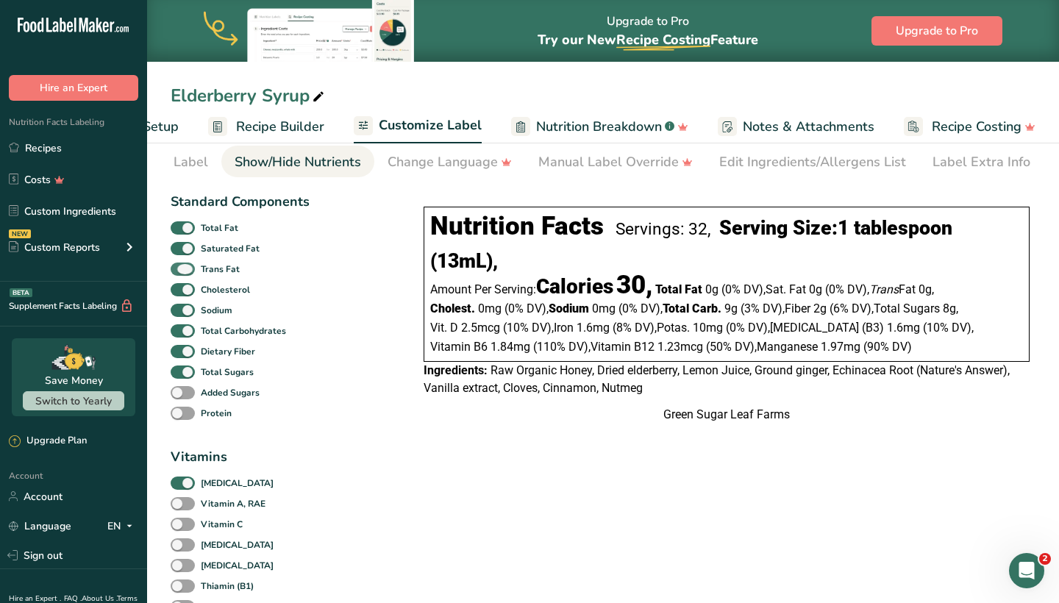
click at [185, 273] on span at bounding box center [183, 269] width 24 height 14
click at [180, 273] on input "Trans Fat" at bounding box center [176, 269] width 10 height 10
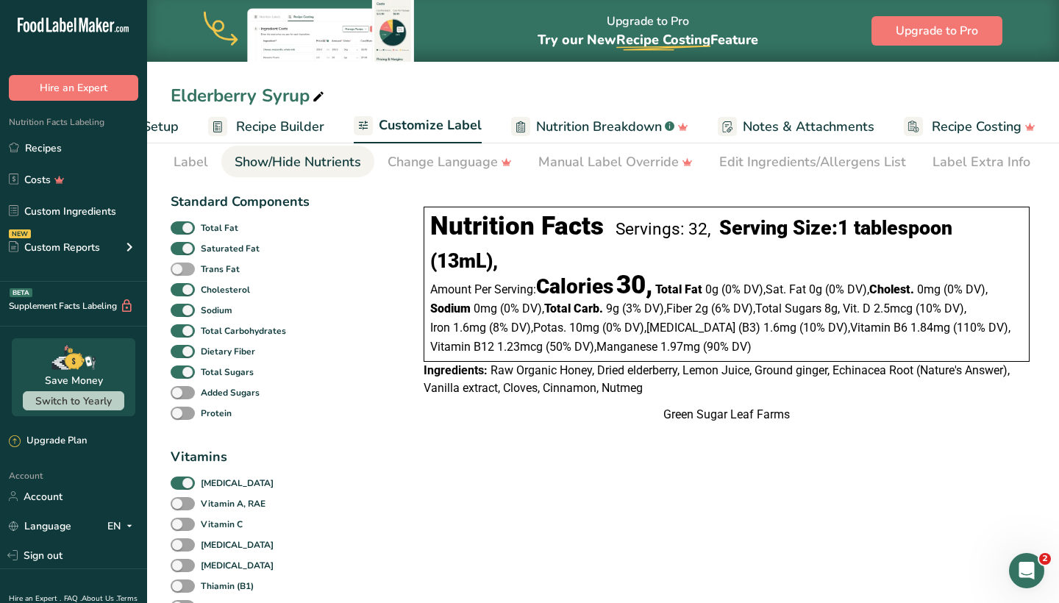
click at [185, 273] on span at bounding box center [183, 269] width 24 height 14
click at [180, 273] on input "Trans Fat" at bounding box center [176, 269] width 10 height 10
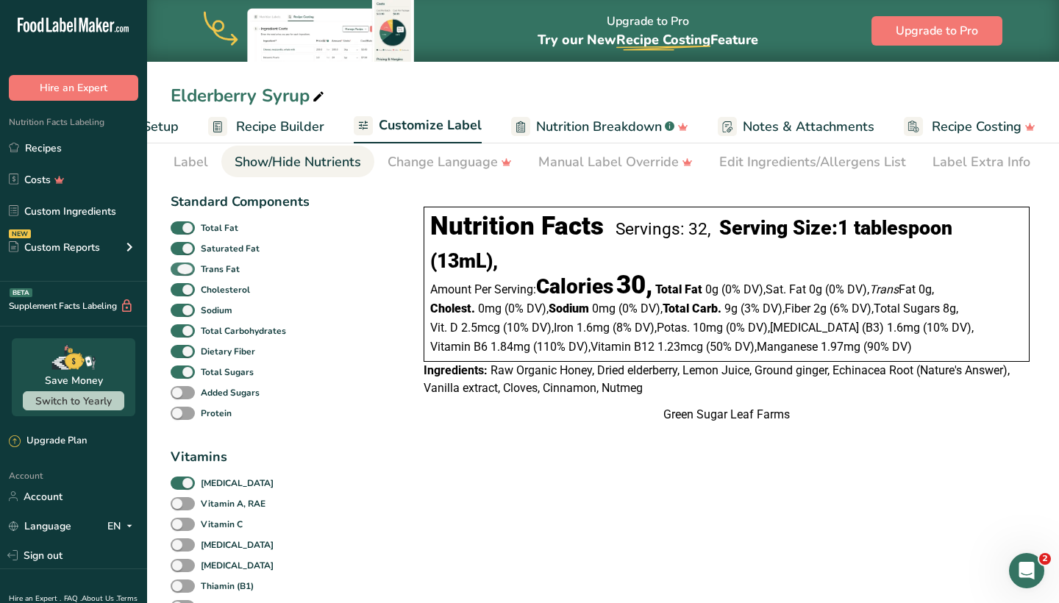
click at [185, 273] on span at bounding box center [183, 269] width 24 height 14
click at [180, 273] on input "Trans Fat" at bounding box center [176, 269] width 10 height 10
checkbox input "false"
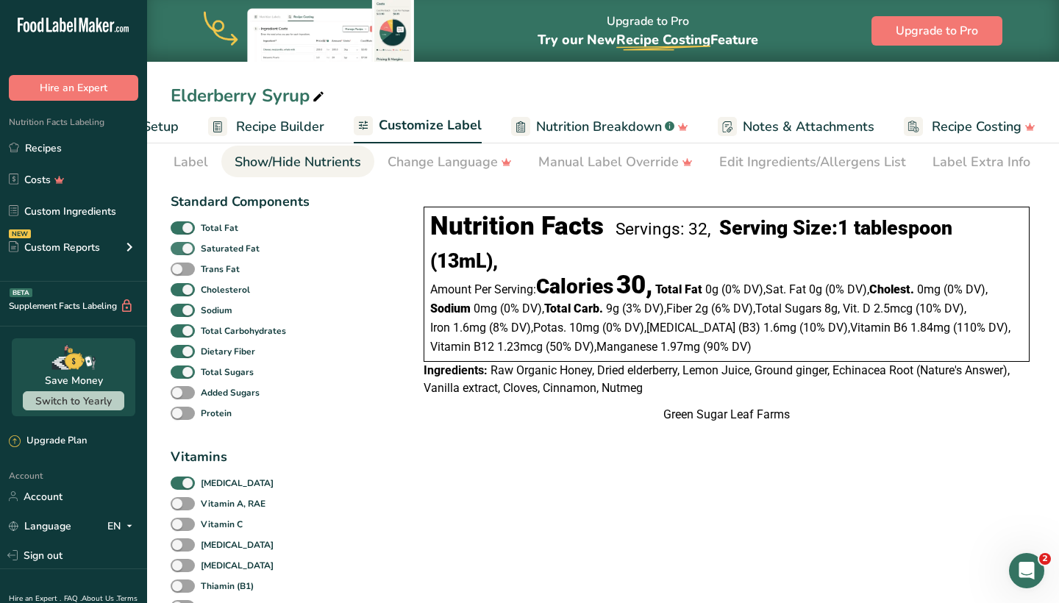
click at [187, 256] on span at bounding box center [183, 249] width 24 height 14
click at [180, 253] on input "Saturated Fat" at bounding box center [176, 248] width 10 height 10
click at [187, 256] on span at bounding box center [183, 249] width 24 height 14
click at [180, 253] on input "Saturated Fat" at bounding box center [176, 248] width 10 height 10
click at [187, 256] on span at bounding box center [183, 249] width 24 height 14
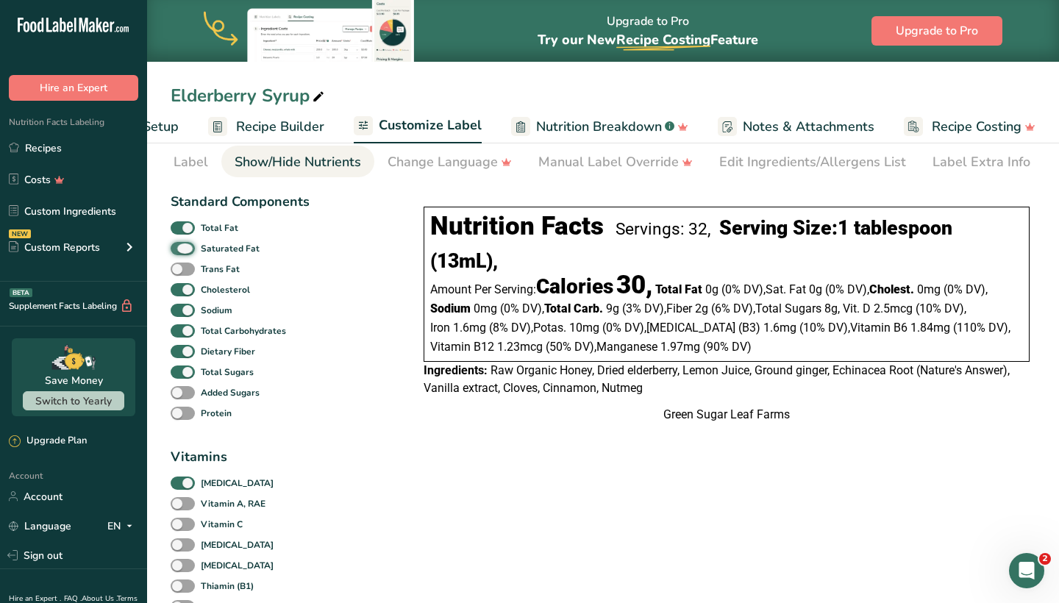
click at [180, 253] on input "Saturated Fat" at bounding box center [176, 248] width 10 height 10
click at [187, 256] on span at bounding box center [183, 249] width 24 height 14
click at [180, 253] on input "Saturated Fat" at bounding box center [176, 248] width 10 height 10
checkbox input "true"
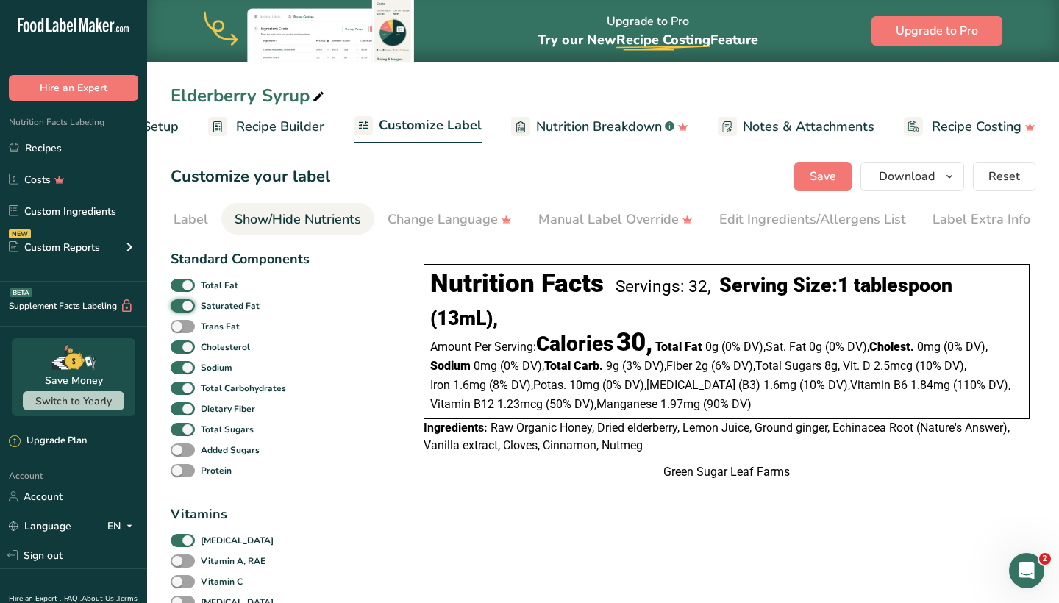
scroll to position [0, 0]
click at [756, 216] on div "Edit Ingredients/Allergens List" at bounding box center [812, 220] width 187 height 20
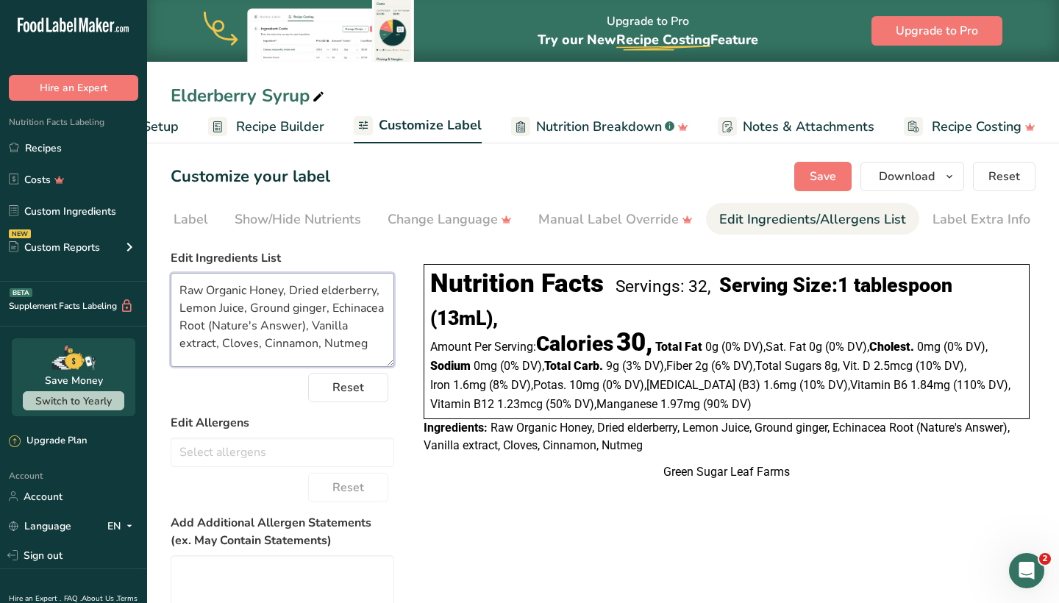
click at [328, 291] on textarea "Raw Organic Honey, Dried elderberry, Lemon Juice, Ground ginger, Echinacea Root…" at bounding box center [282, 320] width 223 height 94
drag, startPoint x: 300, startPoint y: 321, endPoint x: 225, endPoint y: 338, distance: 76.9
click at [225, 338] on textarea "Raw Organic Honey, Dried Elderberry, Lemon Juice, Ground ginger, Echinacea Root…" at bounding box center [282, 320] width 223 height 94
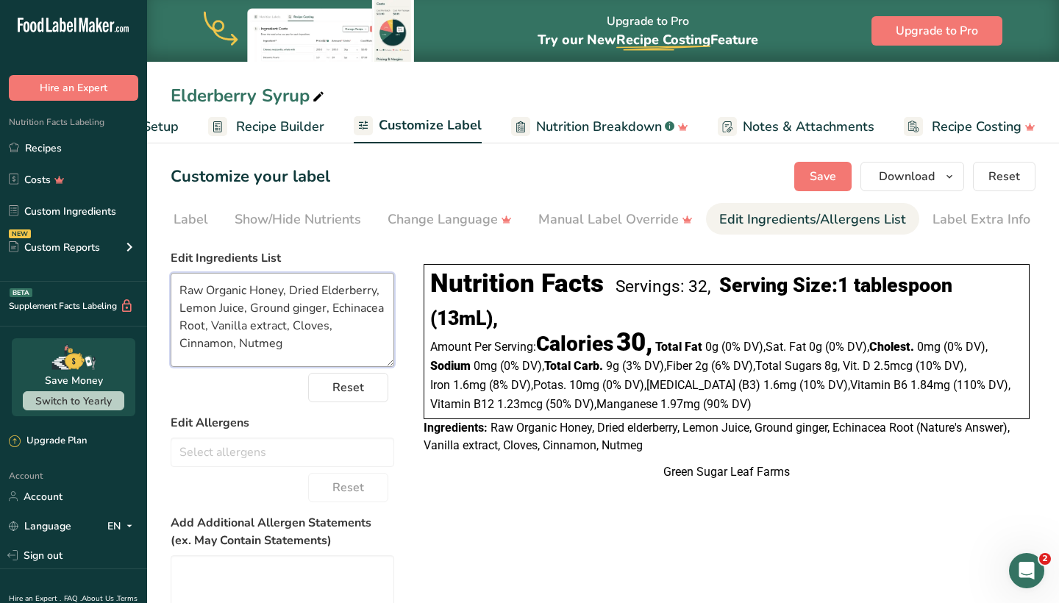
click at [256, 323] on textarea "Raw Organic Honey, Dried Elderberry, Lemon Juice, Ground ginger, Echinacea Root…" at bounding box center [282, 320] width 223 height 94
type textarea "Raw Organic Honey, Dried Elderberry, Lemon Juice, Ground ginger, Echinacea Root…"
click at [829, 172] on span "Save" at bounding box center [822, 177] width 26 height 18
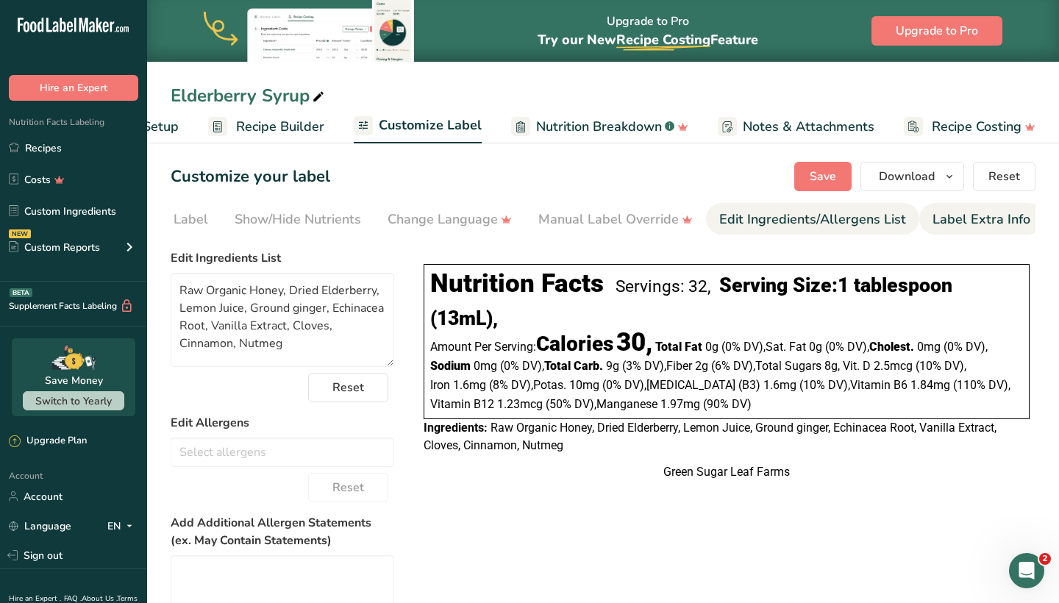
click at [964, 215] on div "Label Extra Info" at bounding box center [981, 220] width 98 height 20
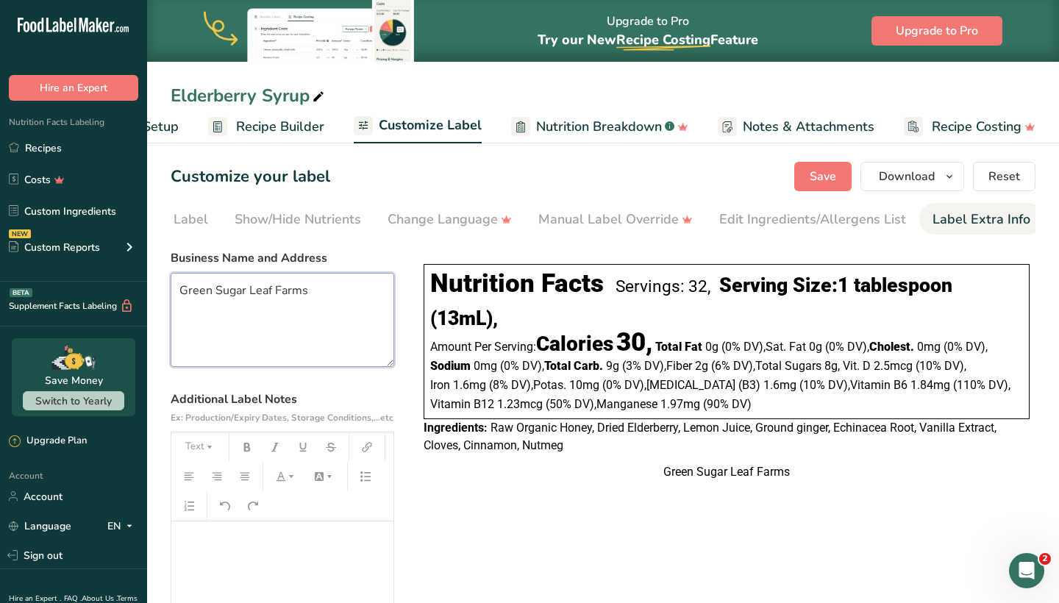
click at [315, 297] on textarea "Green Sugar Leaf Farms" at bounding box center [282, 320] width 223 height 94
click at [792, 180] on div "Customize your label Save Download Choose what to show on your downloaded label…" at bounding box center [603, 176] width 865 height 29
click at [819, 180] on span "Save" at bounding box center [822, 177] width 26 height 18
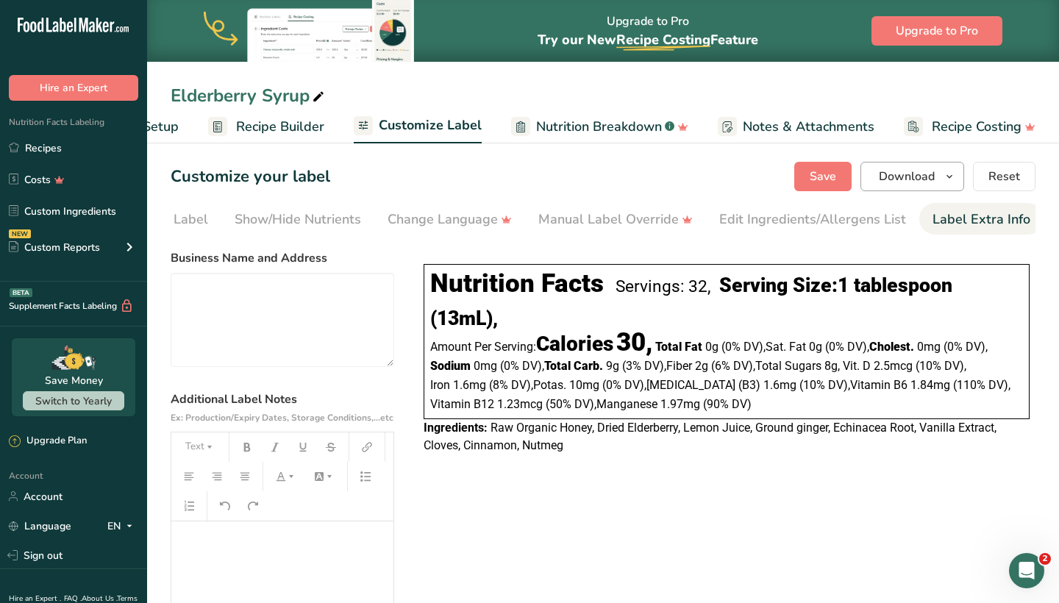
click at [913, 176] on span "Download" at bounding box center [907, 177] width 56 height 18
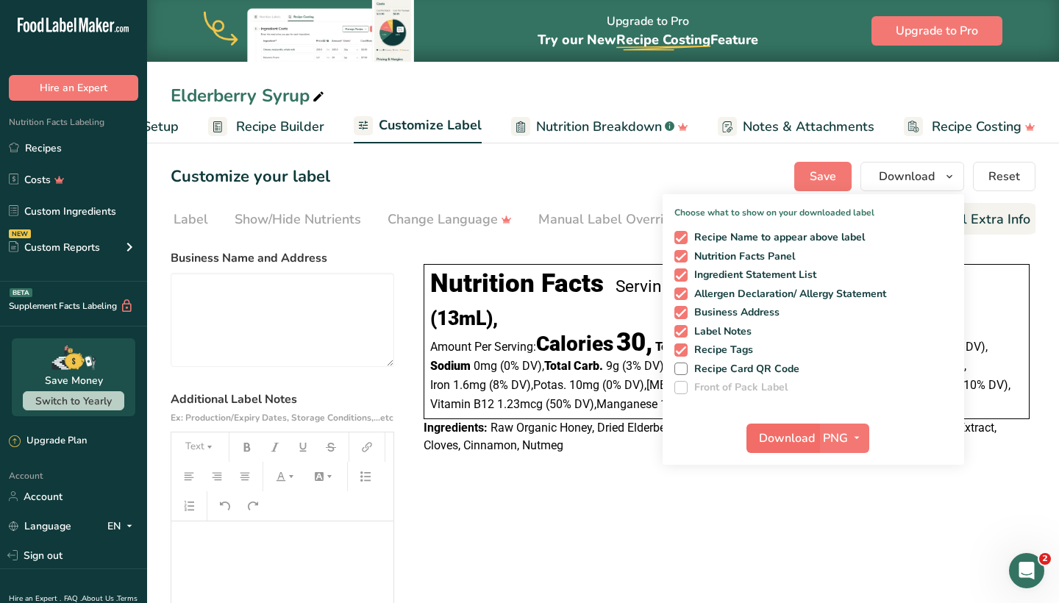
click at [801, 440] on span "Download" at bounding box center [787, 438] width 56 height 18
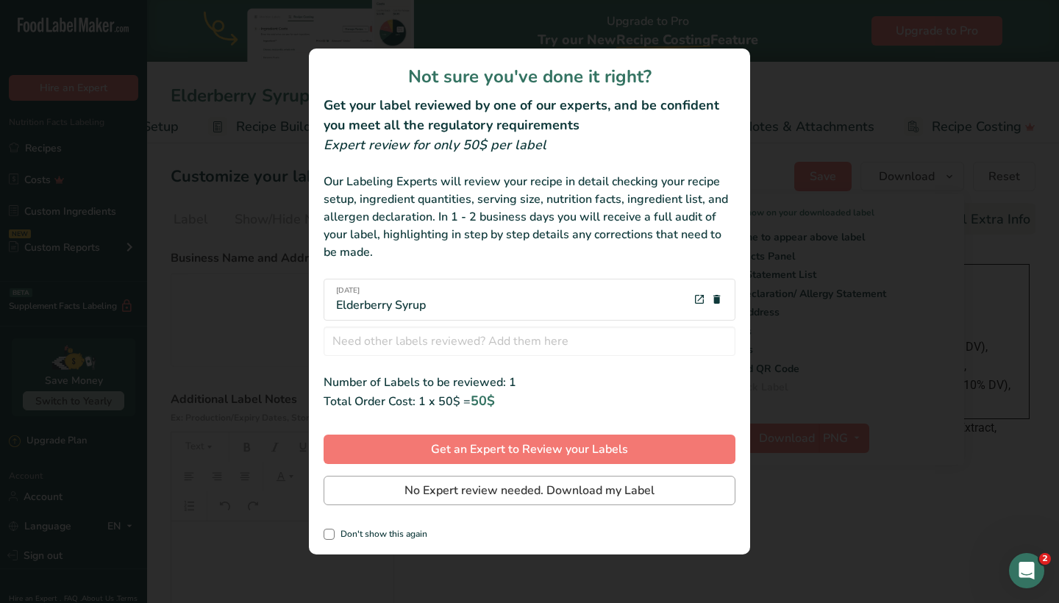
click at [427, 493] on span "No Expert review needed. Download my Label" at bounding box center [529, 491] width 250 height 18
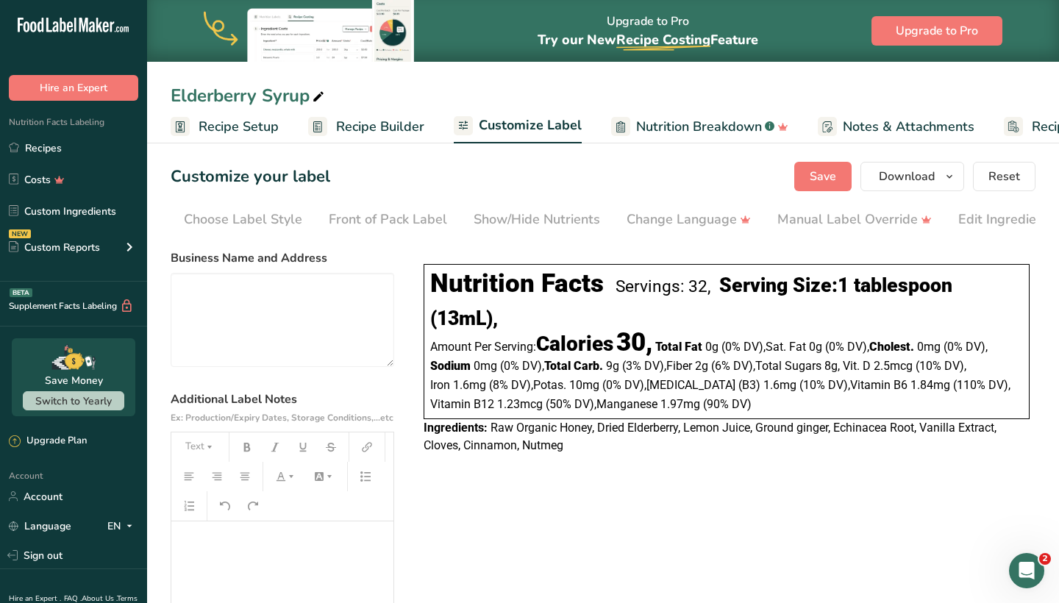
scroll to position [0, 239]
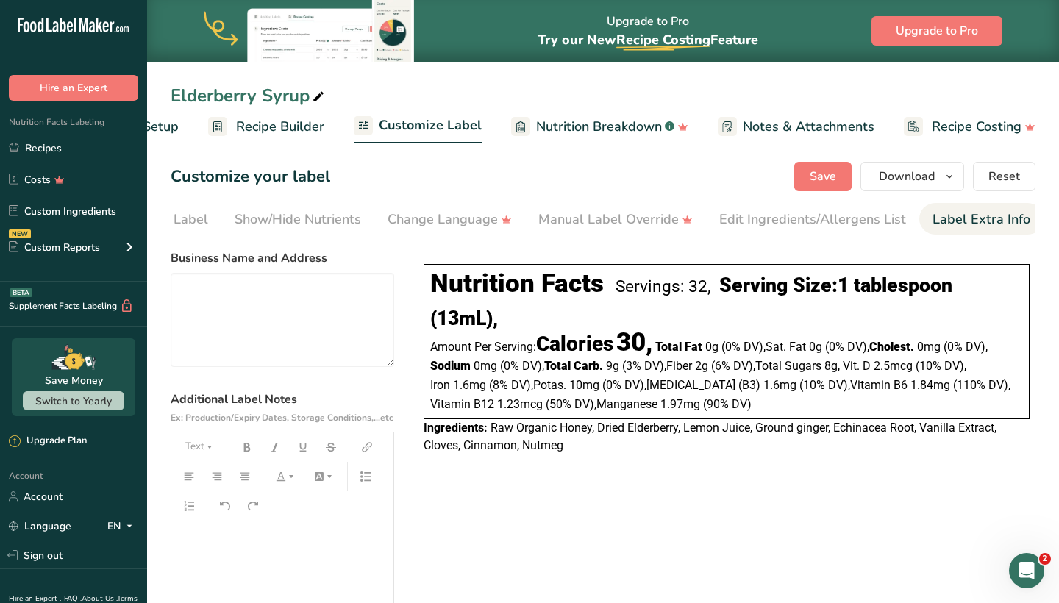
click at [548, 169] on div "Customize your label Save Download Choose what to show on your downloaded label…" at bounding box center [603, 176] width 865 height 29
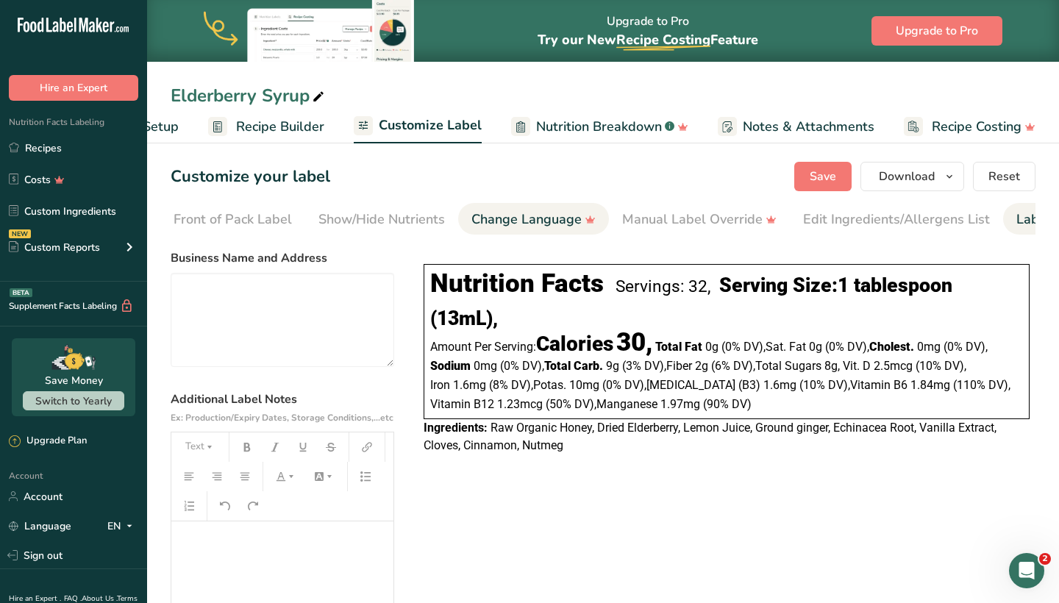
scroll to position [0, 137]
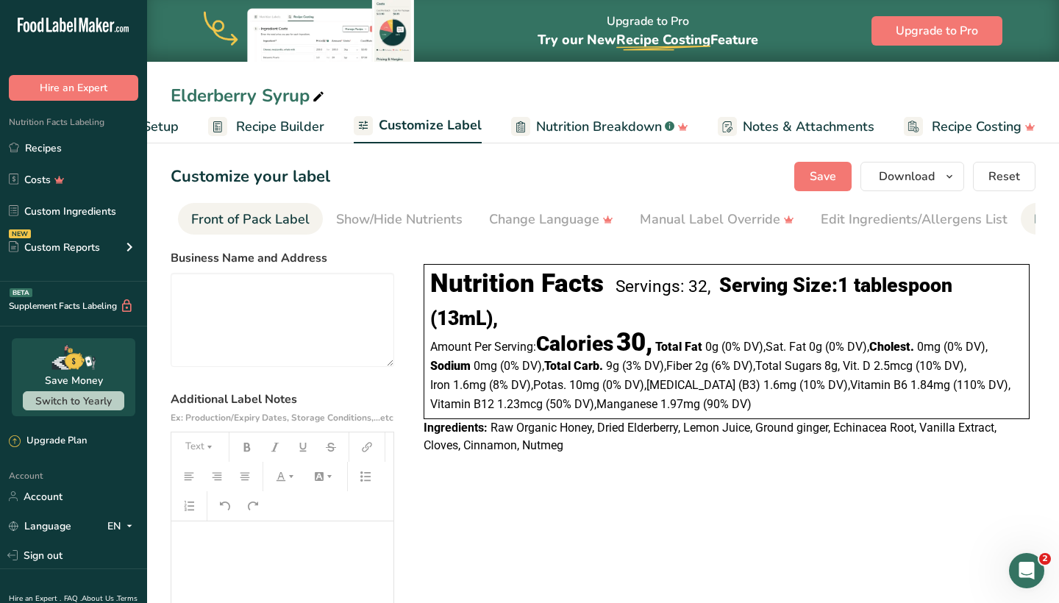
click at [285, 217] on div "Front of Pack Label" at bounding box center [250, 220] width 118 height 20
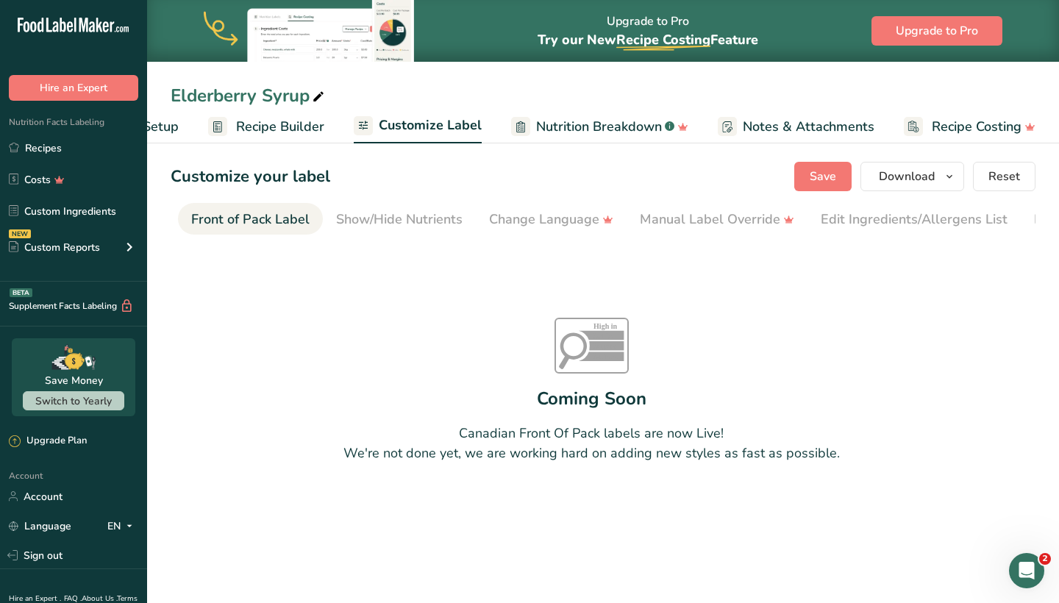
scroll to position [0, 143]
click at [359, 215] on div "Show/Hide Nutrients" at bounding box center [394, 220] width 126 height 20
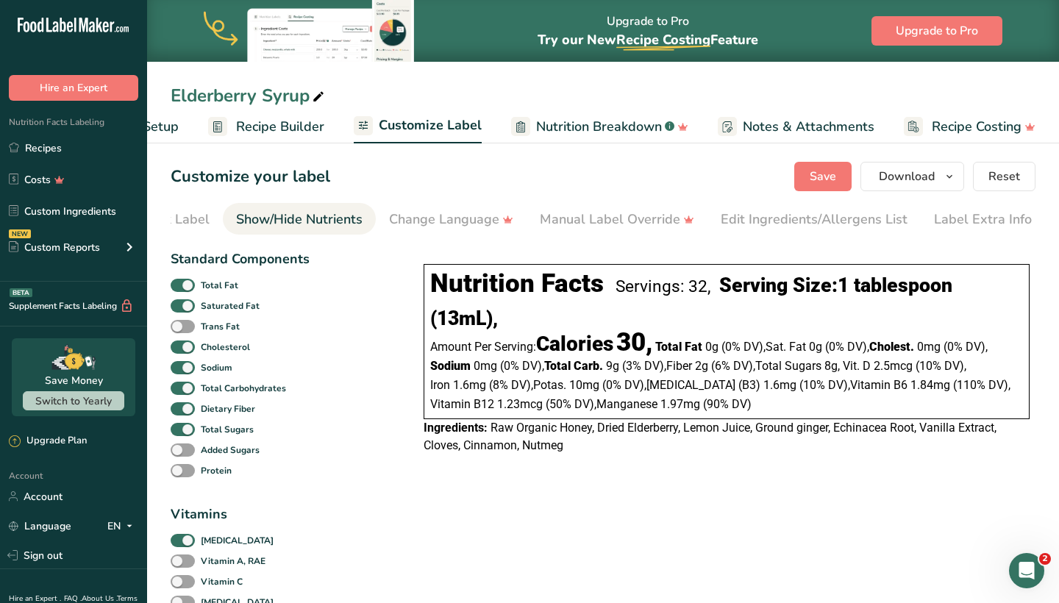
scroll to position [0, 239]
click at [803, 216] on div "Edit Ingredients/Allergens List" at bounding box center [812, 220] width 187 height 20
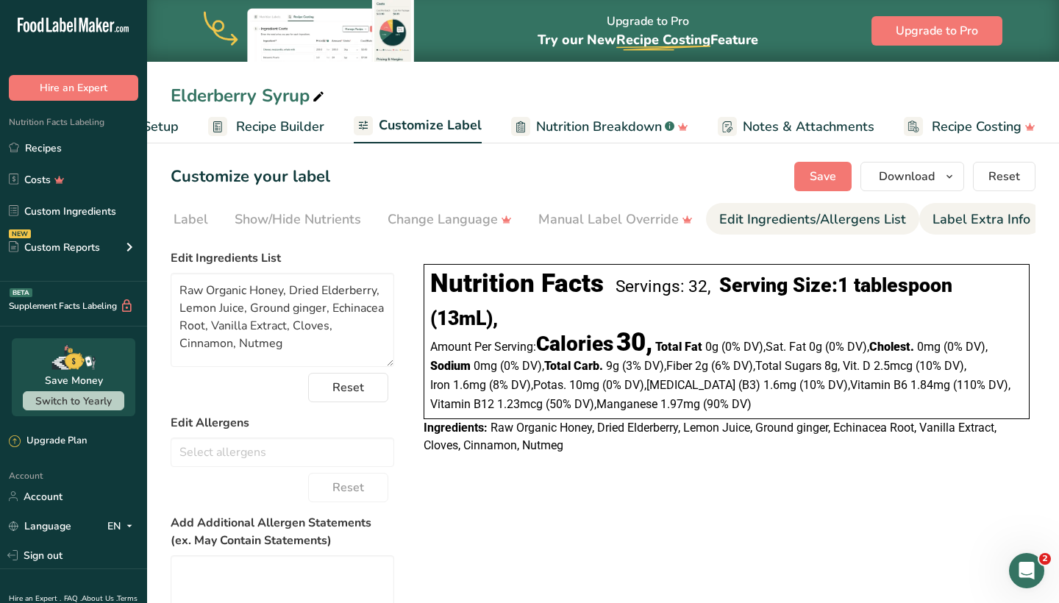
click at [957, 215] on div "Label Extra Info" at bounding box center [981, 220] width 98 height 20
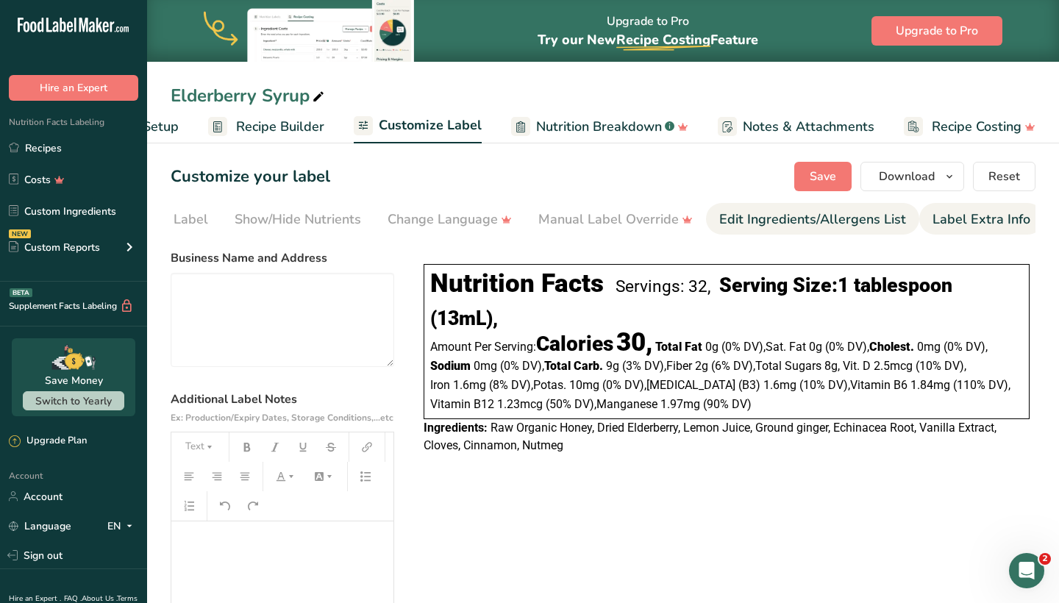
click at [868, 215] on div "Edit Ingredients/Allergens List" at bounding box center [812, 220] width 187 height 20
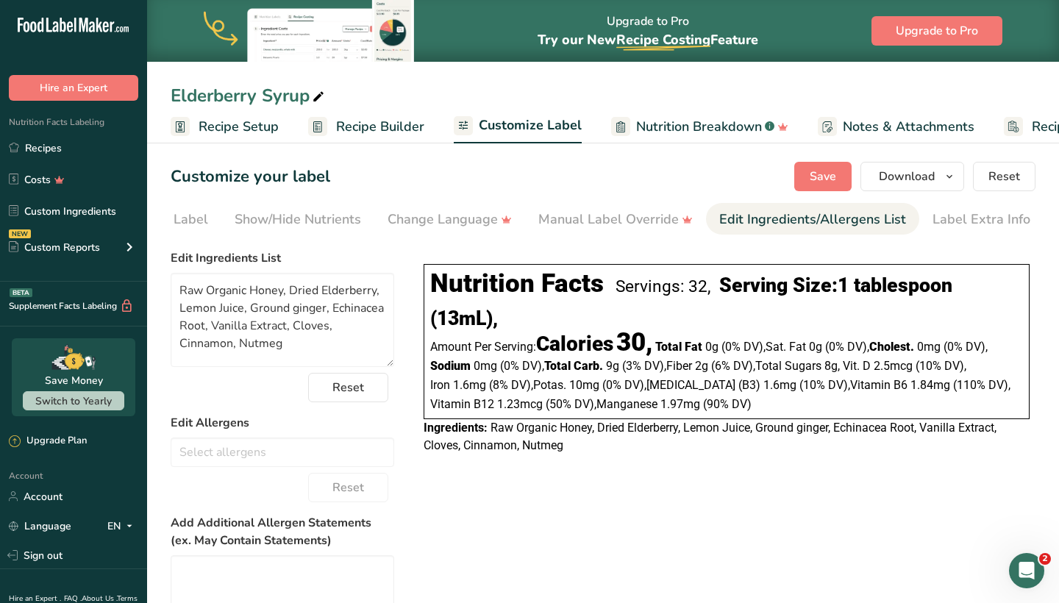
scroll to position [0, 0]
click at [239, 122] on span "Recipe Setup" at bounding box center [238, 127] width 80 height 20
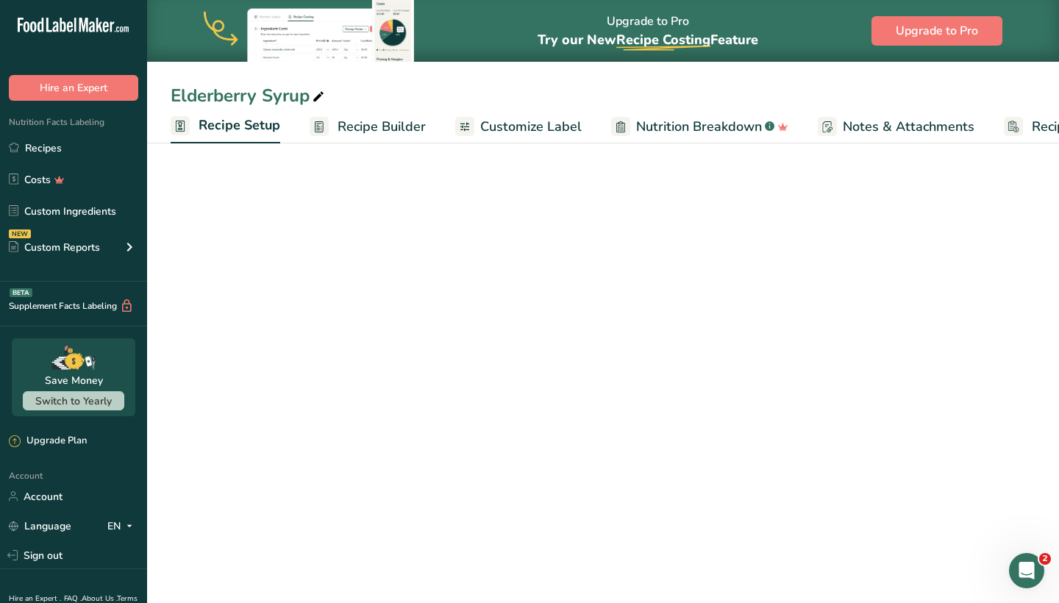
scroll to position [0, 5]
select select "22"
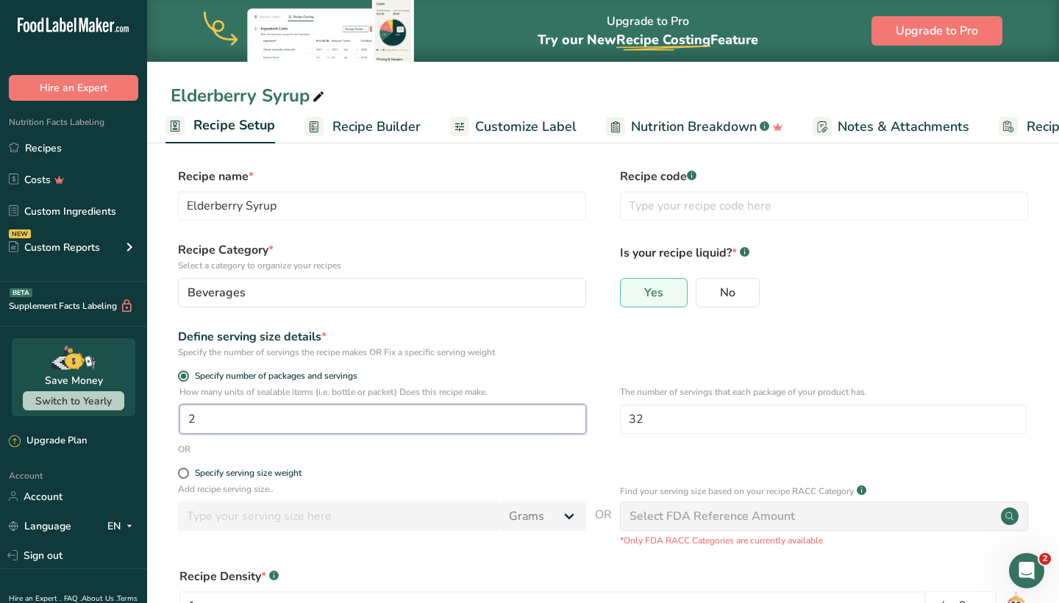
click at [255, 407] on input "2" at bounding box center [382, 418] width 407 height 29
type input "4"
click at [656, 409] on input "32" at bounding box center [823, 418] width 407 height 29
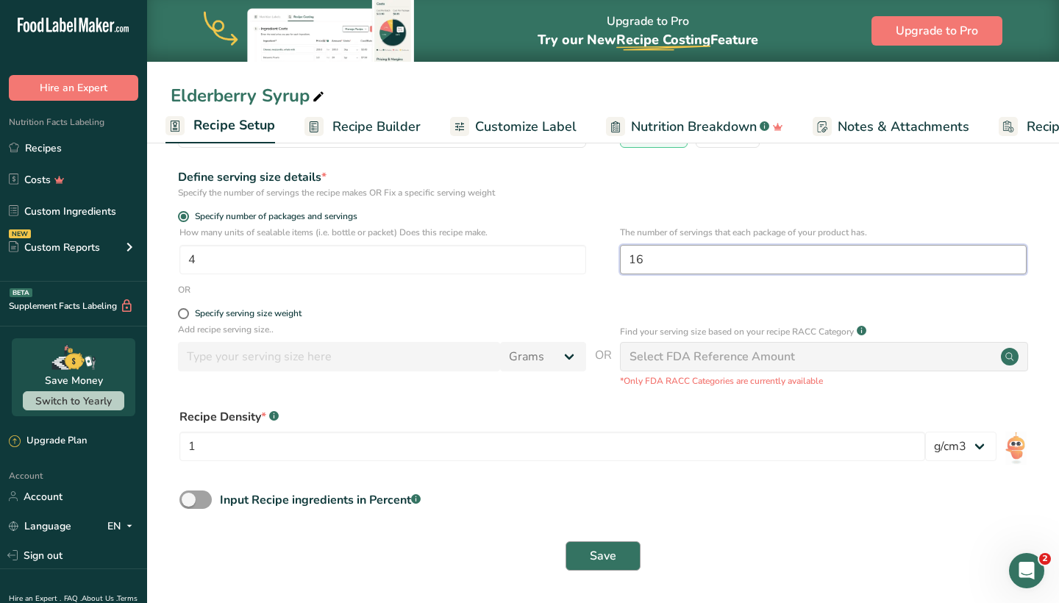
scroll to position [159, 0]
type input "16"
click at [593, 558] on span "Save" at bounding box center [603, 557] width 26 height 18
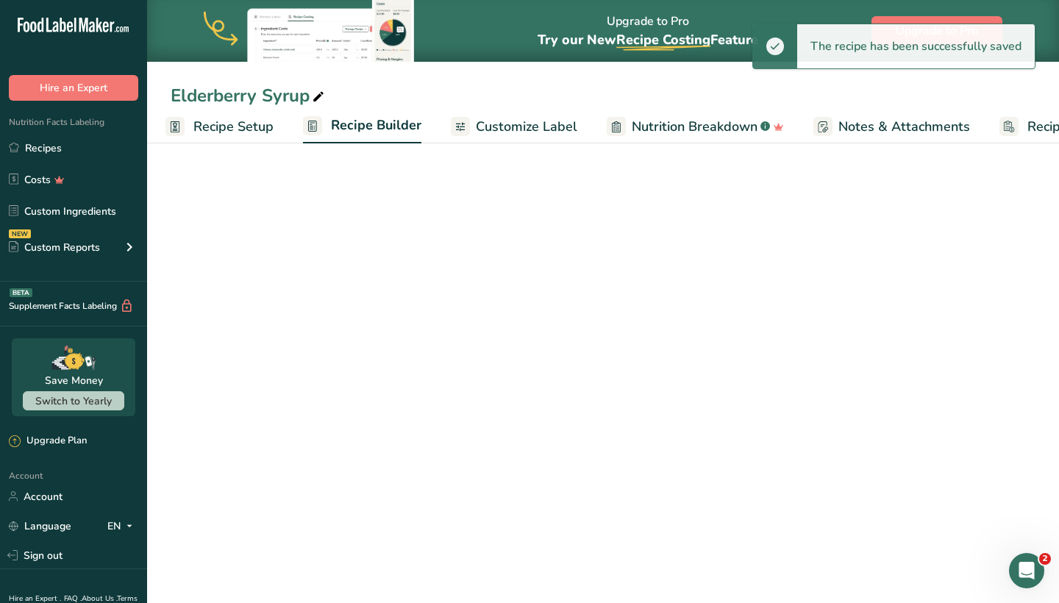
click at [661, 126] on span "Nutrition Breakdown" at bounding box center [694, 127] width 126 height 20
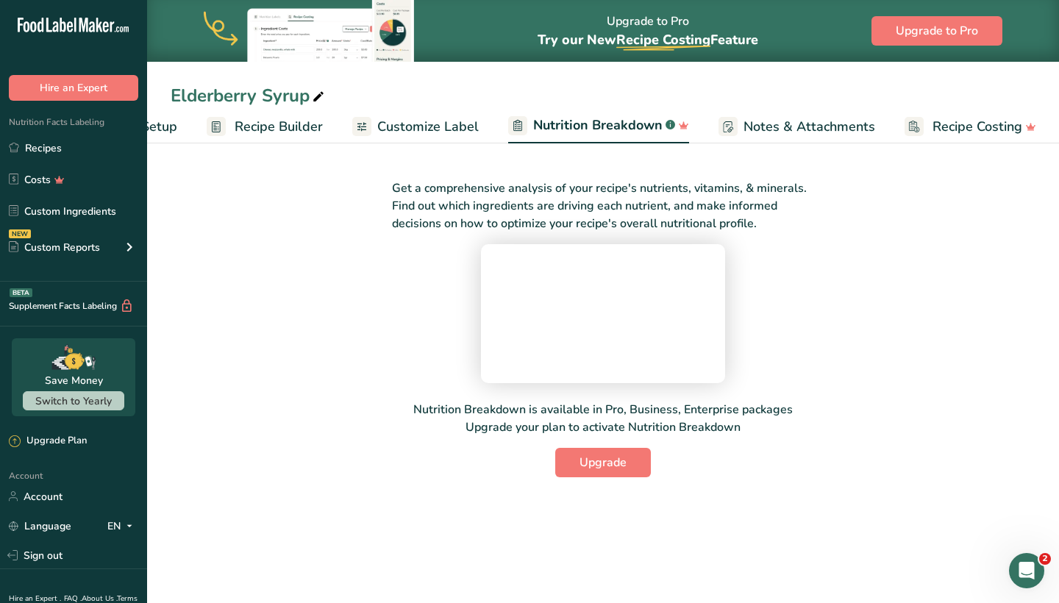
click at [429, 125] on span "Customize Label" at bounding box center [427, 127] width 101 height 20
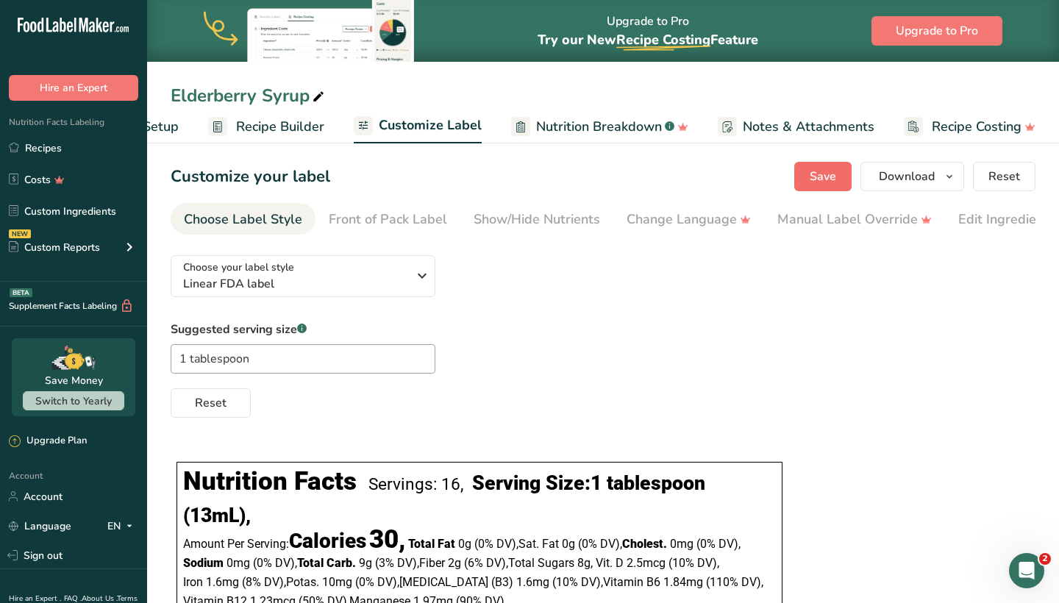
click at [831, 181] on span "Save" at bounding box center [822, 177] width 26 height 18
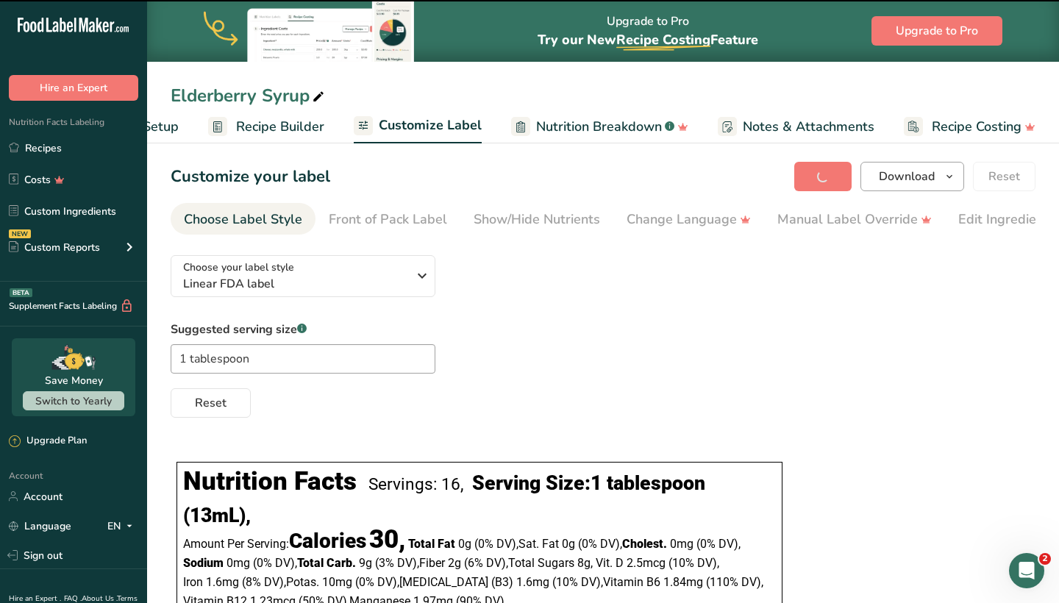
click at [900, 182] on span "Download" at bounding box center [907, 177] width 56 height 18
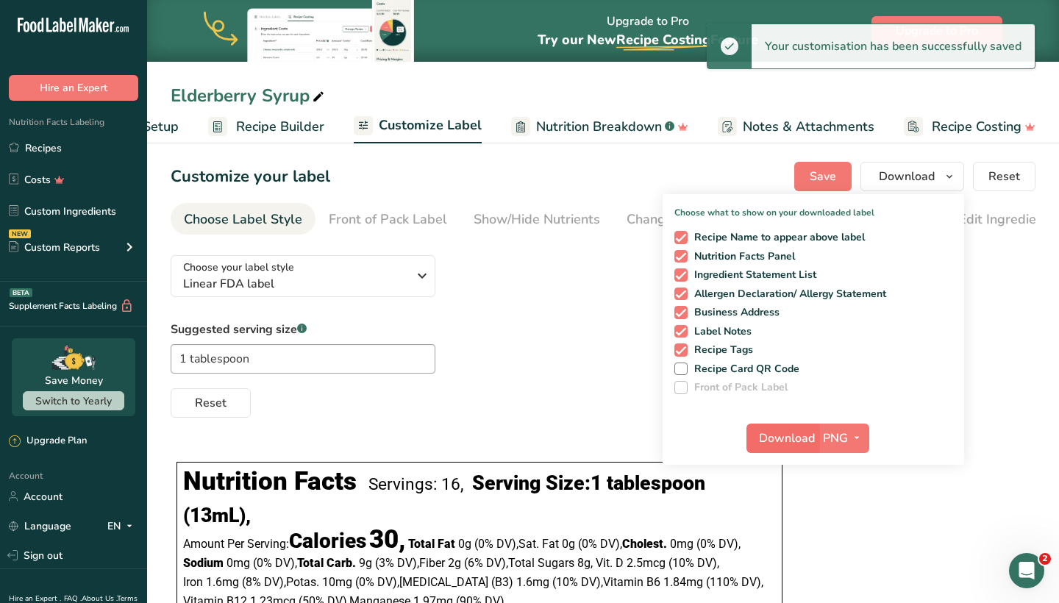
click at [789, 436] on span "Download" at bounding box center [787, 438] width 56 height 18
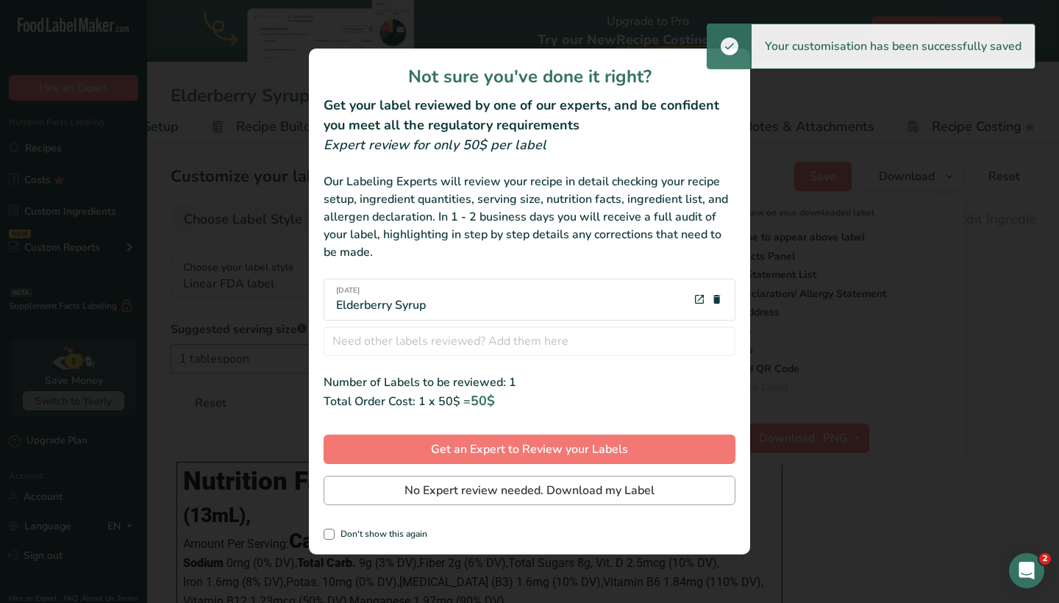
click at [404, 483] on button "No Expert review needed. Download my Label" at bounding box center [529, 490] width 412 height 29
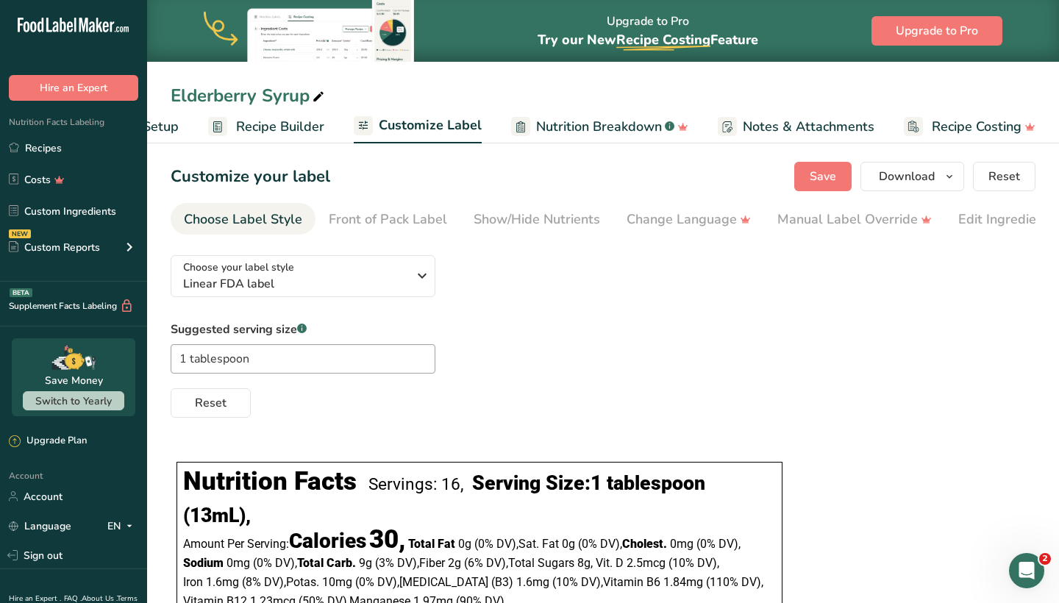
click at [529, 337] on div "Suggested serving size .a-a{fill:#347362;}.b-a{fill:#fff;} 1 tablespoon Reset" at bounding box center [603, 369] width 865 height 97
click at [962, 212] on div "Edit Ingredients/Allergens List" at bounding box center [1051, 220] width 187 height 20
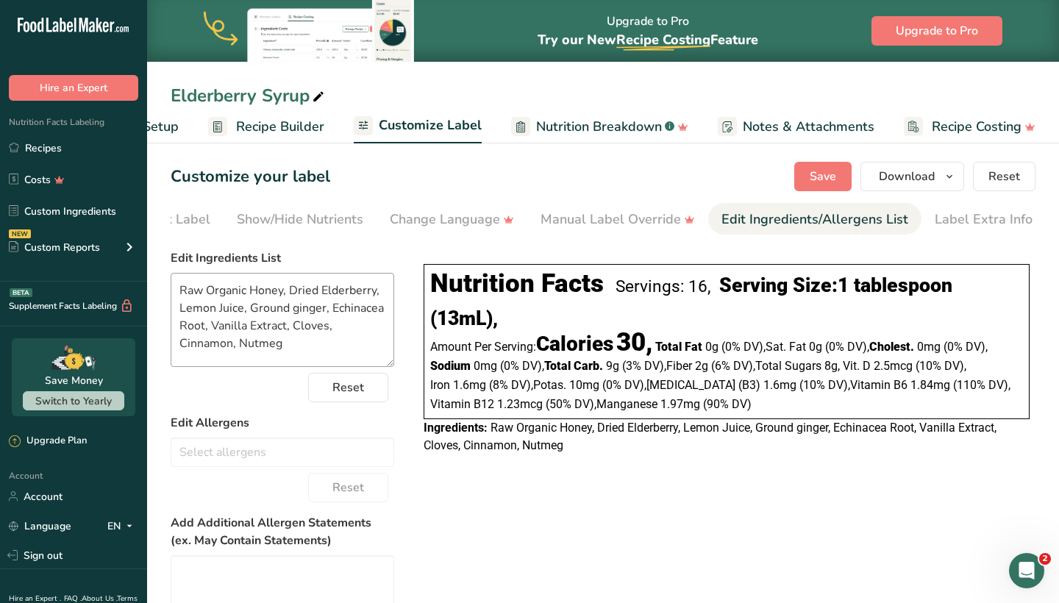
scroll to position [0, 239]
click at [295, 312] on textarea "Raw Organic Honey, Dried Elderberry, Lemon Juice, Ground ginger, Echinacea Root…" at bounding box center [282, 320] width 223 height 94
click at [292, 308] on textarea "Raw Organic Honey, Dried Elderberry, Lemon Juice, Ground Ginger, Echinacea Root…" at bounding box center [282, 320] width 223 height 94
click at [819, 179] on span "Save" at bounding box center [822, 177] width 26 height 18
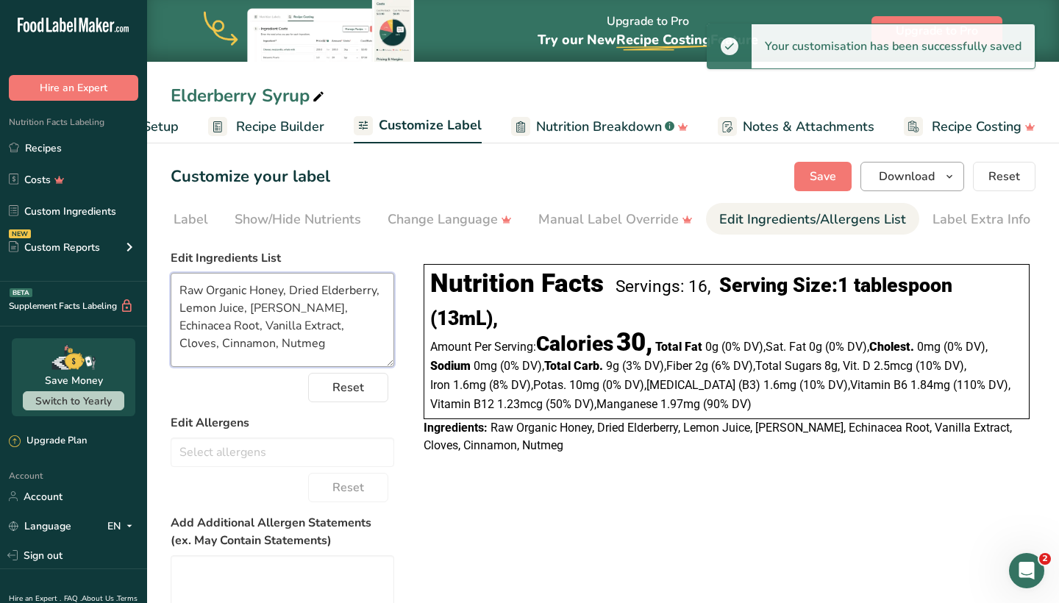
type textarea "Raw Organic Honey, Dried Elderberry, Lemon Juice, Ginger Root, Echinacea Root, …"
click at [915, 173] on span "Download" at bounding box center [907, 177] width 56 height 18
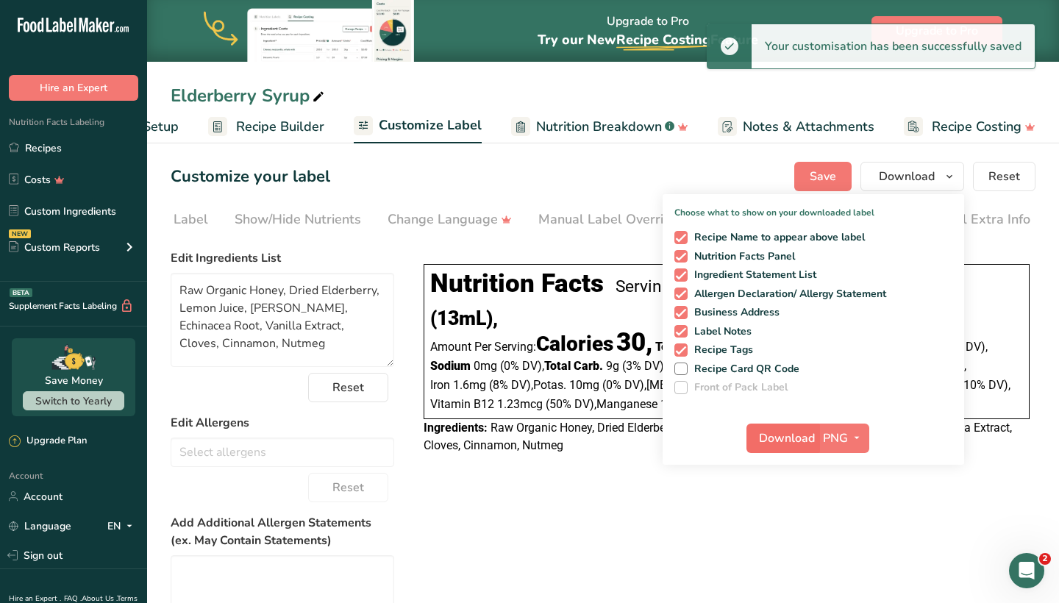
click at [778, 443] on span "Download" at bounding box center [787, 438] width 56 height 18
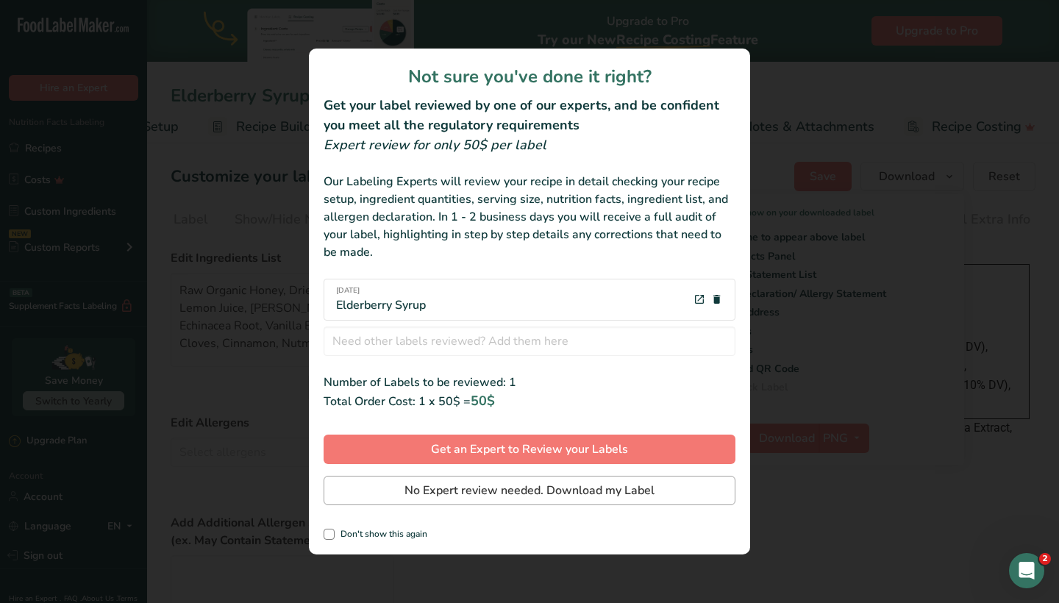
click at [512, 504] on button "No Expert review needed. Download my Label" at bounding box center [529, 490] width 412 height 29
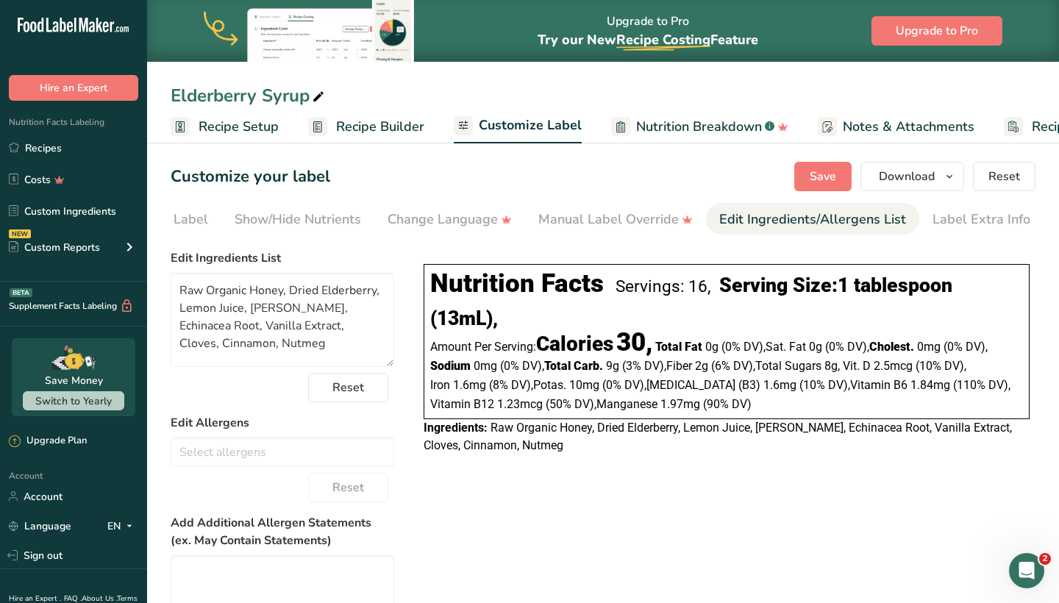
scroll to position [0, 0]
click at [233, 123] on span "Recipe Setup" at bounding box center [238, 127] width 80 height 20
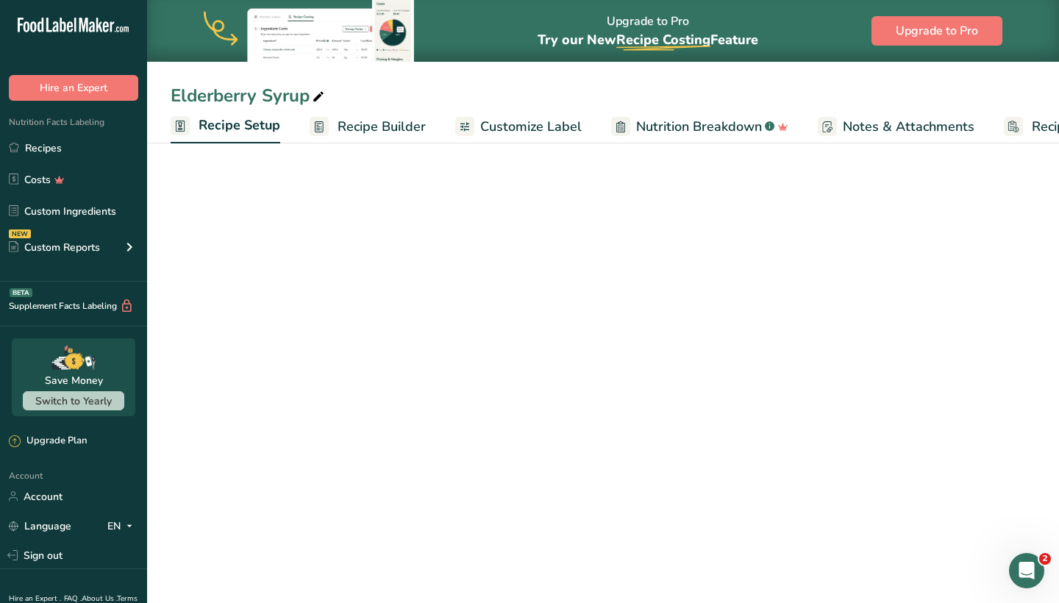
scroll to position [0, 5]
click at [259, 124] on span "Recipe Setup" at bounding box center [234, 125] width 82 height 20
select select "22"
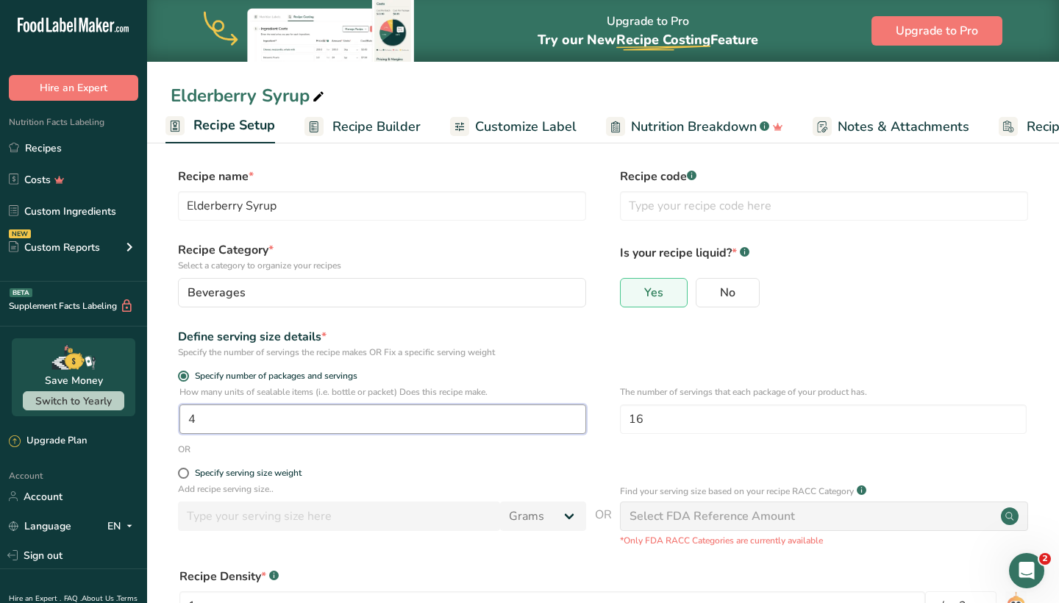
click at [274, 416] on input "4" at bounding box center [382, 418] width 407 height 29
type input "2"
click at [662, 419] on input "16" at bounding box center [823, 418] width 407 height 29
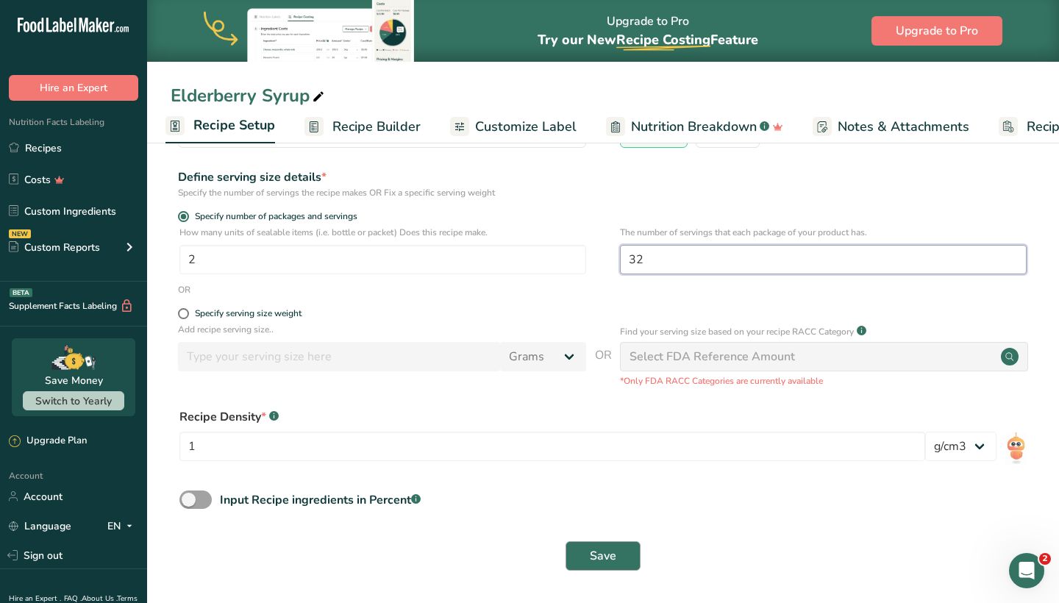
scroll to position [159, 0]
type input "32"
click at [602, 545] on button "Save" at bounding box center [602, 556] width 75 height 29
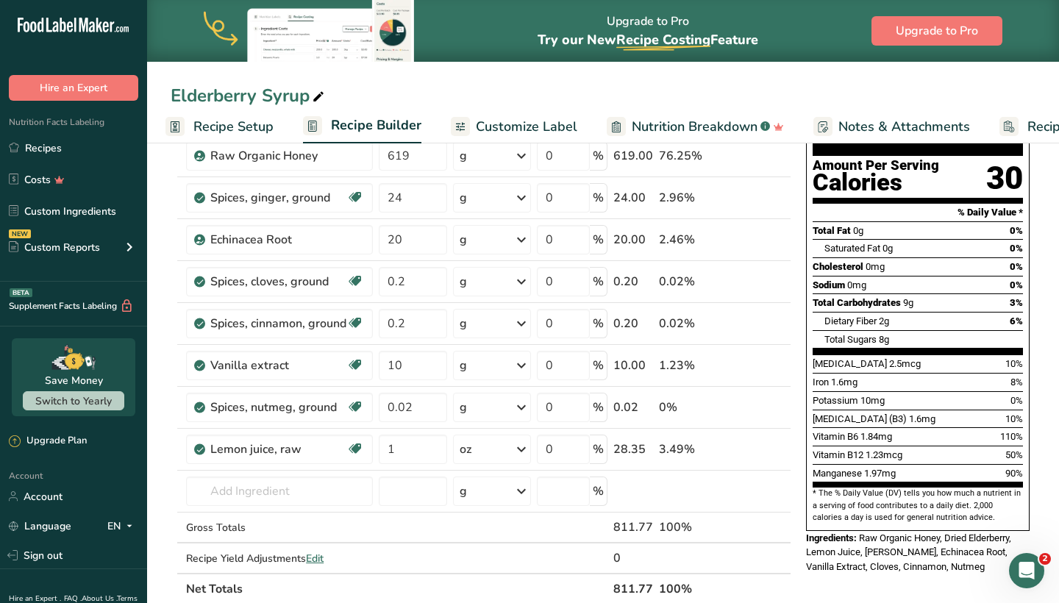
click at [677, 123] on span "Nutrition Breakdown" at bounding box center [694, 127] width 126 height 20
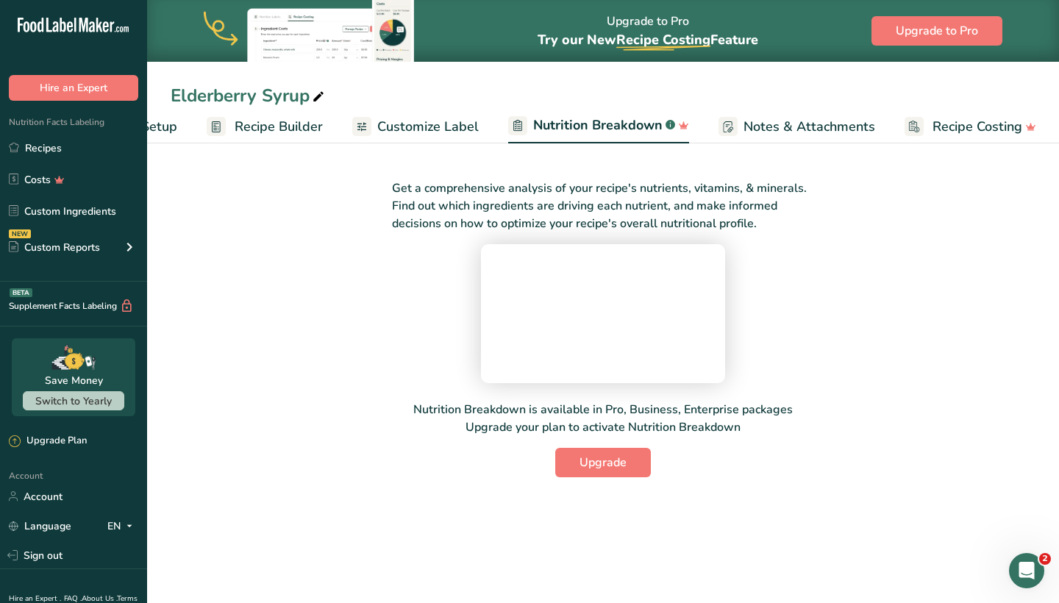
click at [406, 129] on span "Customize Label" at bounding box center [427, 127] width 101 height 20
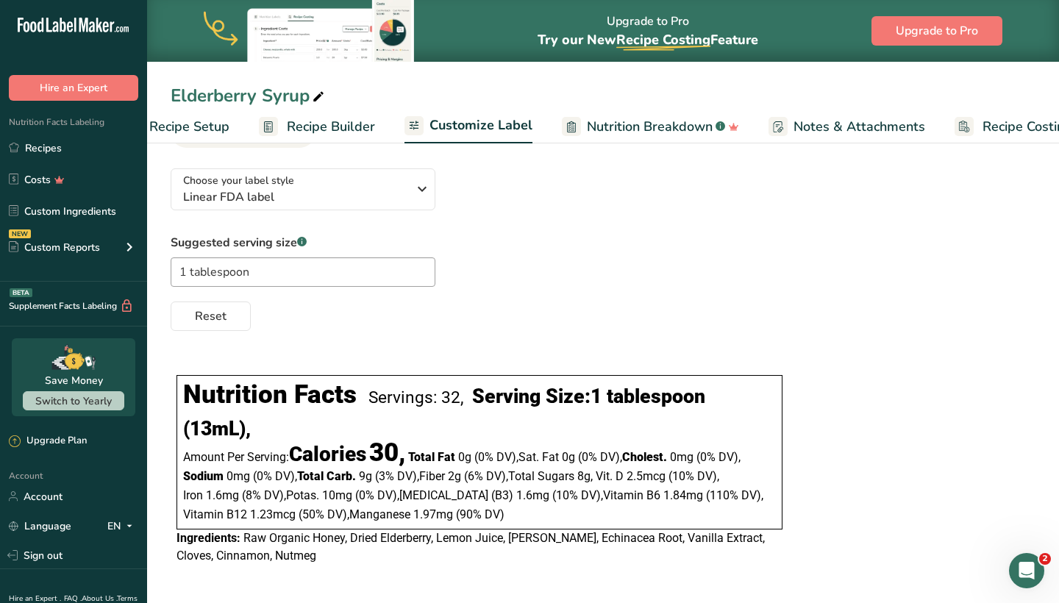
scroll to position [90, 0]
drag, startPoint x: 902, startPoint y: 162, endPoint x: 916, endPoint y: 165, distance: 14.3
click at [902, 104] on button "Download" at bounding box center [912, 89] width 104 height 29
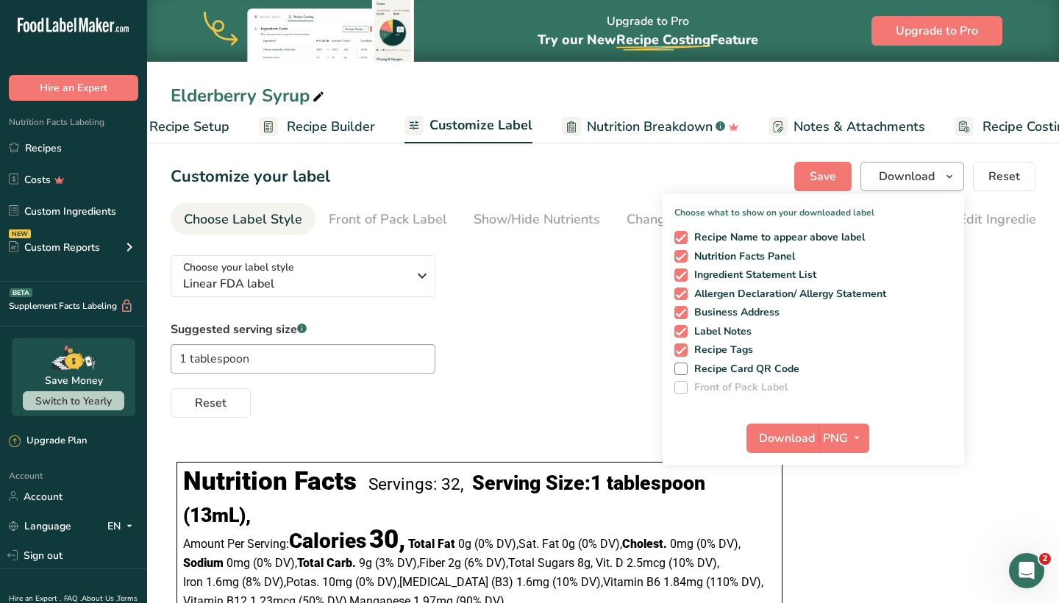
click at [916, 171] on span "Download" at bounding box center [907, 177] width 56 height 18
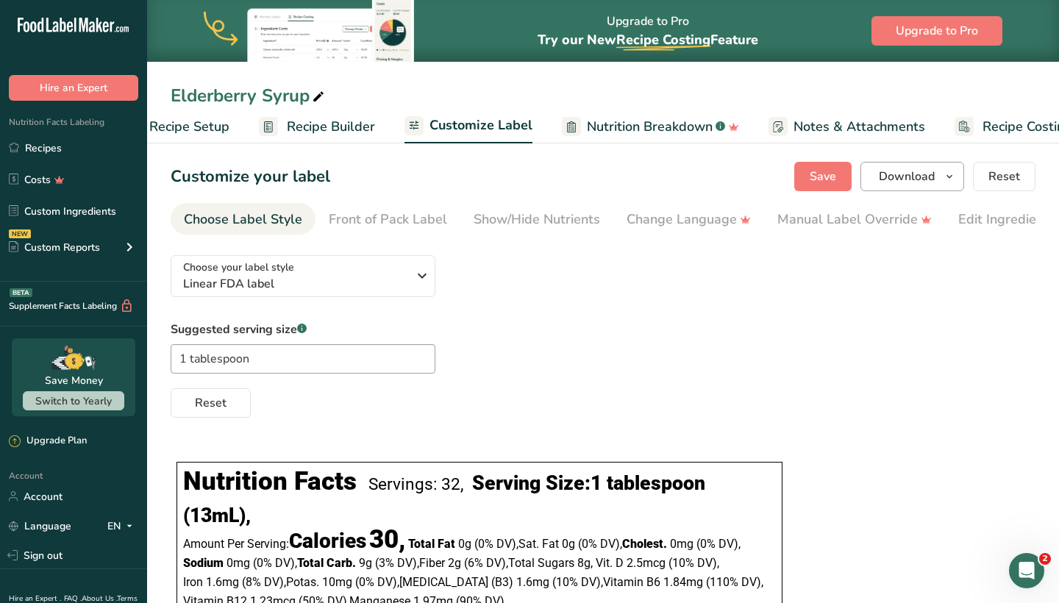
click at [916, 171] on span "Download" at bounding box center [907, 177] width 56 height 18
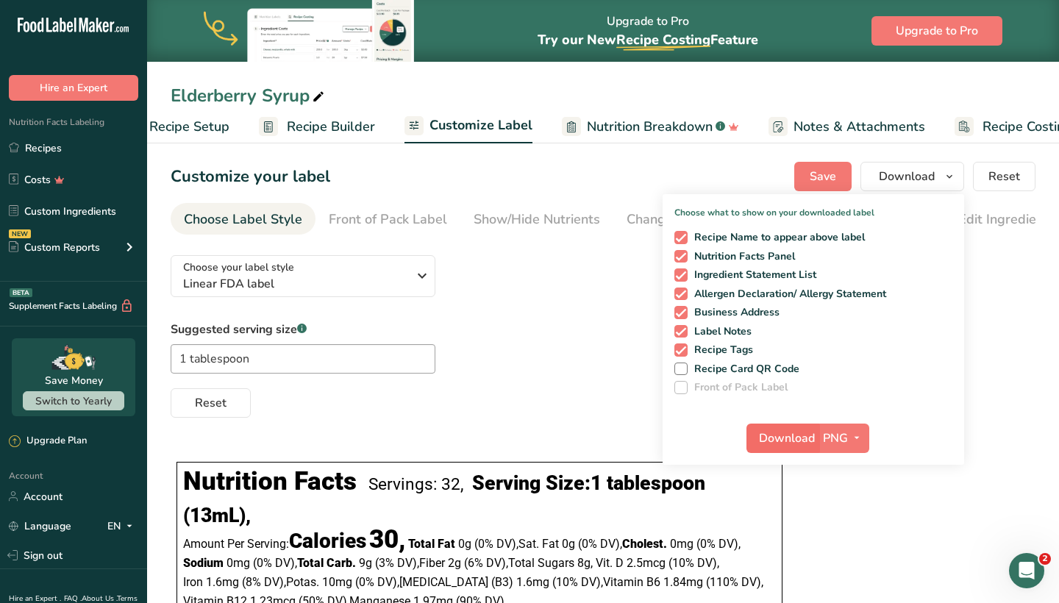
click at [773, 438] on span "Download" at bounding box center [787, 438] width 56 height 18
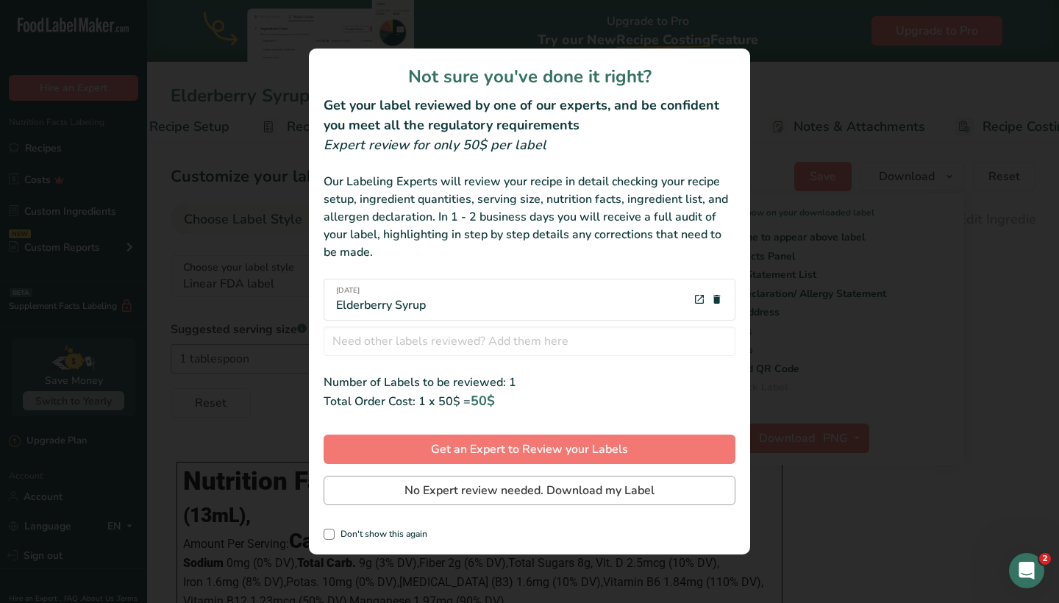
click at [461, 493] on span "No Expert review needed. Download my Label" at bounding box center [529, 491] width 250 height 18
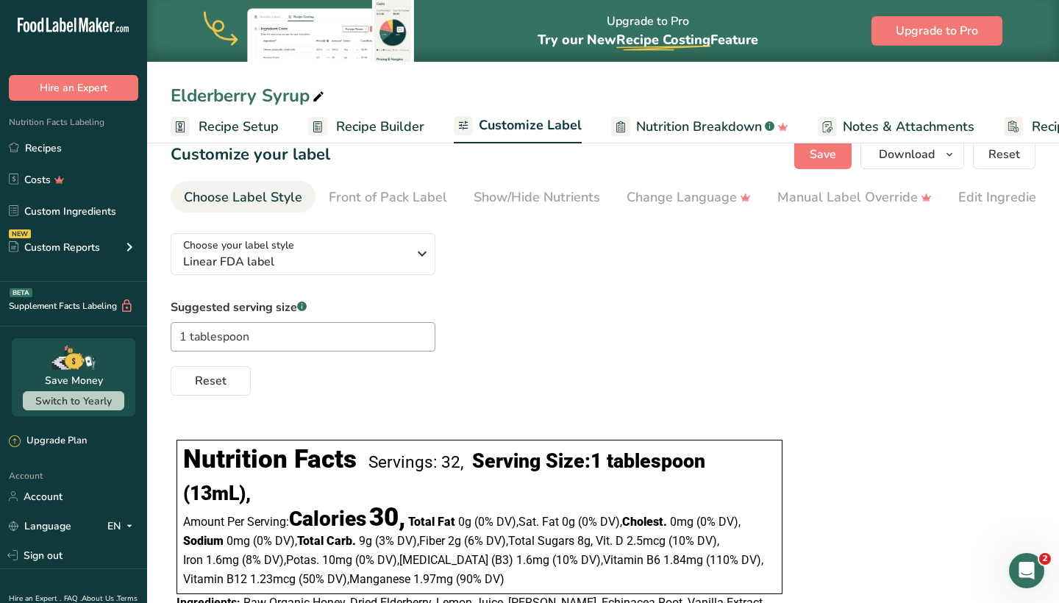
scroll to position [0, 49]
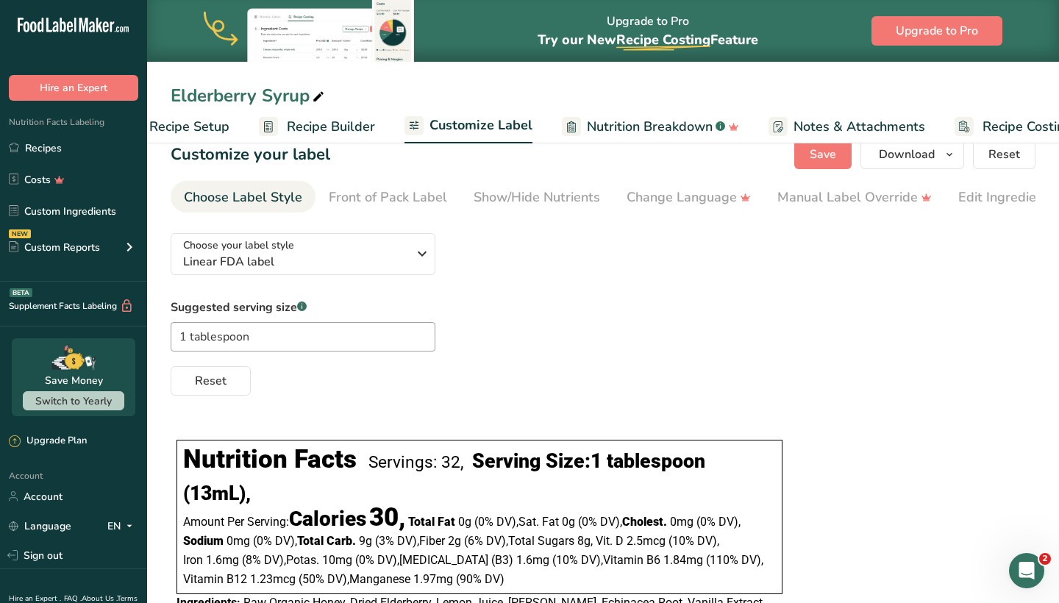
click at [509, 388] on div "Reset" at bounding box center [603, 377] width 865 height 35
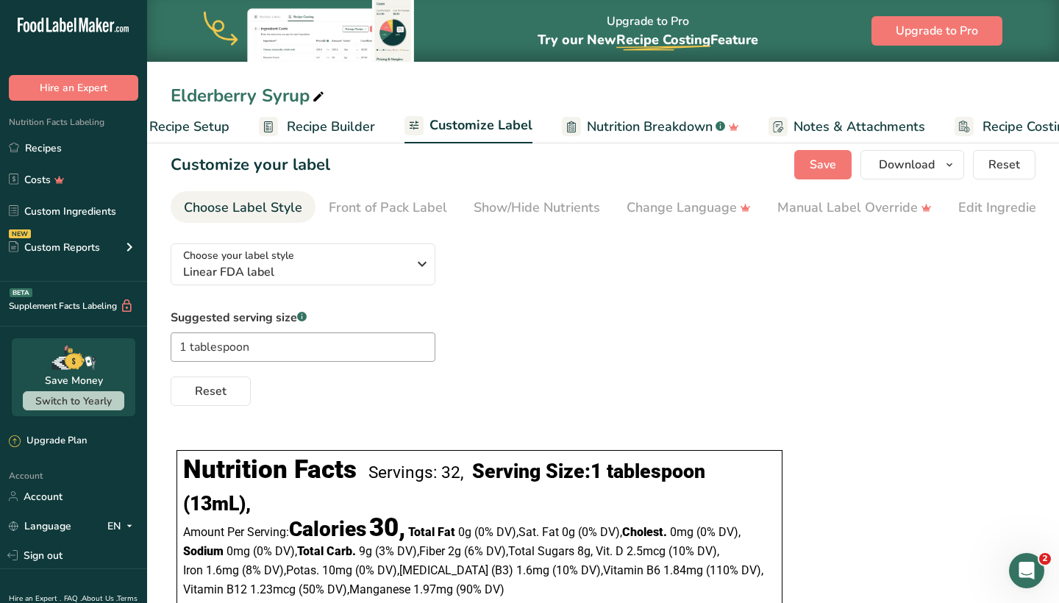
scroll to position [1, 0]
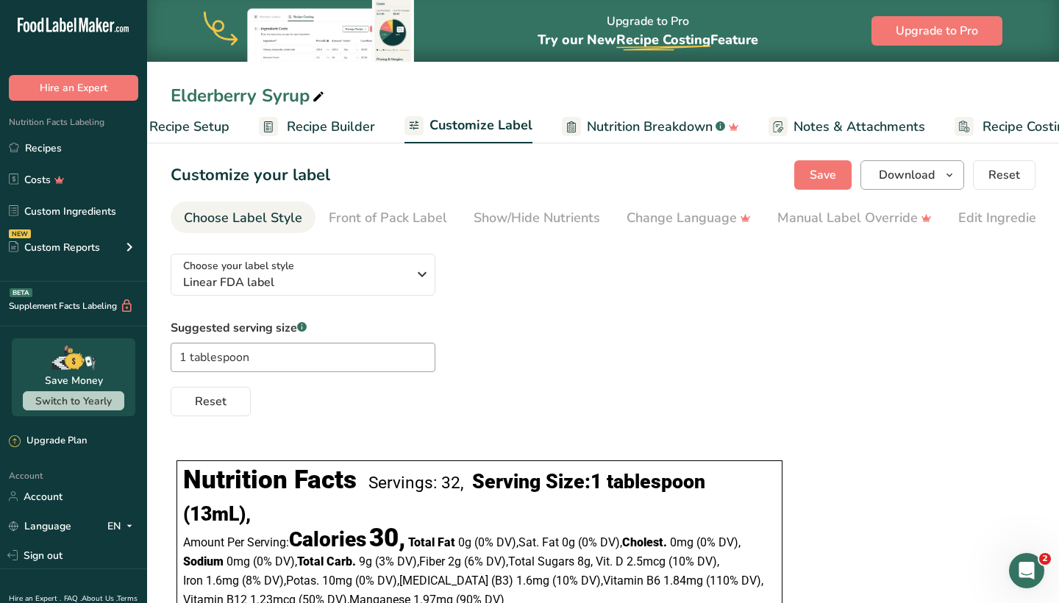
click at [942, 175] on span "button" at bounding box center [949, 175] width 18 height 18
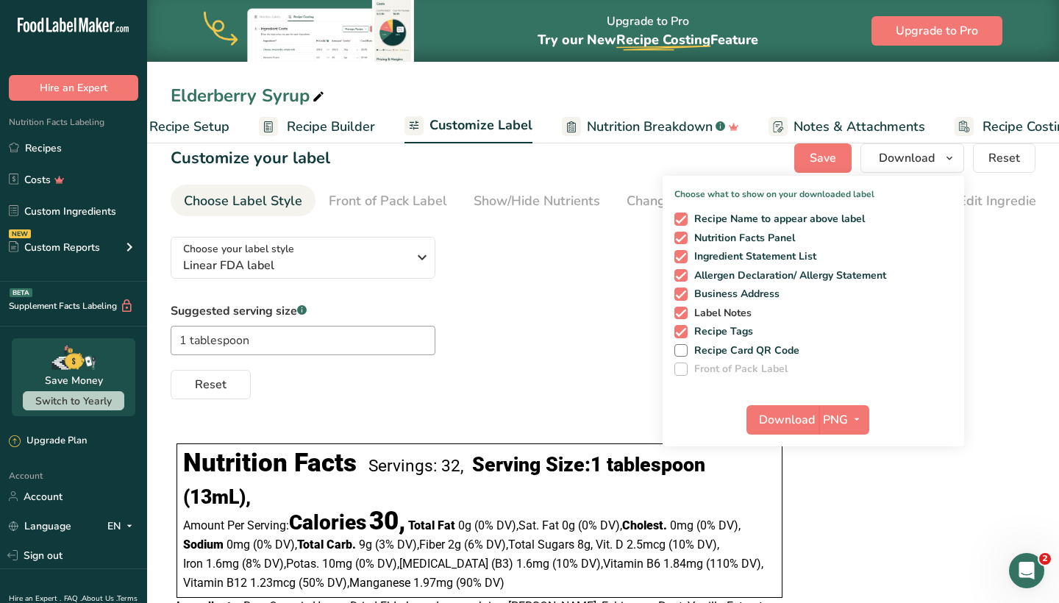
scroll to position [27, 0]
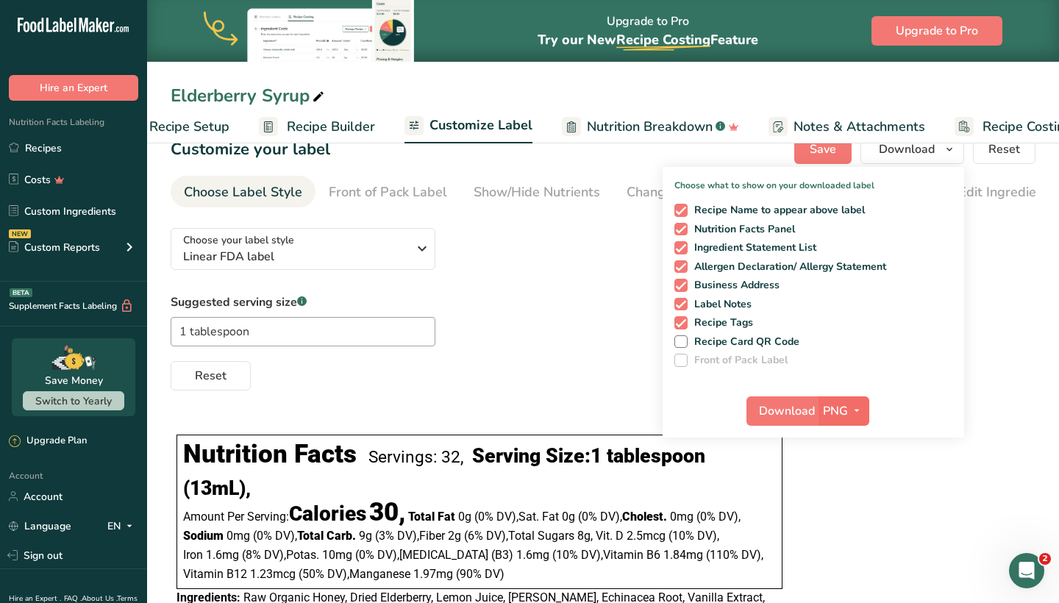
click at [851, 403] on icon "button" at bounding box center [857, 410] width 12 height 18
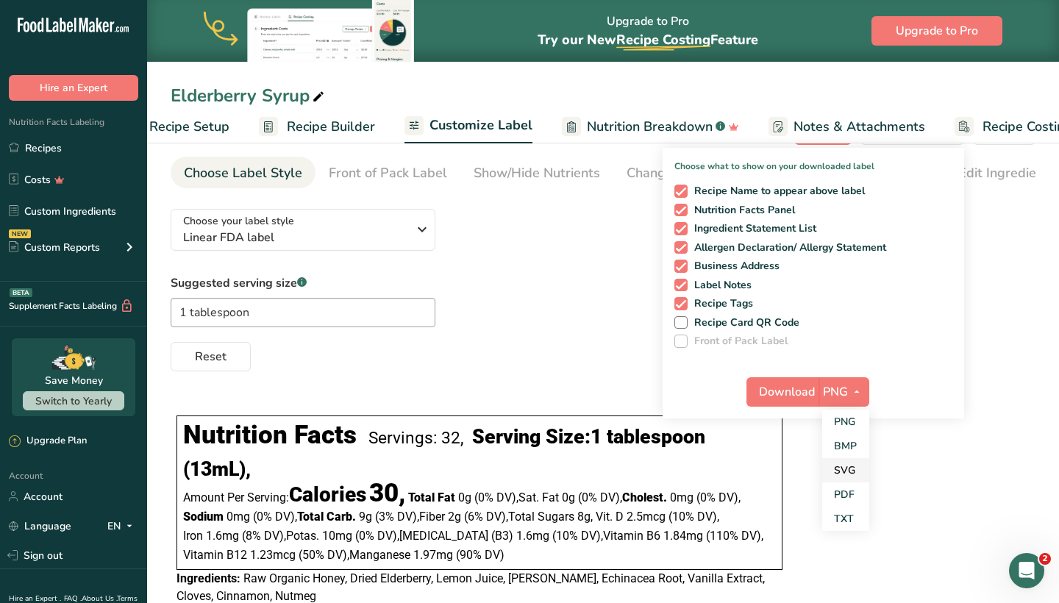
scroll to position [48, 0]
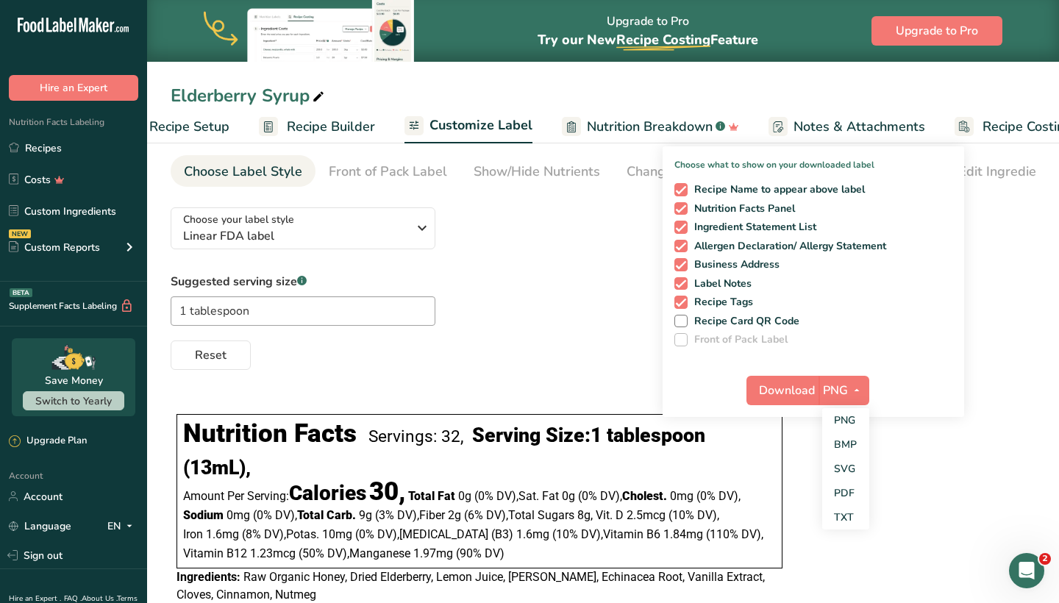
click at [1009, 287] on div "Suggested serving size .a-a{fill:#347362;}.b-a{fill:#fff;} 1 tablespoon Reset" at bounding box center [603, 321] width 865 height 97
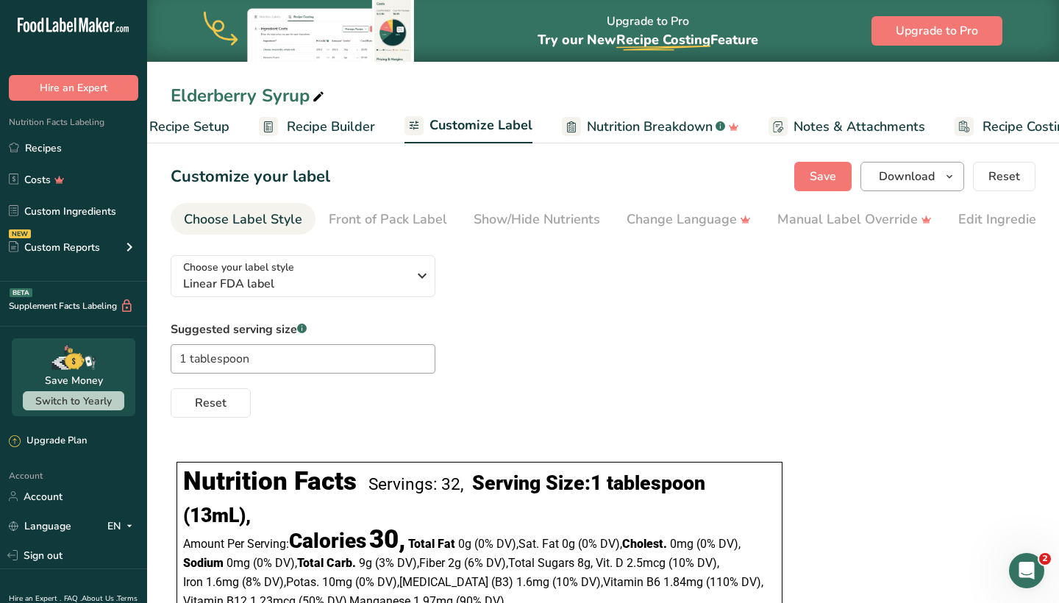
scroll to position [0, 0]
click at [940, 177] on button "Download" at bounding box center [912, 176] width 104 height 29
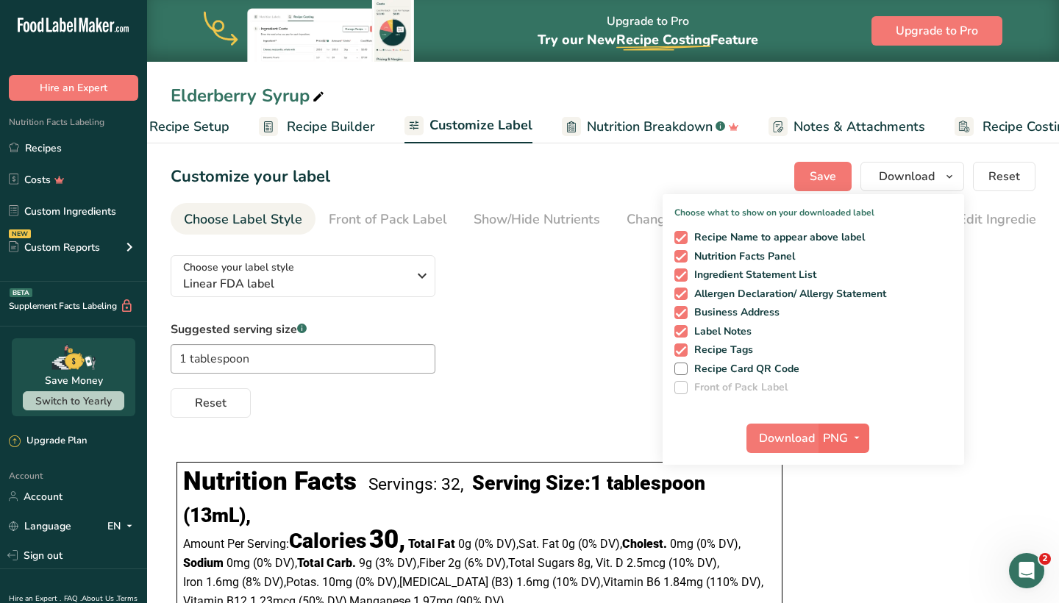
click at [851, 434] on icon "button" at bounding box center [857, 438] width 12 height 18
click at [840, 565] on link "TXT" at bounding box center [845, 565] width 47 height 24
checkbox input "false"
checkbox input "true"
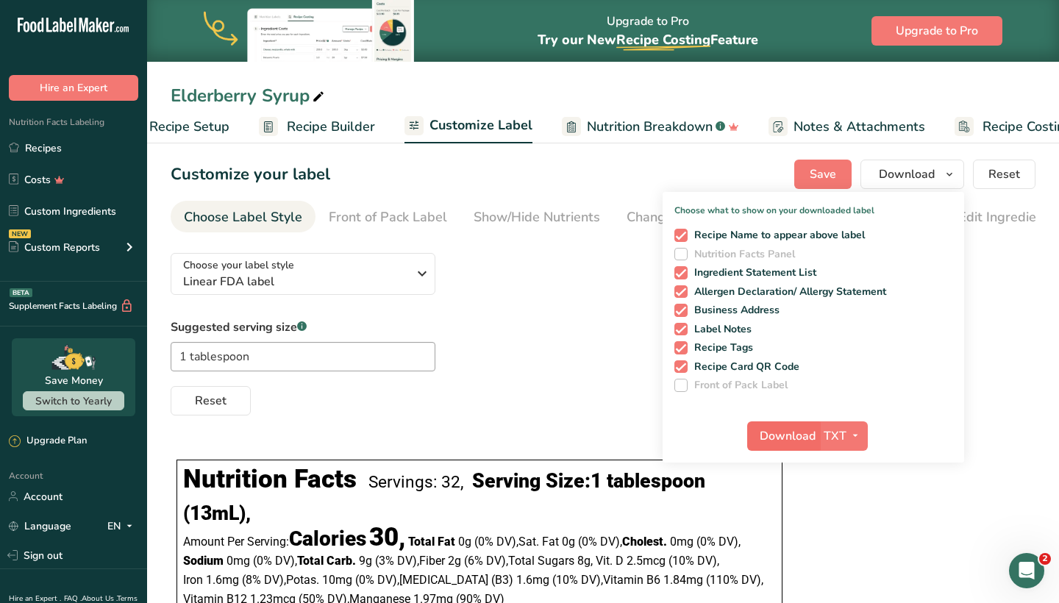
click at [786, 435] on span "Download" at bounding box center [787, 436] width 56 height 18
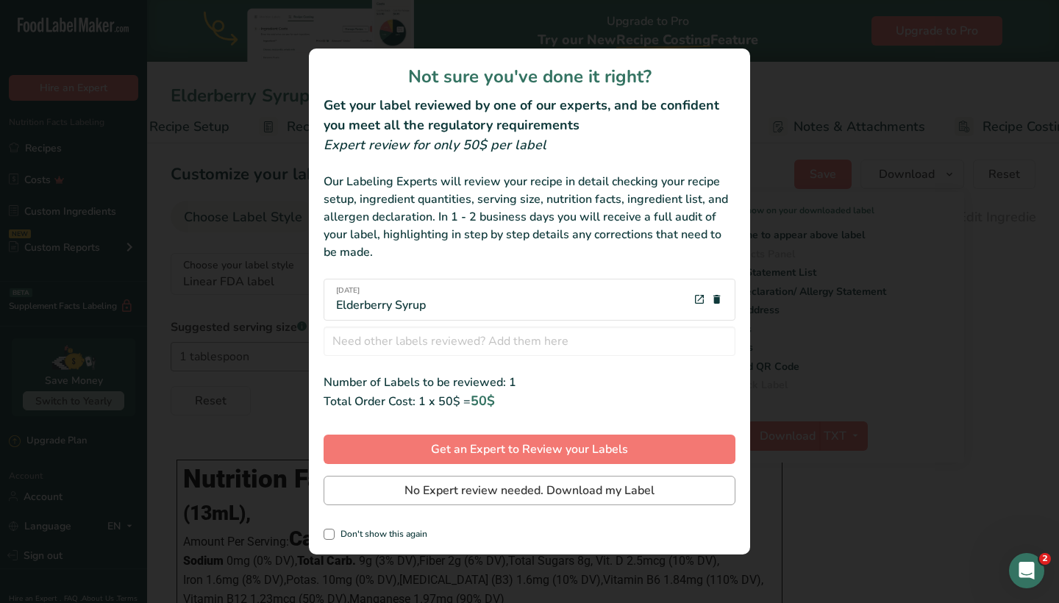
click at [400, 482] on button "No Expert review needed. Download my Label" at bounding box center [529, 490] width 412 height 29
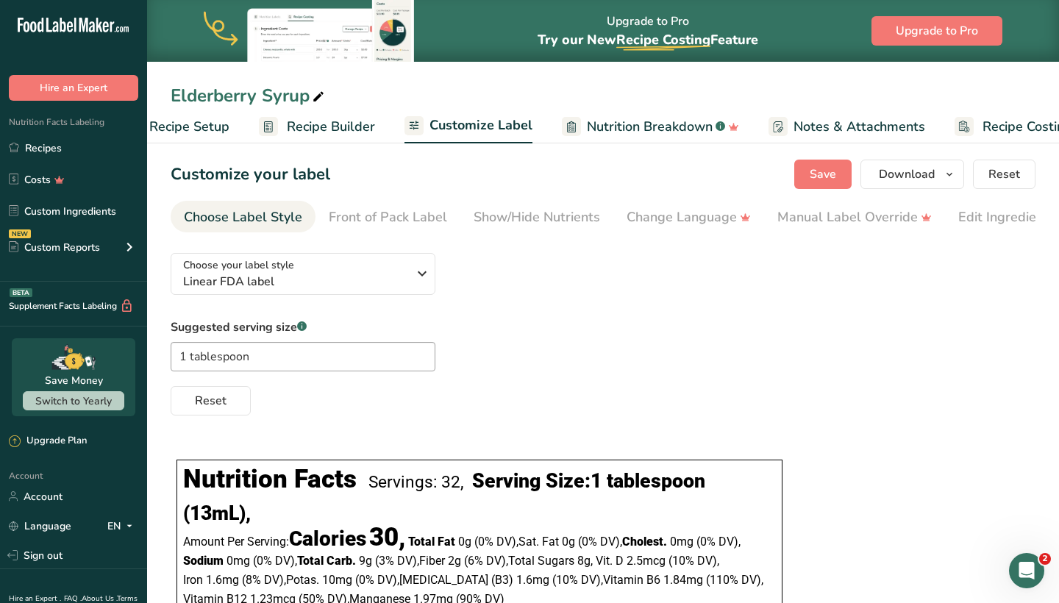
click at [789, 336] on div "Suggested serving size .a-a{fill:#347362;}.b-a{fill:#fff;} 1 tablespoon Reset" at bounding box center [603, 366] width 865 height 97
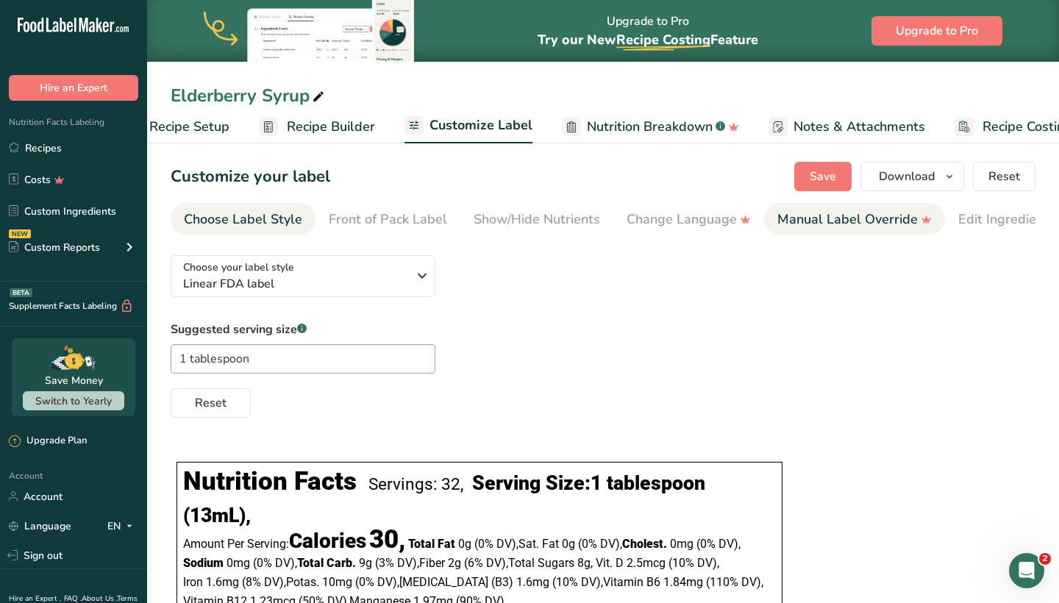
scroll to position [0, 0]
click at [416, 278] on icon "button" at bounding box center [422, 275] width 18 height 26
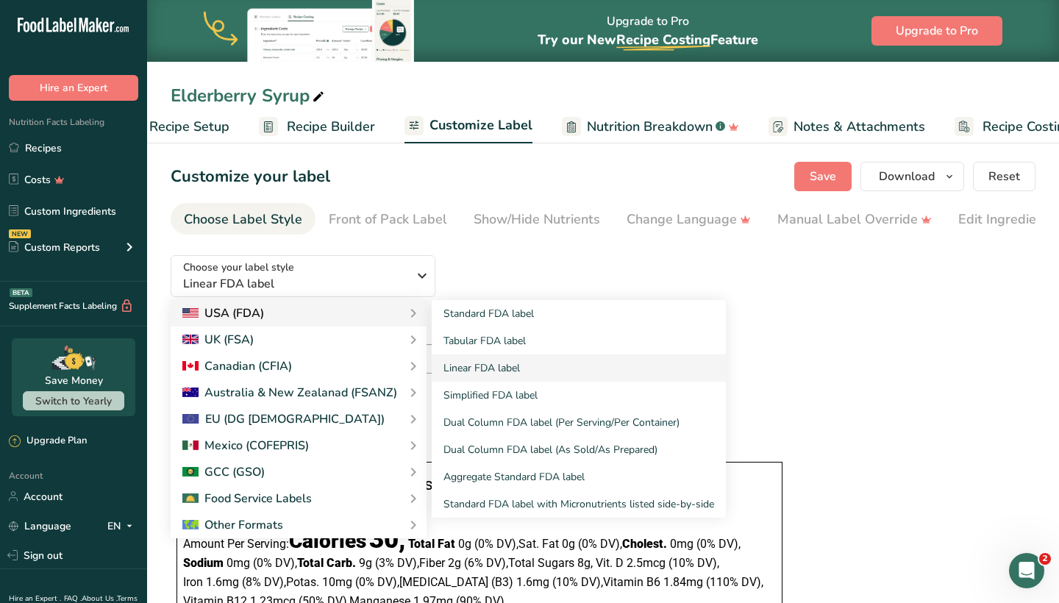
click at [404, 320] on icon at bounding box center [413, 313] width 18 height 26
